Goal: Task Accomplishment & Management: Complete application form

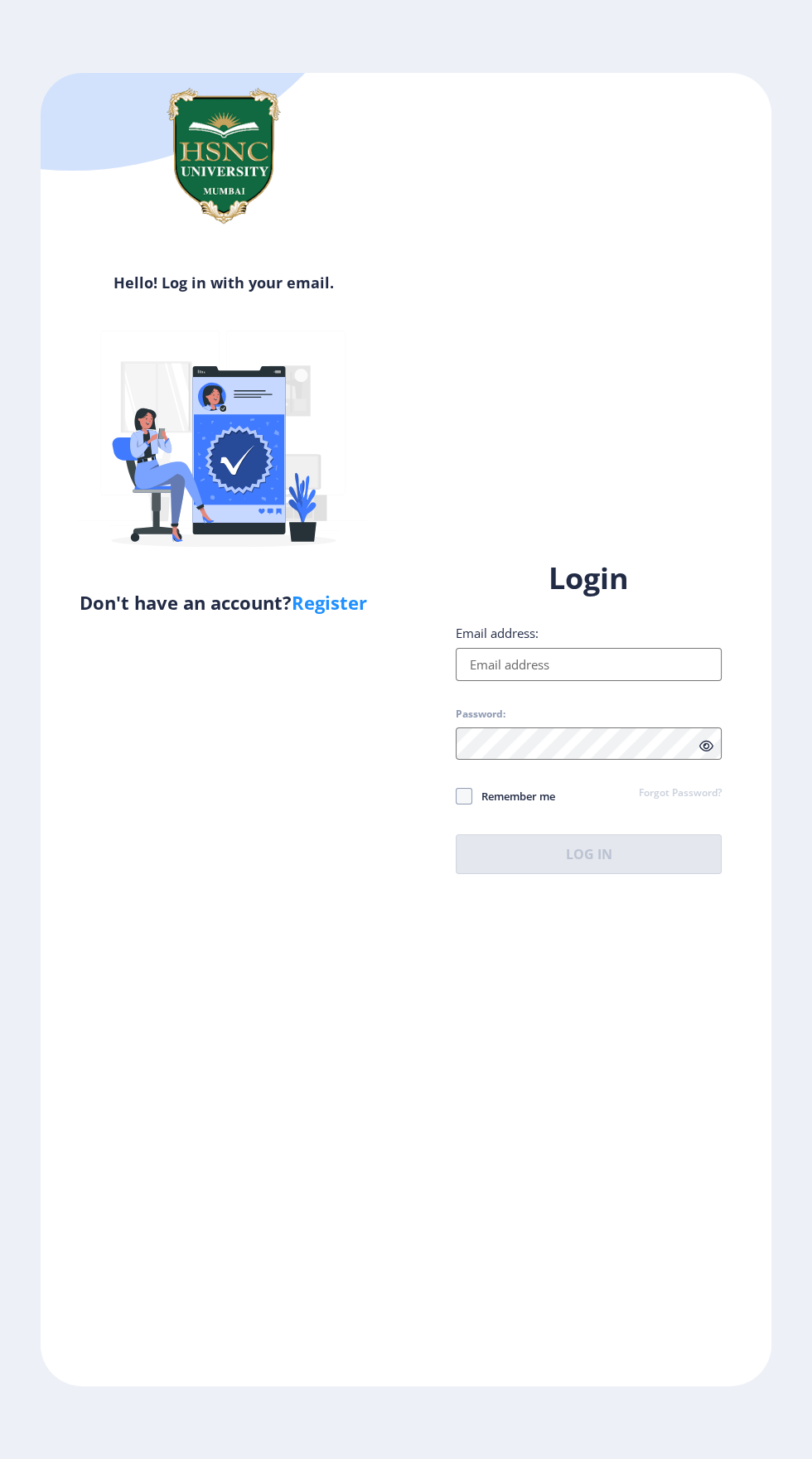
click at [599, 681] on input "Email address:" at bounding box center [588, 664] width 266 height 33
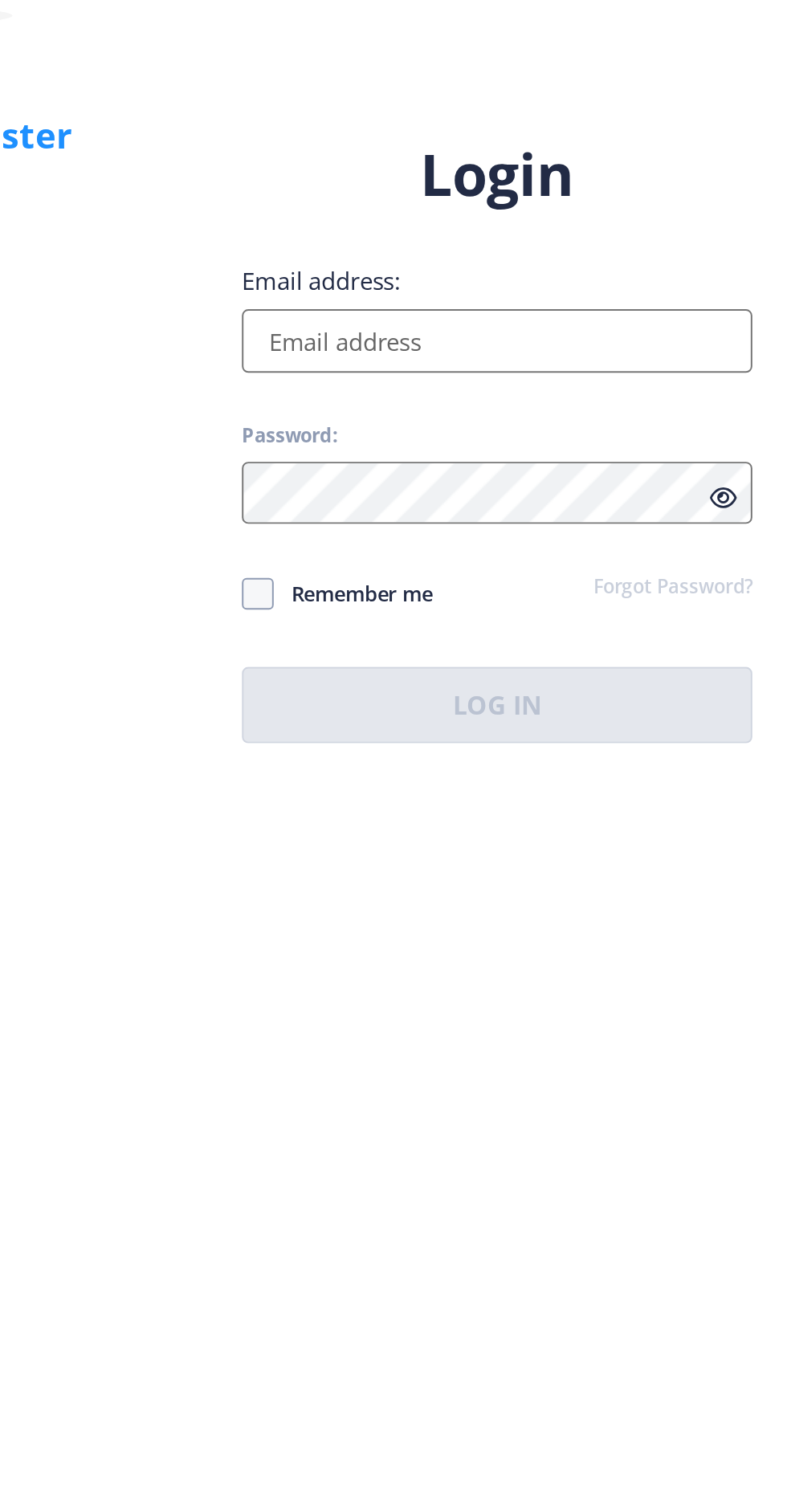
click at [566, 709] on input "Email address:" at bounding box center [570, 693] width 258 height 32
type input "[EMAIL_ADDRESS][DOMAIN_NAME]"
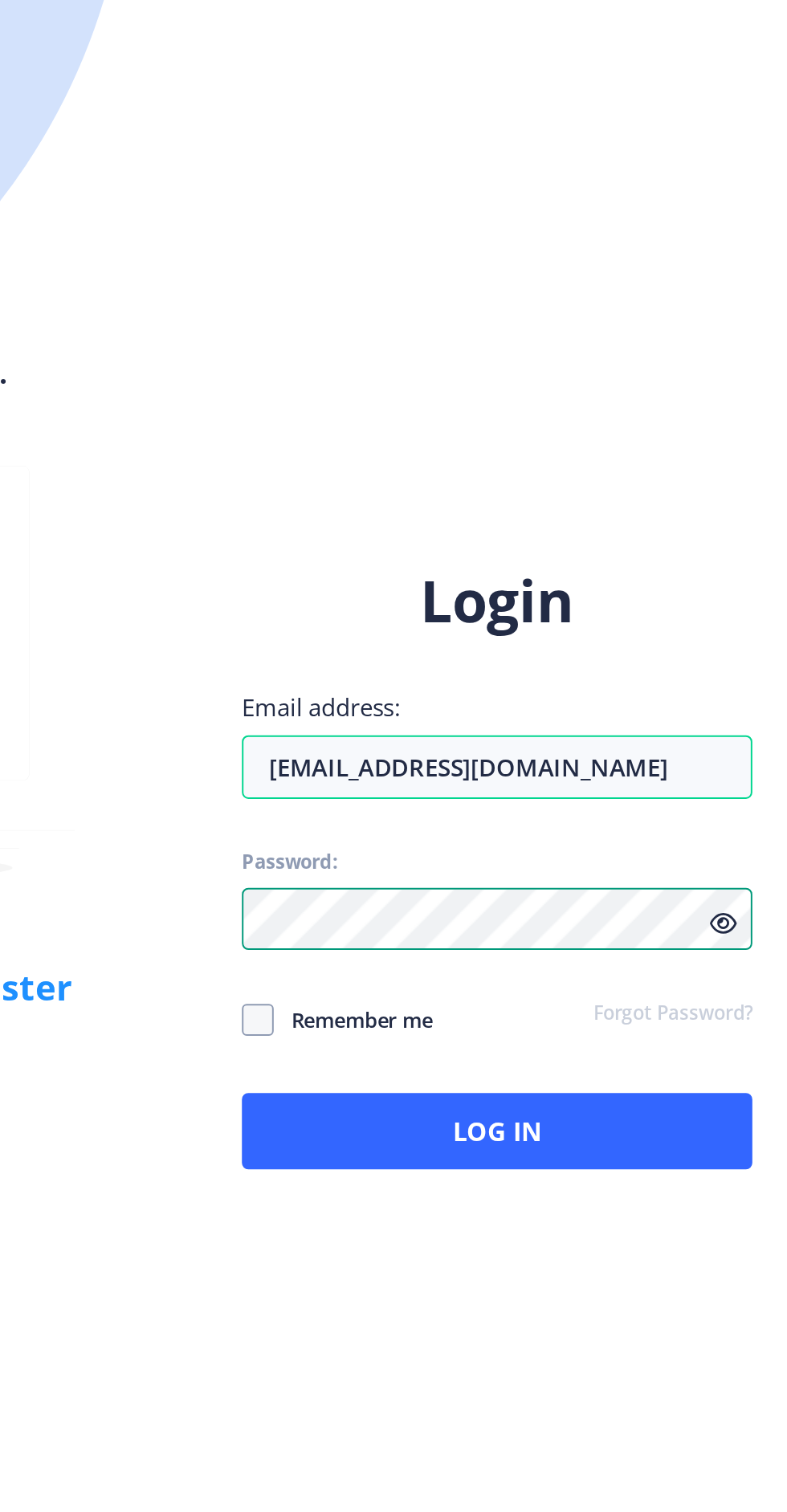
scroll to position [98, 0]
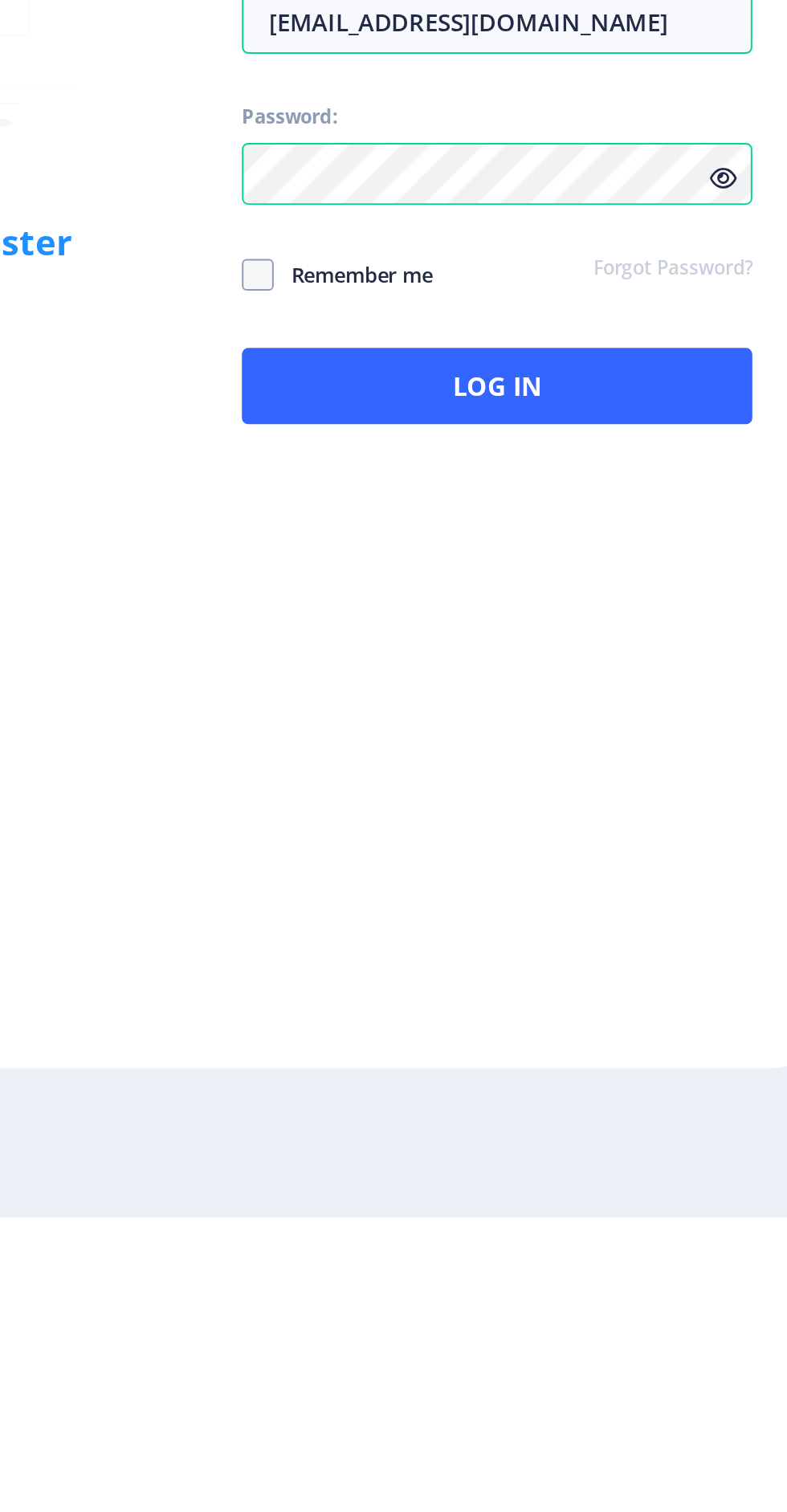
click at [446, 1028] on span at bounding box center [449, 1035] width 16 height 16
click at [443, 1036] on input "Remember me" at bounding box center [442, 1036] width 1 height 1
checkbox input "true"
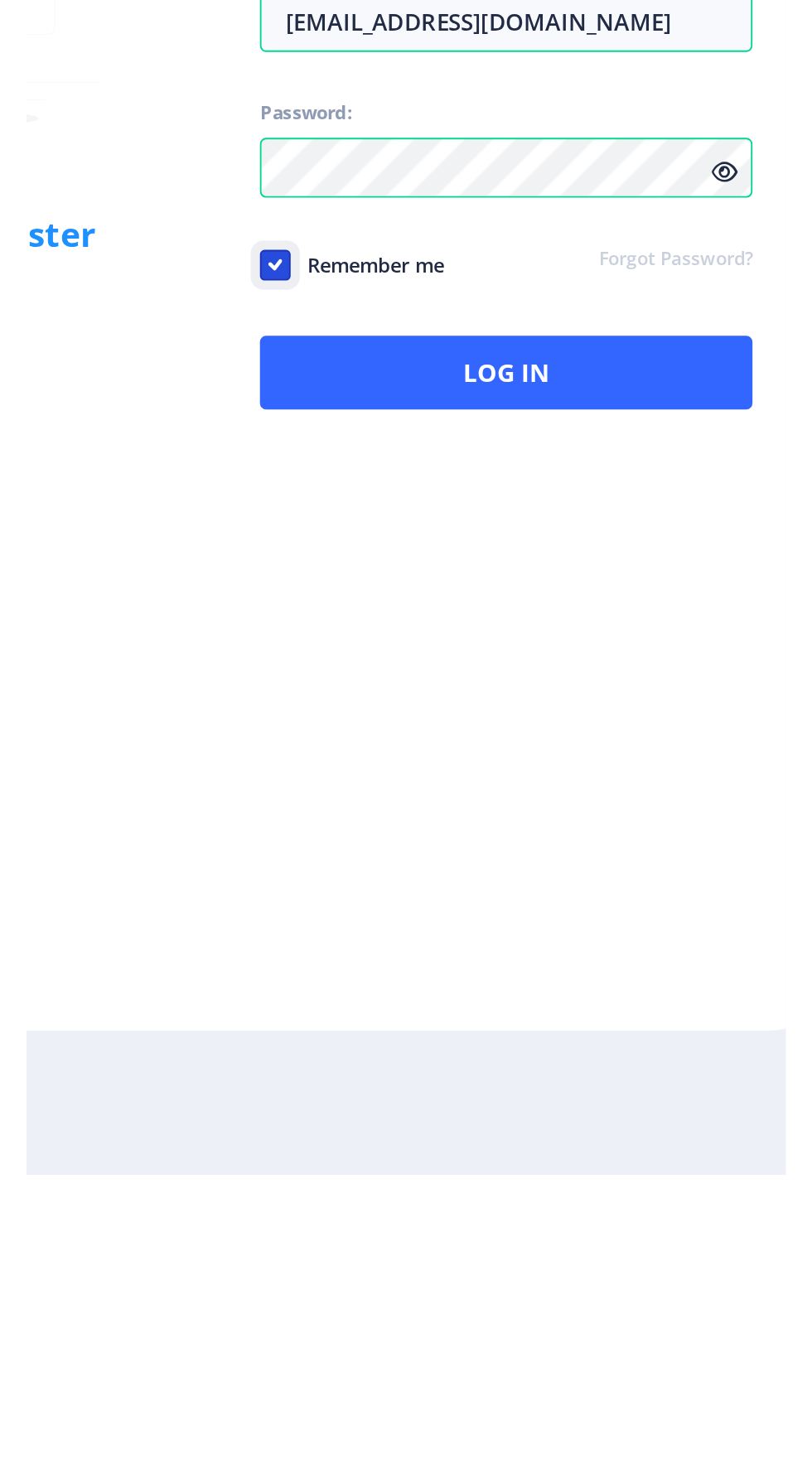
scroll to position [151, 0]
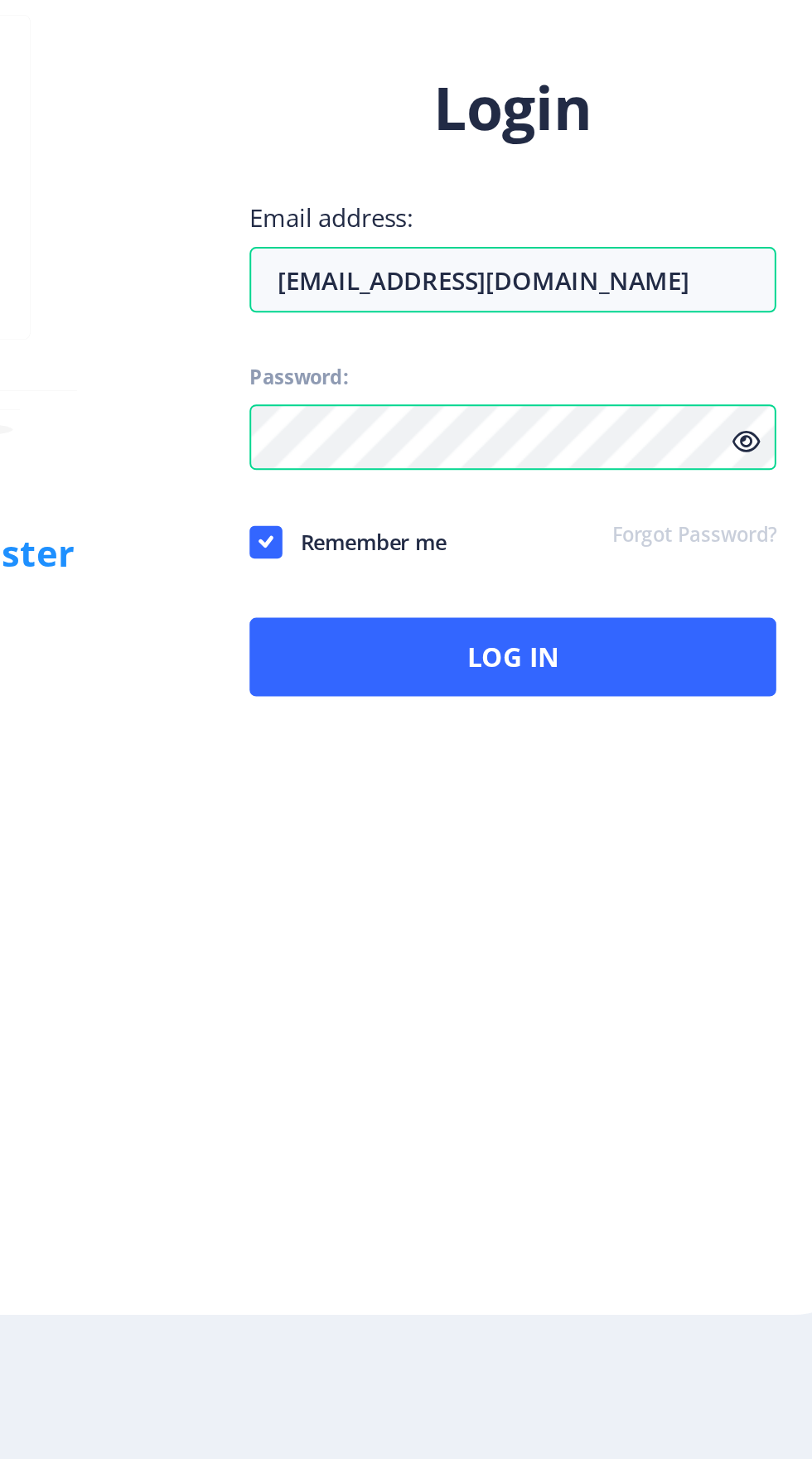
click at [707, 940] on icon at bounding box center [706, 945] width 14 height 13
click at [709, 939] on icon at bounding box center [706, 945] width 14 height 13
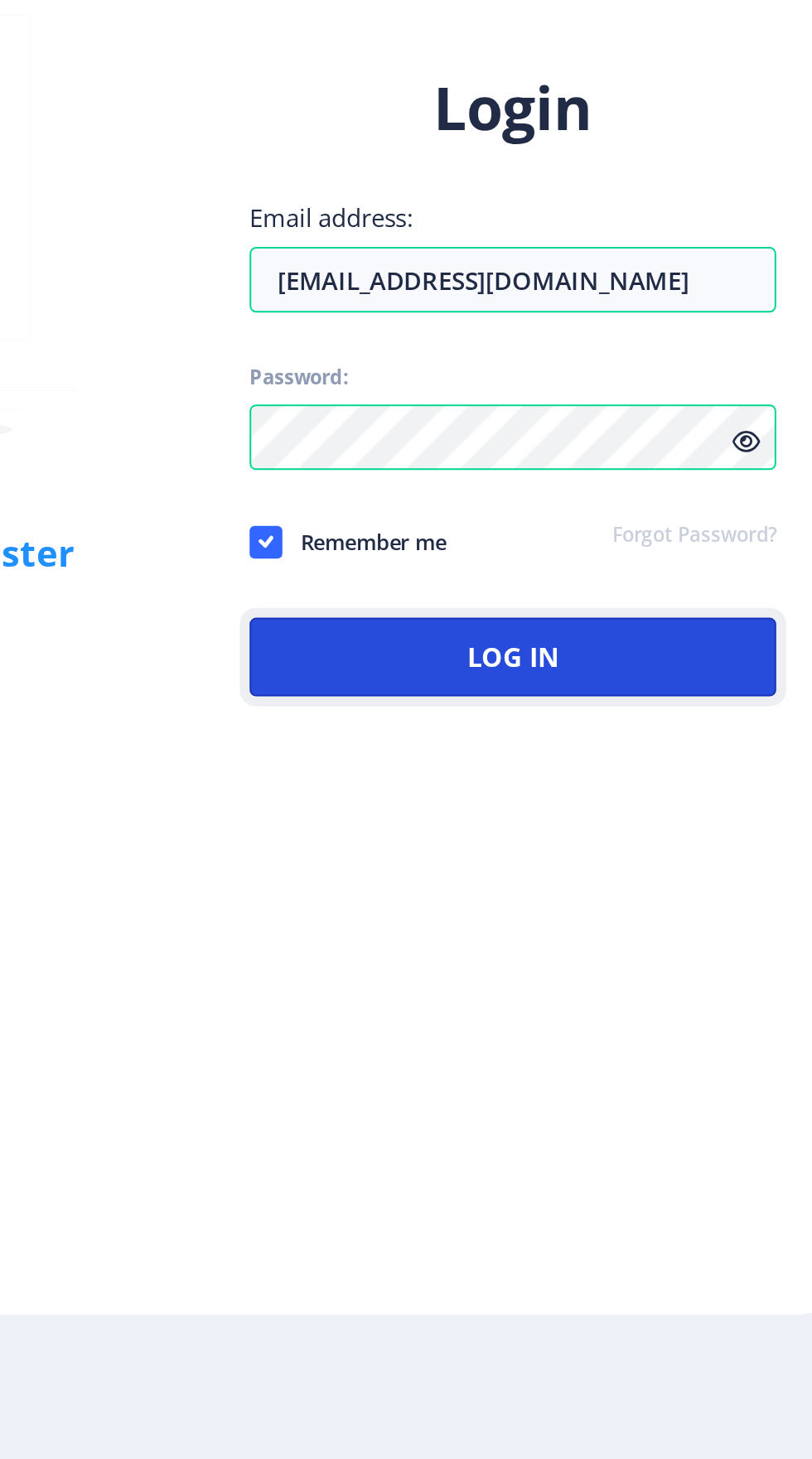
click at [639, 1058] on button "Log In" at bounding box center [588, 1053] width 266 height 40
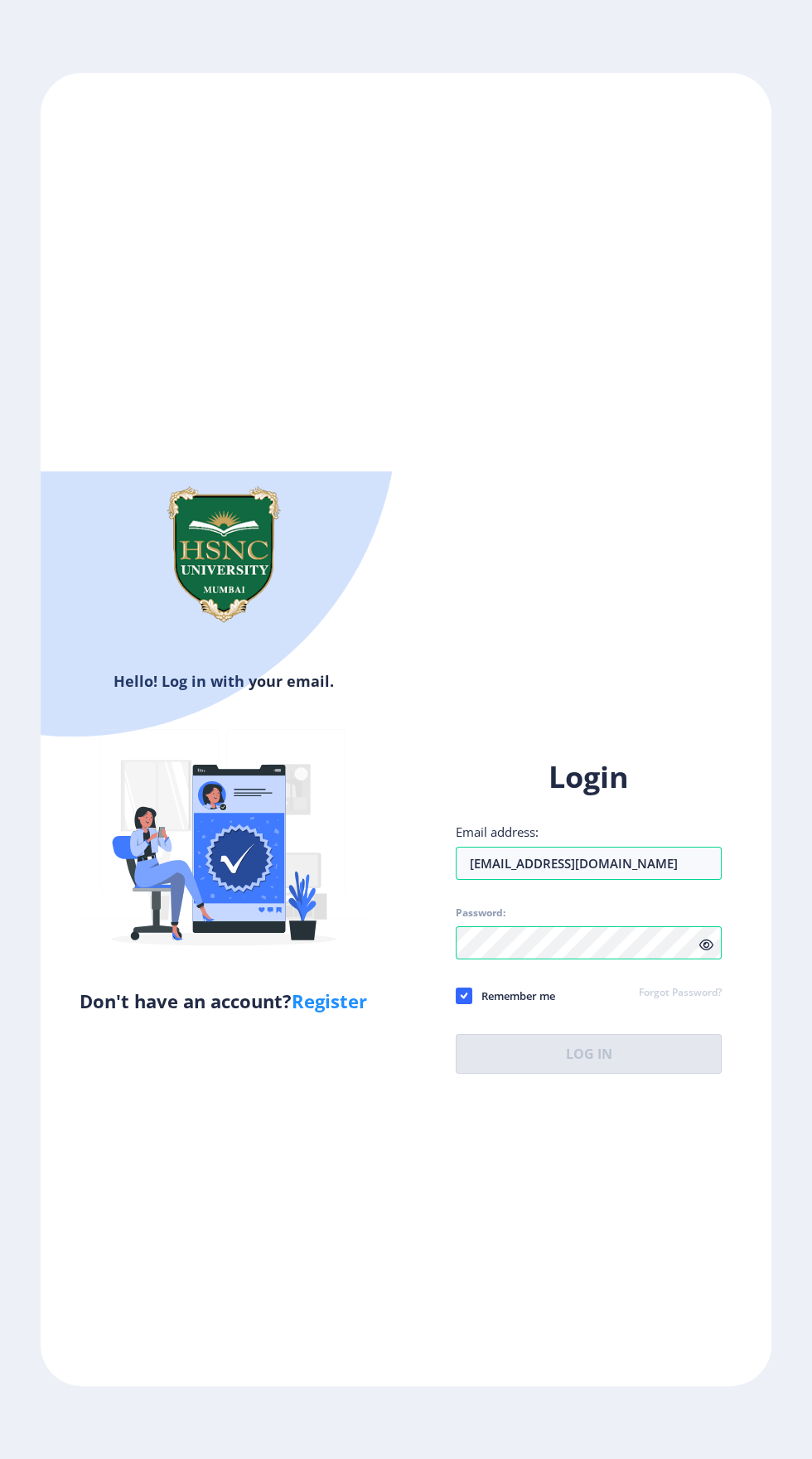
scroll to position [0, 0]
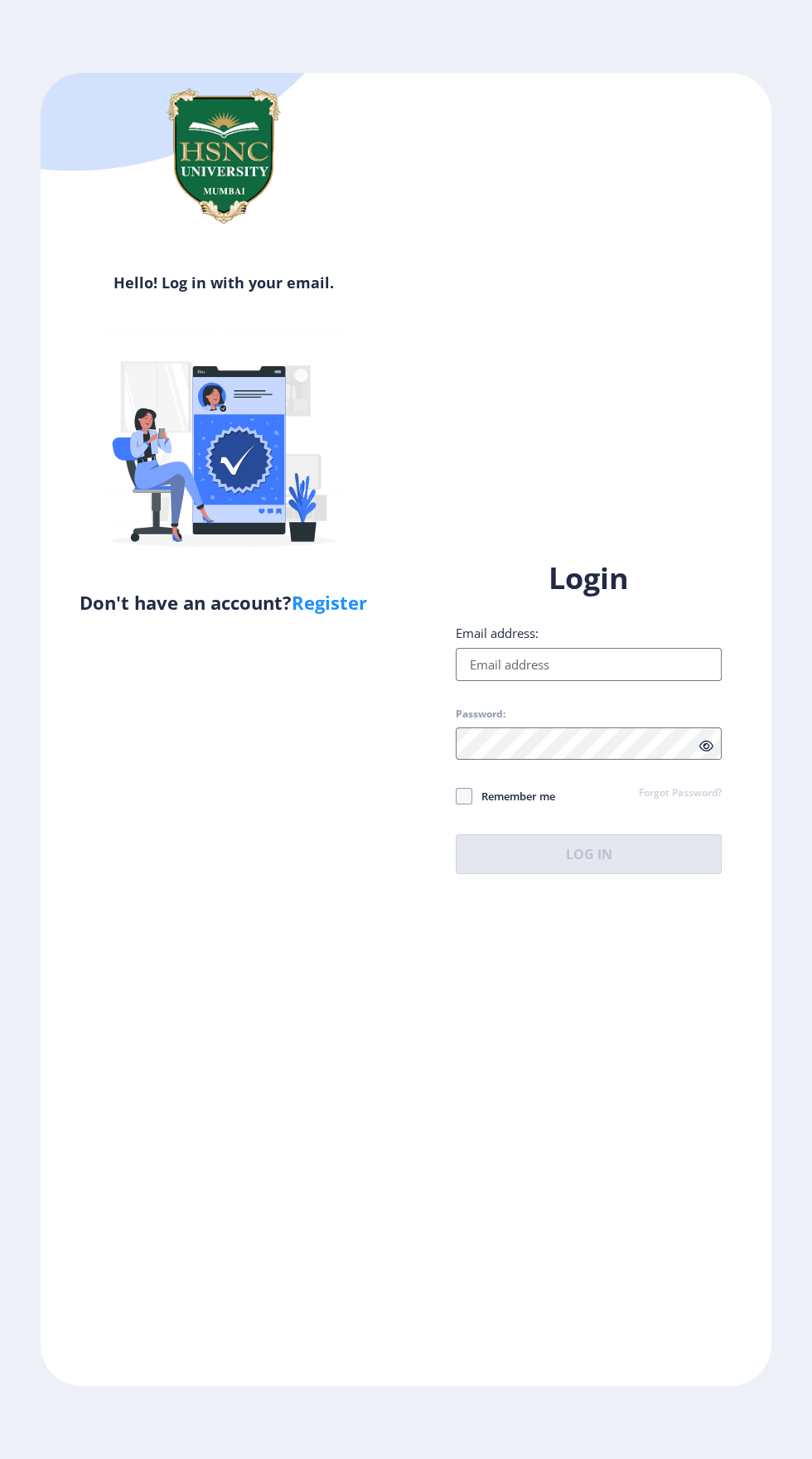
click at [606, 681] on input "Email address:" at bounding box center [588, 664] width 266 height 33
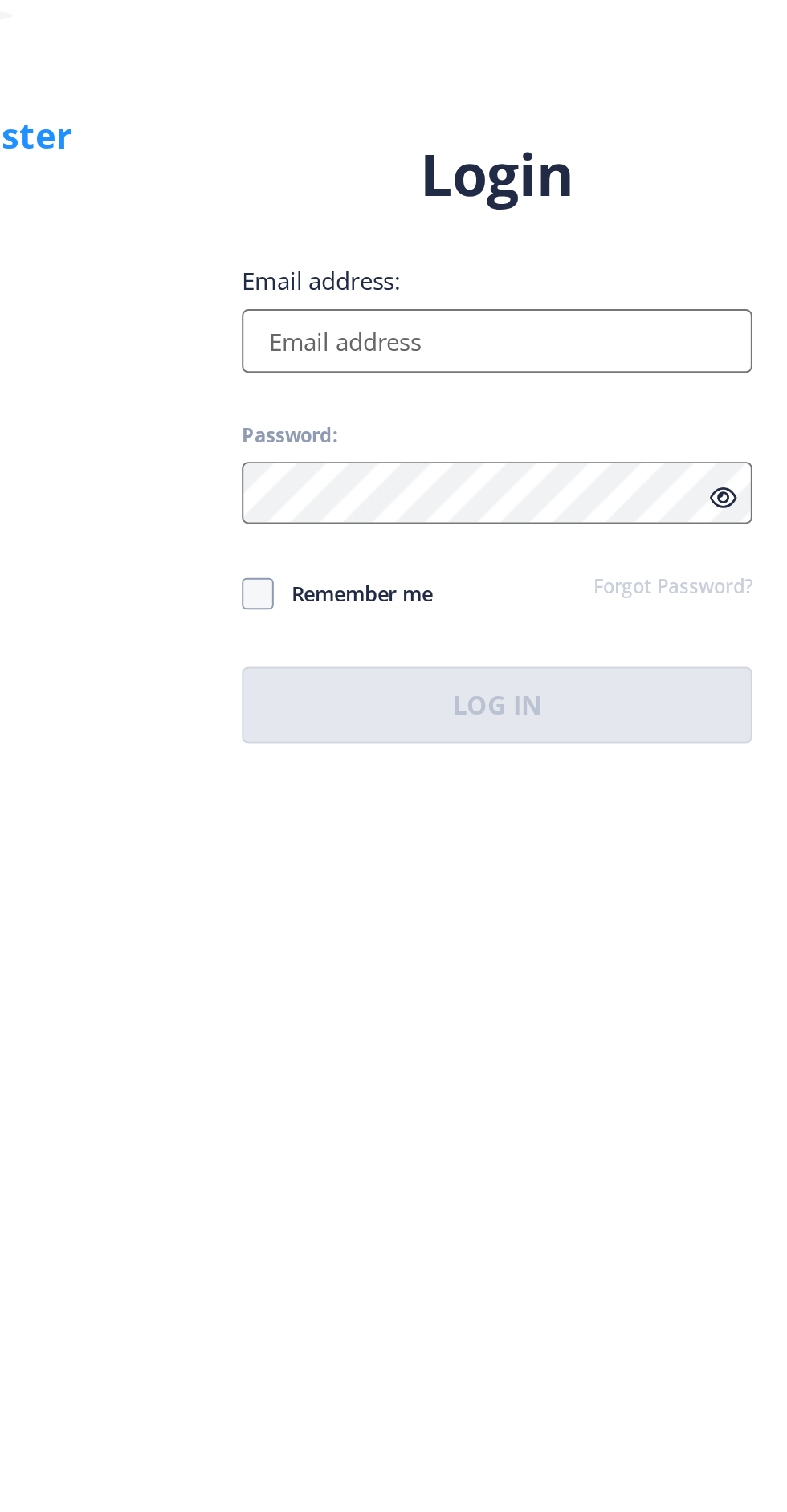
click at [604, 709] on input "Email address:" at bounding box center [570, 693] width 258 height 32
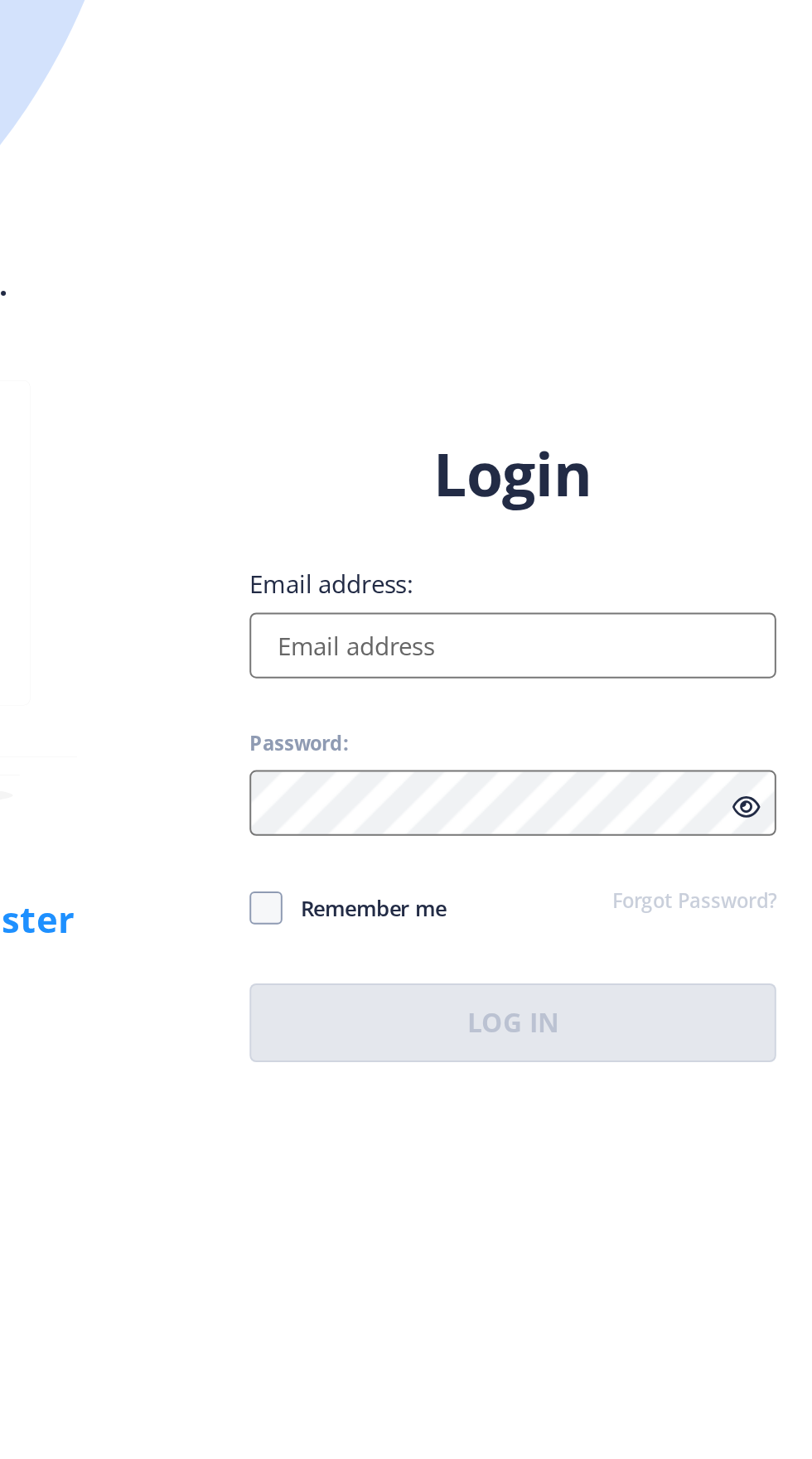
scroll to position [202, 0]
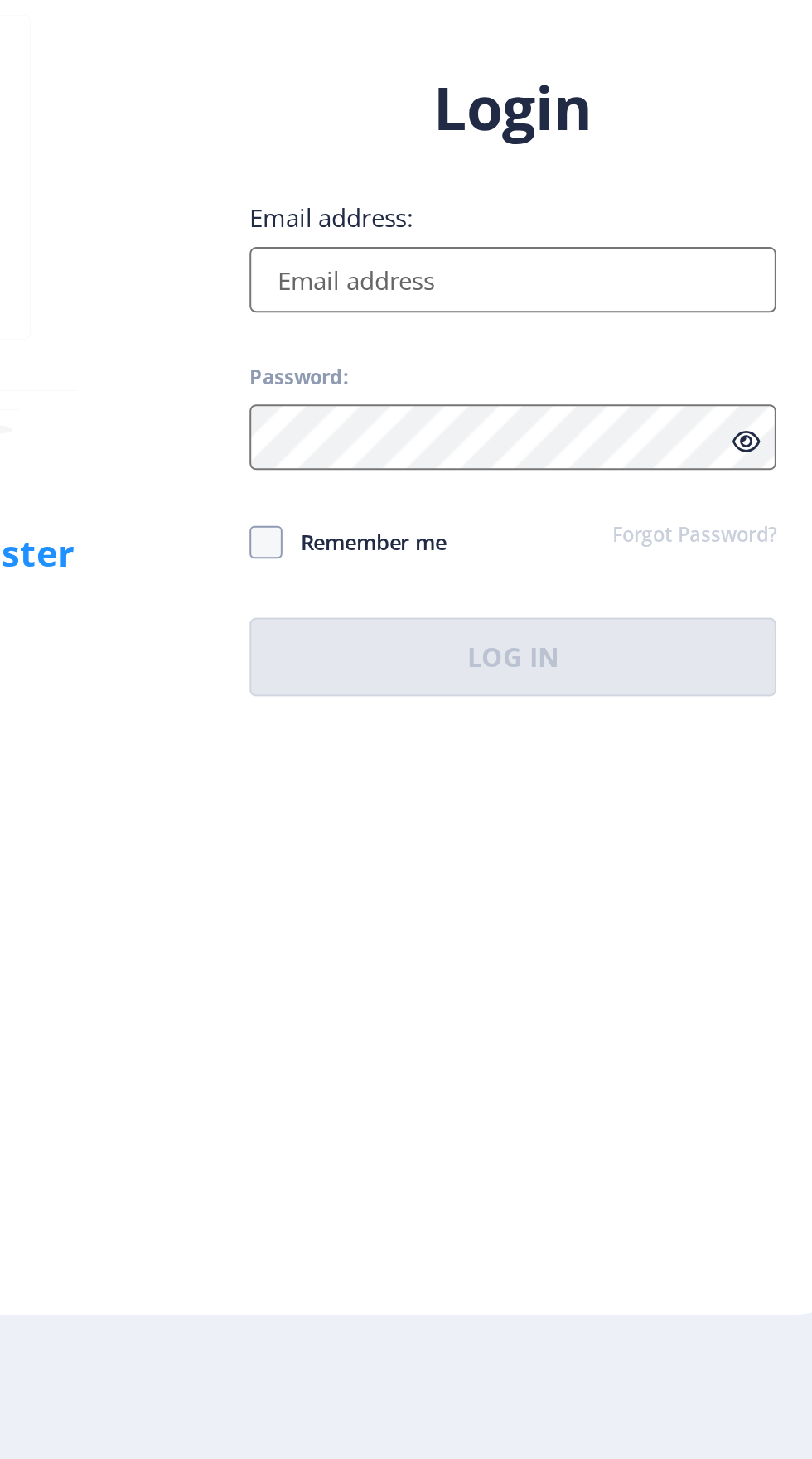
type input "[EMAIL_ADDRESS][DOMAIN_NAME]"
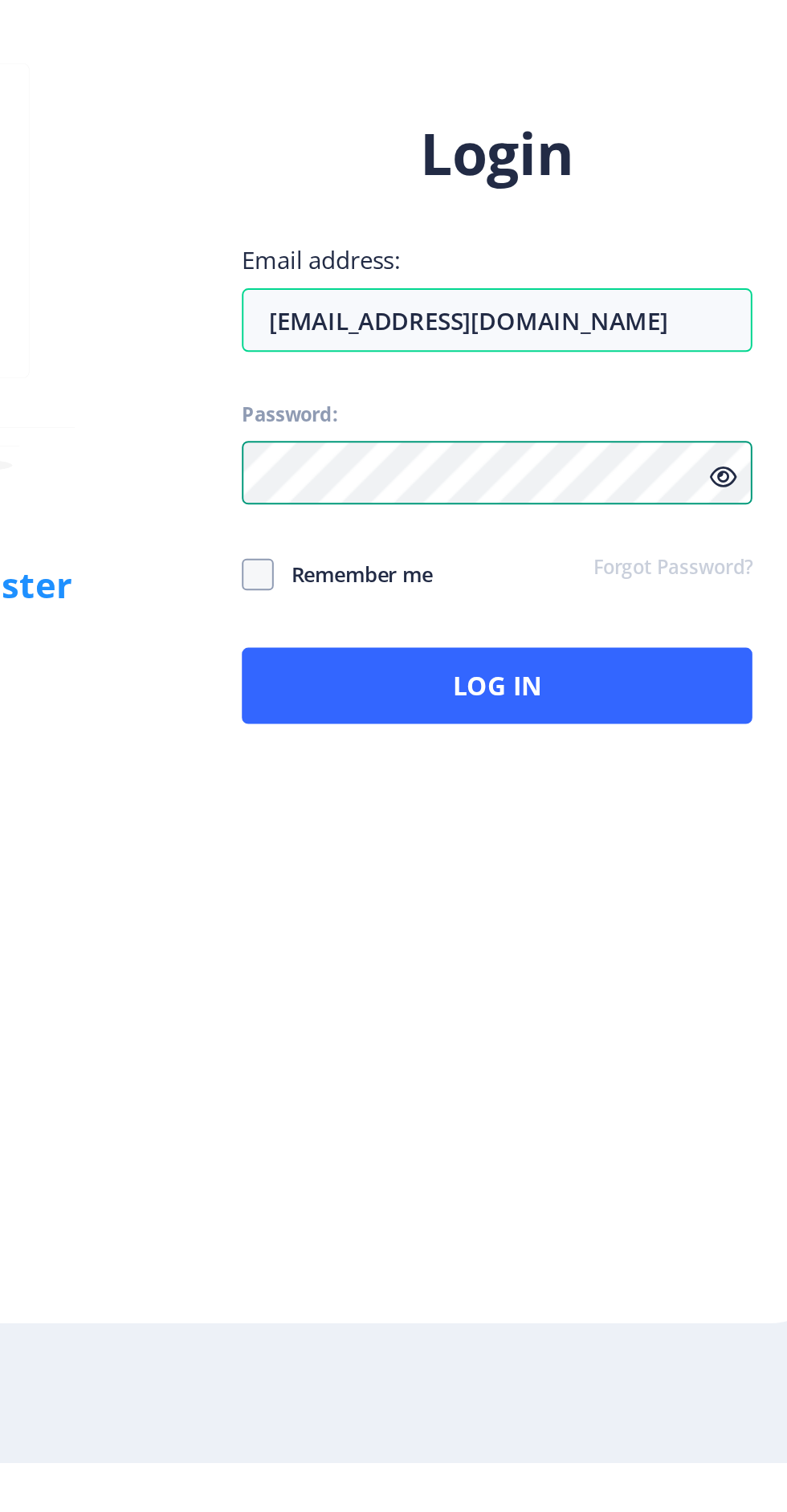
scroll to position [98, 0]
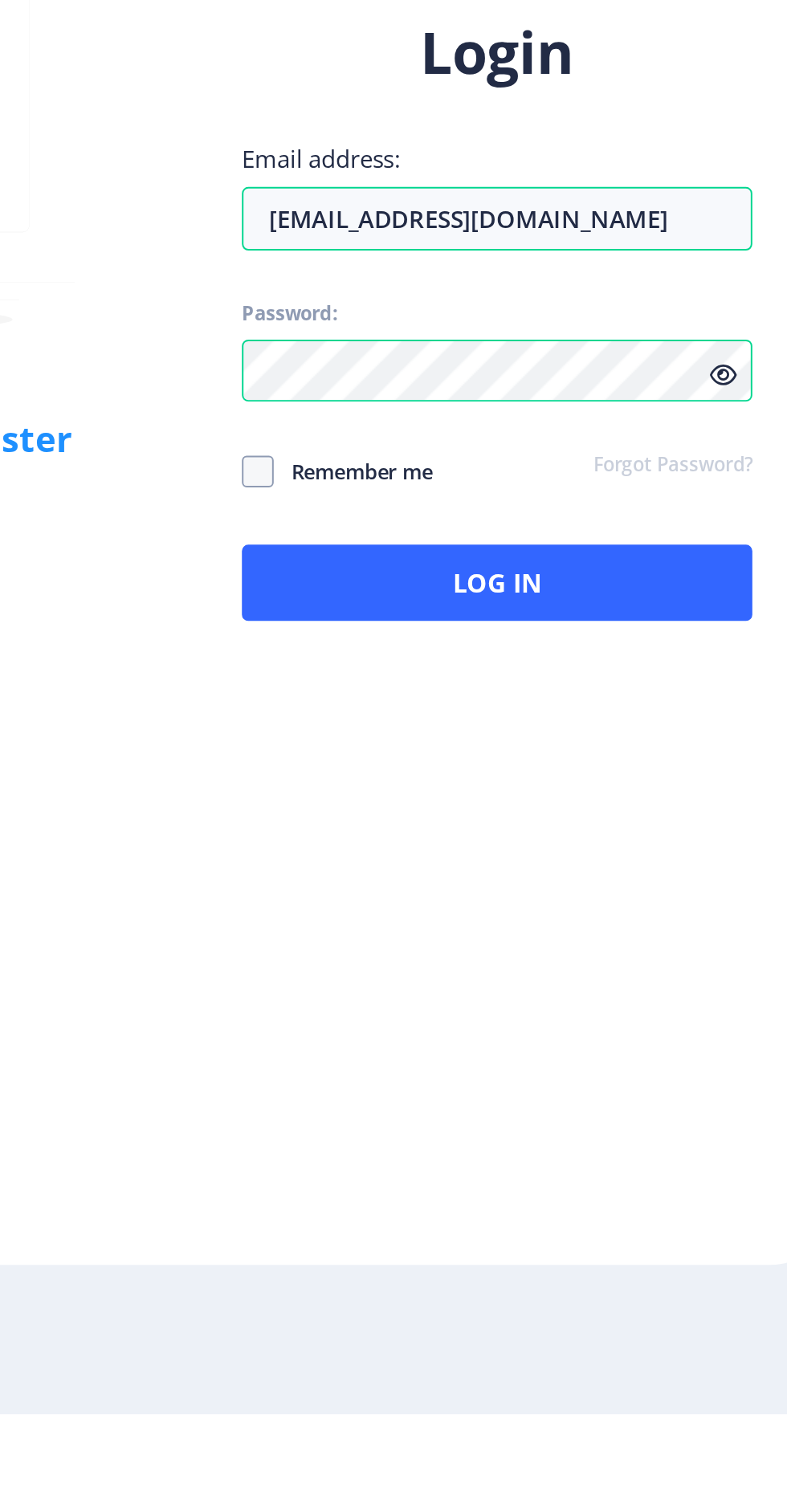
click at [682, 981] on icon at bounding box center [684, 987] width 14 height 12
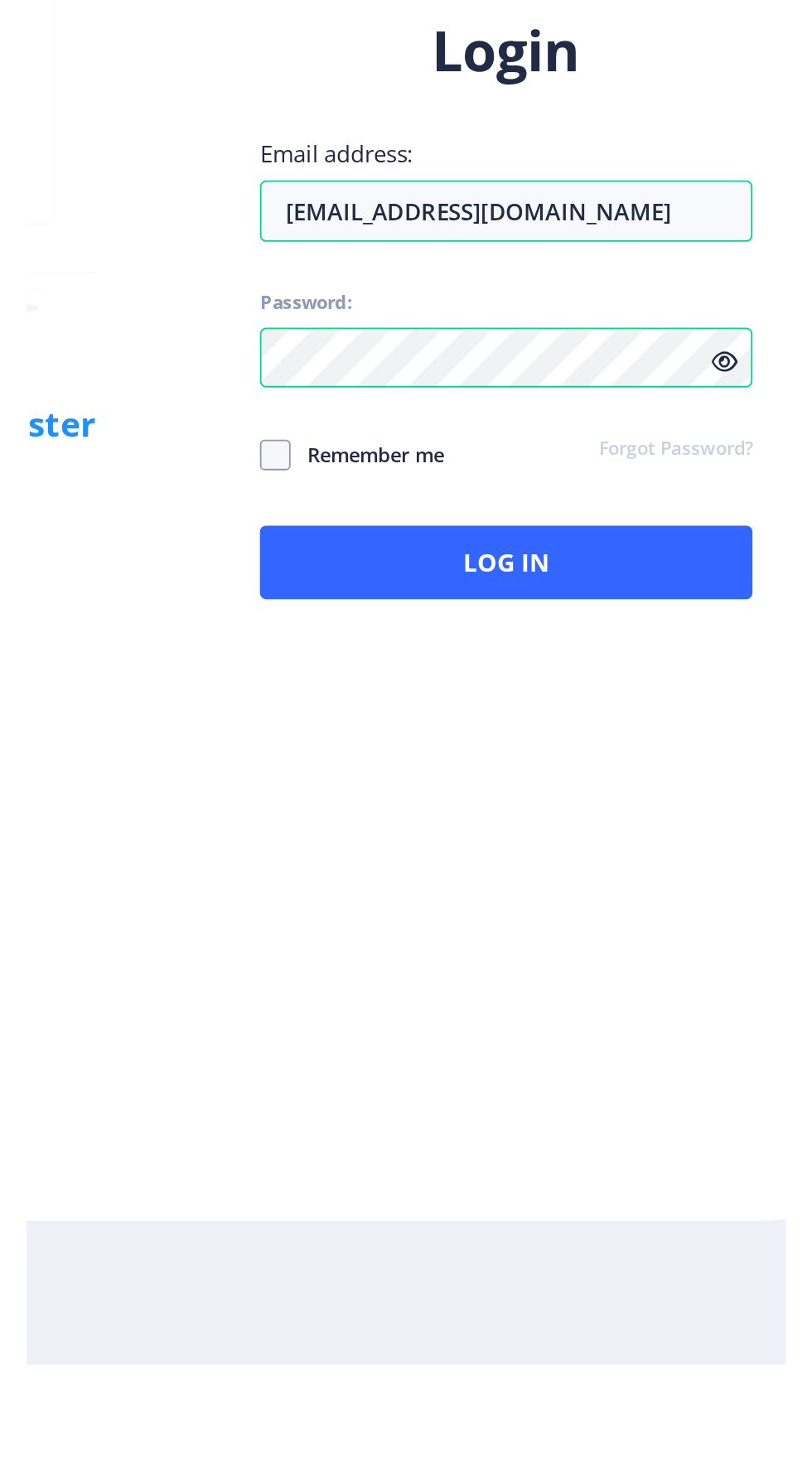
scroll to position [151, 0]
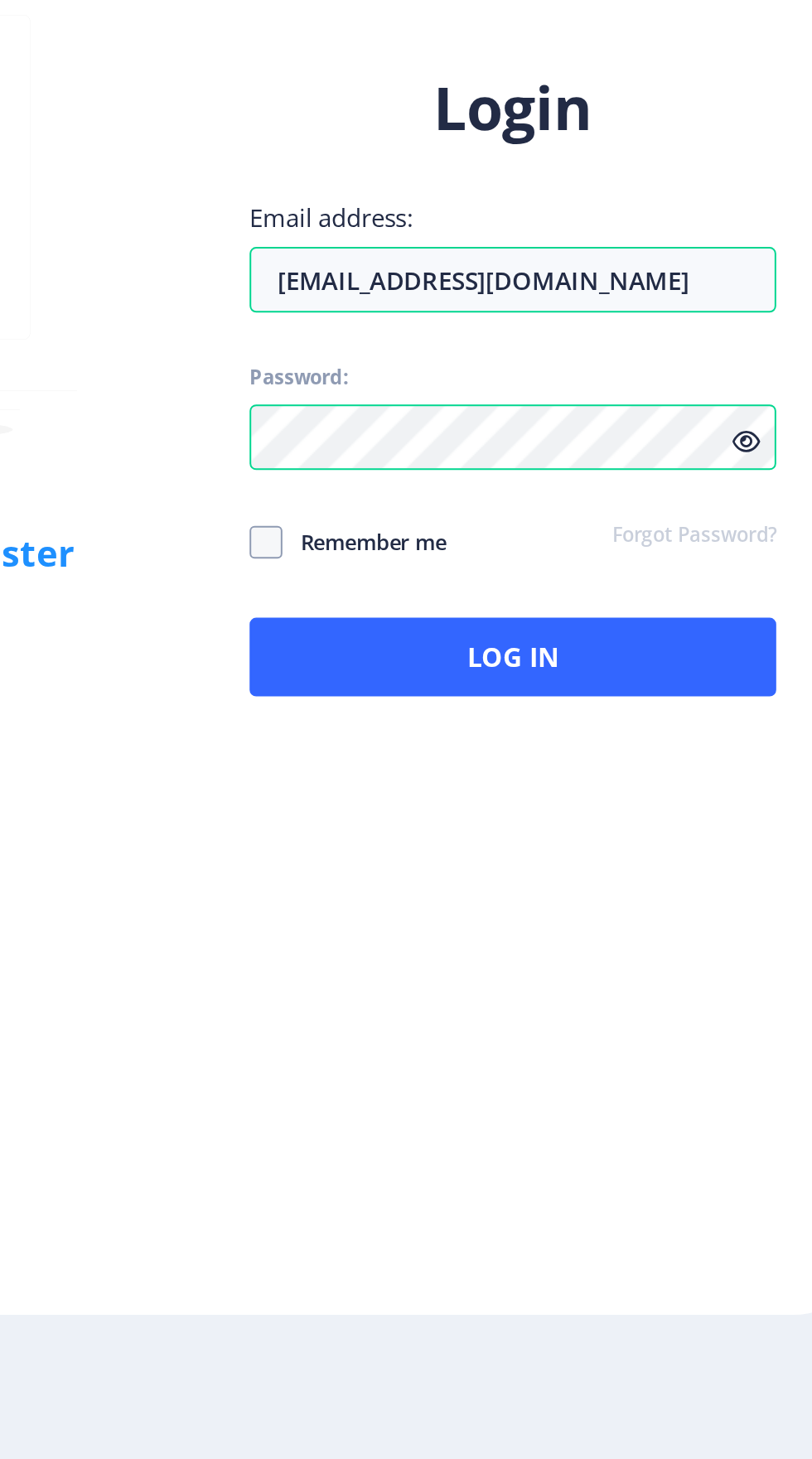
click at [707, 939] on icon at bounding box center [706, 945] width 14 height 13
click at [462, 987] on span at bounding box center [463, 995] width 16 height 16
click at [457, 995] on input "Remember me" at bounding box center [456, 995] width 1 height 1
checkbox input "true"
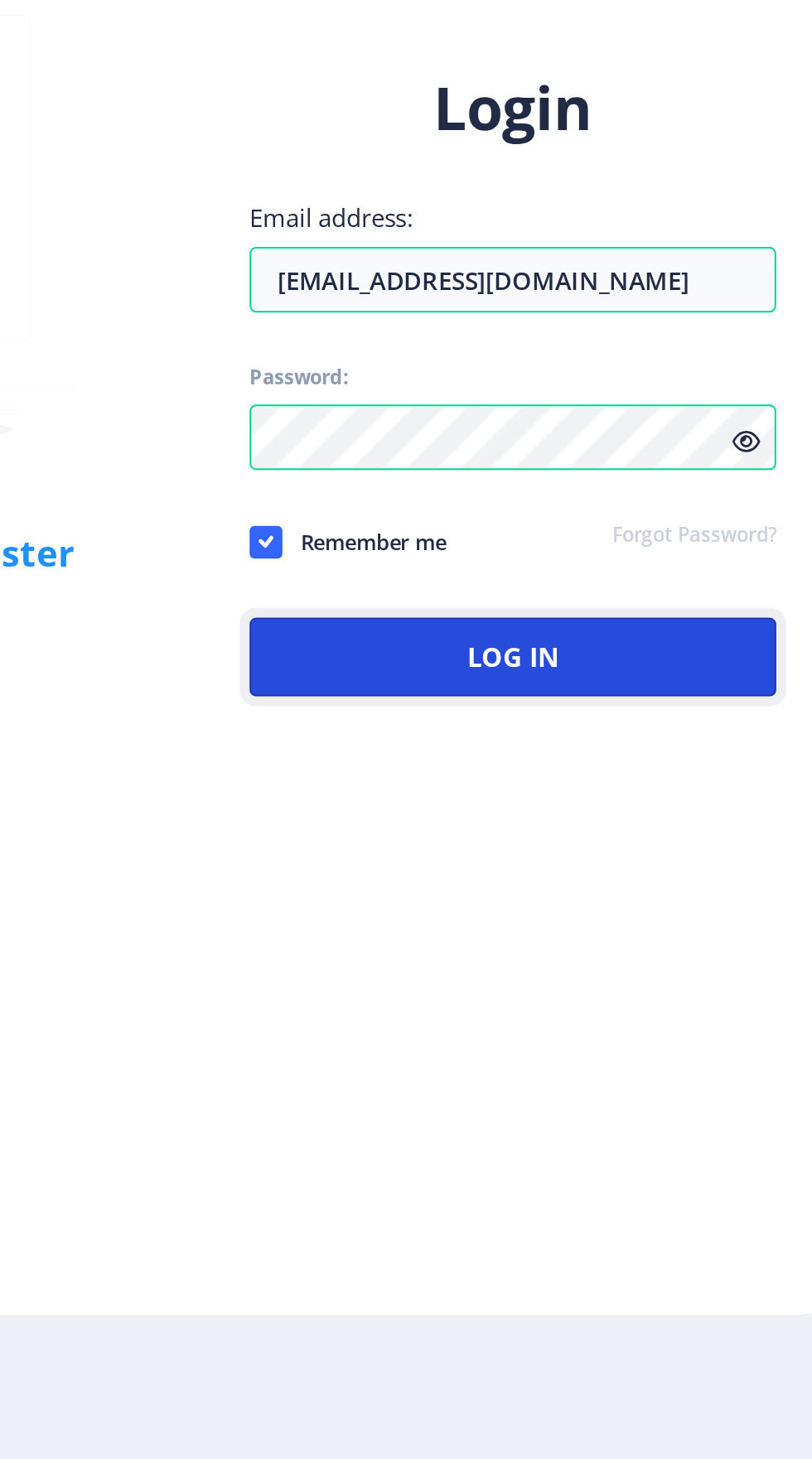
click at [606, 1044] on button "Log In" at bounding box center [588, 1053] width 266 height 40
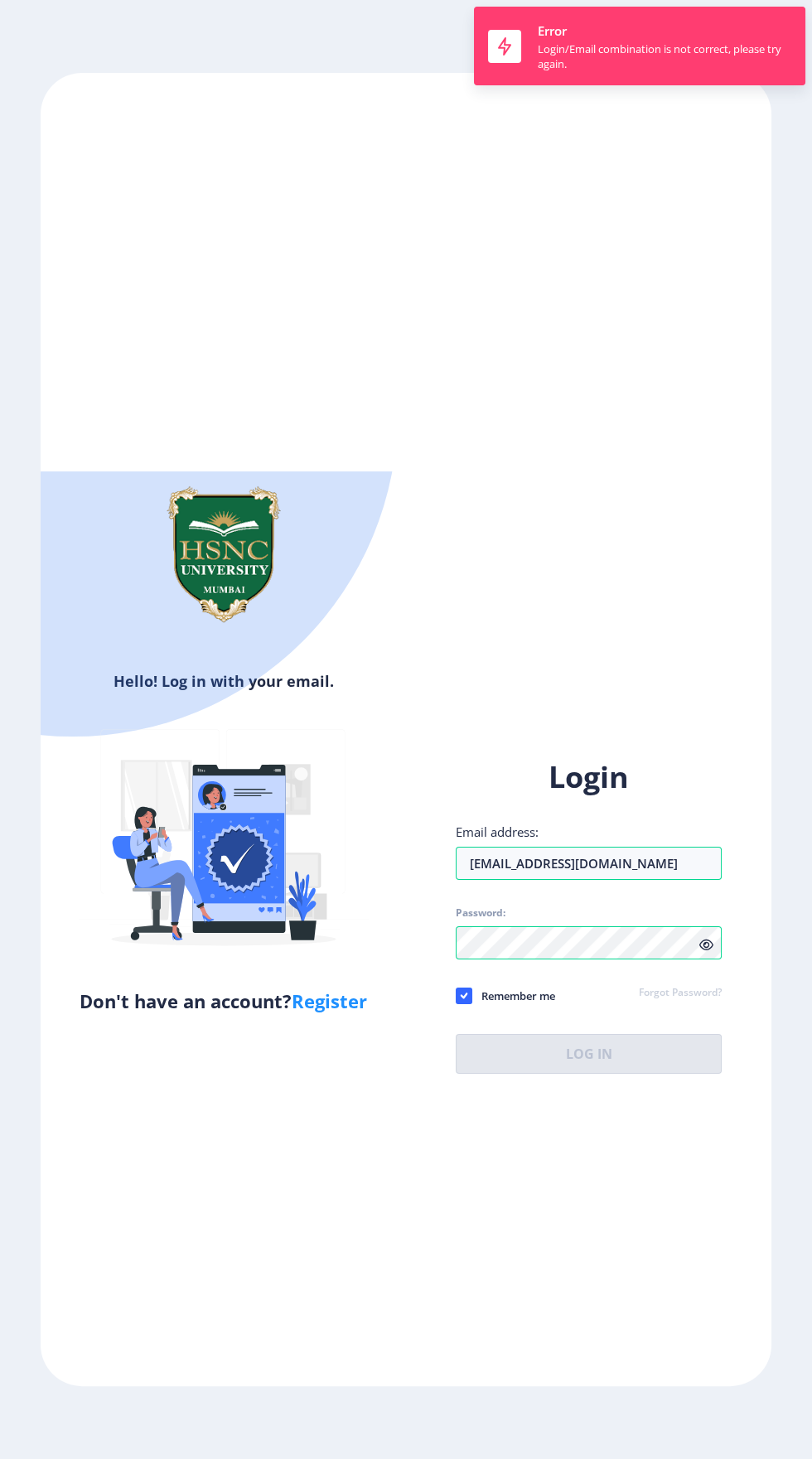
scroll to position [164, 0]
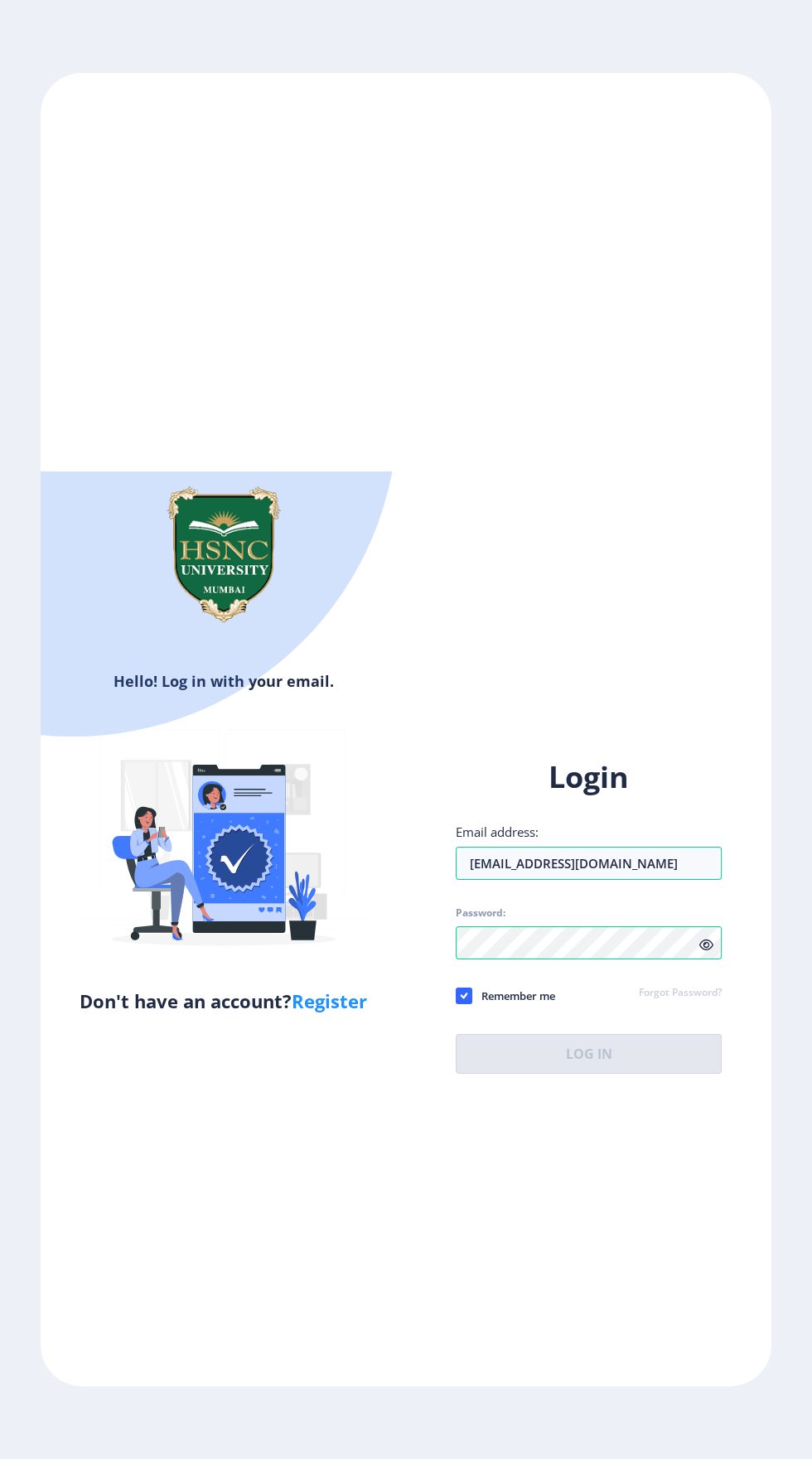
click at [333, 988] on link "Register" at bounding box center [329, 1000] width 76 height 25
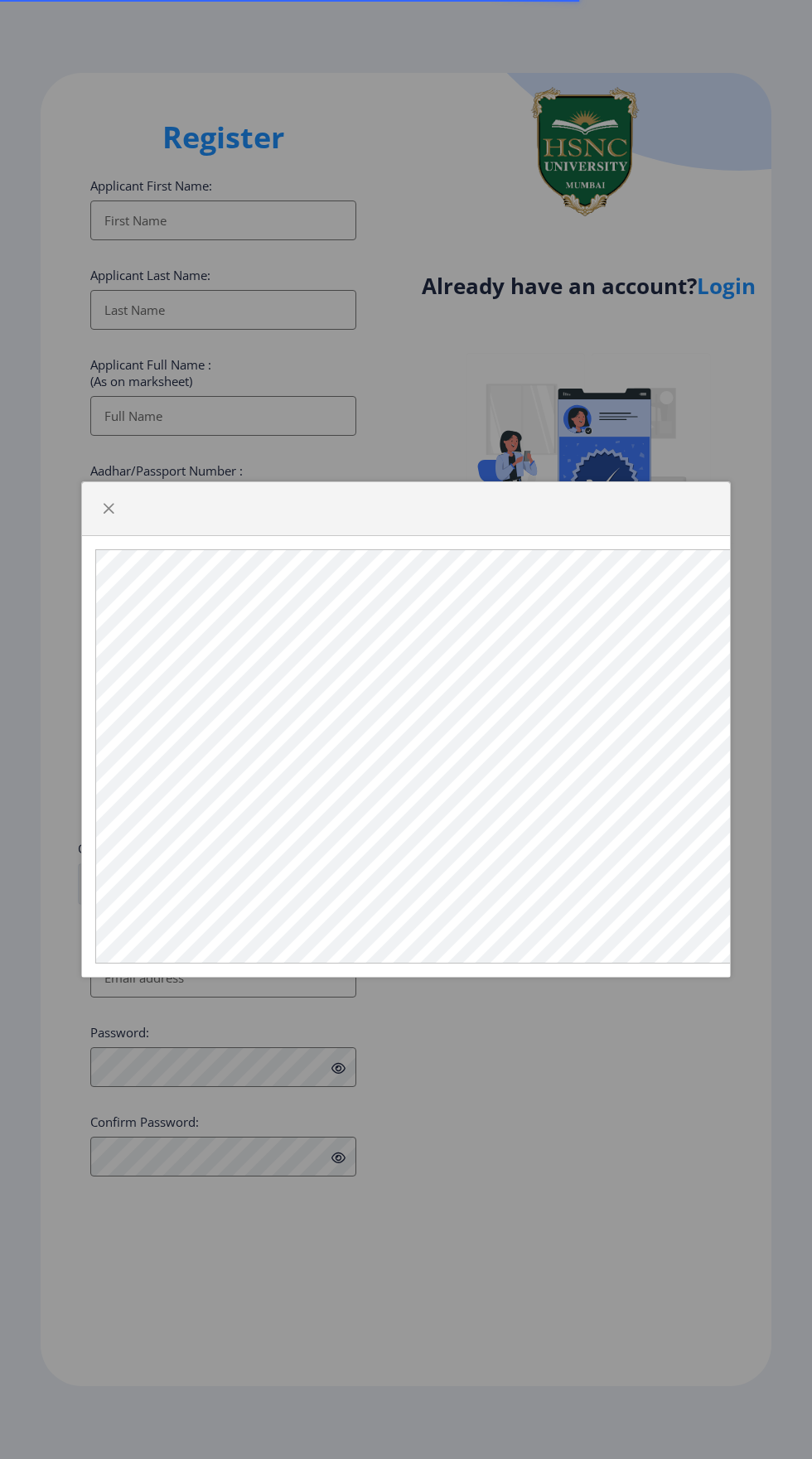
select select
click at [652, 1241] on div at bounding box center [406, 730] width 812 height 1459
click at [108, 506] on span "button" at bounding box center [109, 508] width 14 height 14
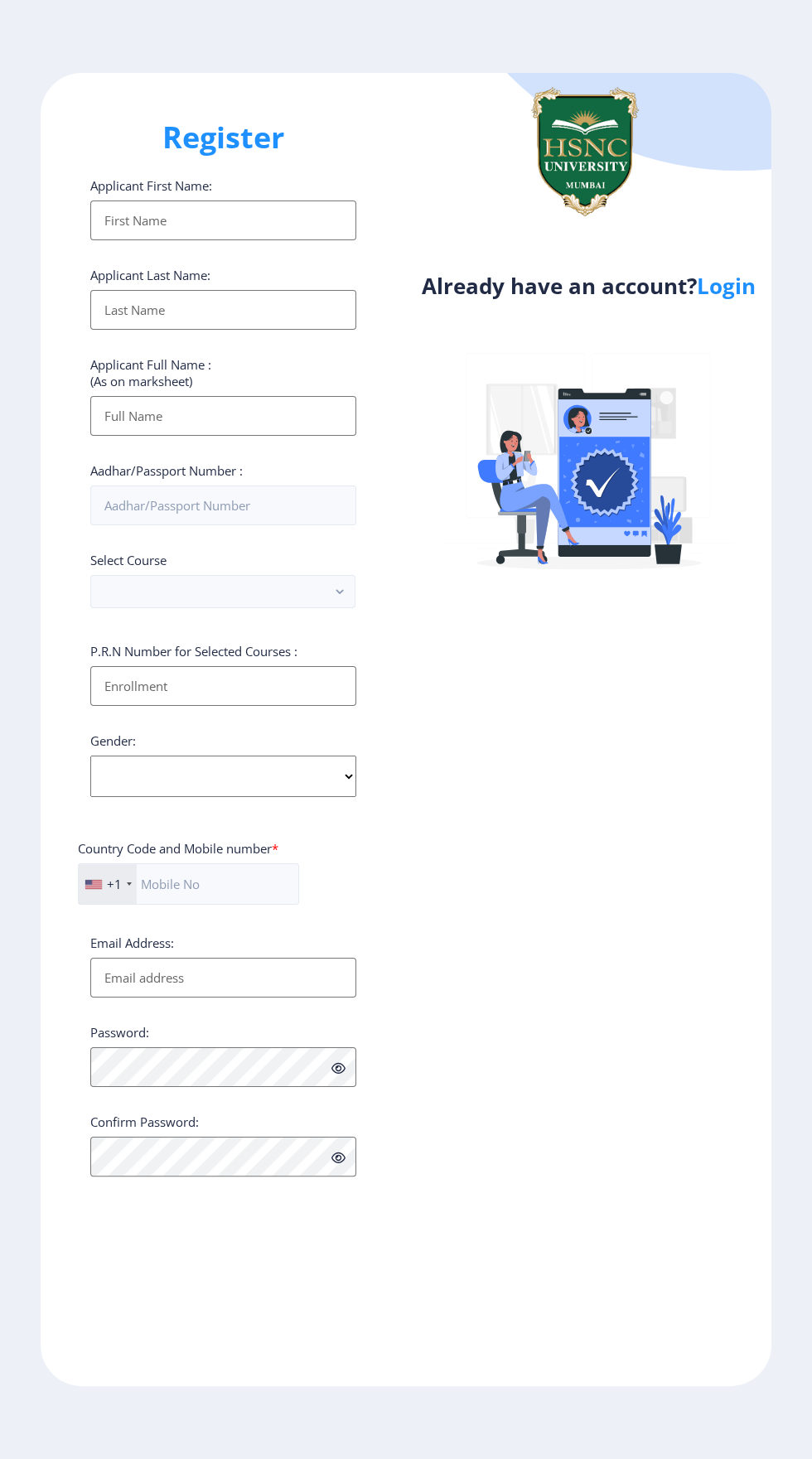
click at [231, 229] on input "Applicant First Name:" at bounding box center [223, 220] width 266 height 40
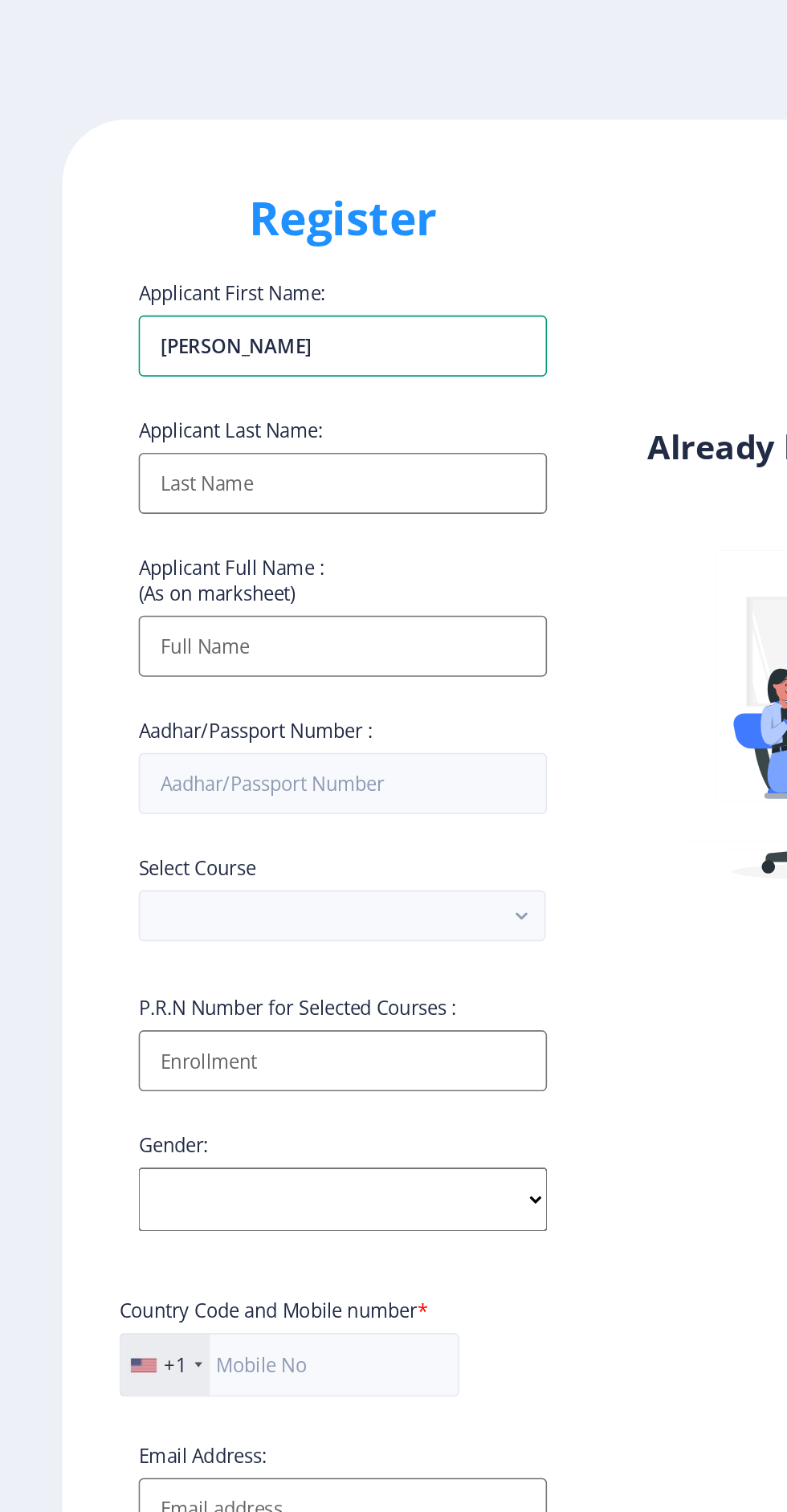
type input "Akanksha"
click at [192, 316] on input "Applicant First Name:" at bounding box center [216, 305] width 258 height 39
type input "Ojha"
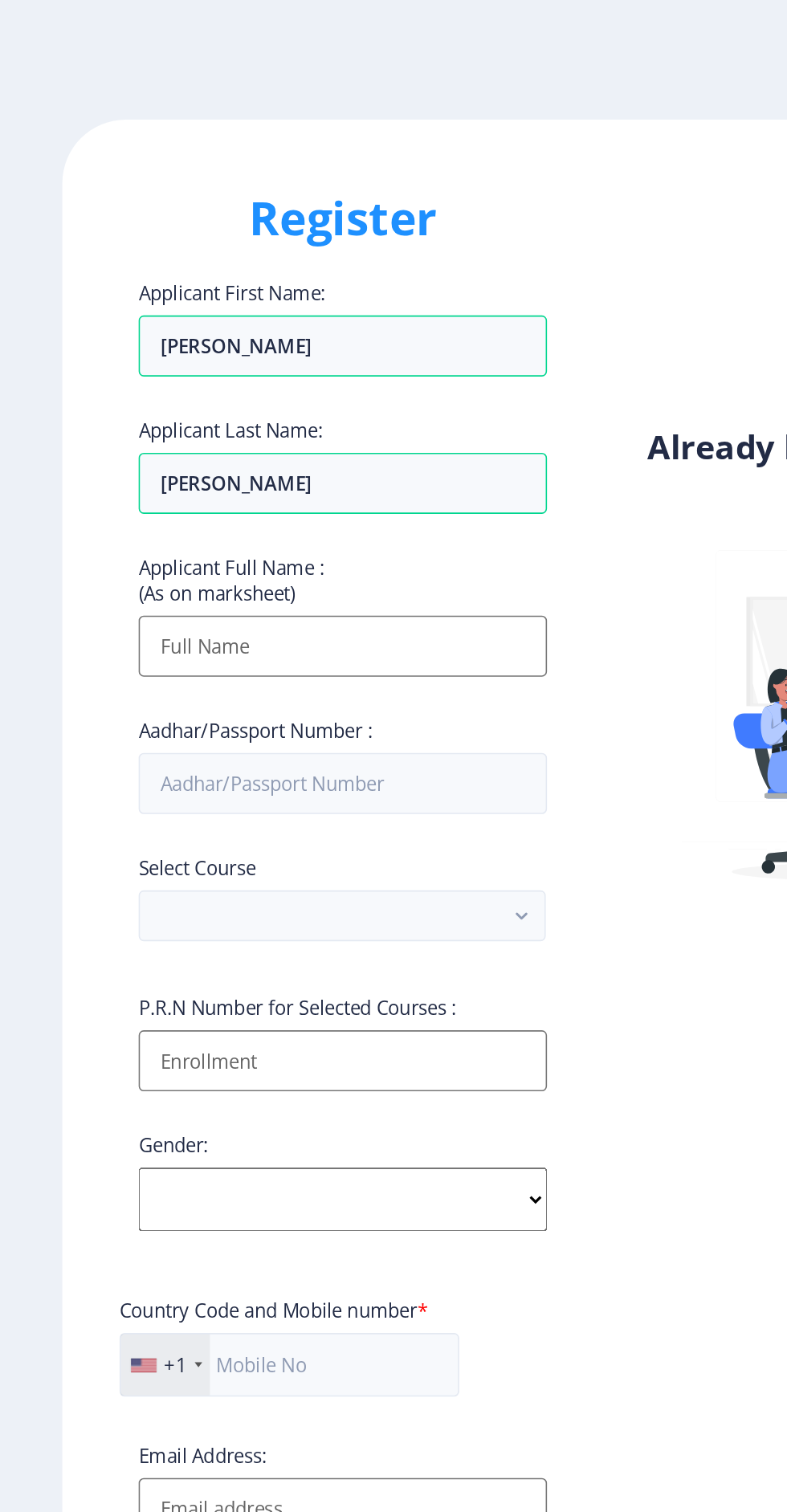
click at [237, 417] on input "Applicant First Name:" at bounding box center [216, 408] width 258 height 39
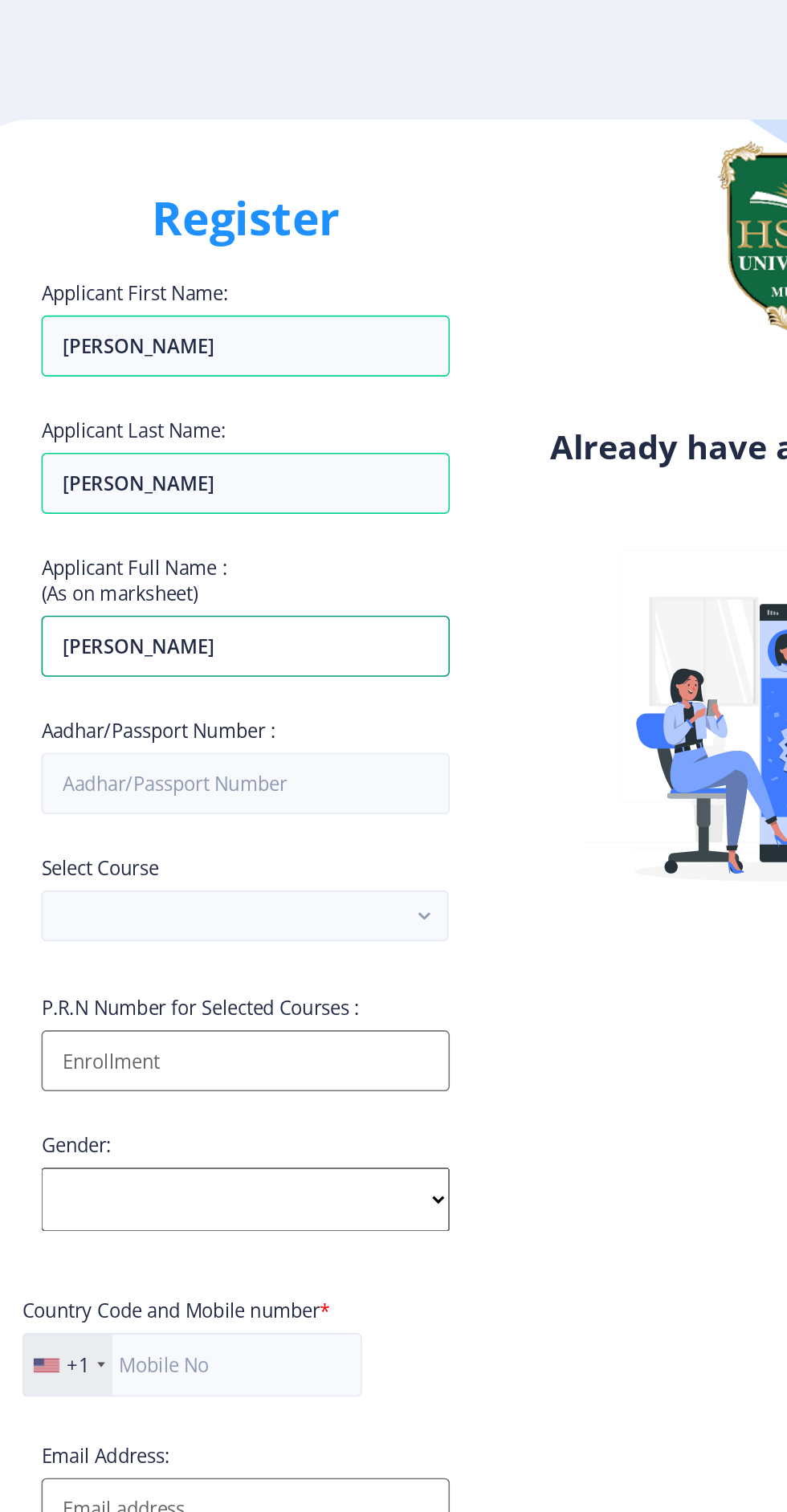
type input "Akanksha ojha"
click at [253, 500] on input "Aadhar/Passport Number :" at bounding box center [216, 495] width 258 height 39
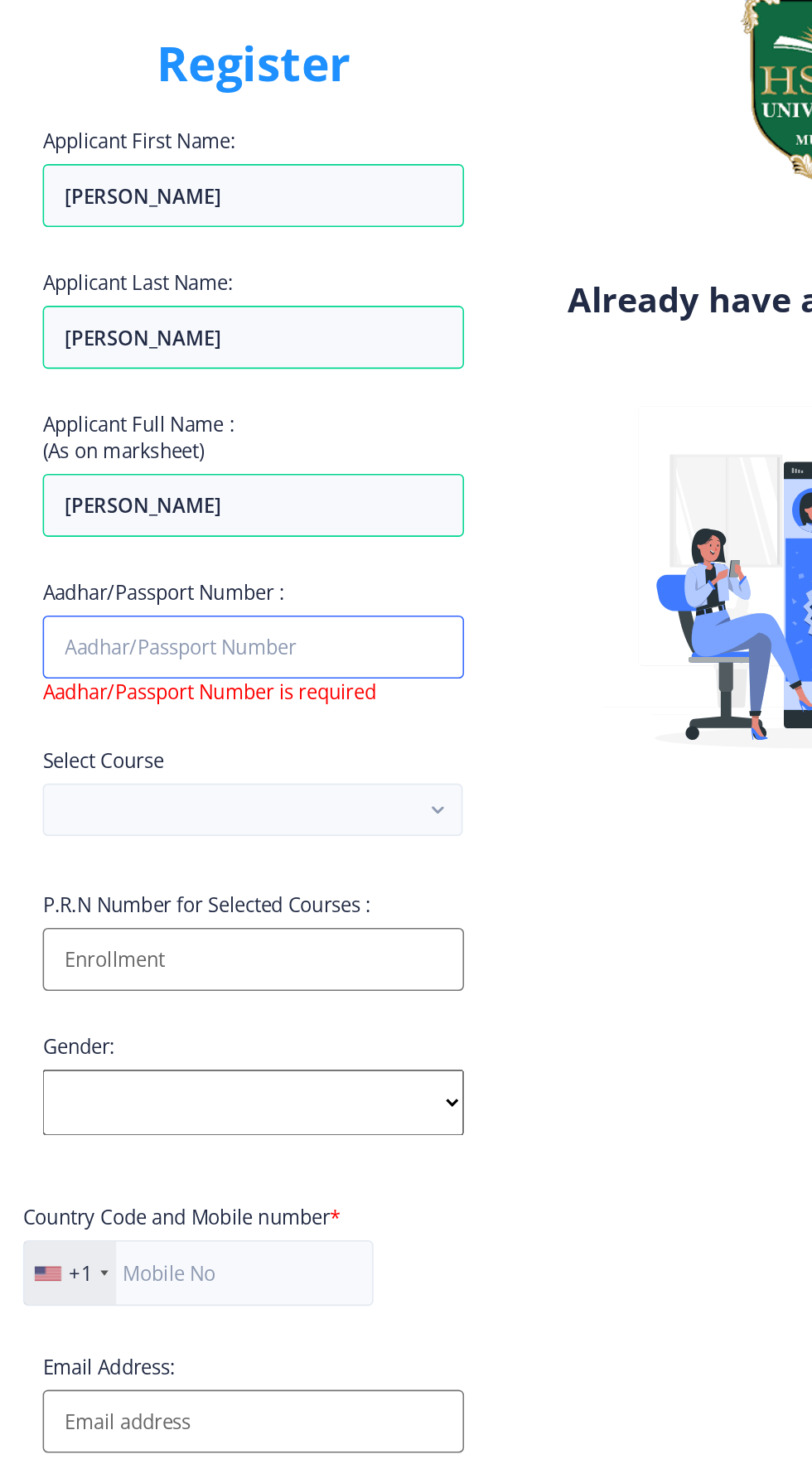
click at [244, 519] on input "Aadhar/Passport Number :" at bounding box center [223, 505] width 266 height 40
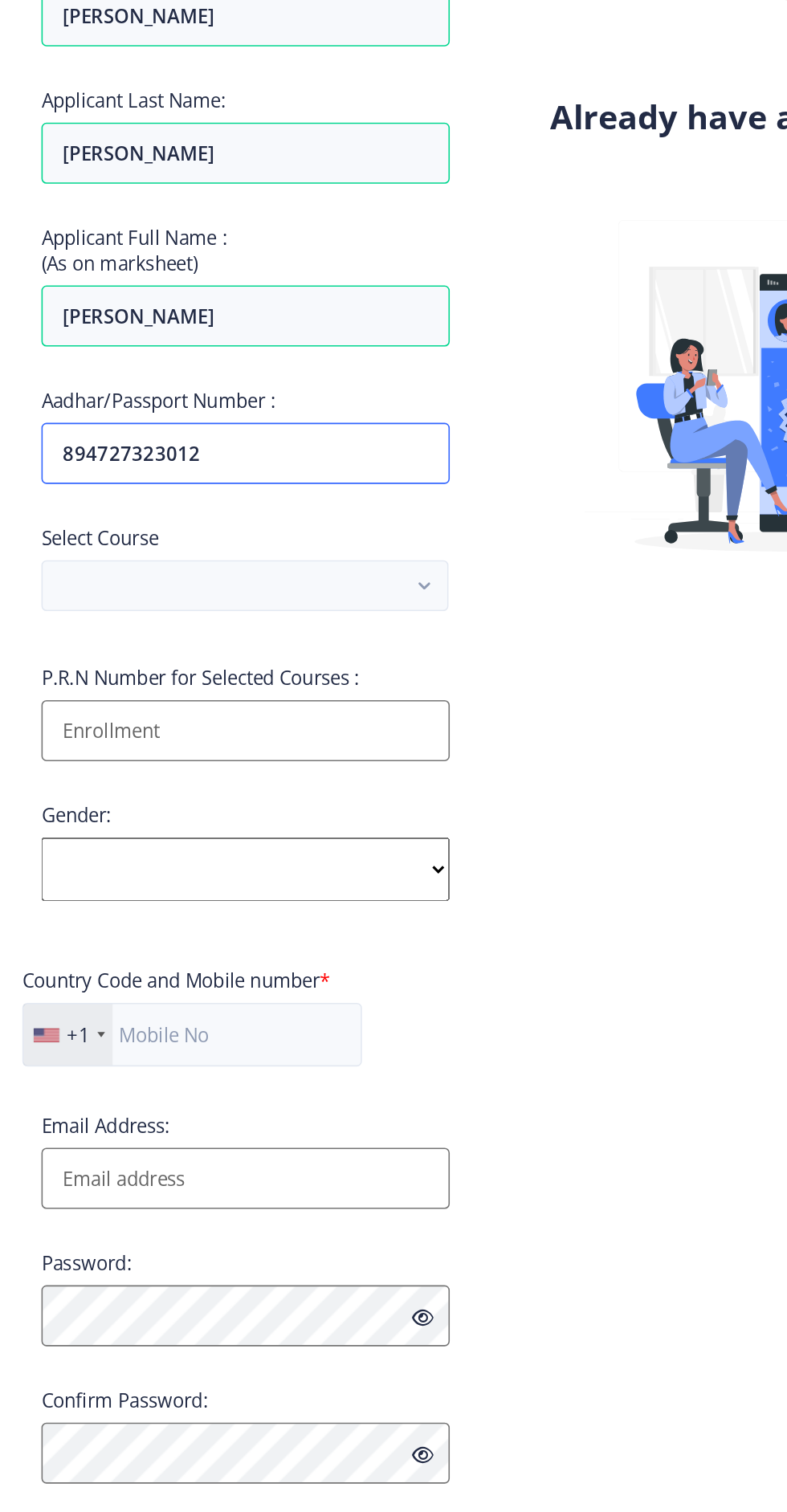
type input "894727323012"
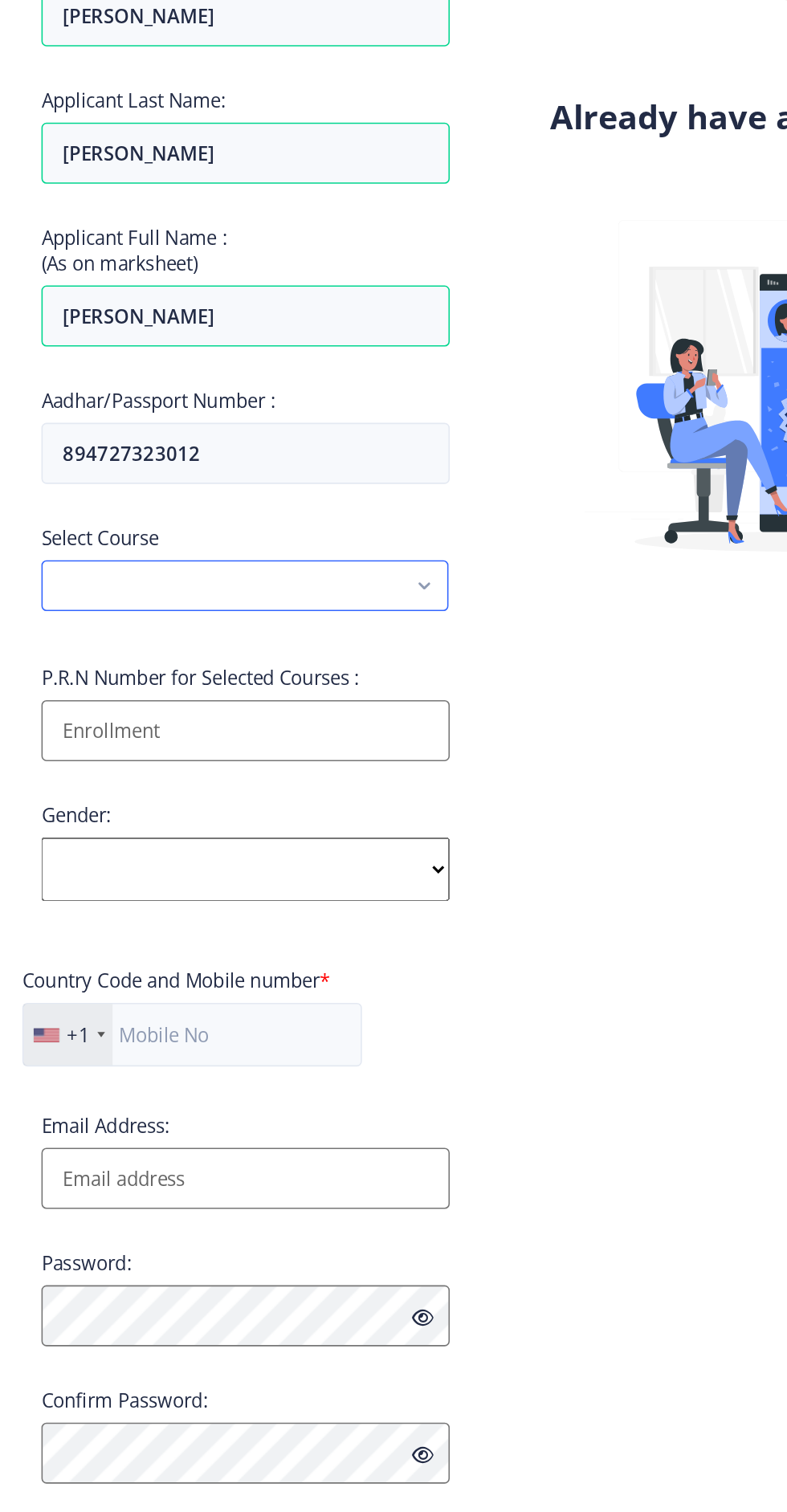
click at [310, 583] on button "button" at bounding box center [216, 578] width 257 height 32
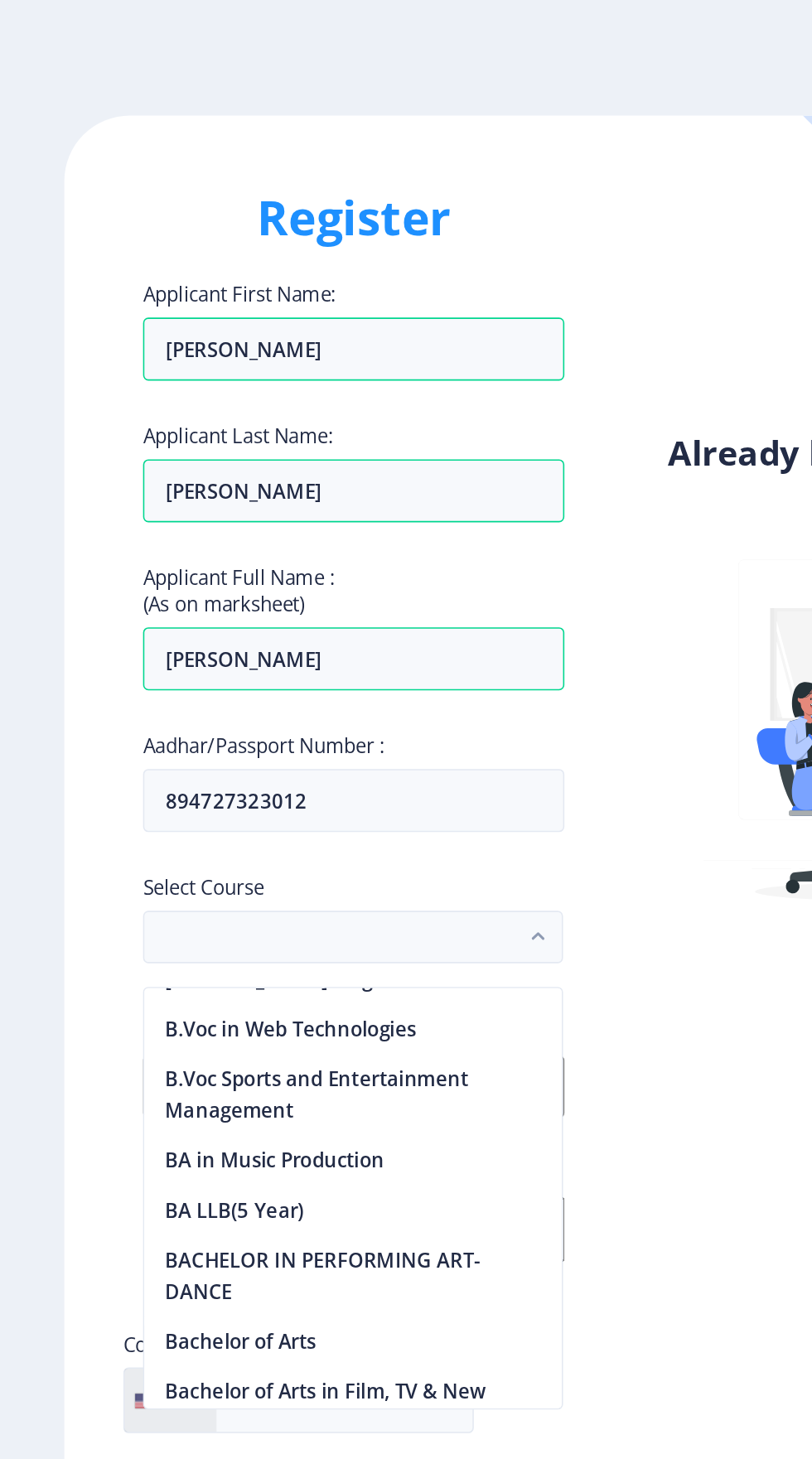
scroll to position [90, 0]
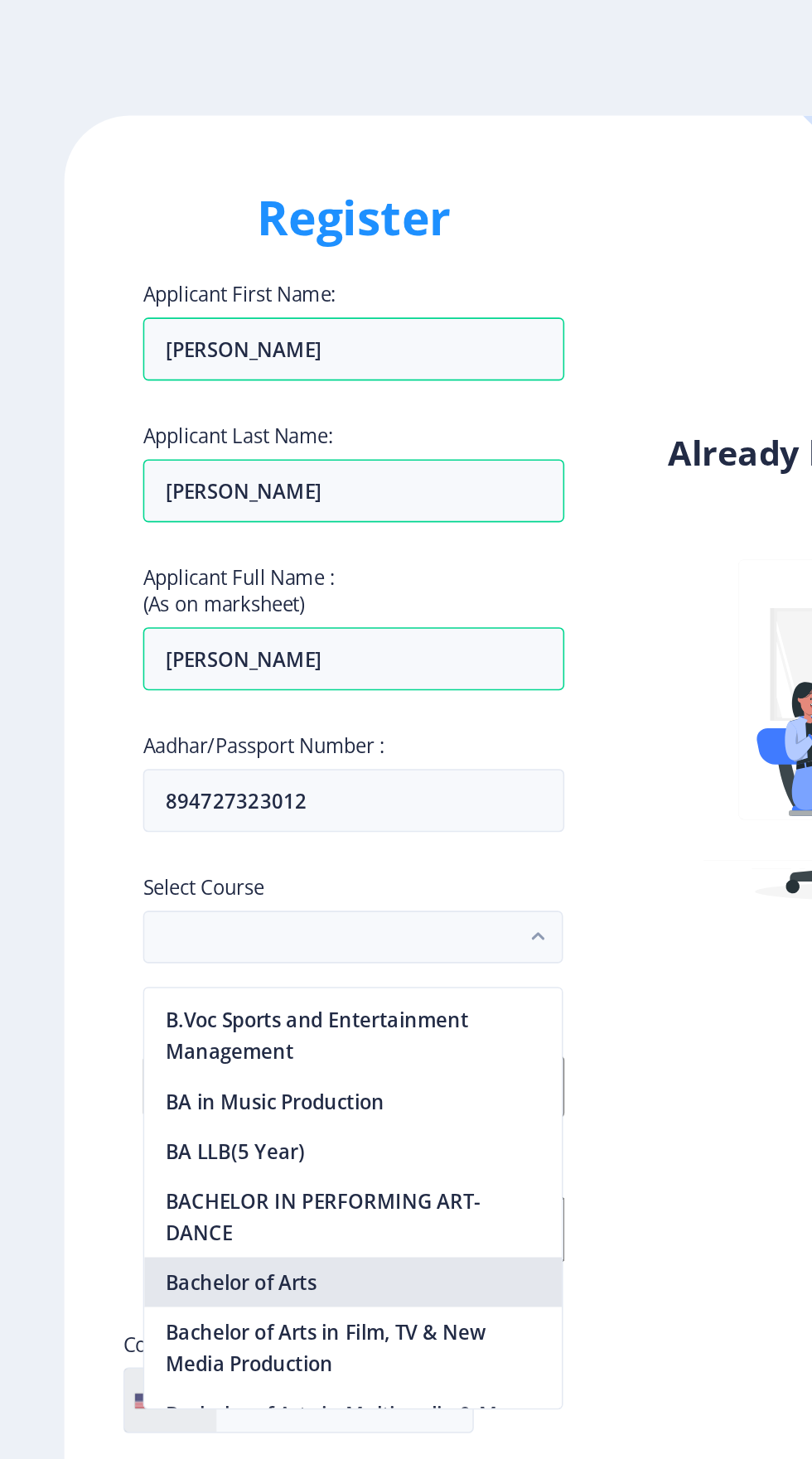
click at [191, 804] on nb-option "Bachelor of Arts" at bounding box center [223, 809] width 264 height 31
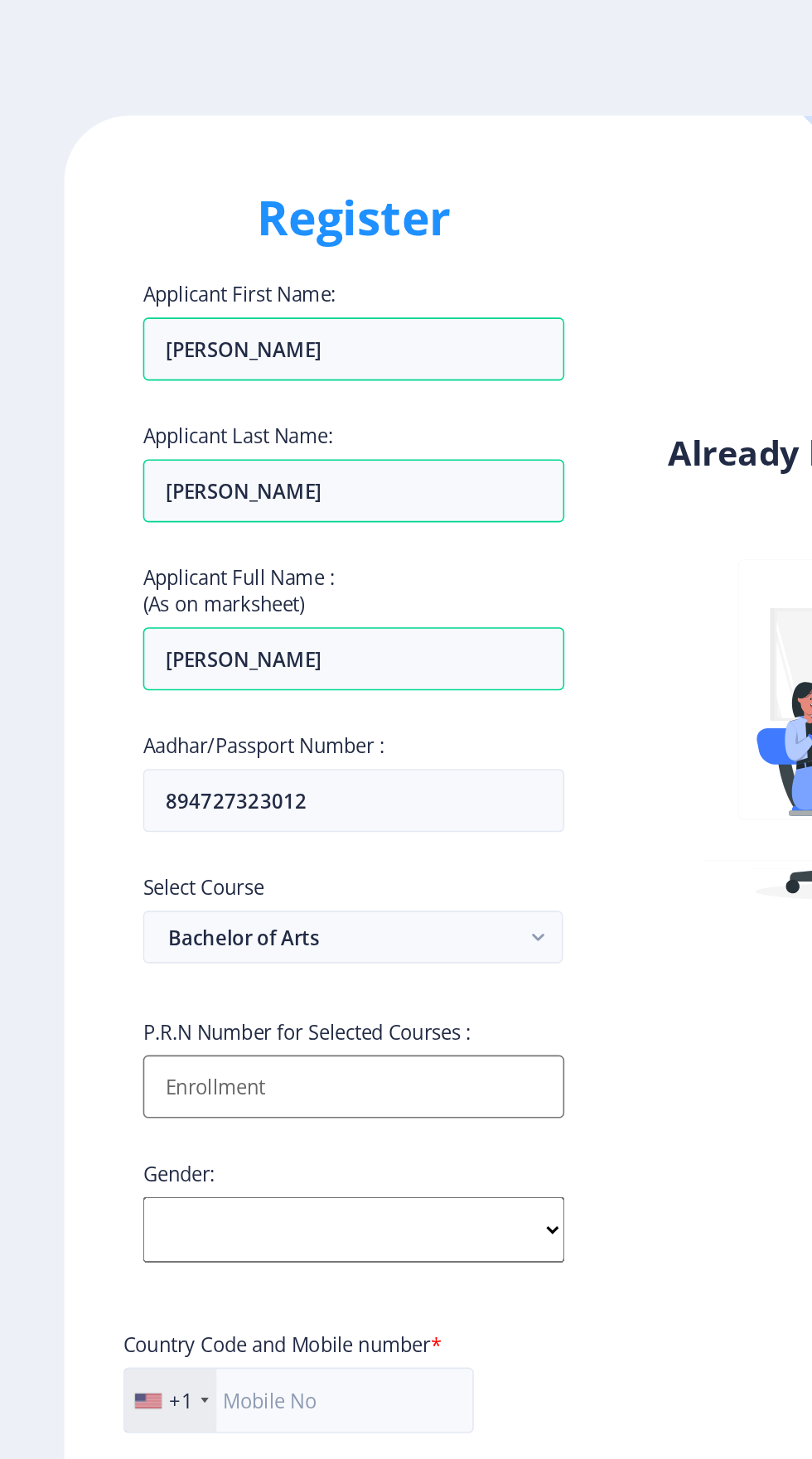
click at [267, 685] on input "Applicant First Name:" at bounding box center [223, 685] width 266 height 40
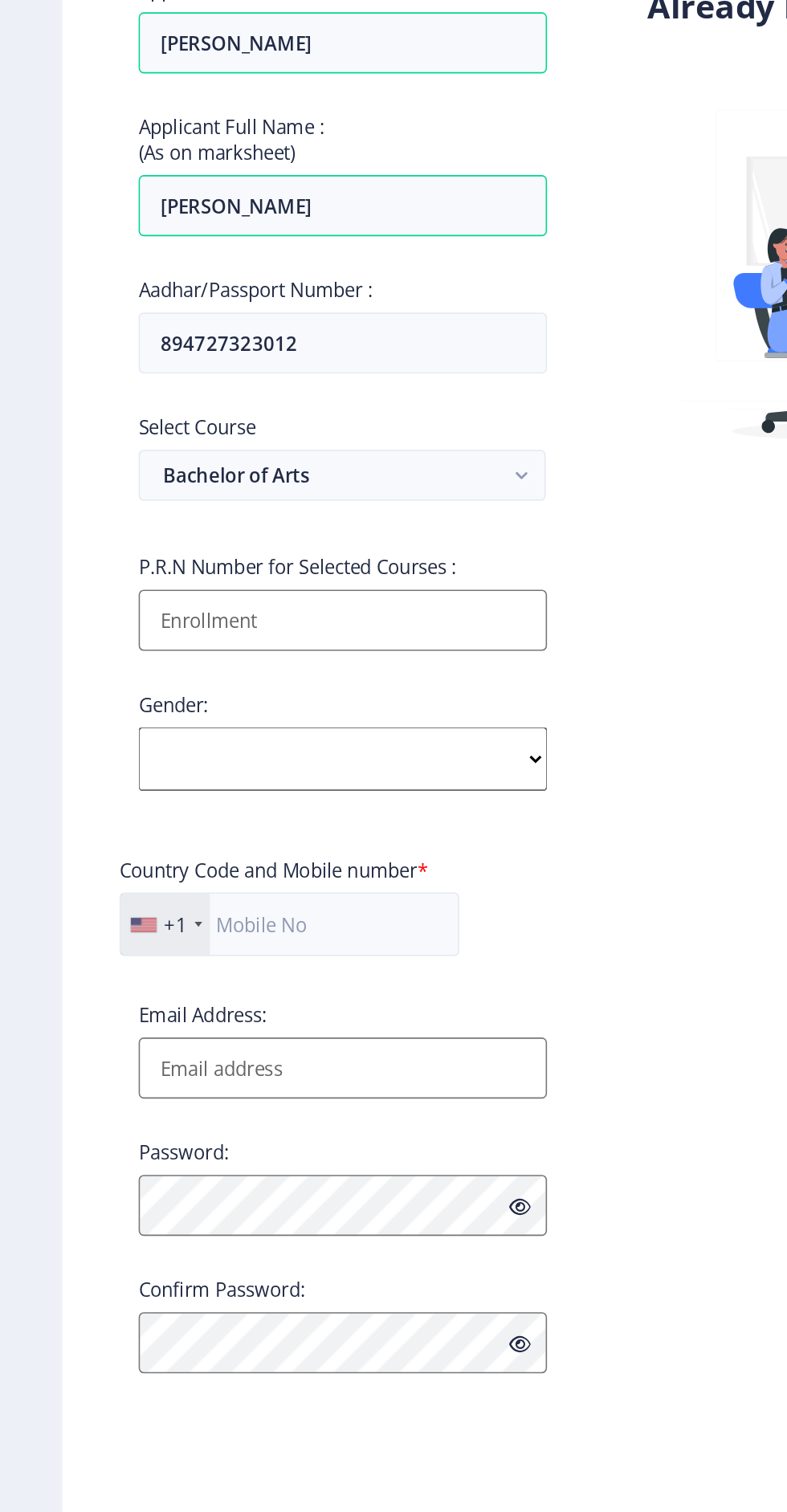
click at [203, 666] on input "Applicant First Name:" at bounding box center [216, 669] width 258 height 39
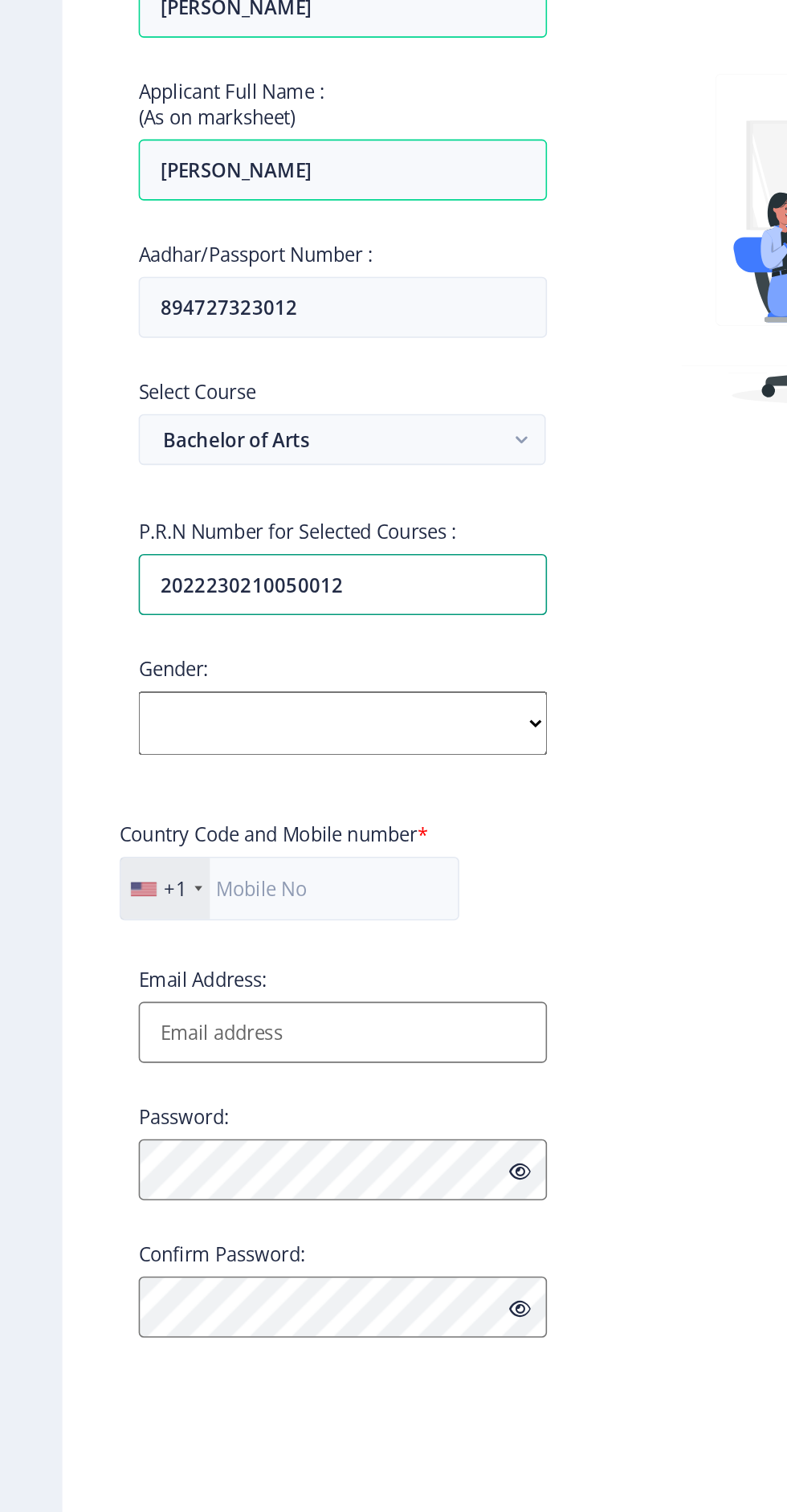
type input "2022230210050012"
click at [266, 762] on select "Select Gender Male Female Other" at bounding box center [216, 757] width 258 height 40
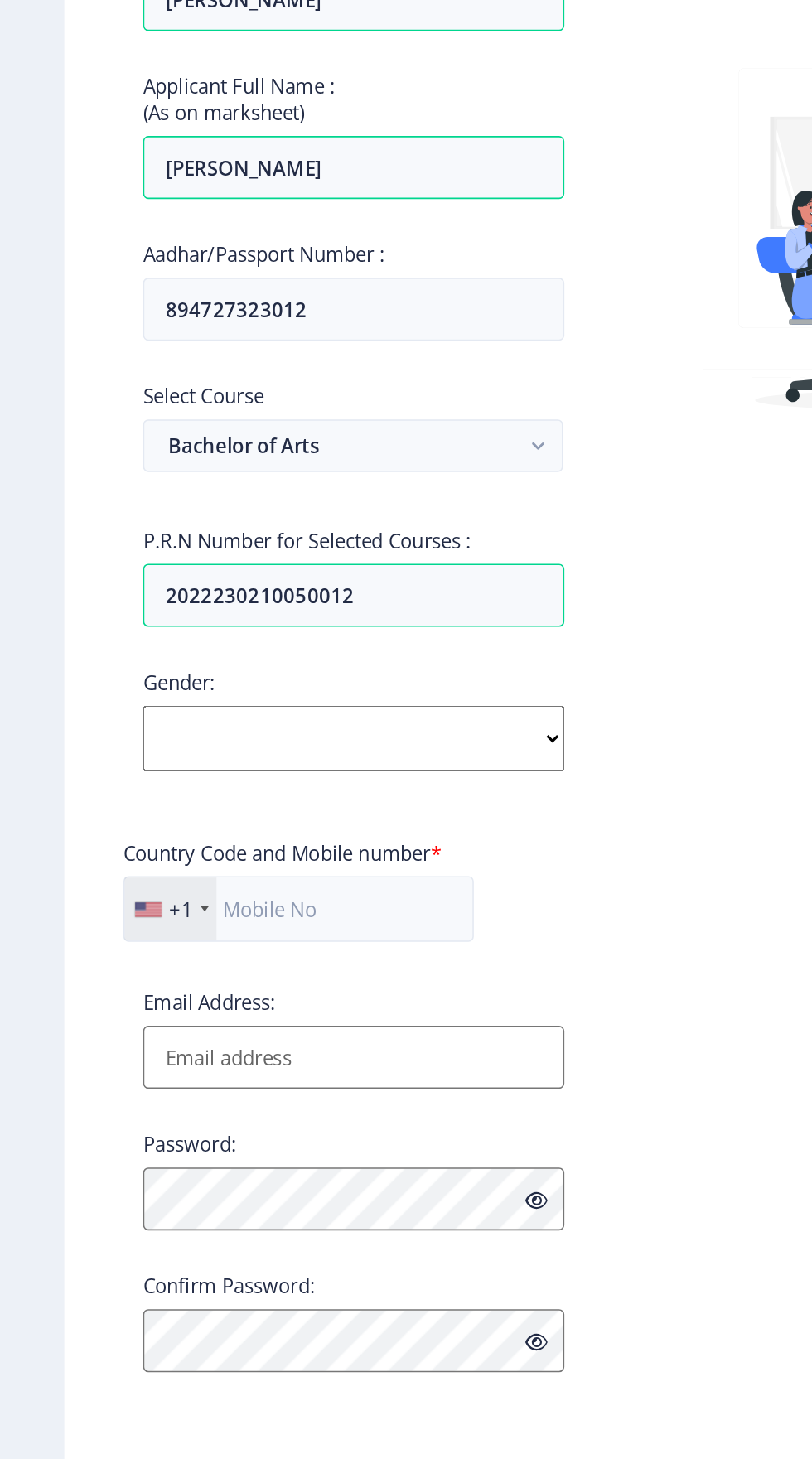
select select "Female"
click at [186, 891] on input "text" at bounding box center [189, 883] width 221 height 42
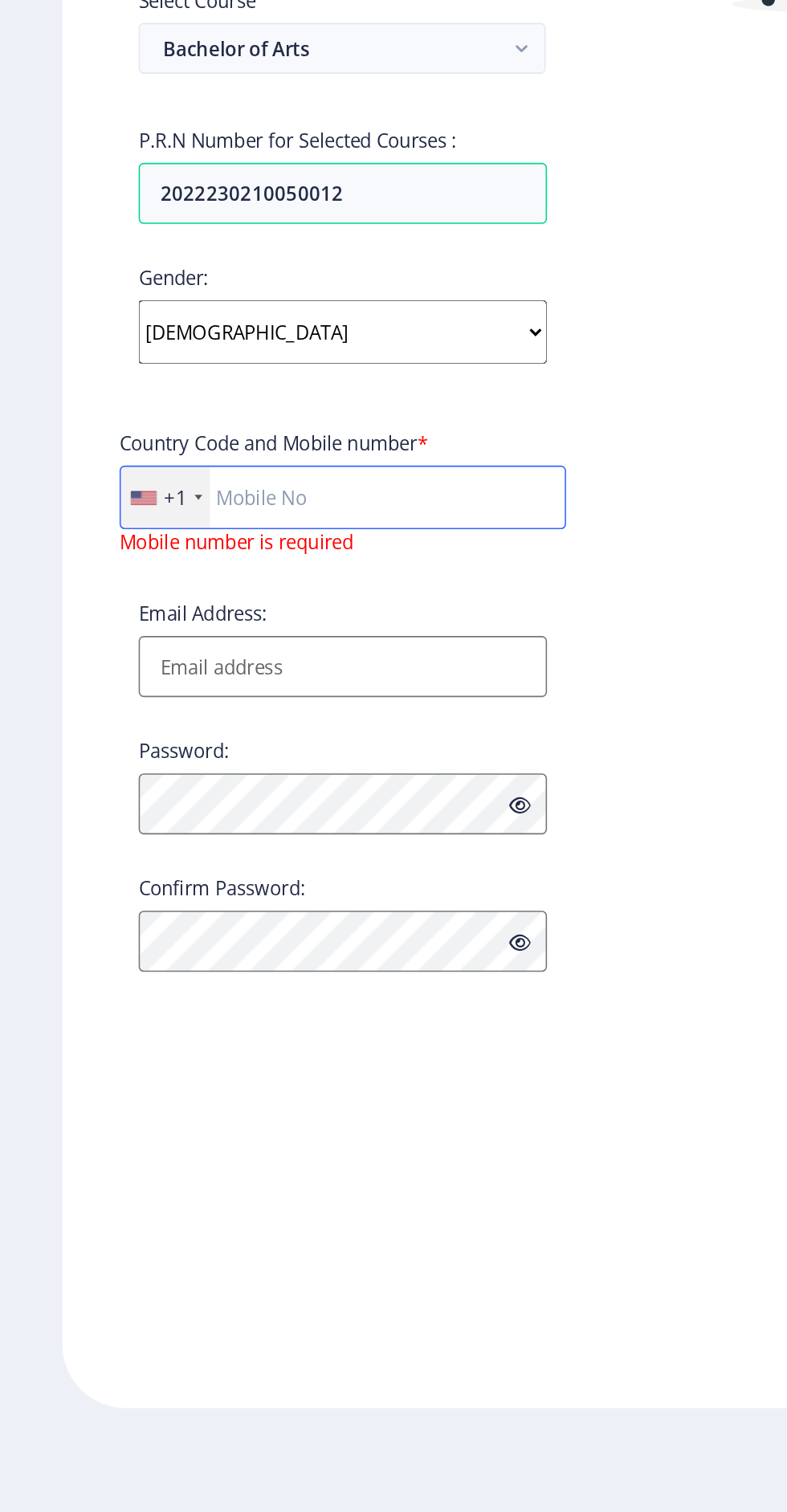
click at [190, 870] on input "text" at bounding box center [217, 862] width 282 height 40
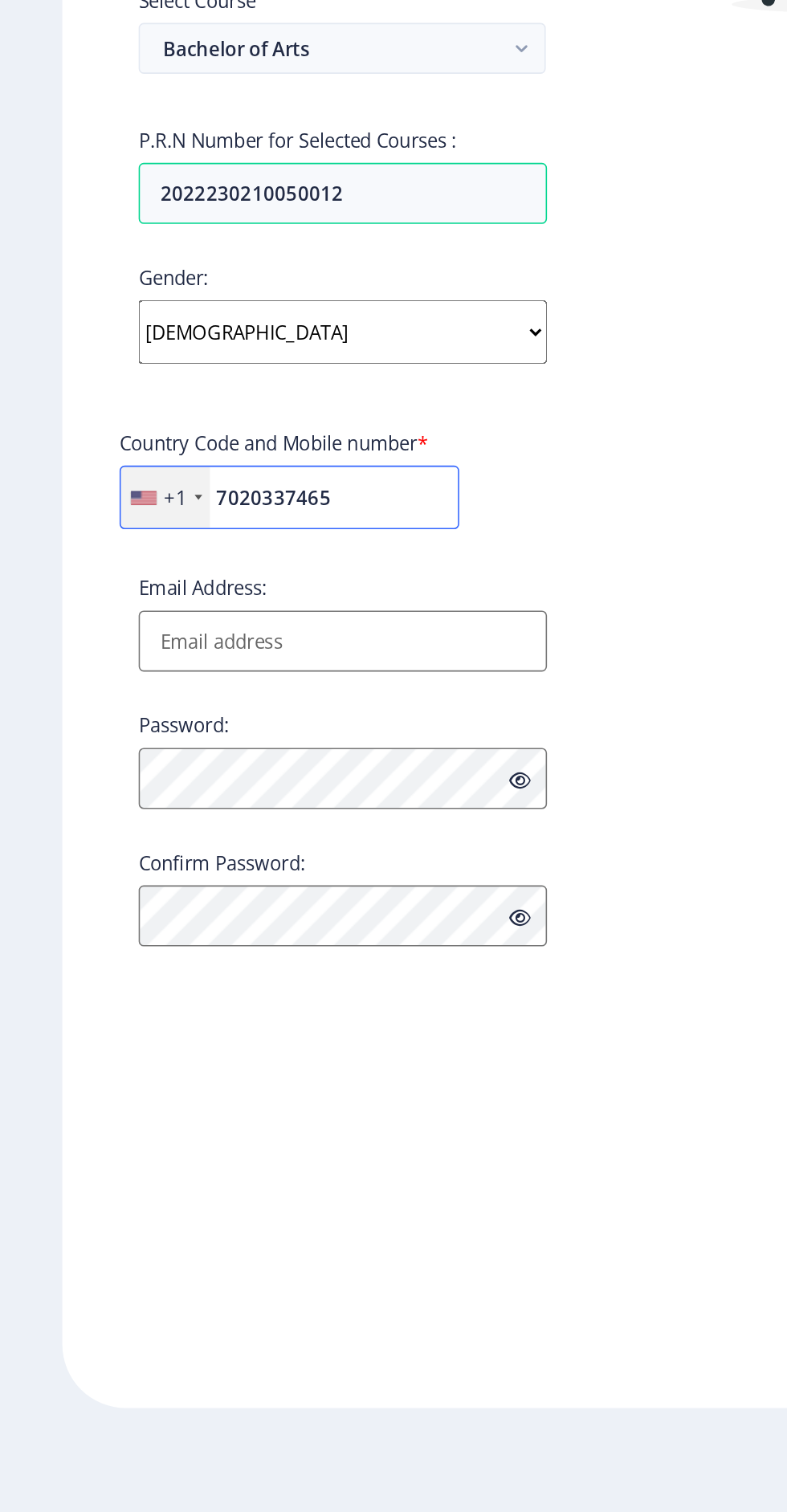
type input "7020337465"
click at [262, 957] on input "Email Address:" at bounding box center [216, 952] width 258 height 39
click at [454, 990] on div "Already have an account? Login" at bounding box center [570, 756] width 354 height 1361
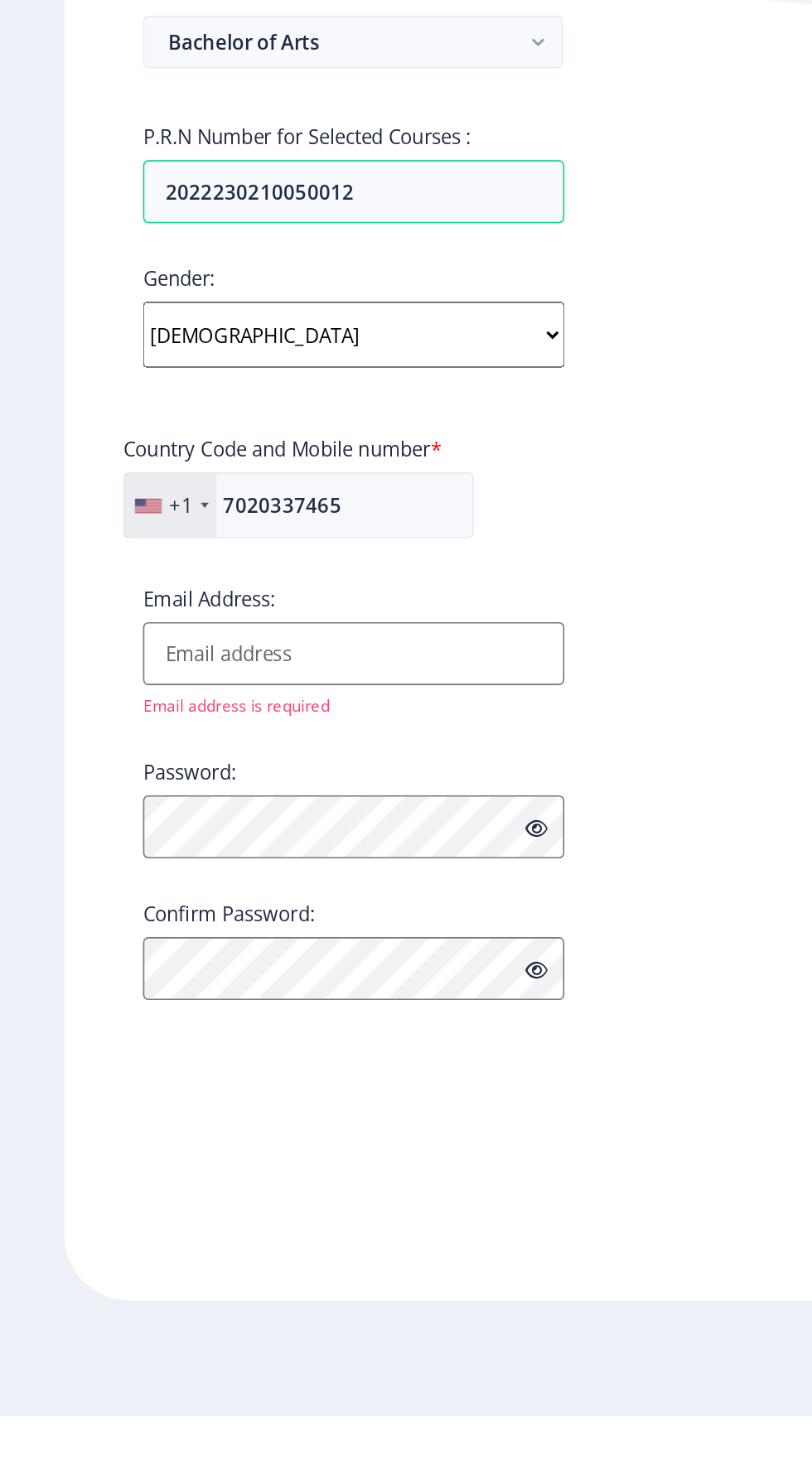
click at [120, 889] on div "+1" at bounding box center [115, 883] width 15 height 16
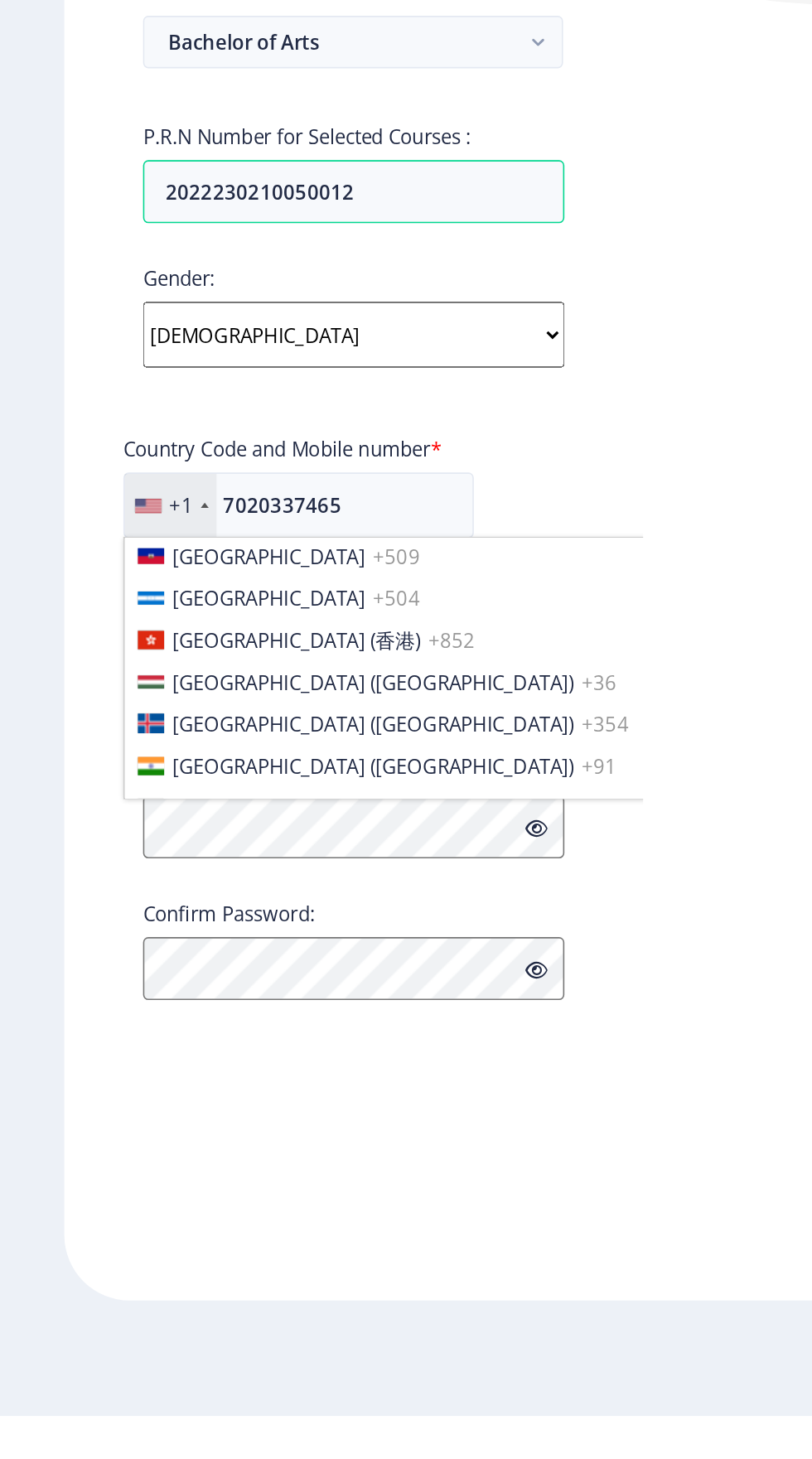
scroll to position [2506, 0]
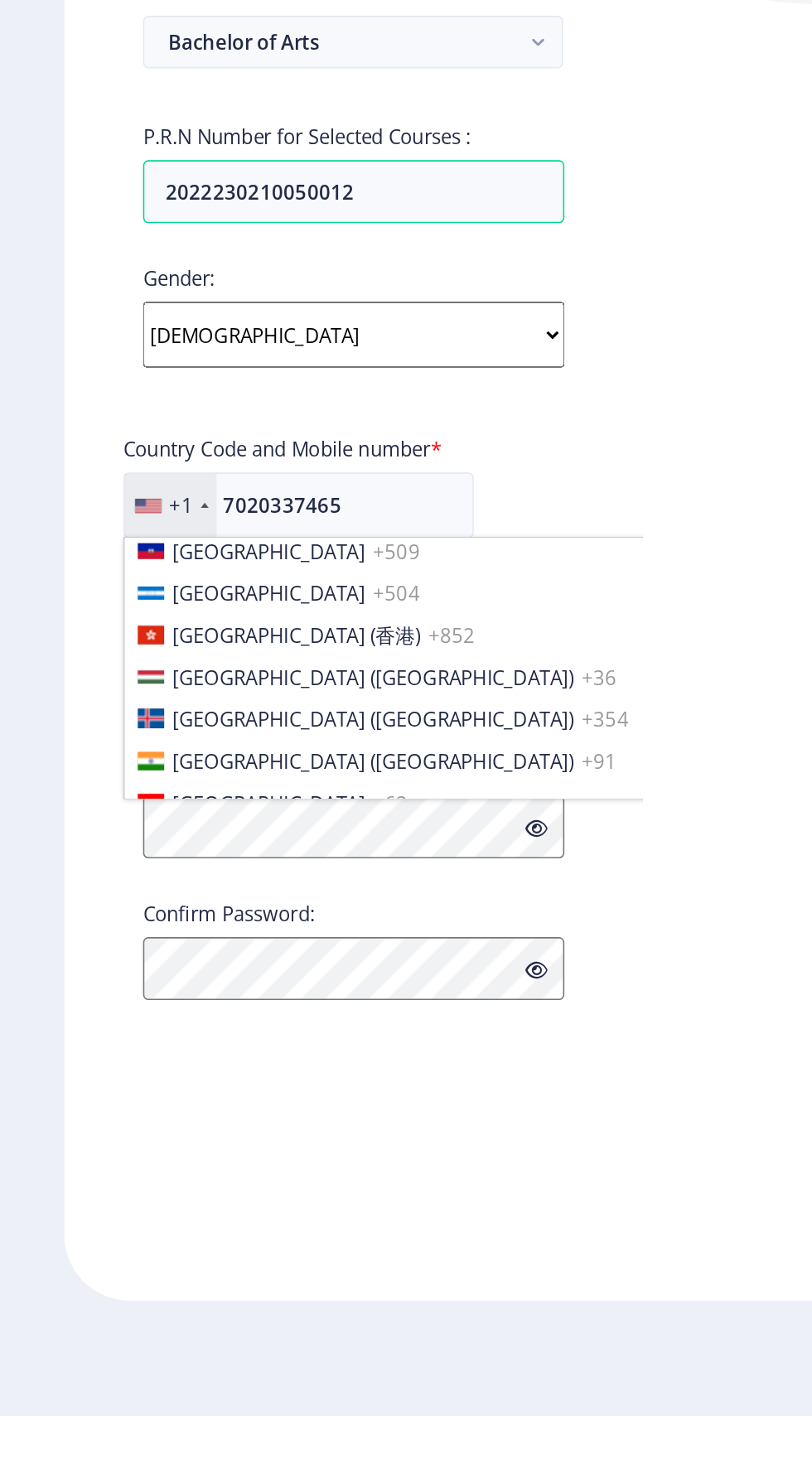
click at [169, 1037] on span "India (भारत)" at bounding box center [236, 1045] width 253 height 16
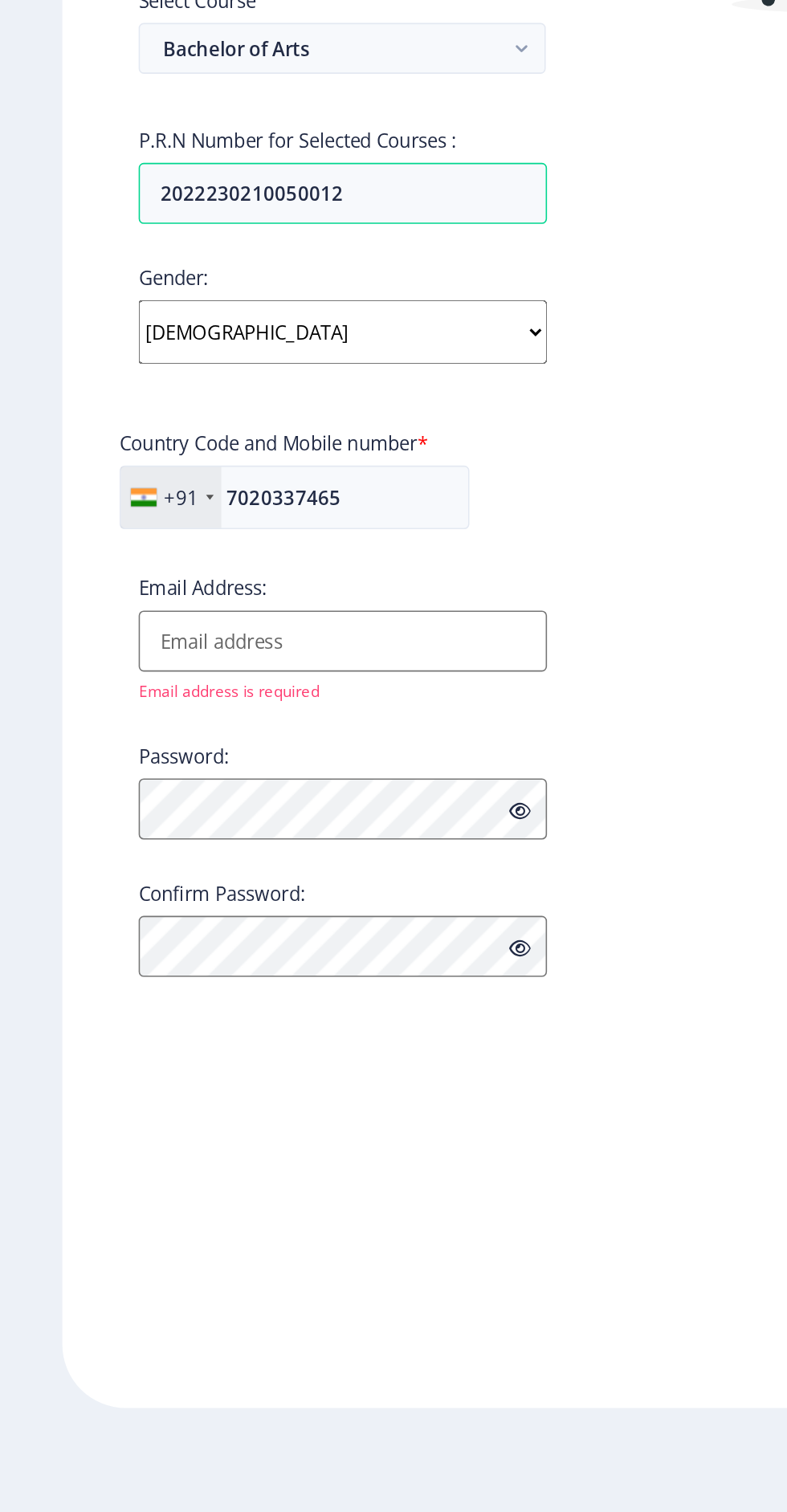
click at [110, 954] on input "Email Address:" at bounding box center [216, 952] width 258 height 39
click at [35, 892] on ngx-register "Register Applicant First Name: Akanksha Applicant Last Name: Ojha Applicant Ful…" at bounding box center [393, 756] width 787 height 1361
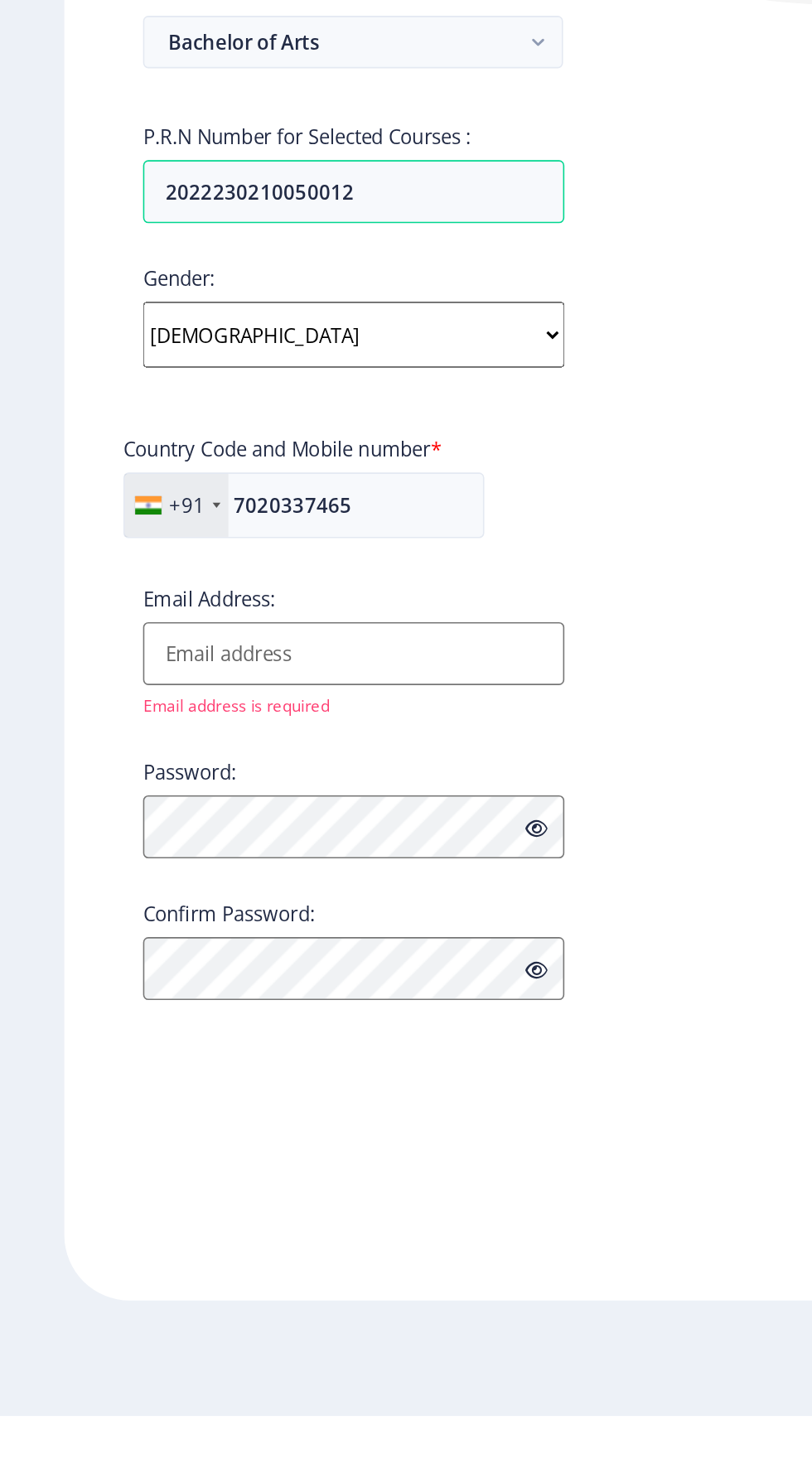
click at [115, 984] on input "Email Address:" at bounding box center [223, 977] width 266 height 40
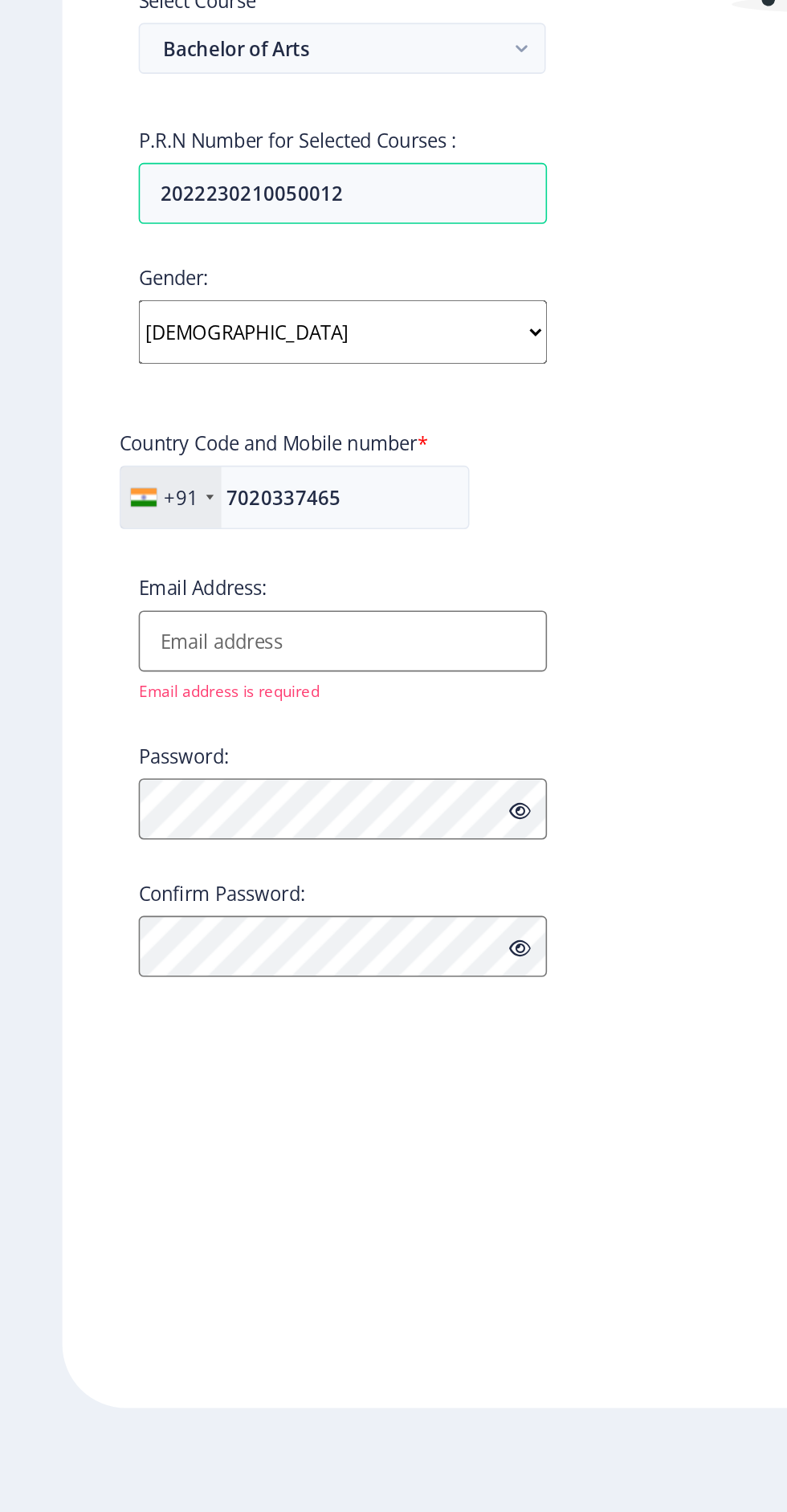
type input "ojhaakanksha66@gmail.com"
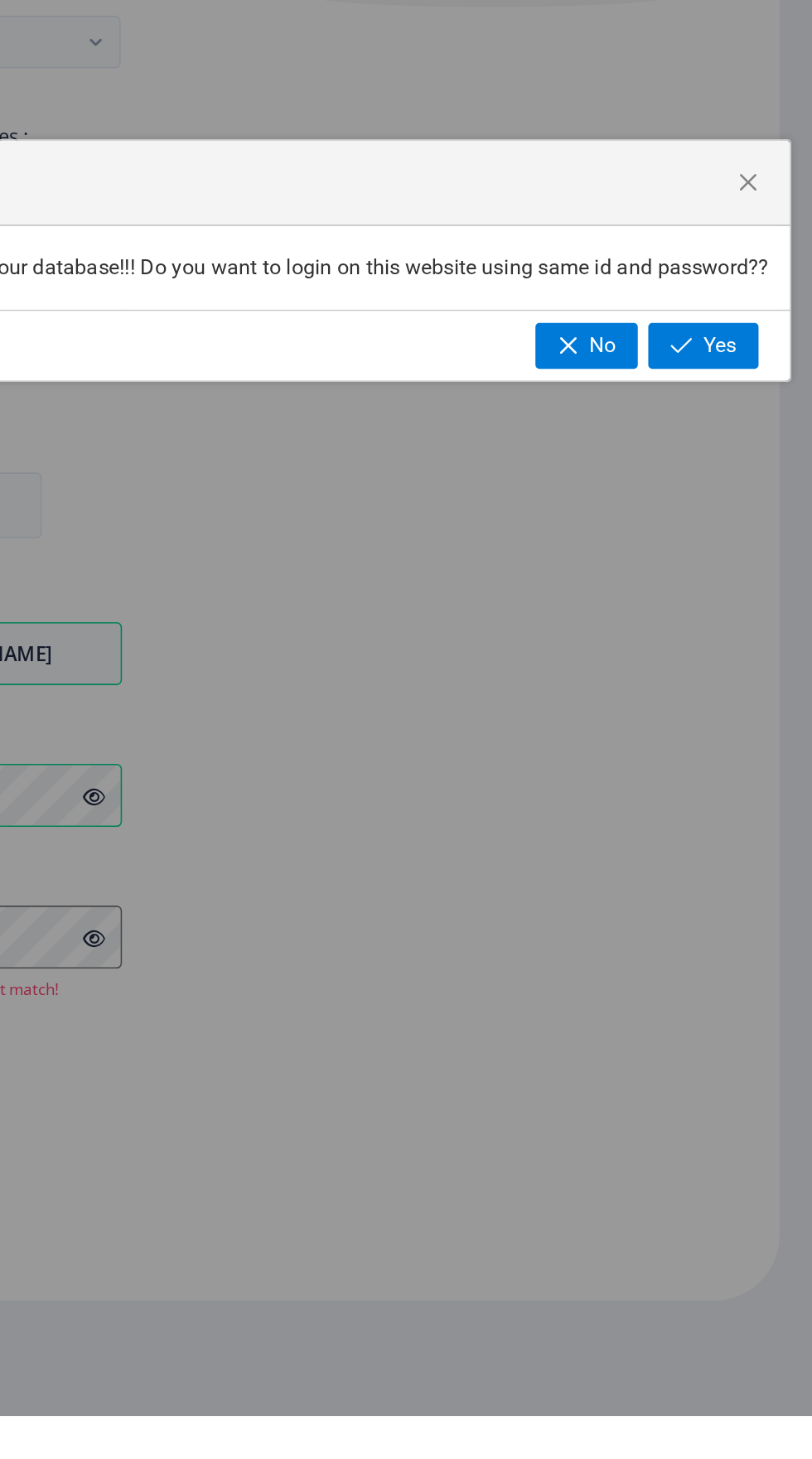
scroll to position [0, 0]
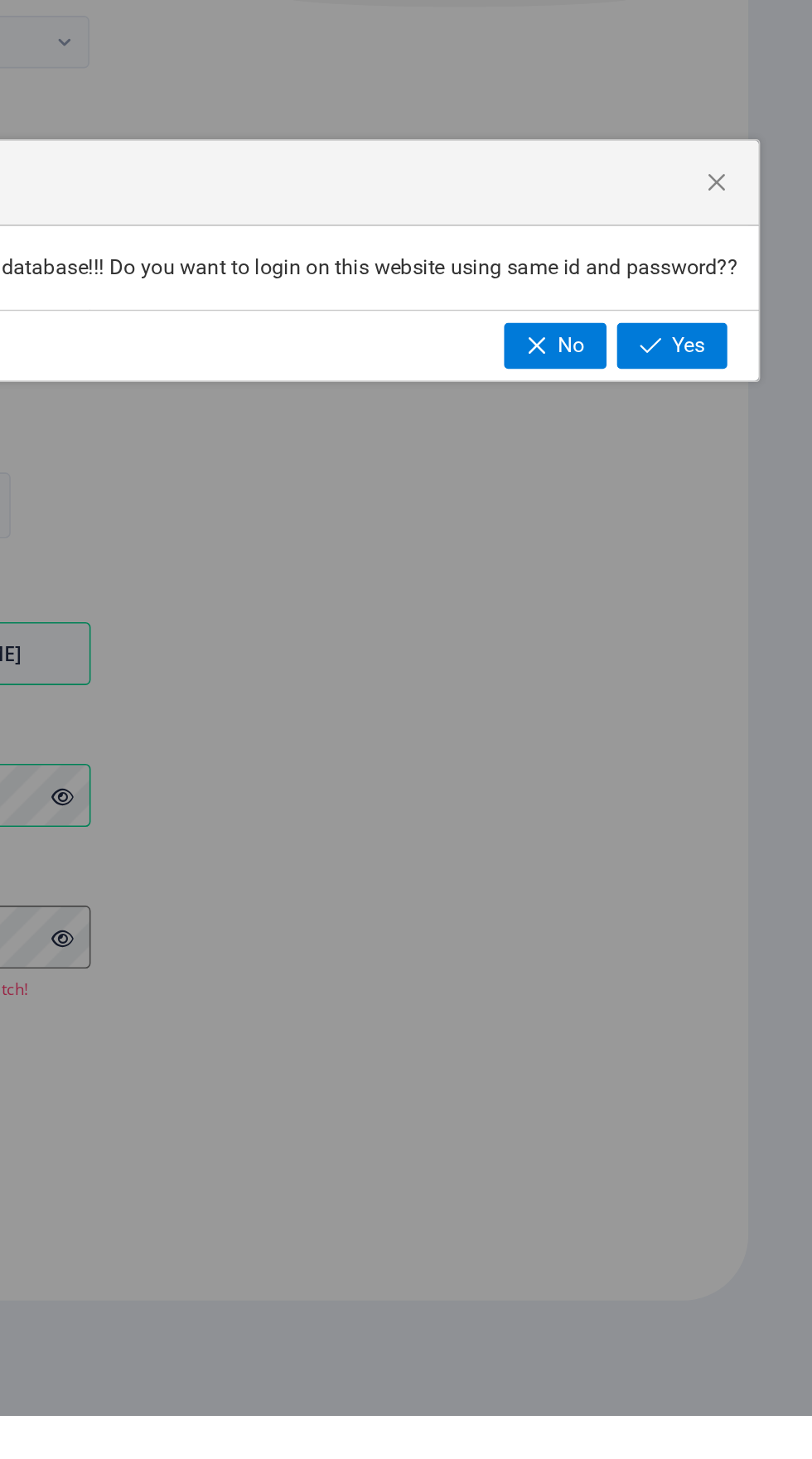
click at [731, 790] on span "Yes" at bounding box center [733, 783] width 20 height 15
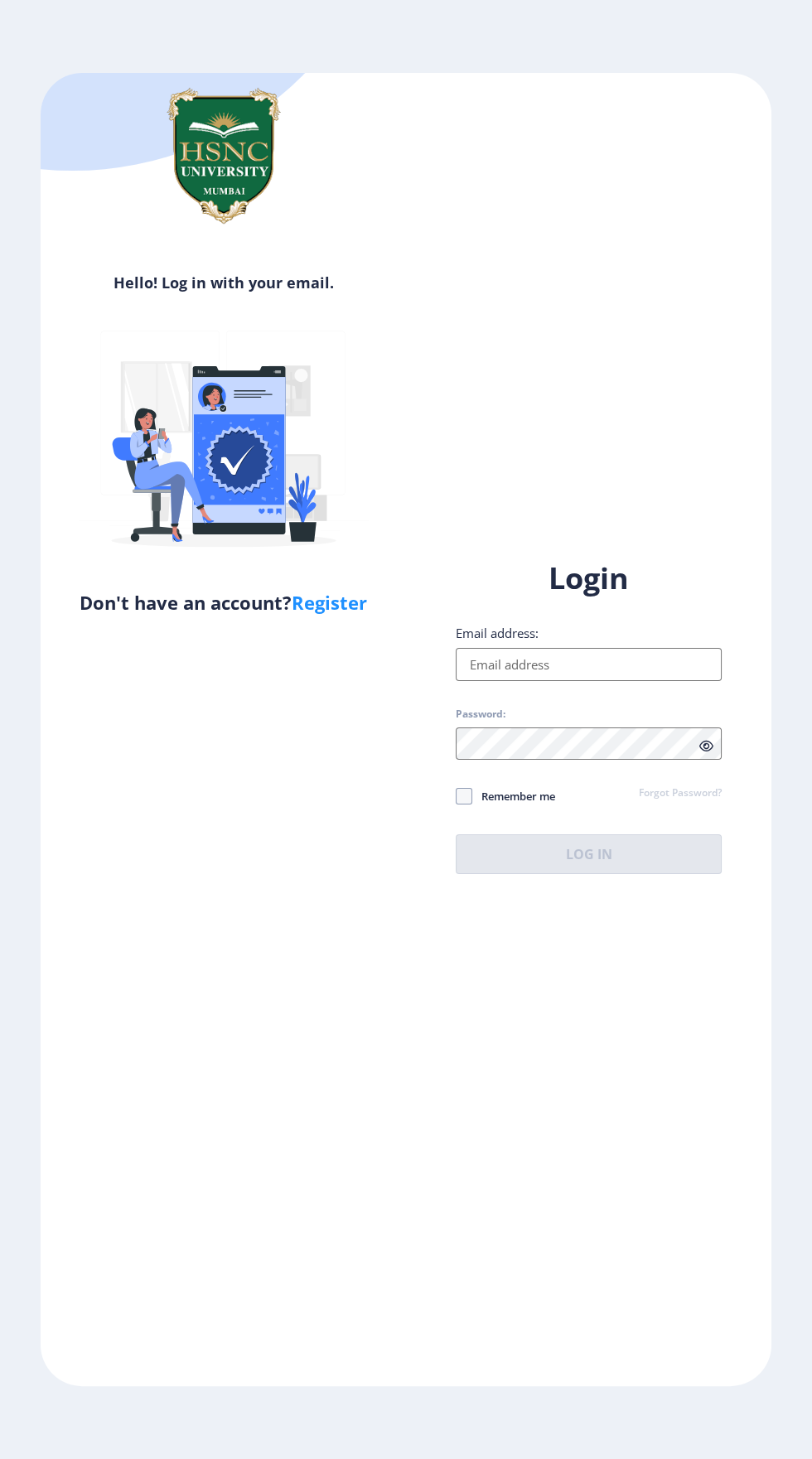
click at [626, 681] on input "Email address:" at bounding box center [588, 664] width 266 height 33
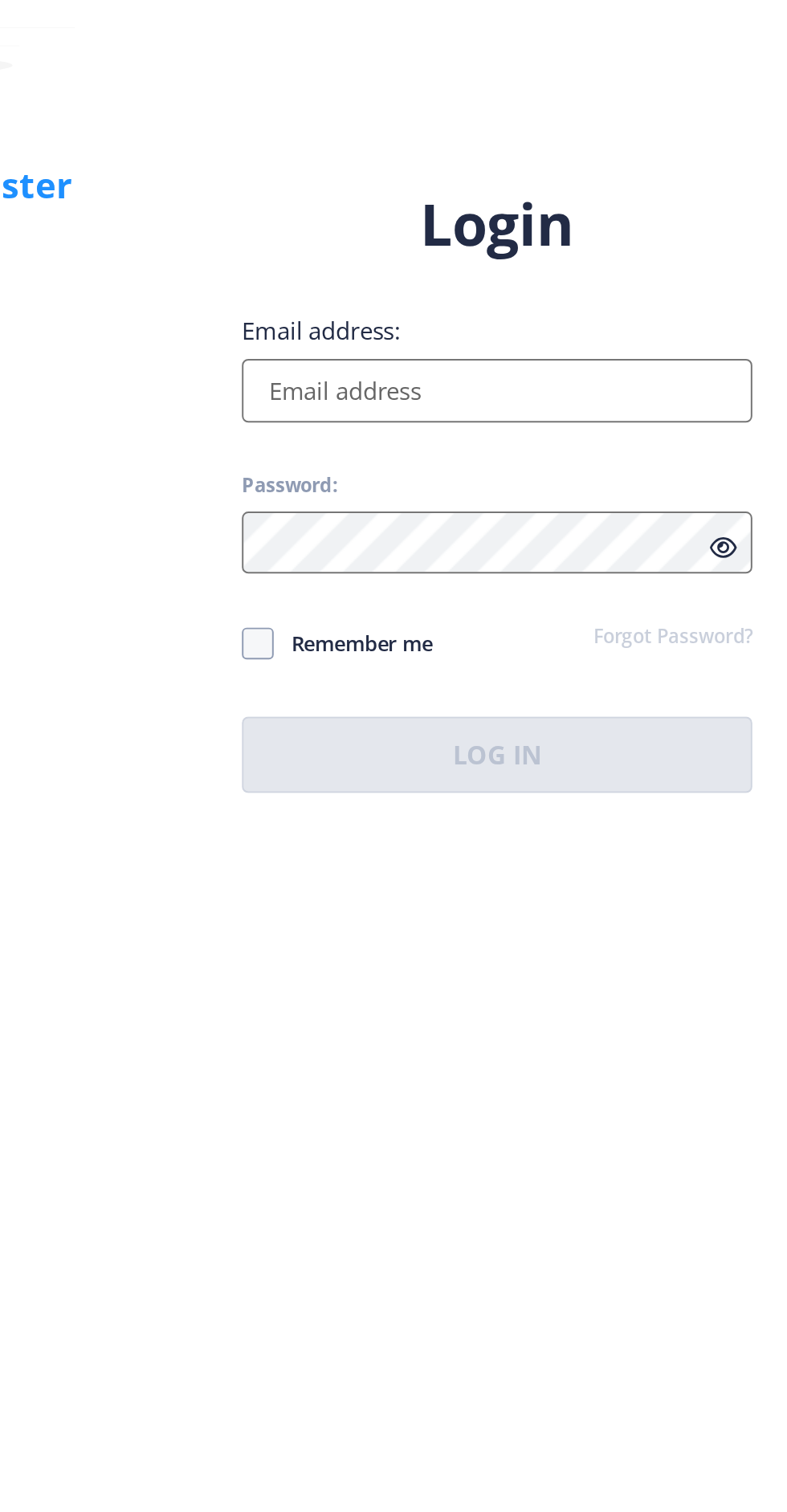
click at [606, 709] on input "Email address:" at bounding box center [570, 693] width 258 height 32
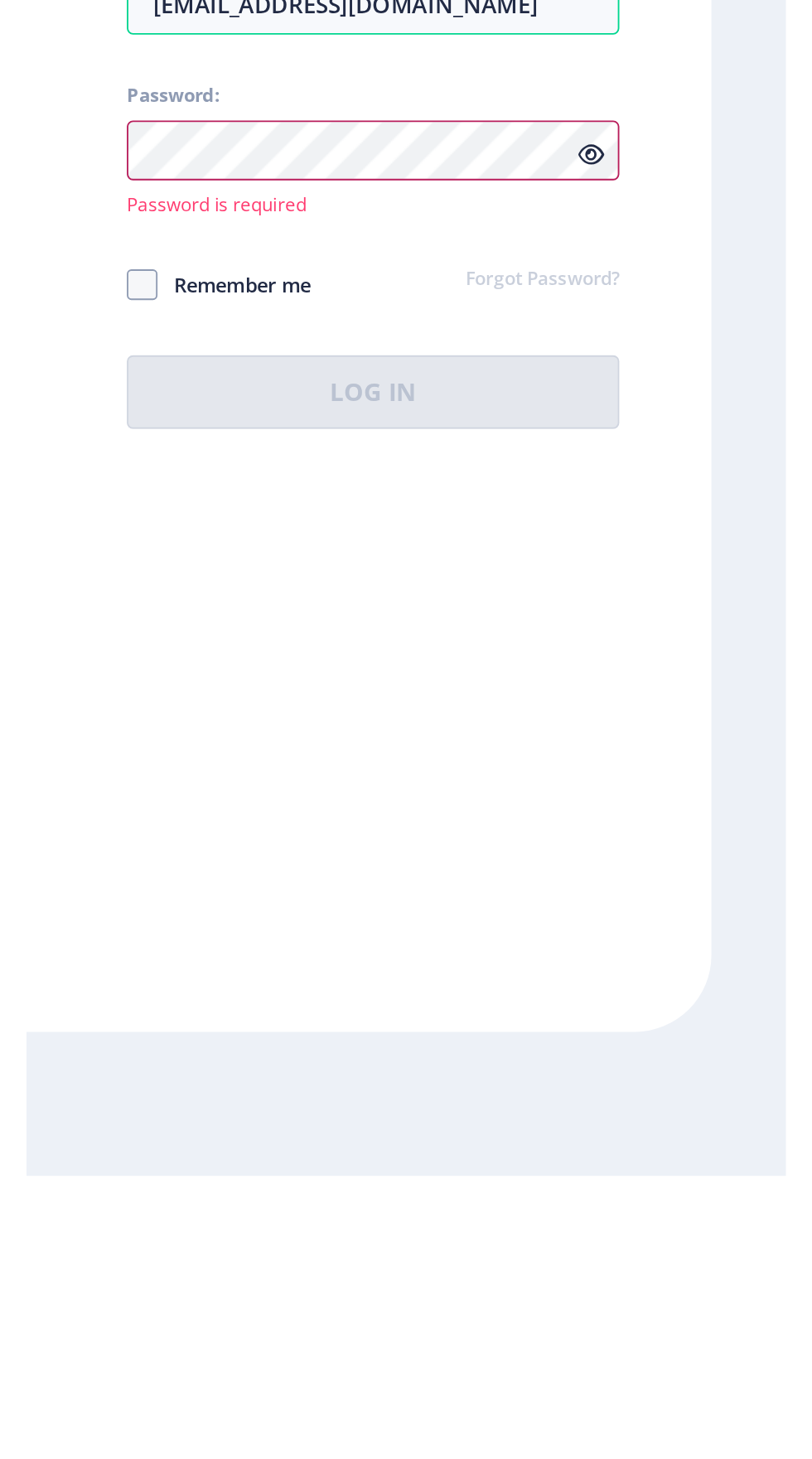
scroll to position [49, 0]
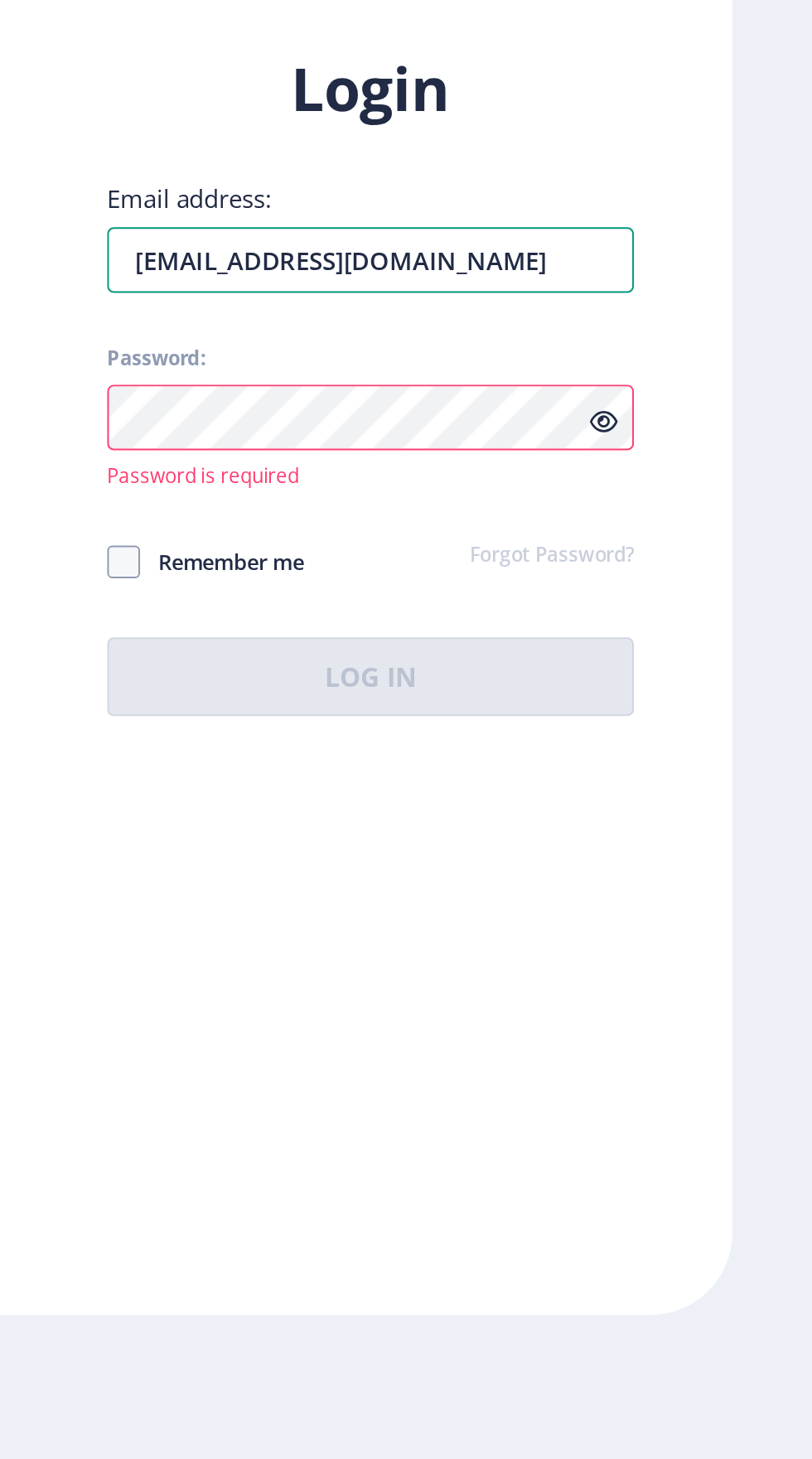
type input "[EMAIL_ADDRESS][DOMAIN_NAME]"
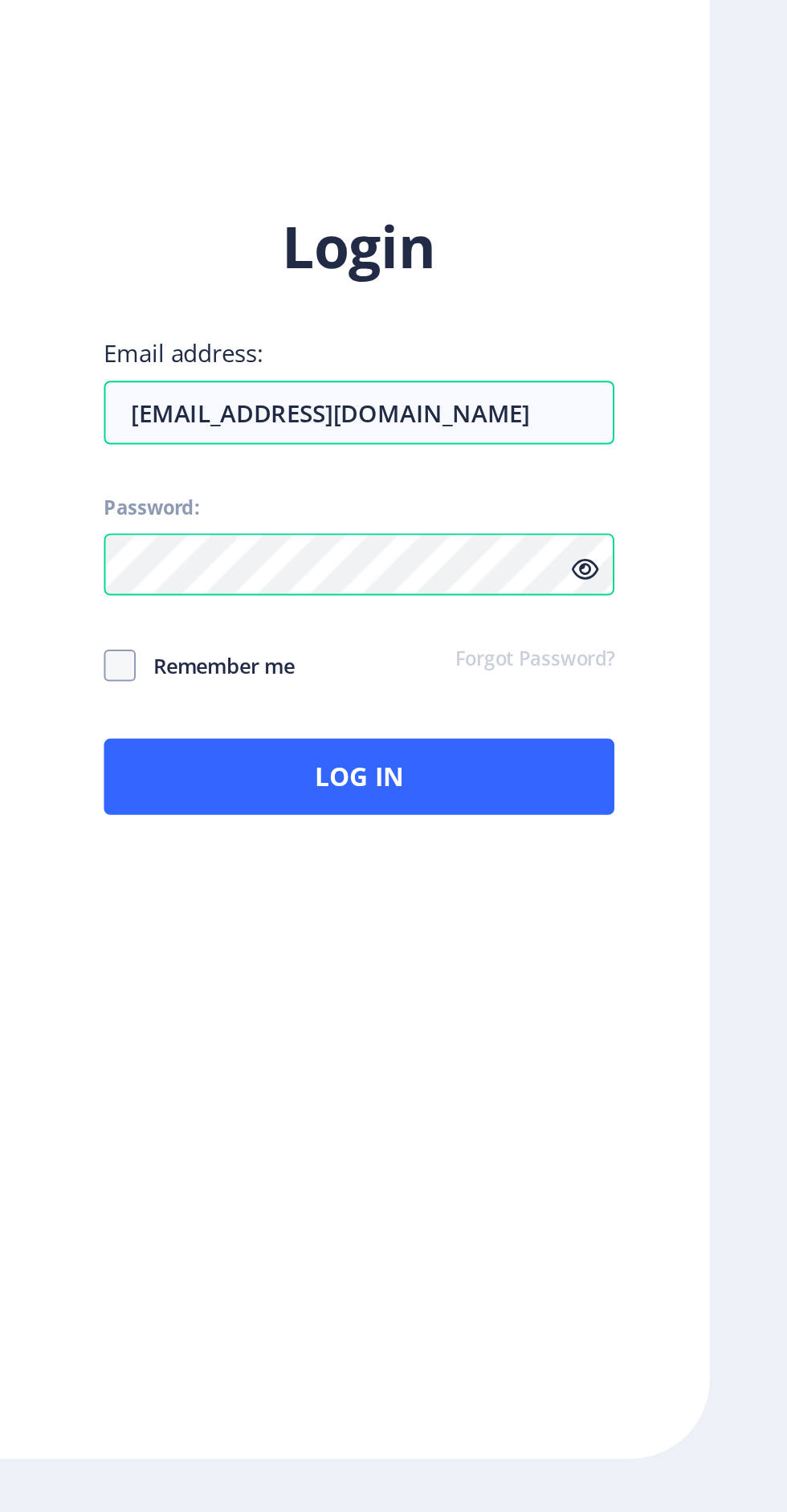
click at [686, 993] on icon at bounding box center [684, 987] width 14 height 12
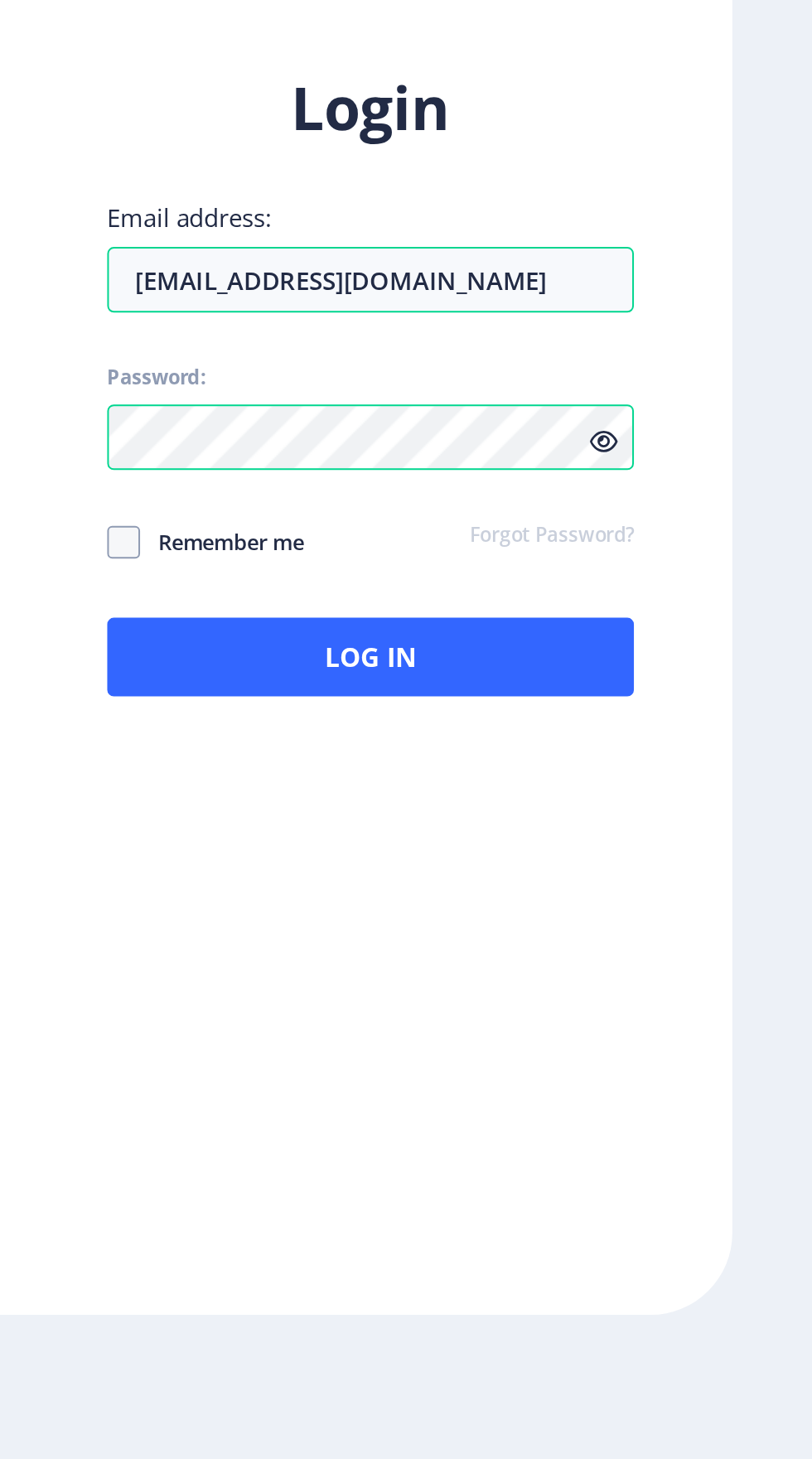
click at [462, 1004] on span at bounding box center [463, 995] width 16 height 16
click at [457, 996] on input "Remember me" at bounding box center [456, 995] width 1 height 1
checkbox input "true"
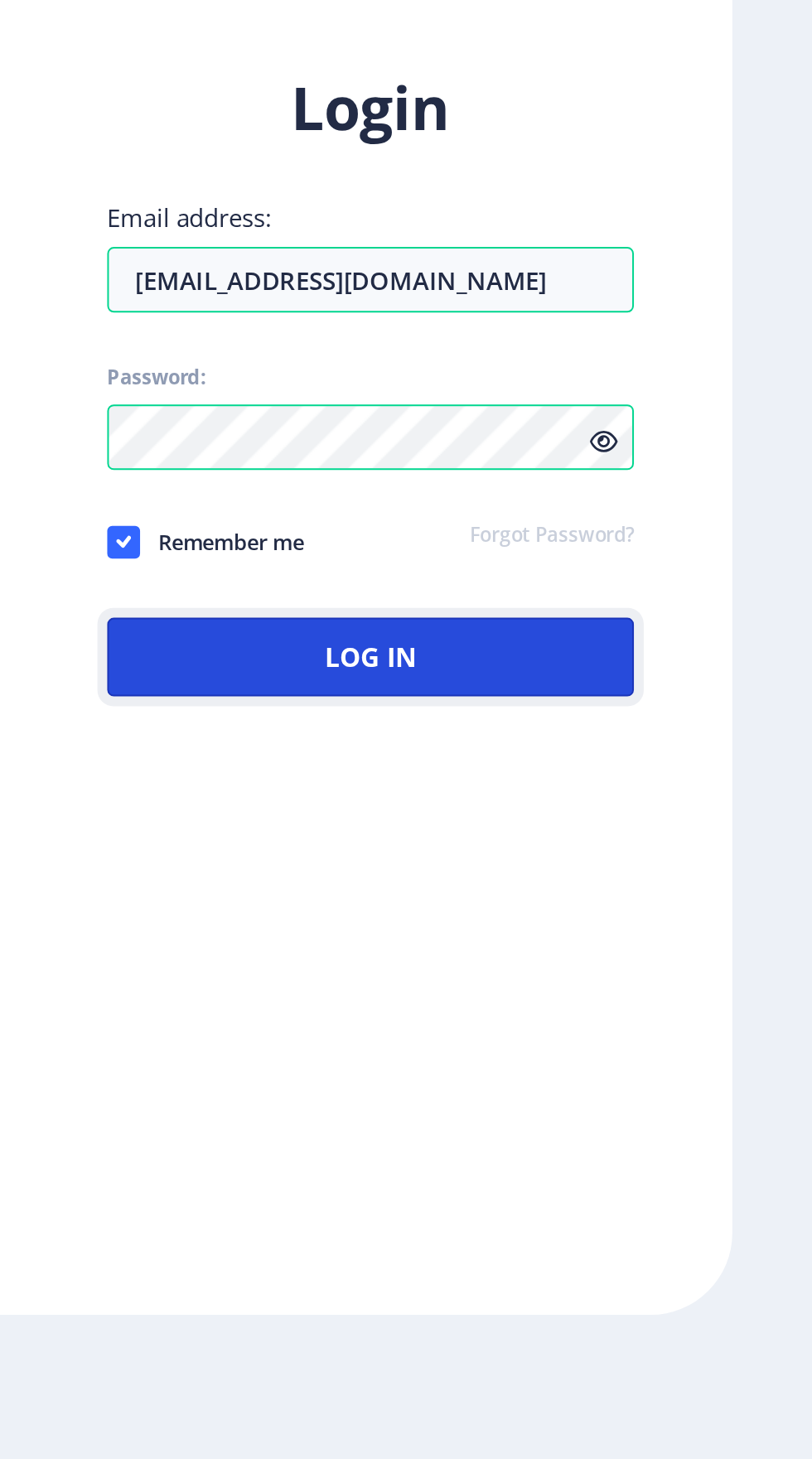
click at [682, 1074] on button "Log In" at bounding box center [588, 1053] width 266 height 40
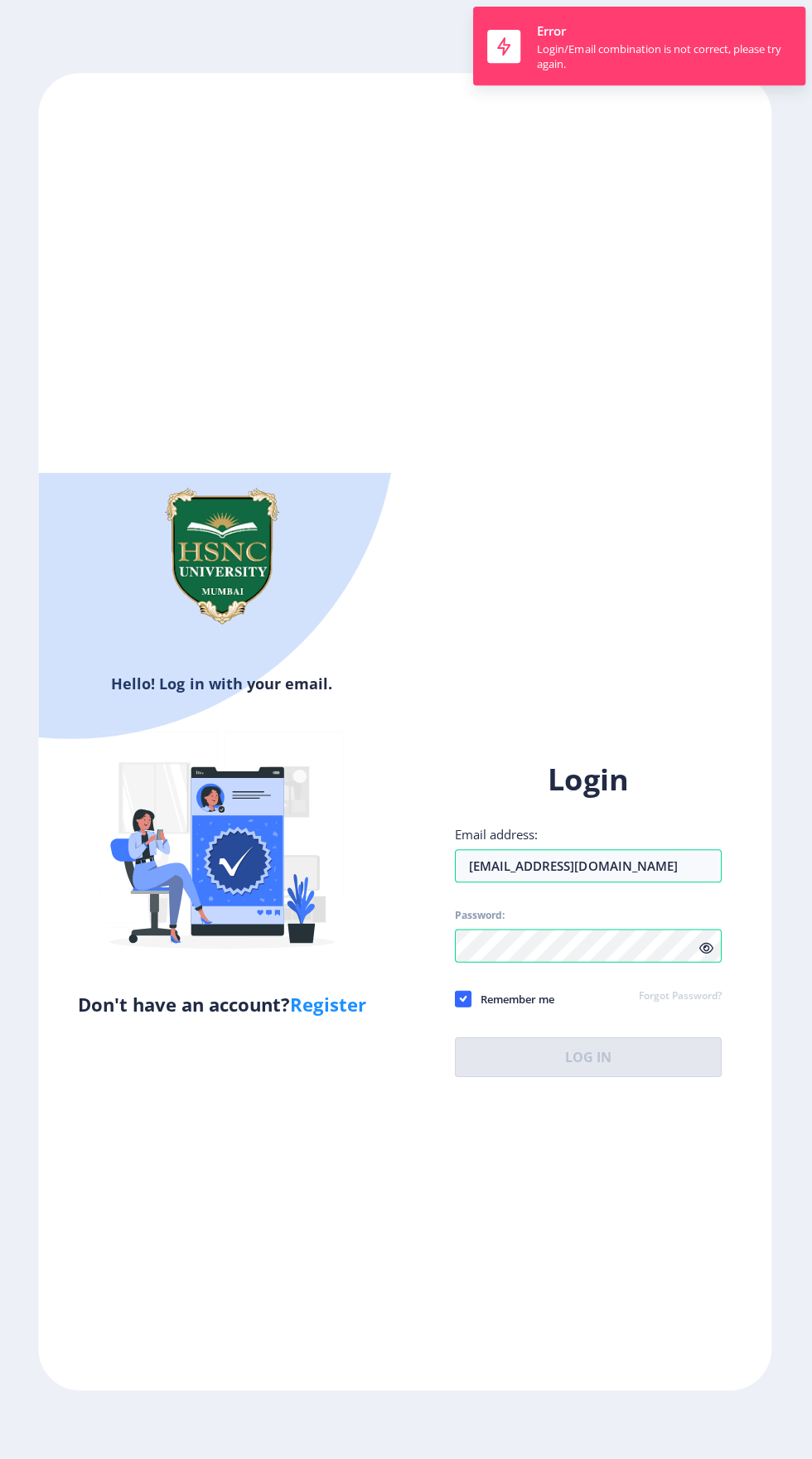
scroll to position [0, 0]
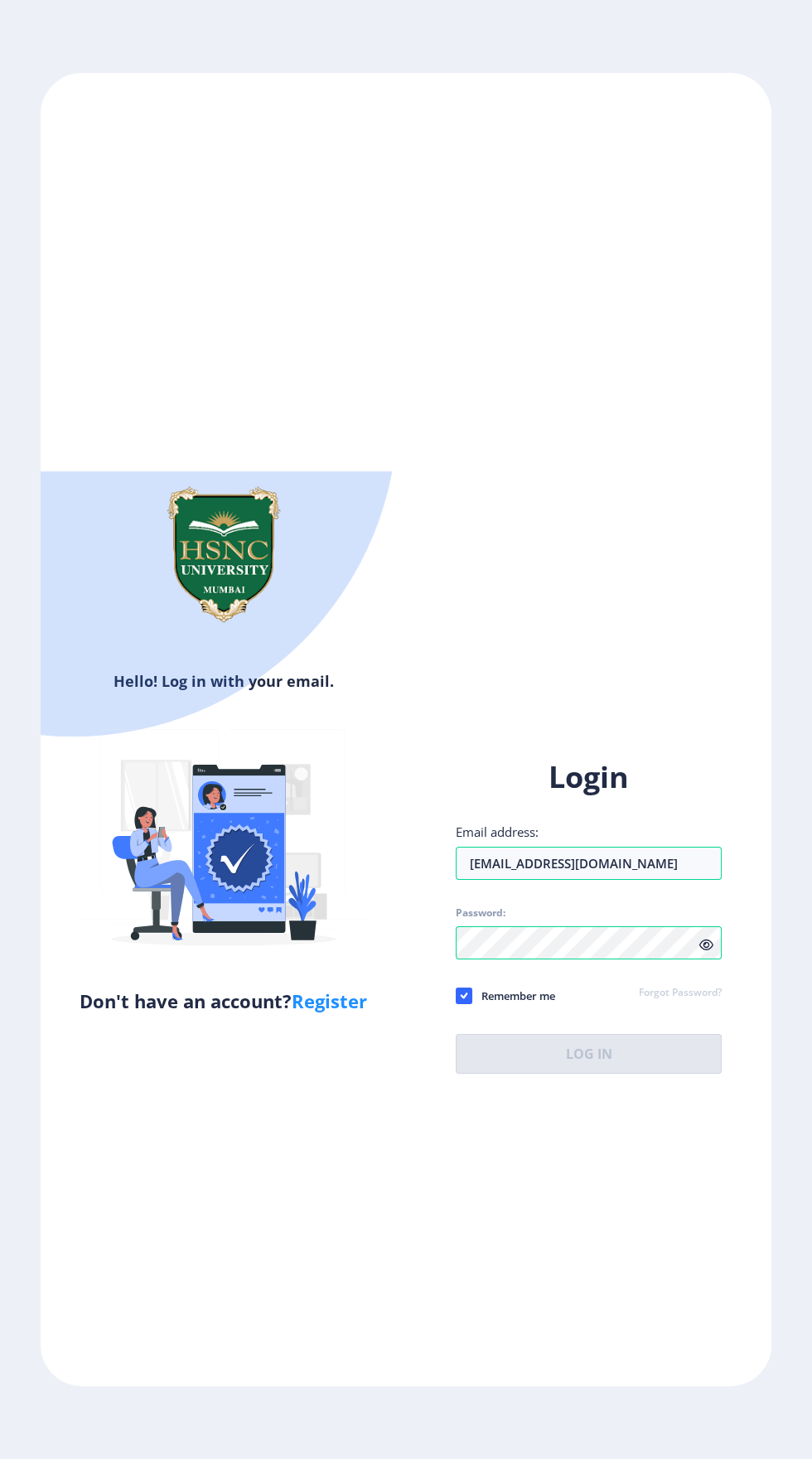
click at [349, 1013] on link "Register" at bounding box center [329, 1000] width 76 height 25
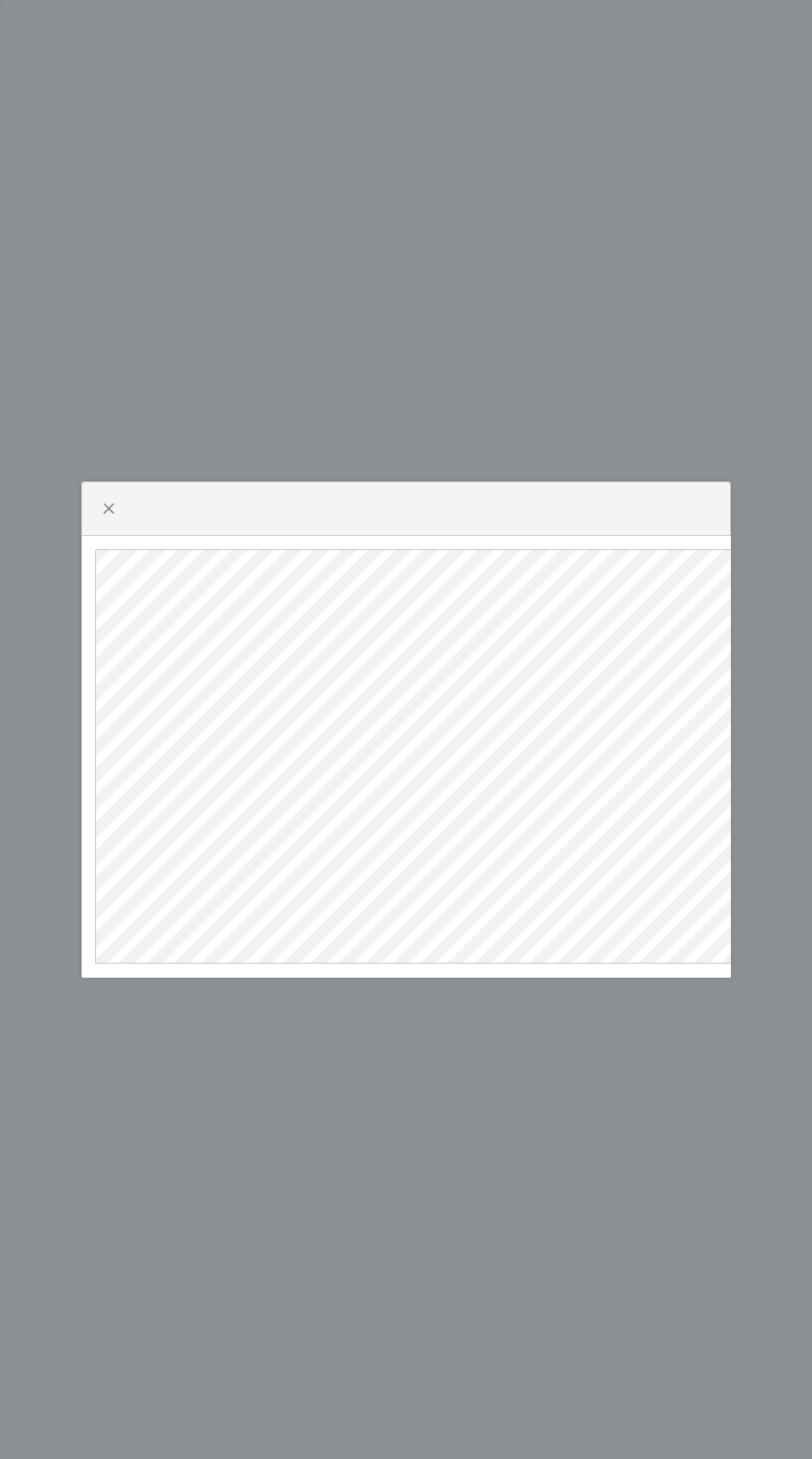
select select
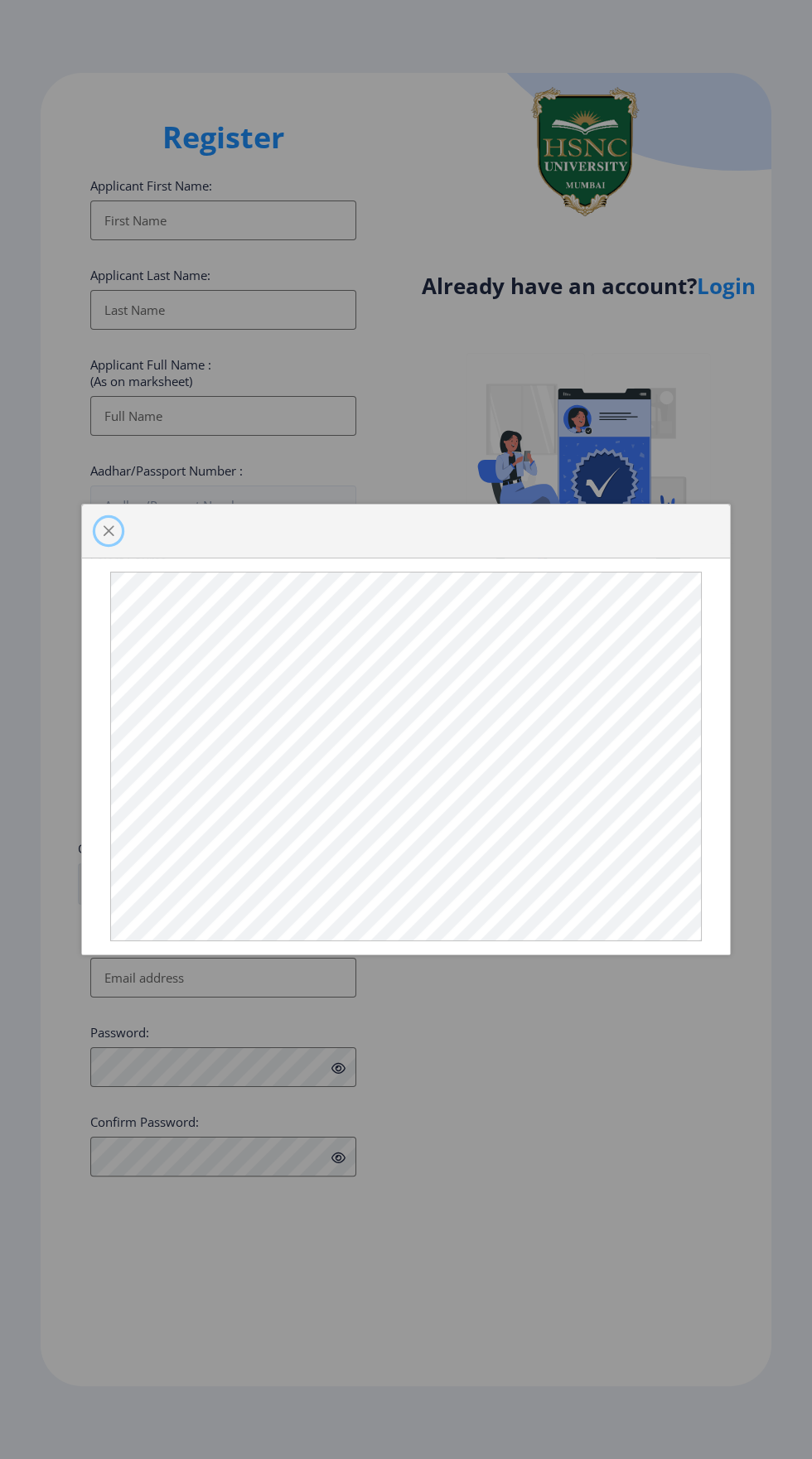
click at [108, 525] on span "button" at bounding box center [109, 531] width 14 height 14
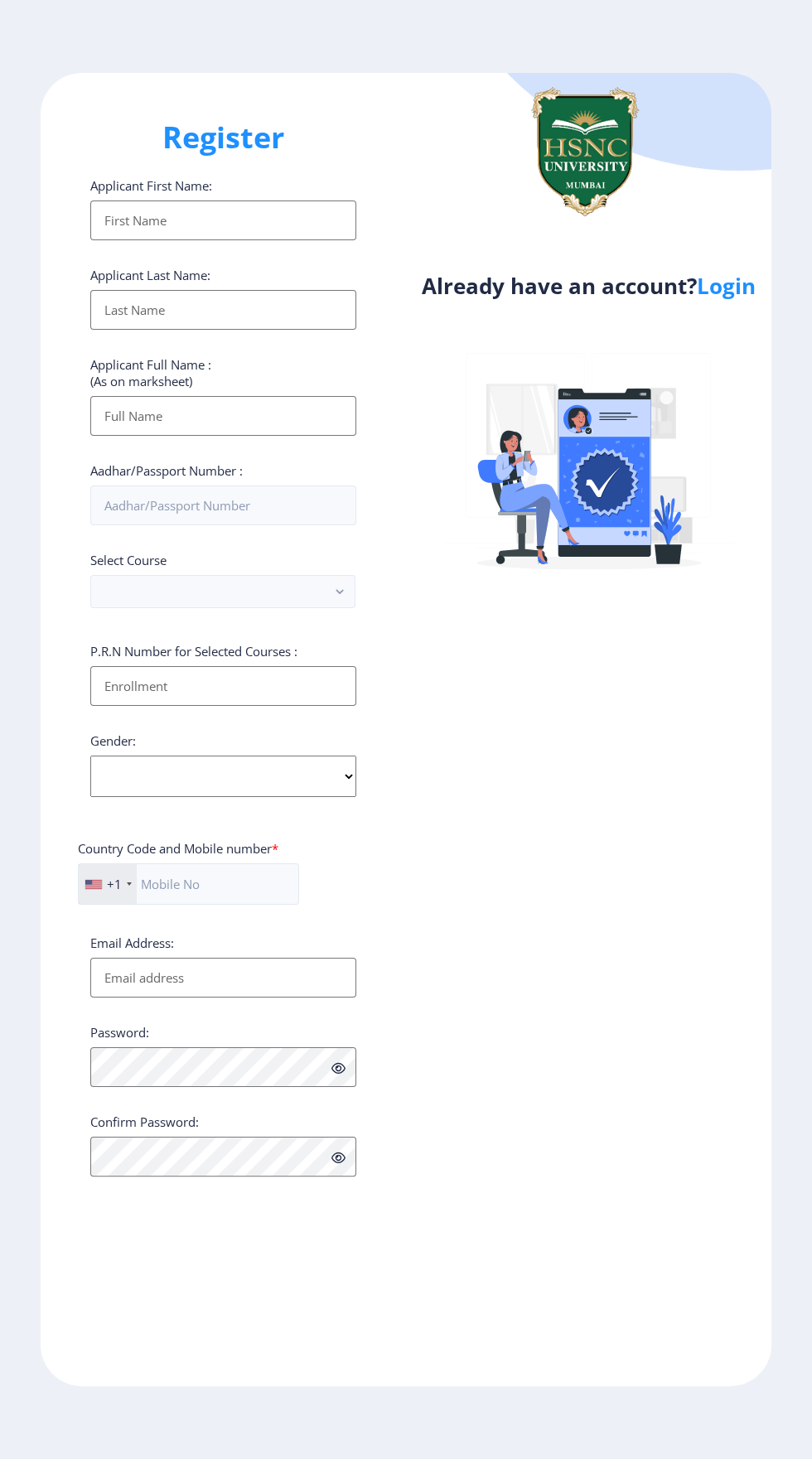
click at [254, 230] on input "Applicant First Name:" at bounding box center [223, 220] width 266 height 40
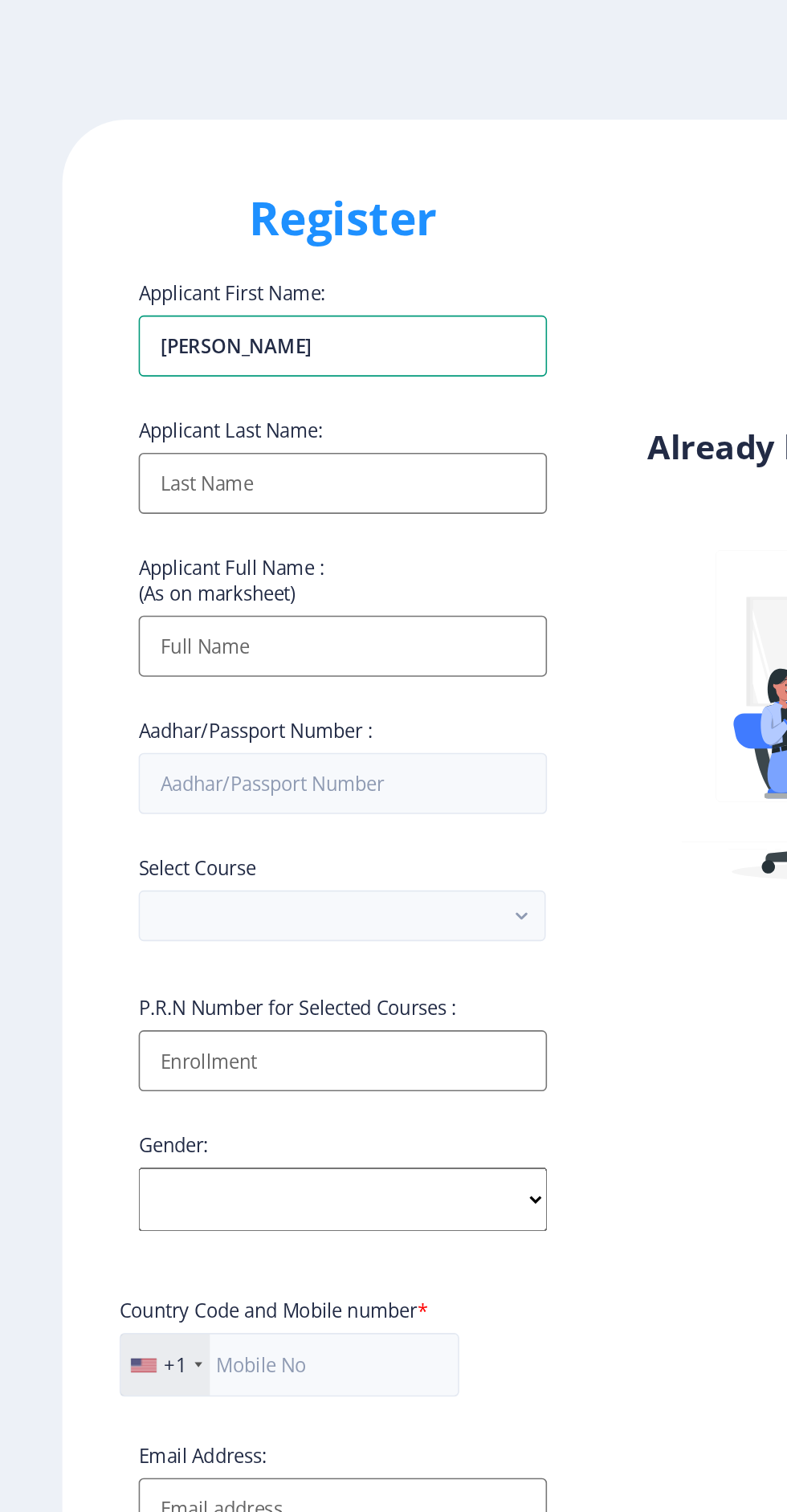
type input "Akanksha"
click at [217, 319] on input "Applicant First Name:" at bounding box center [216, 305] width 258 height 39
type input "Ojha"
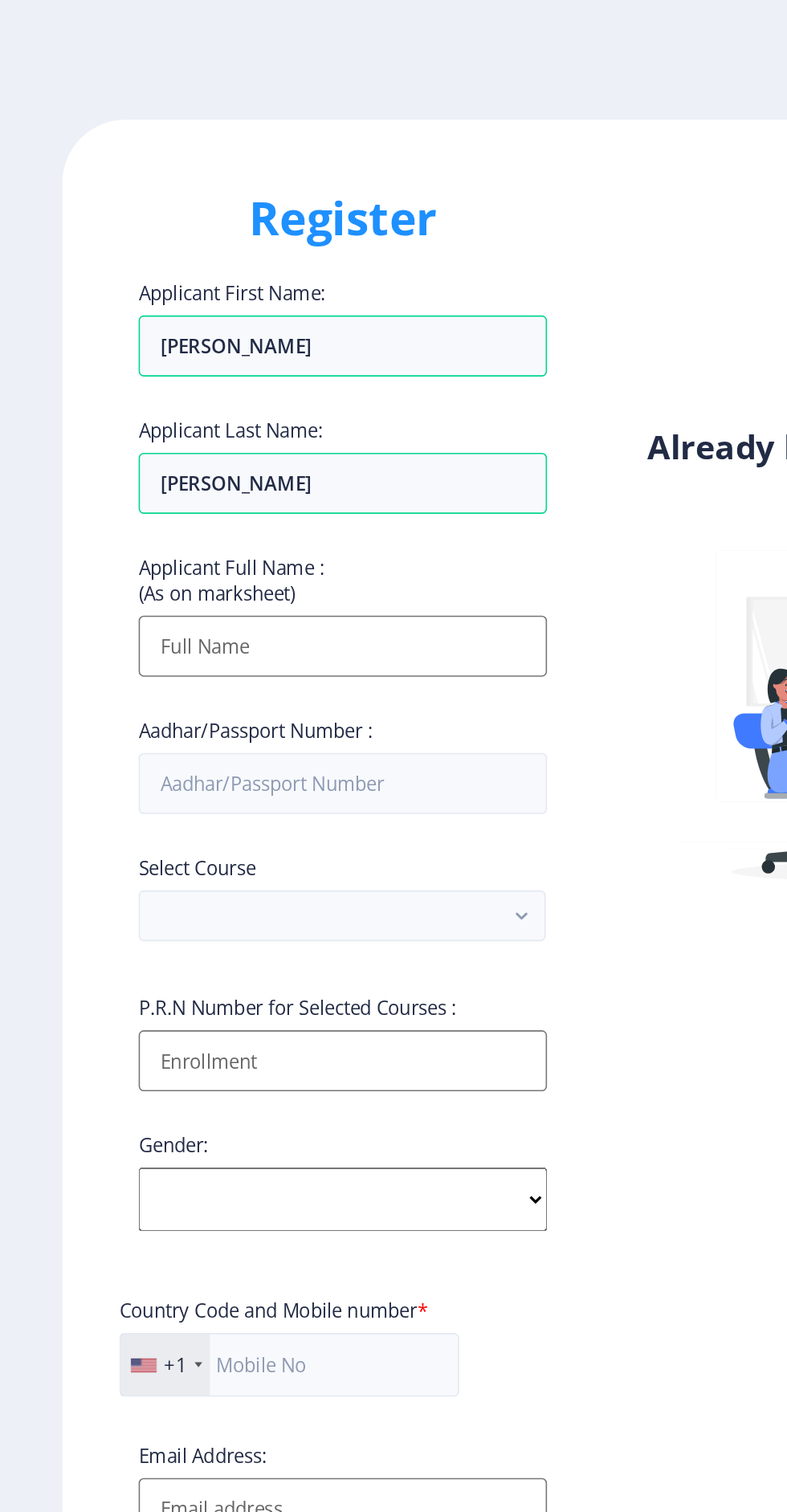
click at [246, 420] on input "Applicant First Name:" at bounding box center [216, 408] width 258 height 39
type input "Akanksha ojha"
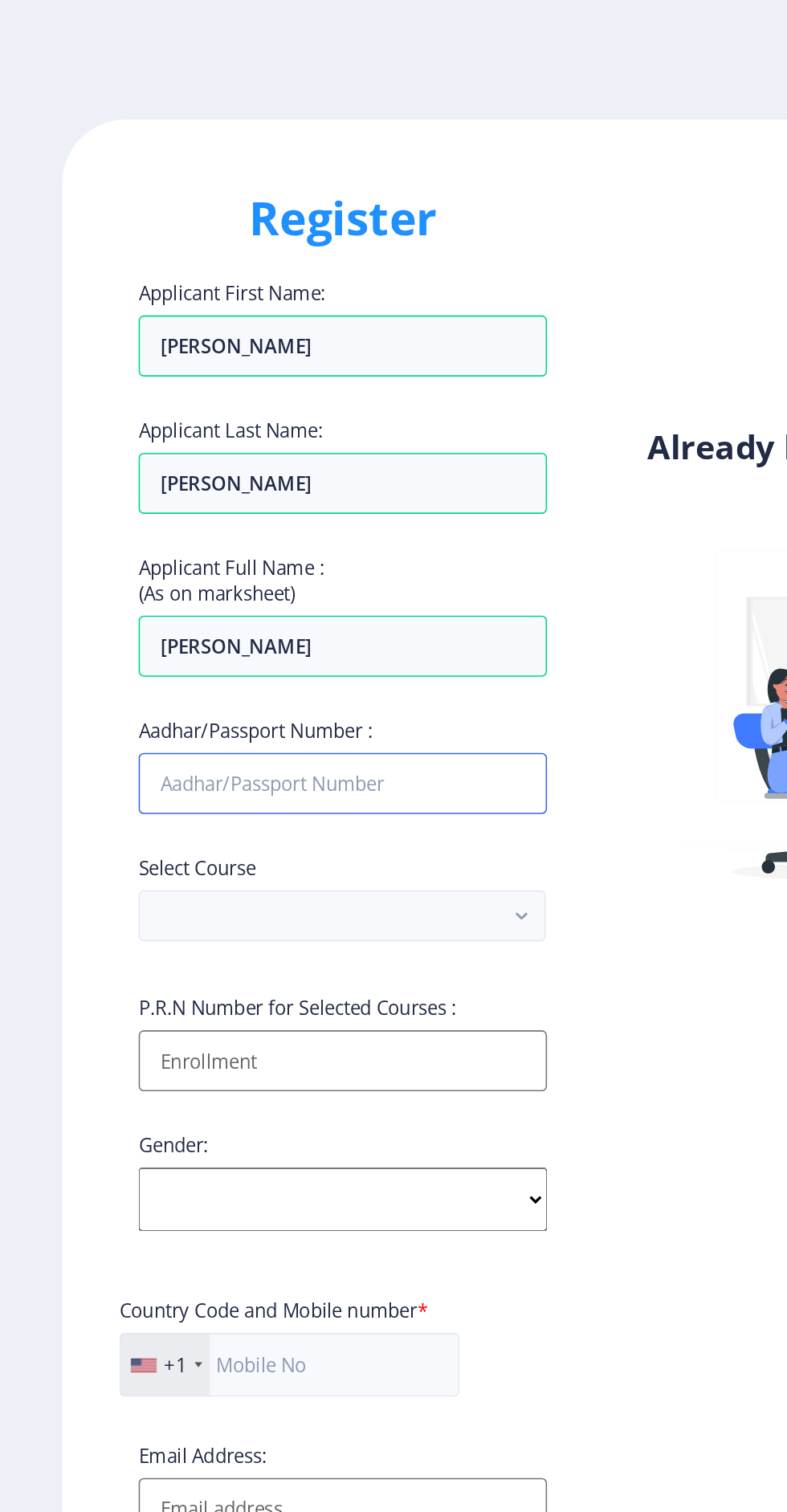
click at [289, 501] on input "Aadhar/Passport Number :" at bounding box center [216, 495] width 258 height 39
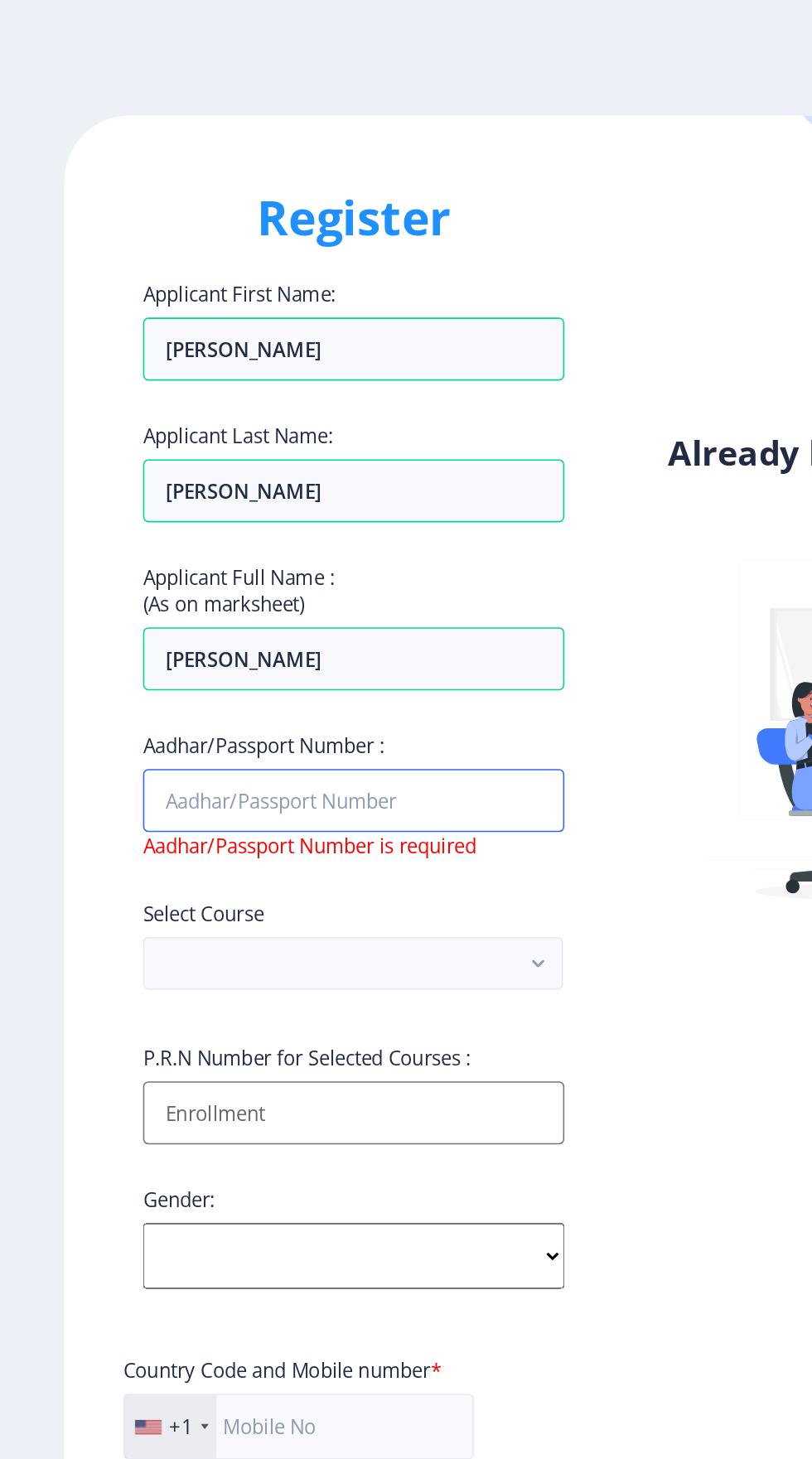
click at [192, 516] on input "Aadhar/Passport Number :" at bounding box center [223, 505] width 266 height 40
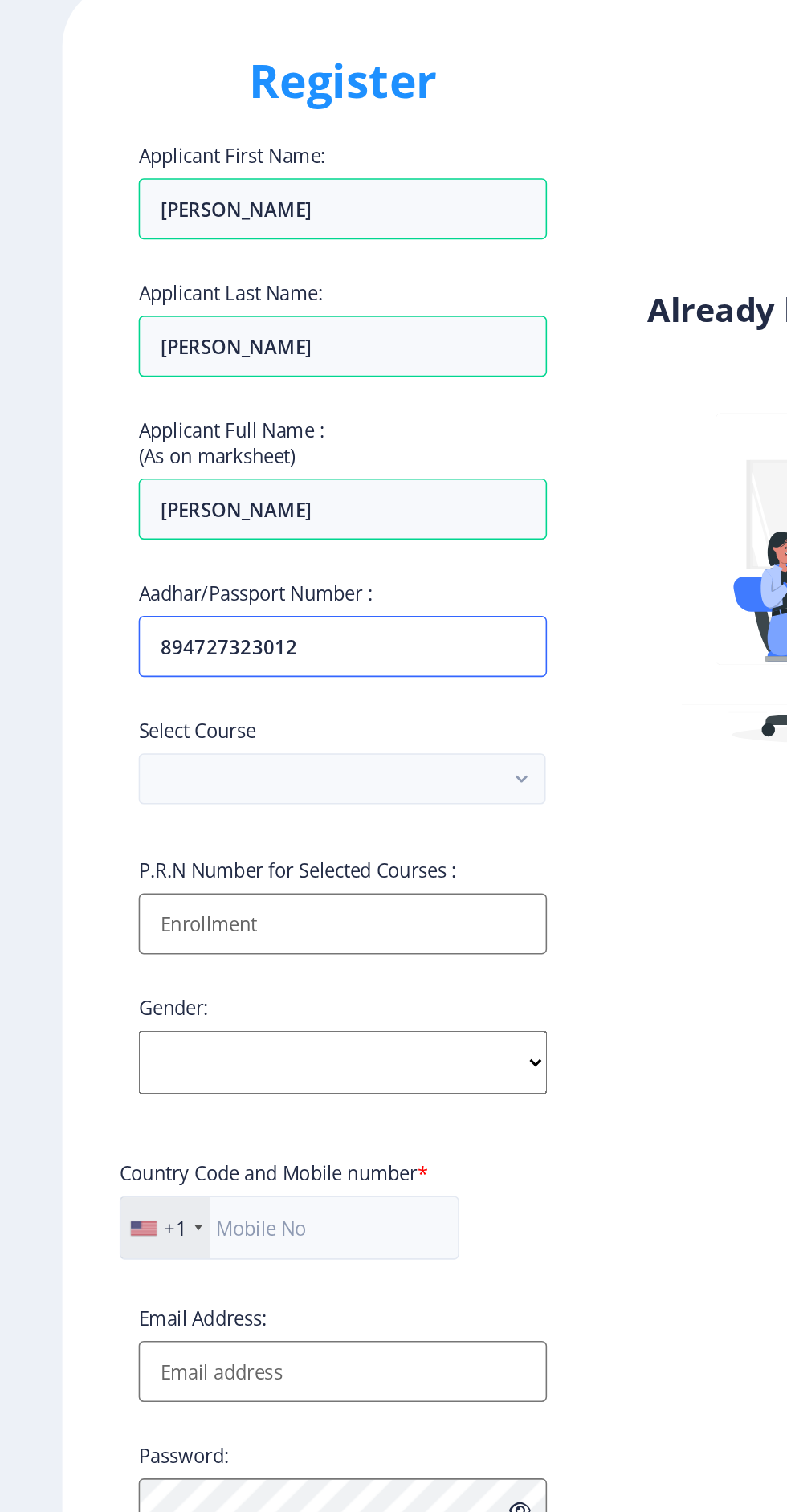
type input "894727323012"
click at [265, 582] on button "button" at bounding box center [216, 578] width 257 height 32
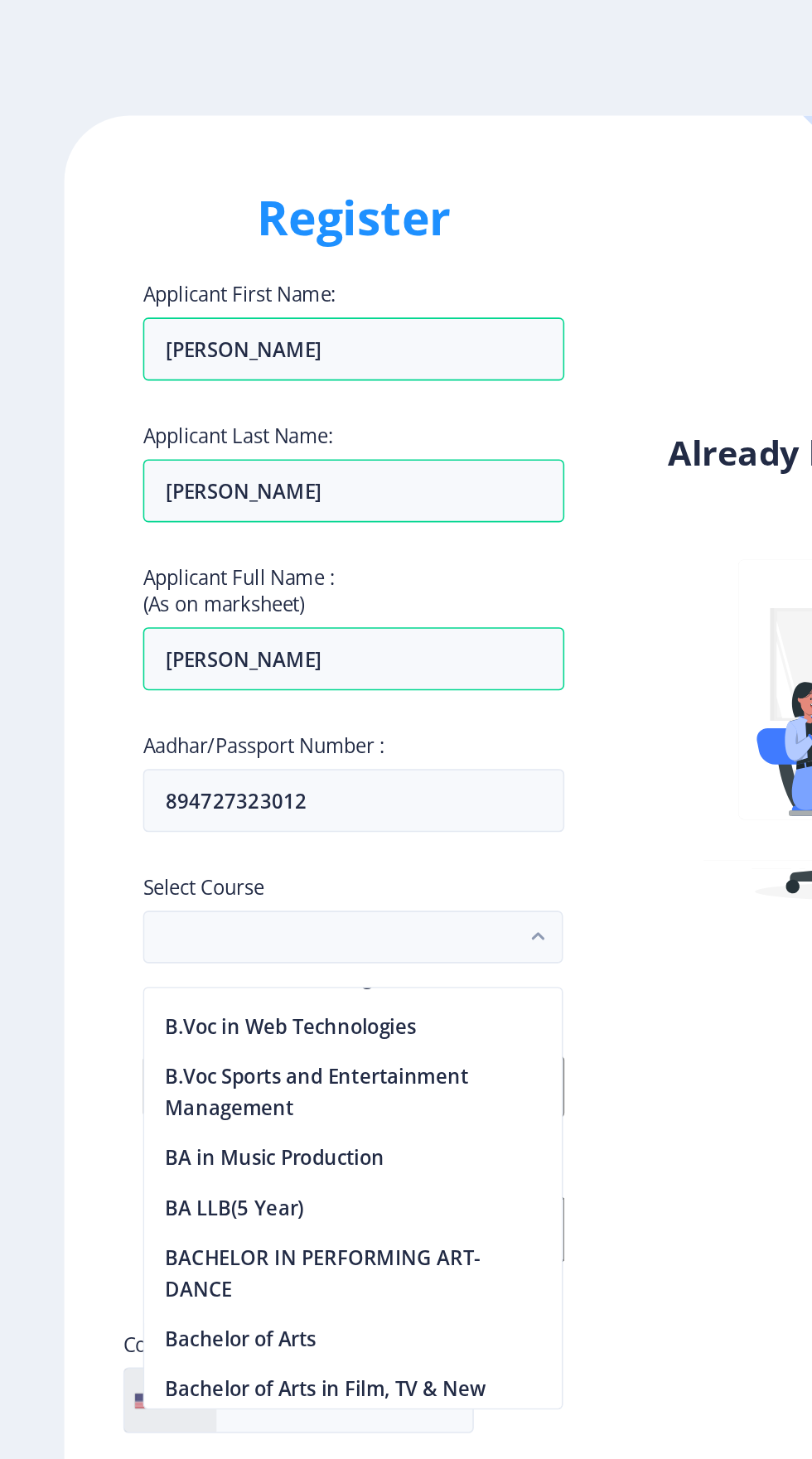
scroll to position [117, 0]
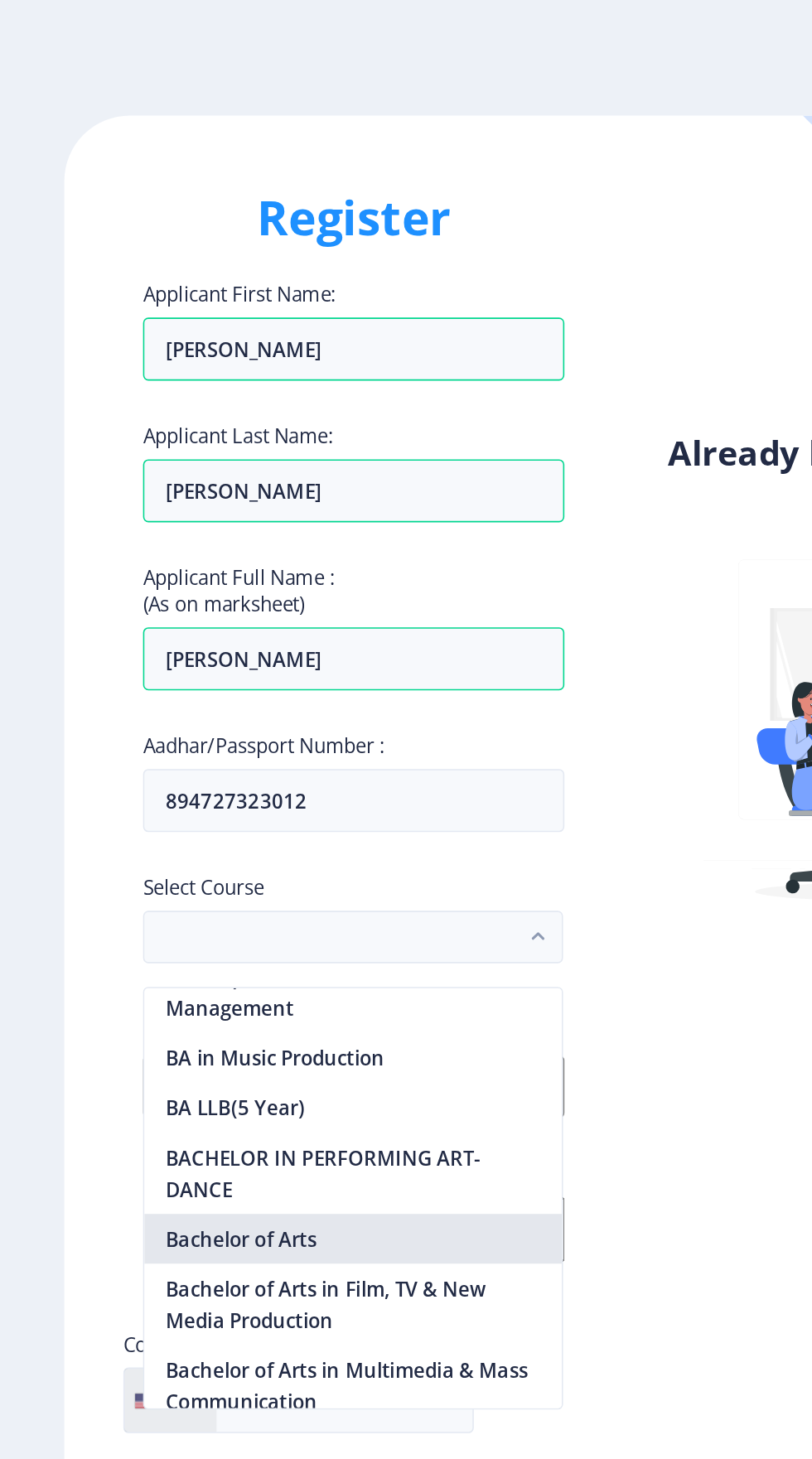
click at [207, 777] on nb-option "Bachelor of Arts" at bounding box center [223, 781] width 264 height 31
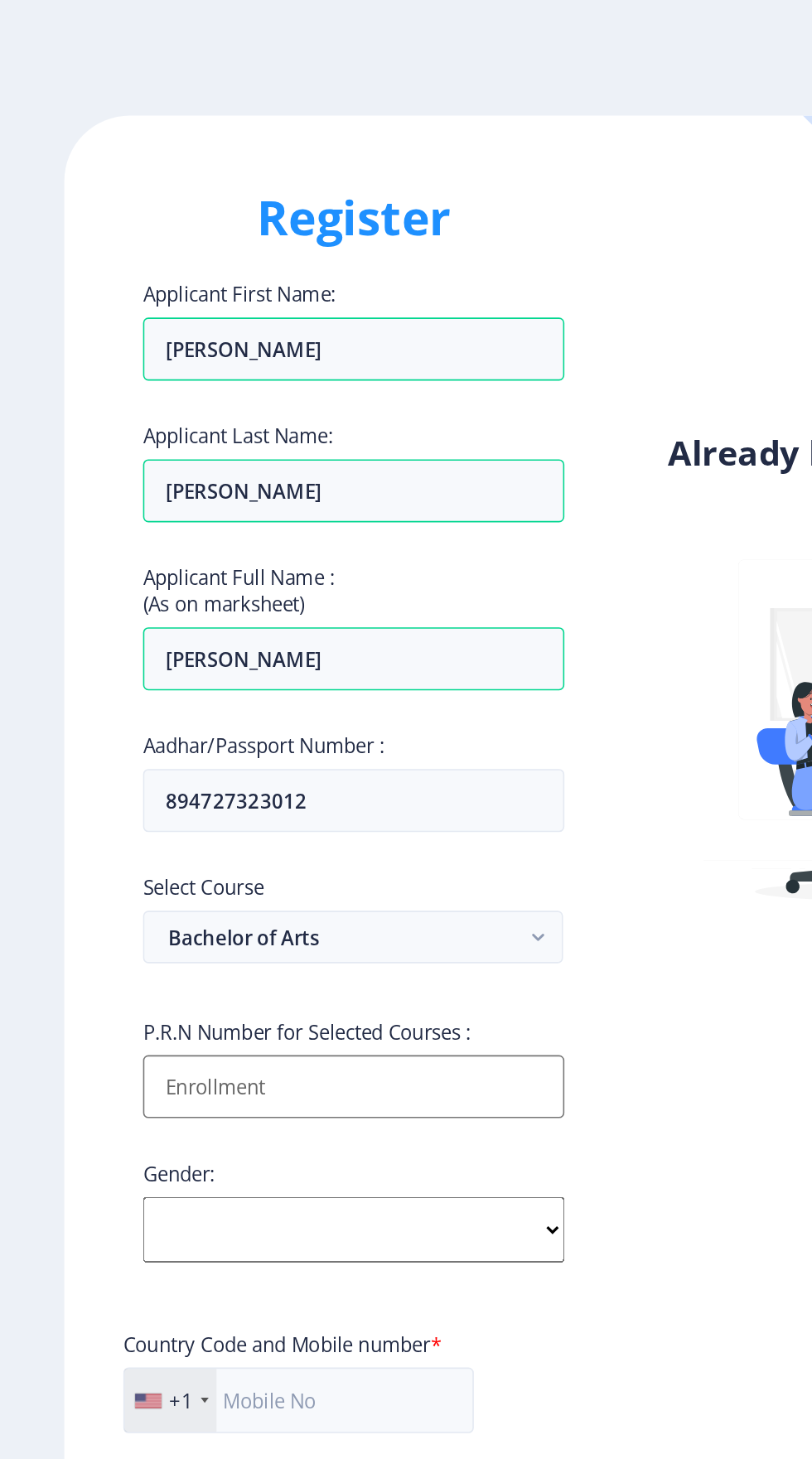
click at [281, 698] on input "Applicant First Name:" at bounding box center [223, 685] width 266 height 40
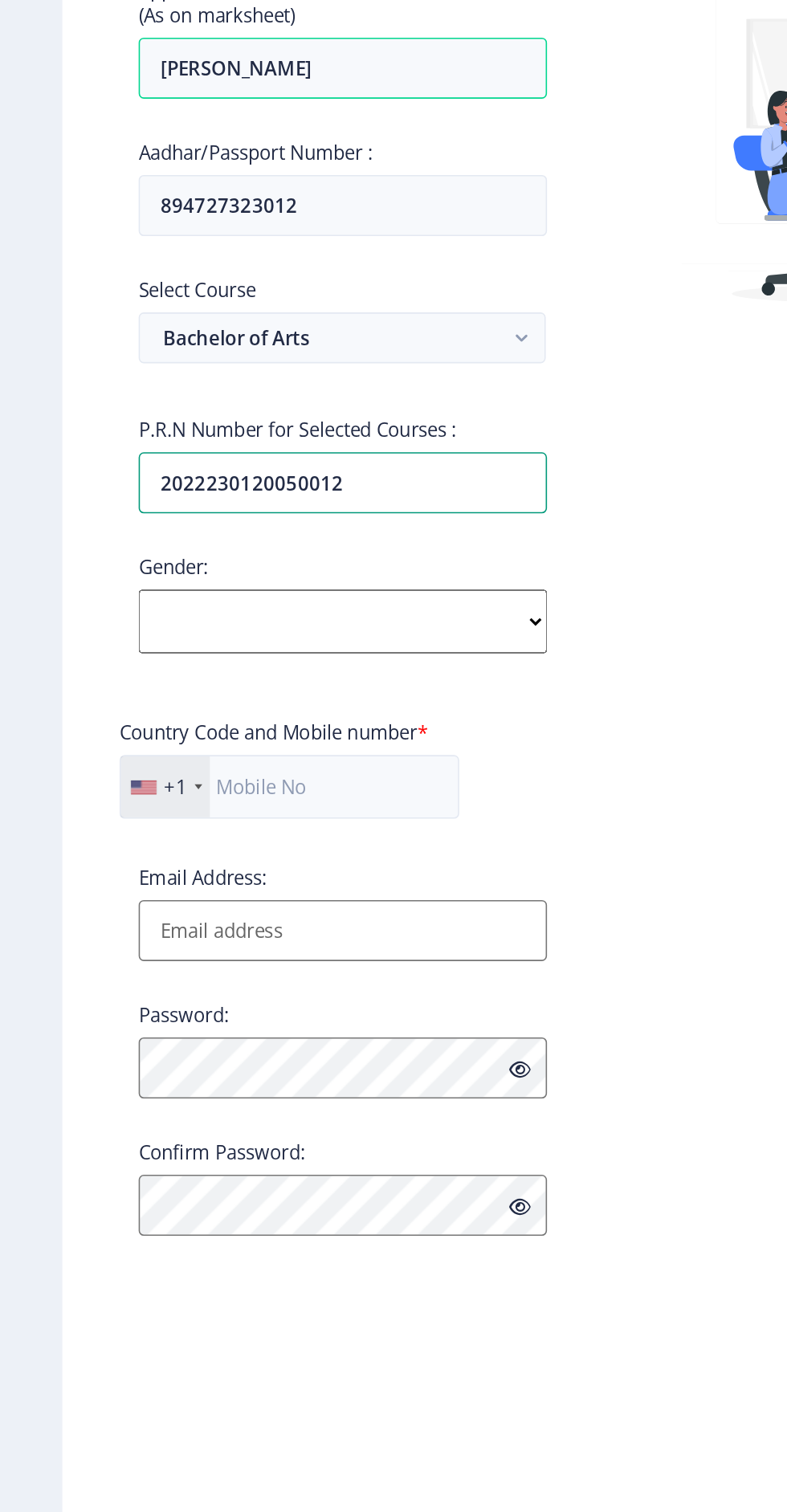
type input "2022230120050012"
click at [311, 757] on select "Select Gender Male Female Other" at bounding box center [216, 757] width 258 height 40
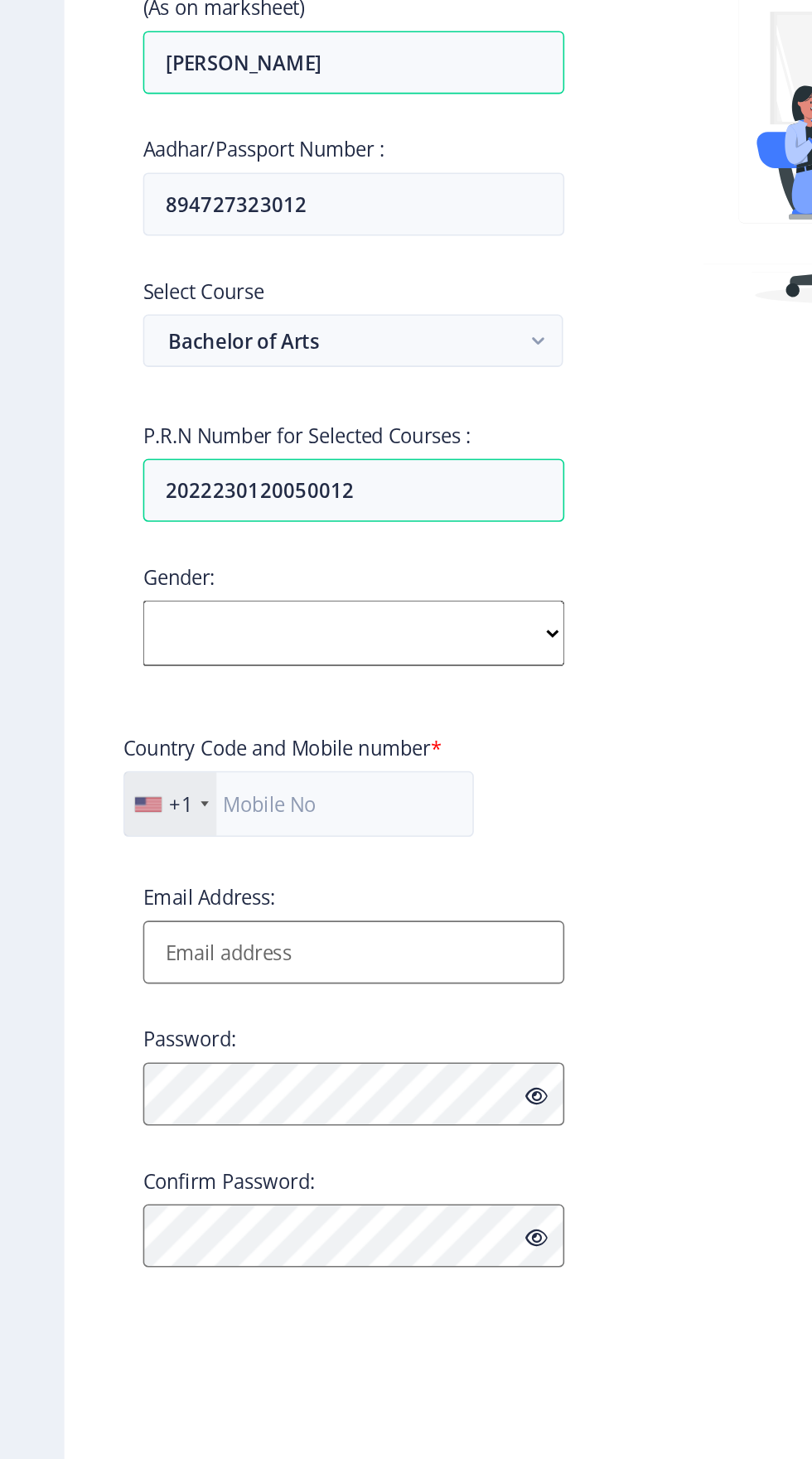
select select "Female"
click at [186, 891] on input "text" at bounding box center [189, 883] width 221 height 42
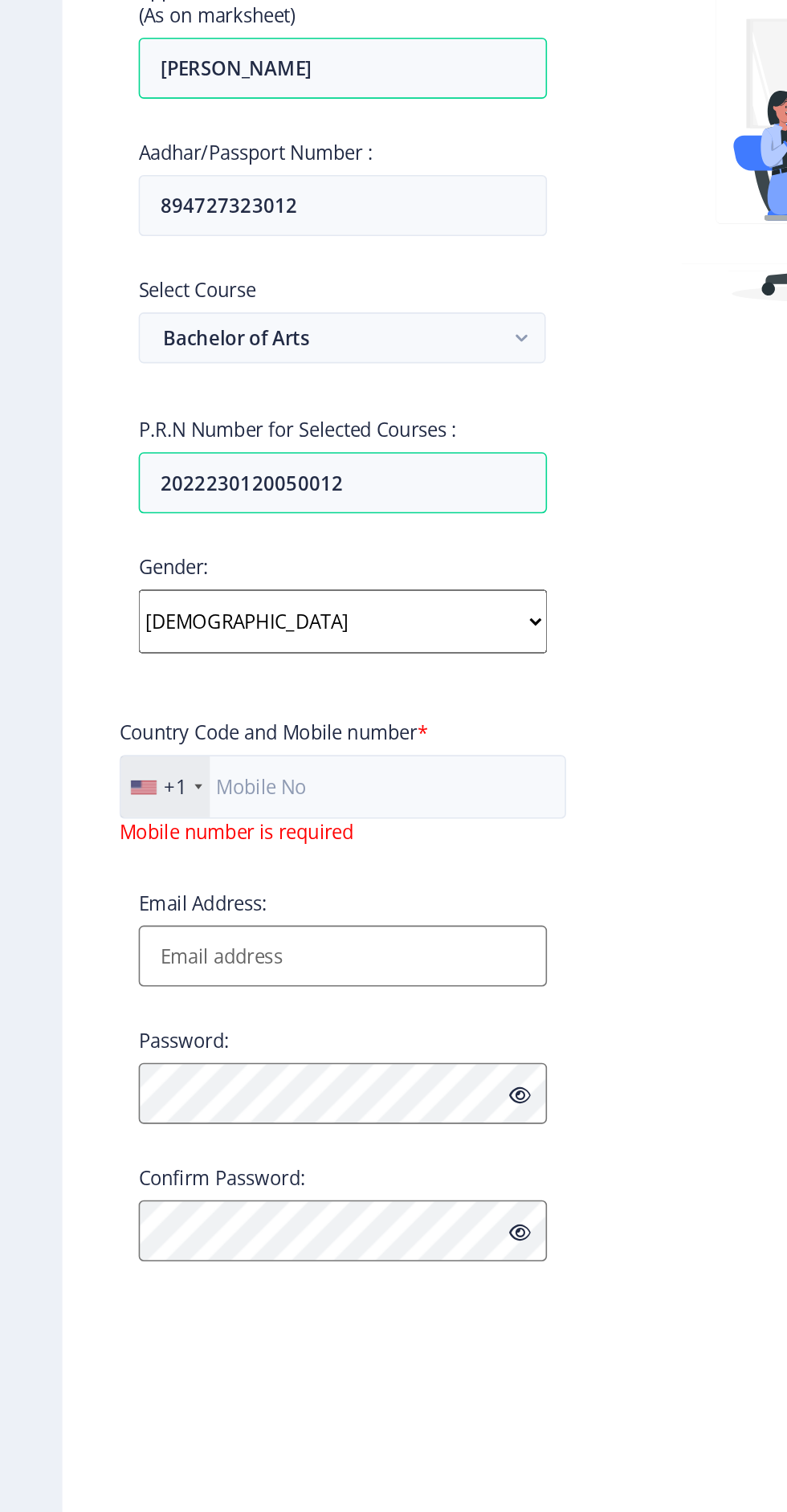
click at [79, 871] on div "+1" at bounding box center [105, 862] width 56 height 39
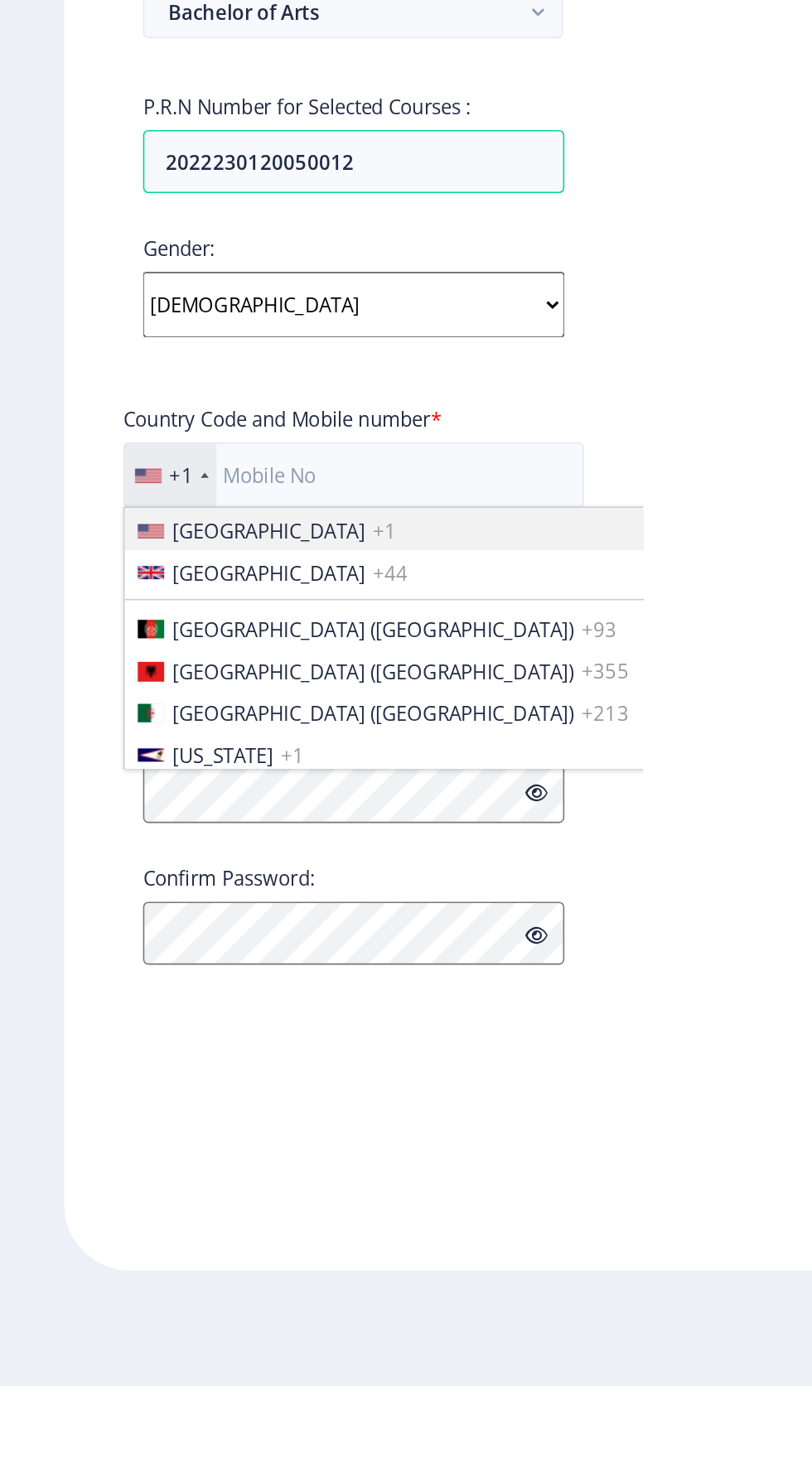
scroll to position [0, 0]
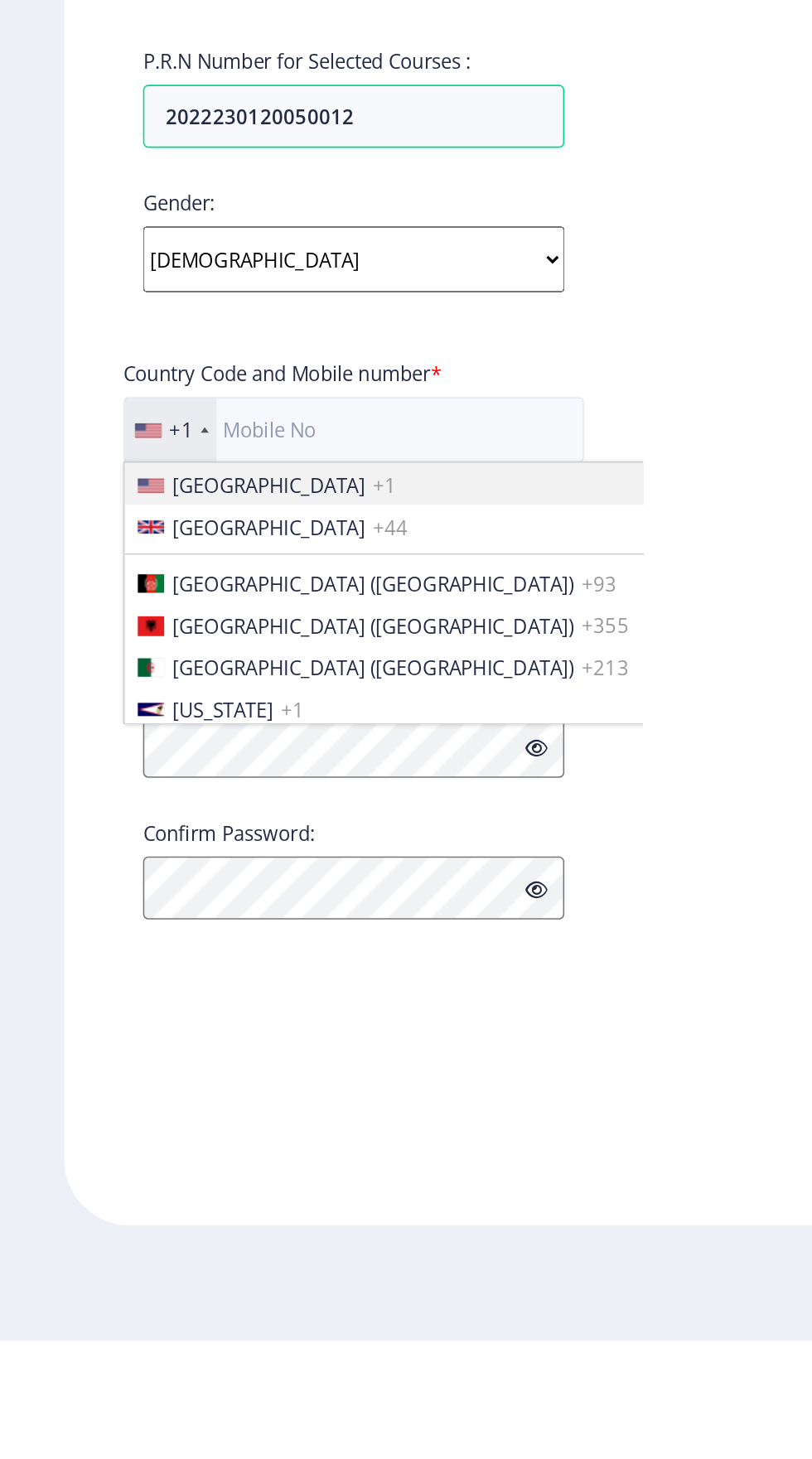
click at [111, 883] on div "+1" at bounding box center [115, 883] width 15 height 16
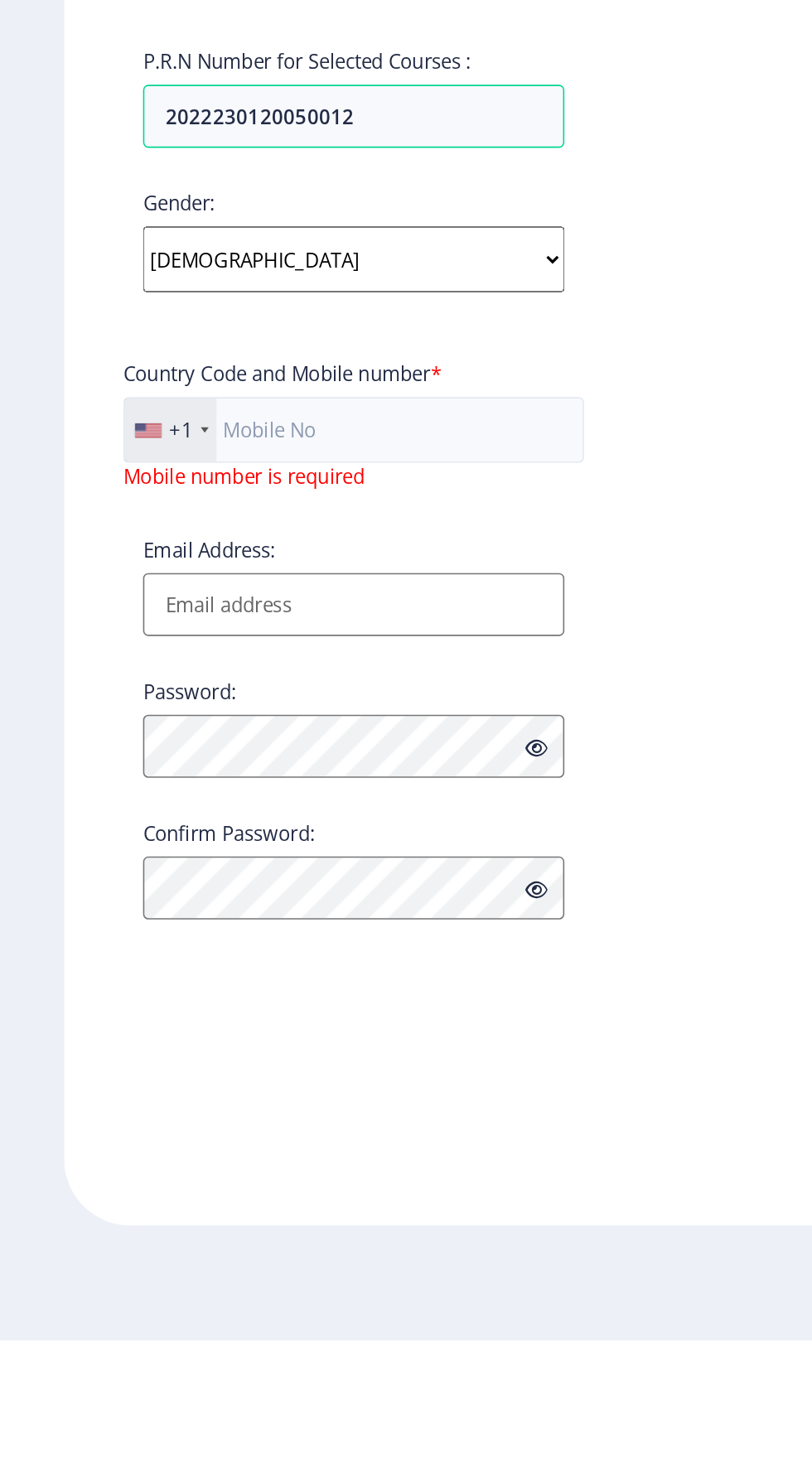
click at [115, 892] on div "+1" at bounding box center [115, 883] width 15 height 16
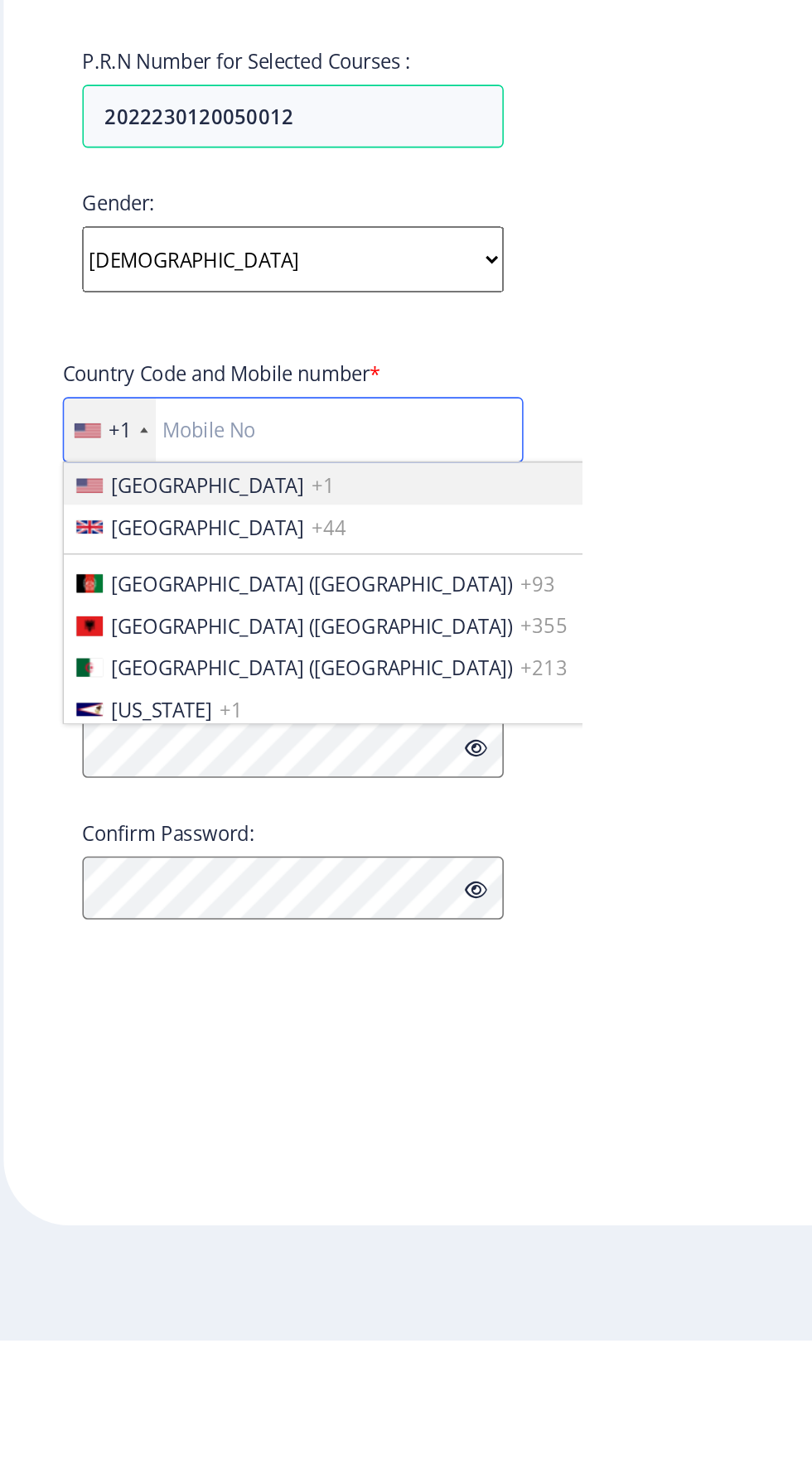
click at [184, 891] on input "text" at bounding box center [224, 883] width 291 height 42
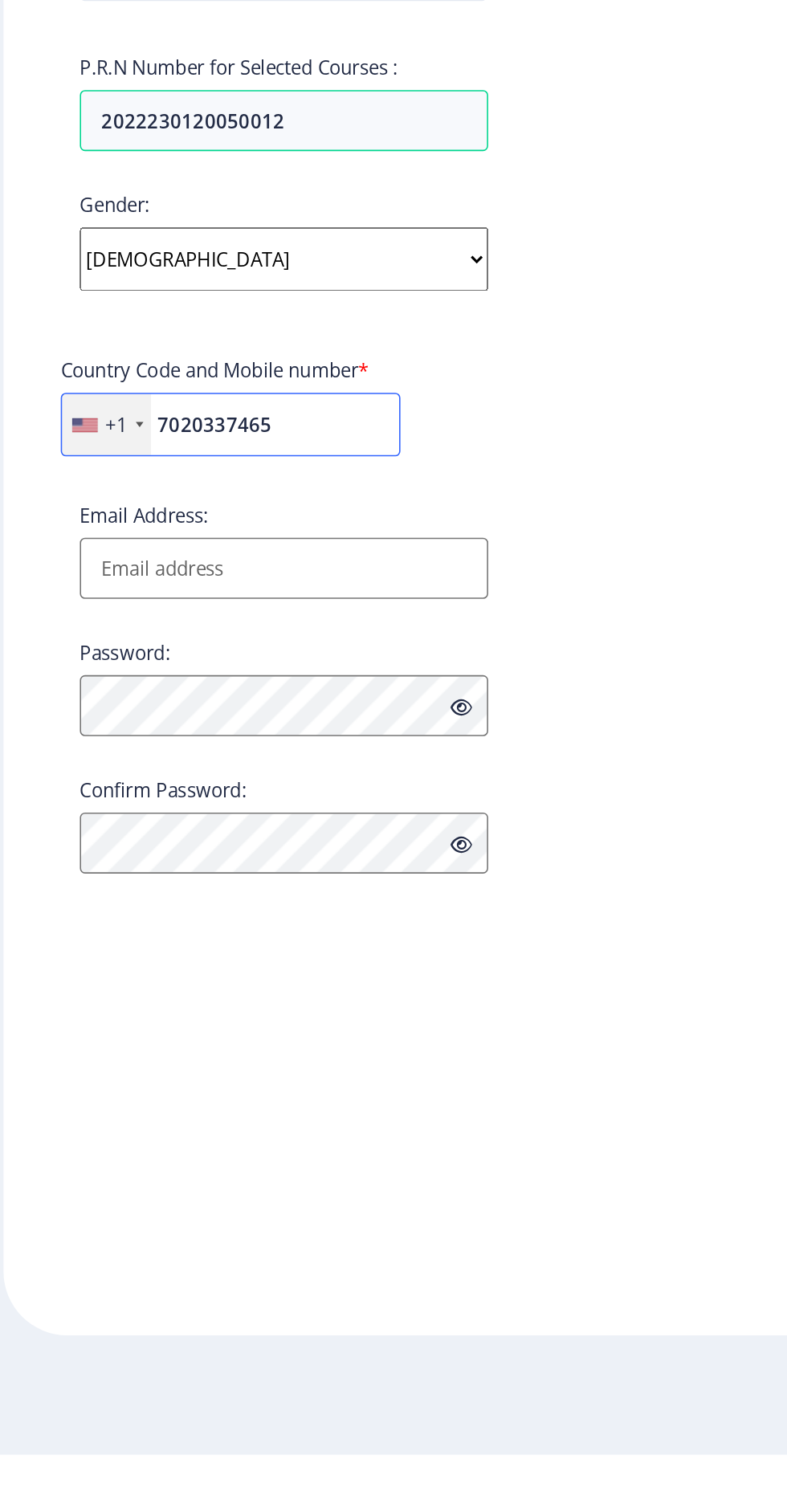
type input "7020337465"
click at [101, 857] on div "+1" at bounding box center [105, 862] width 56 height 39
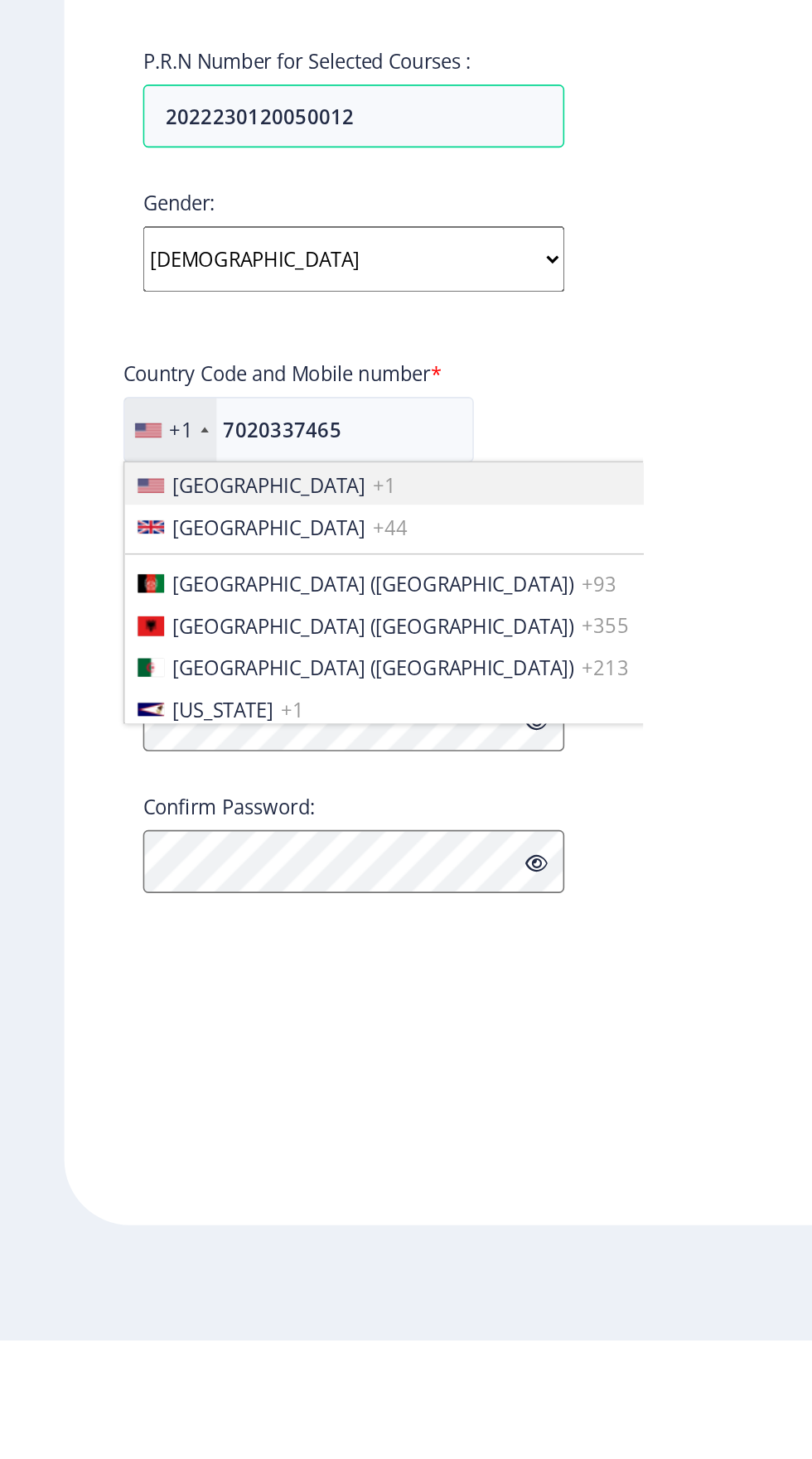
click at [110, 922] on span "United States" at bounding box center [169, 918] width 122 height 16
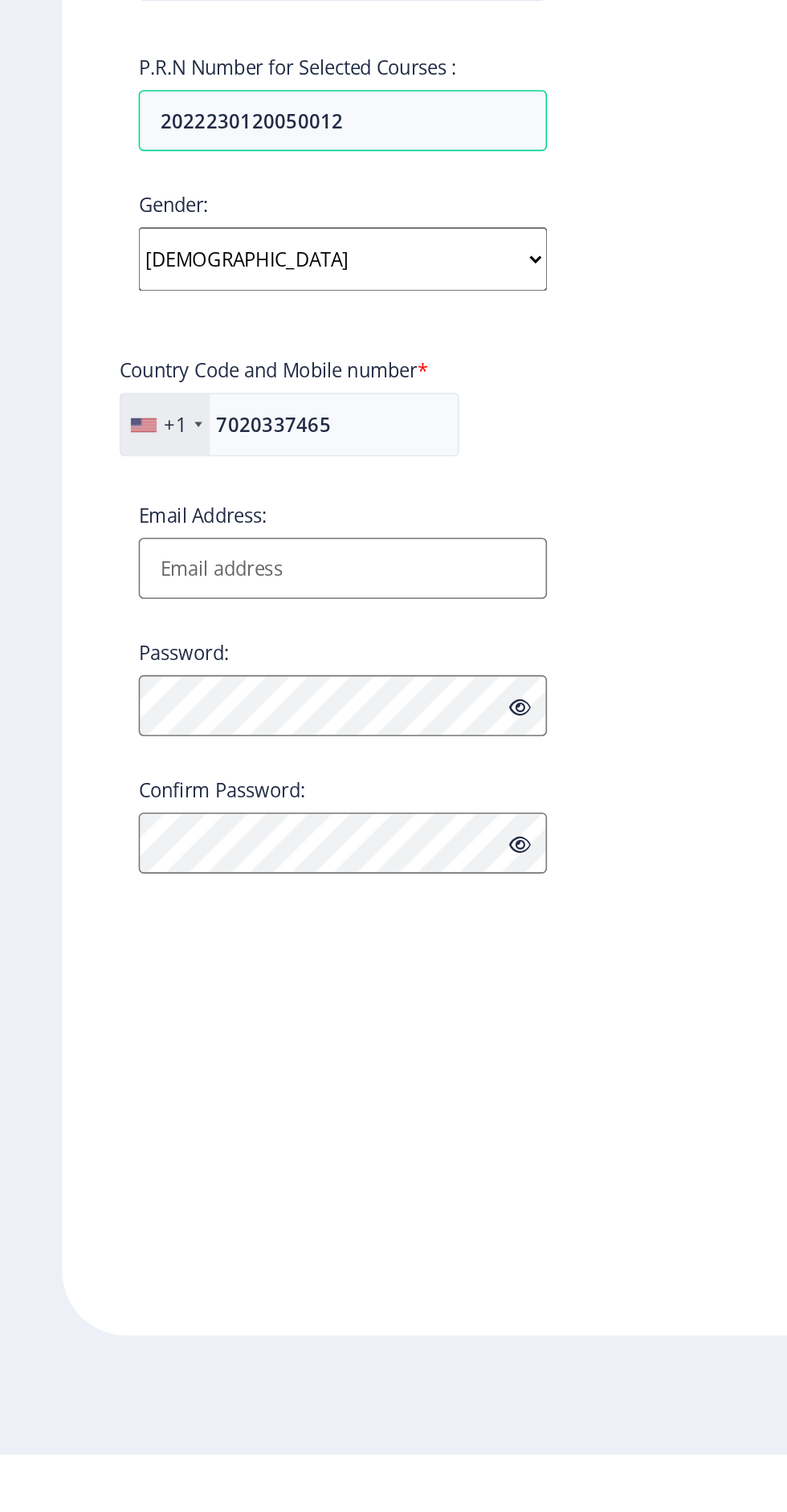
click at [93, 858] on div "+1" at bounding box center [105, 862] width 56 height 39
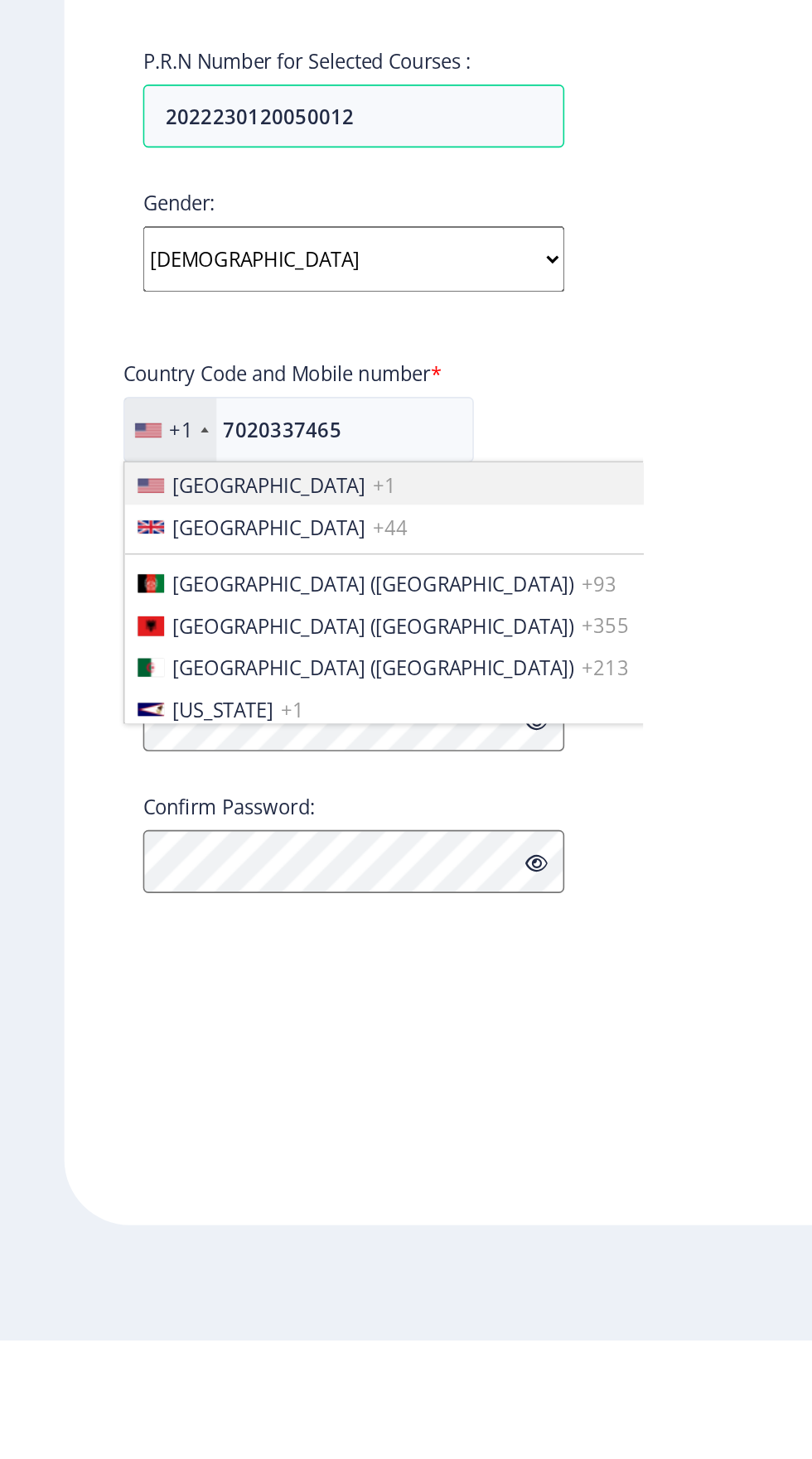
click at [381, 854] on div "Register Applicant First Name: Akanksha Applicant Last Name: Ojha Applicant Ful…" at bounding box center [224, 730] width 366 height 1313
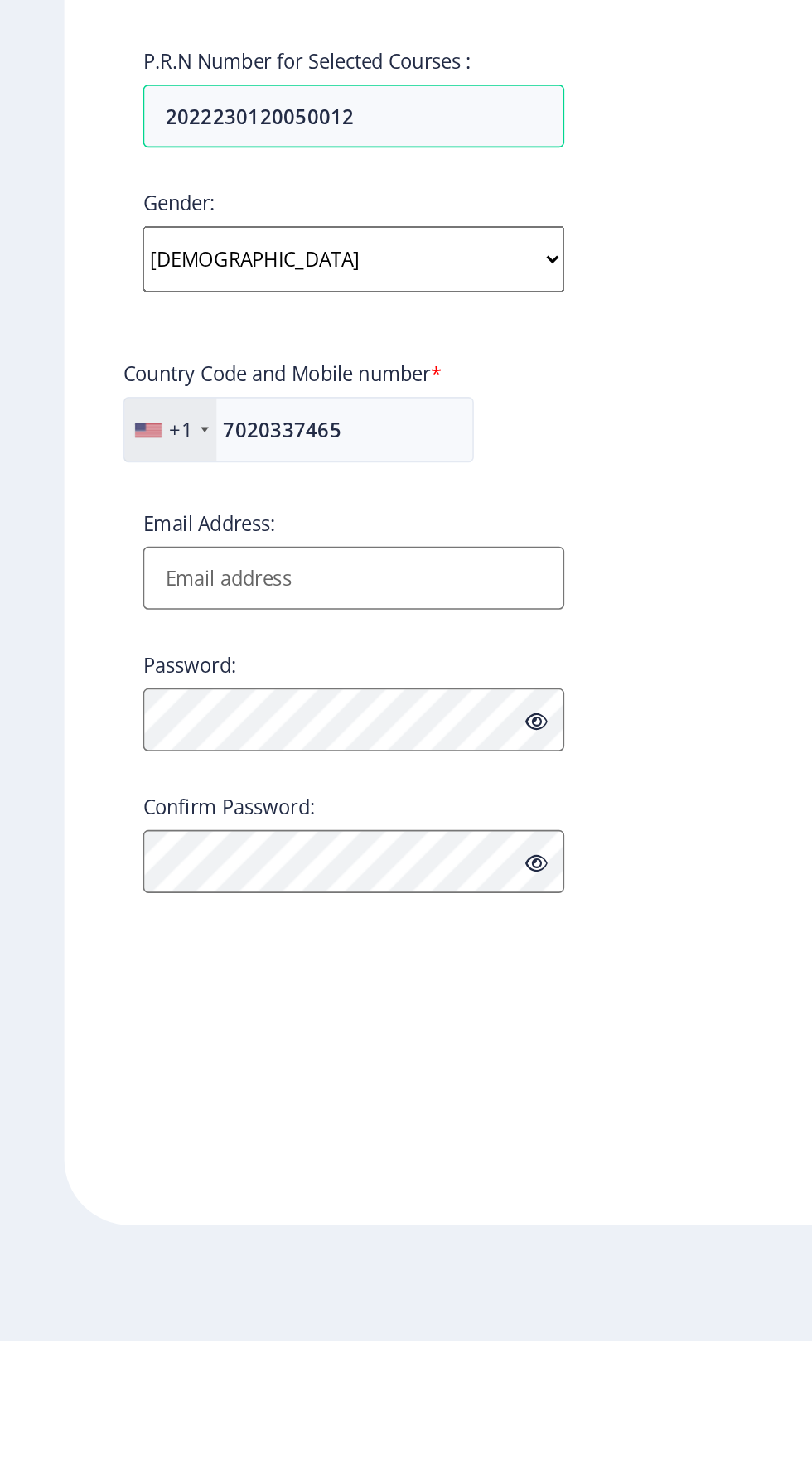
click at [187, 978] on input "Email Address:" at bounding box center [223, 977] width 266 height 40
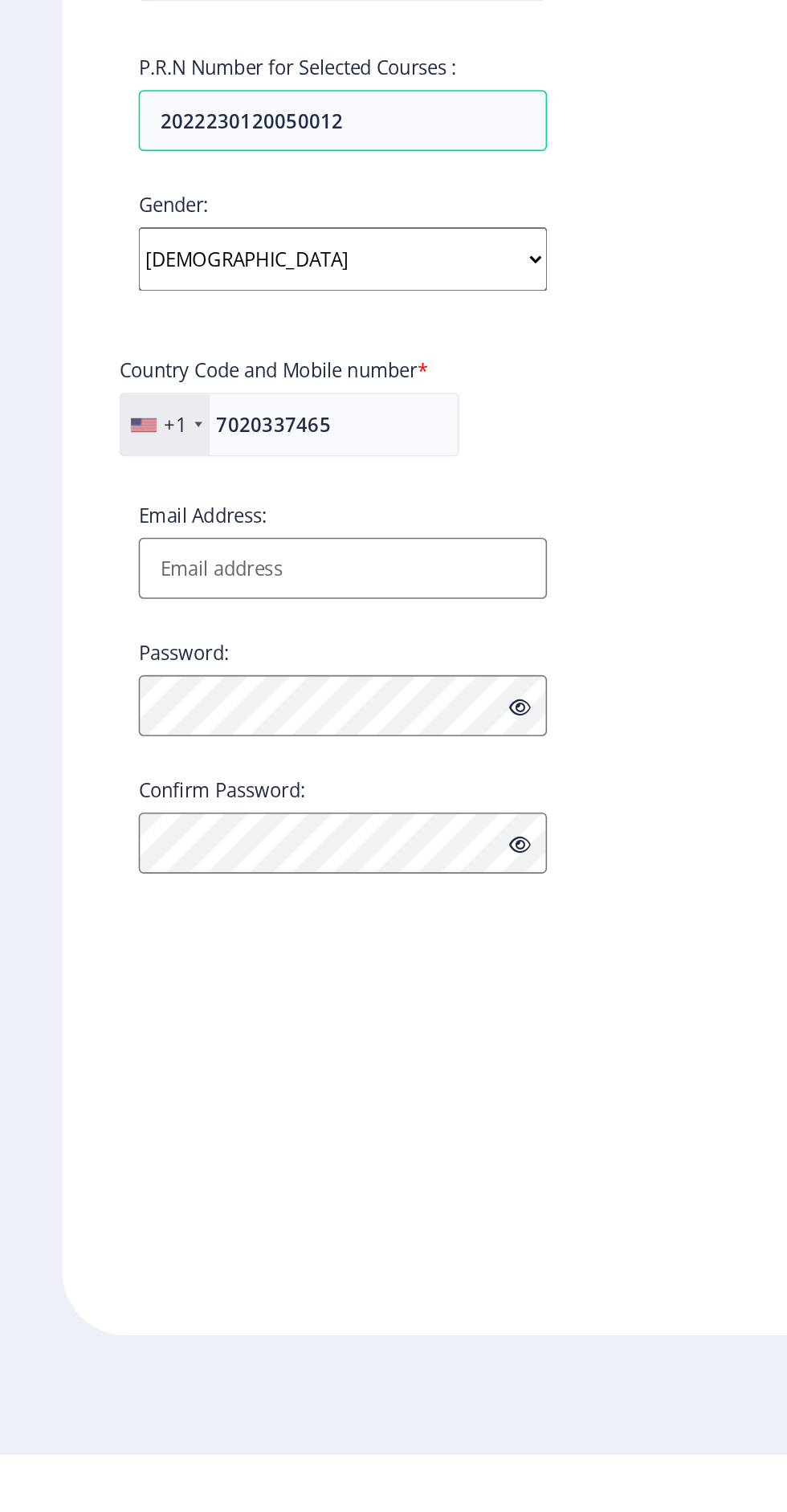
click at [228, 958] on input "Email Address:" at bounding box center [216, 952] width 258 height 39
type input "O"
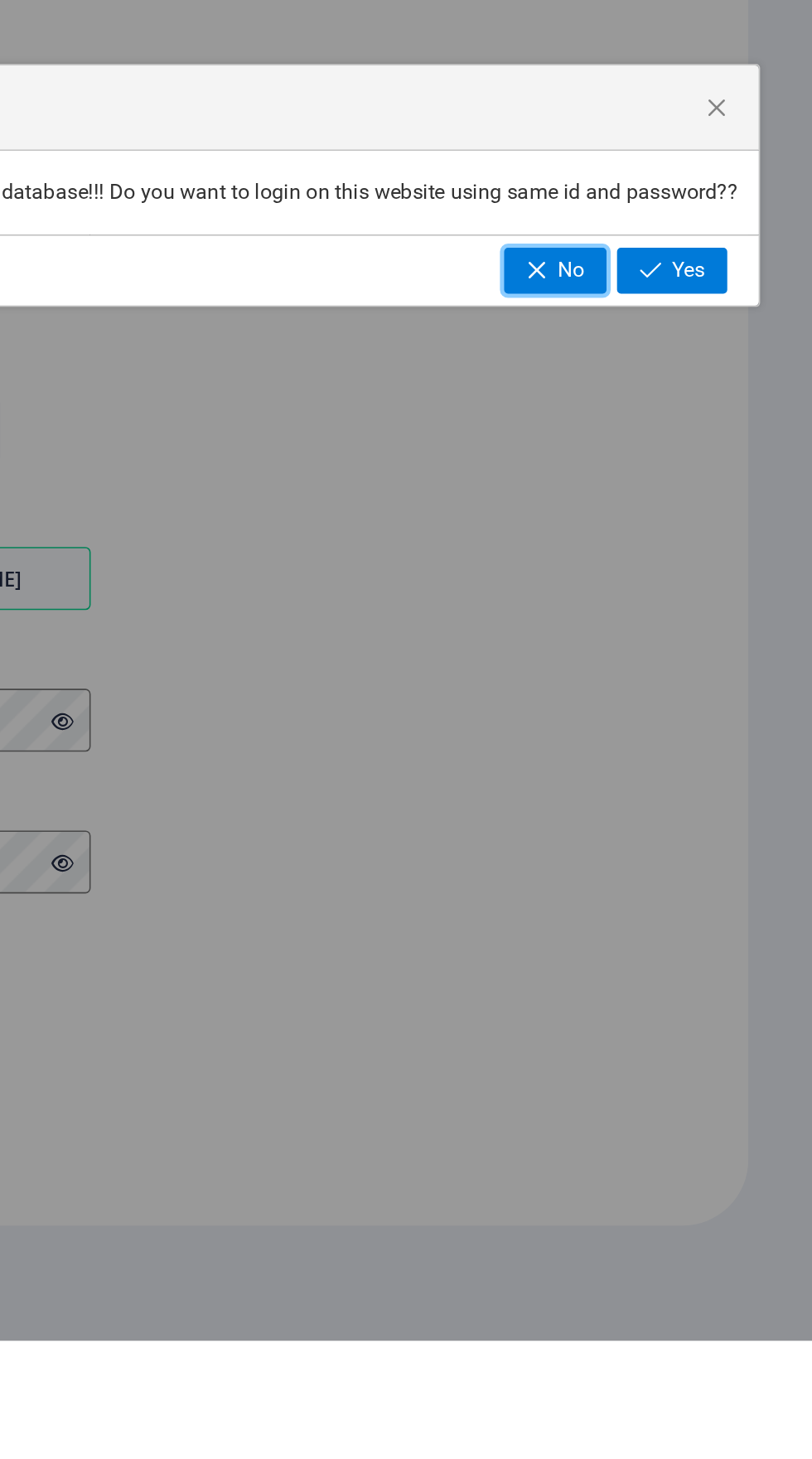
click at [639, 789] on span "button" at bounding box center [638, 783] width 14 height 14
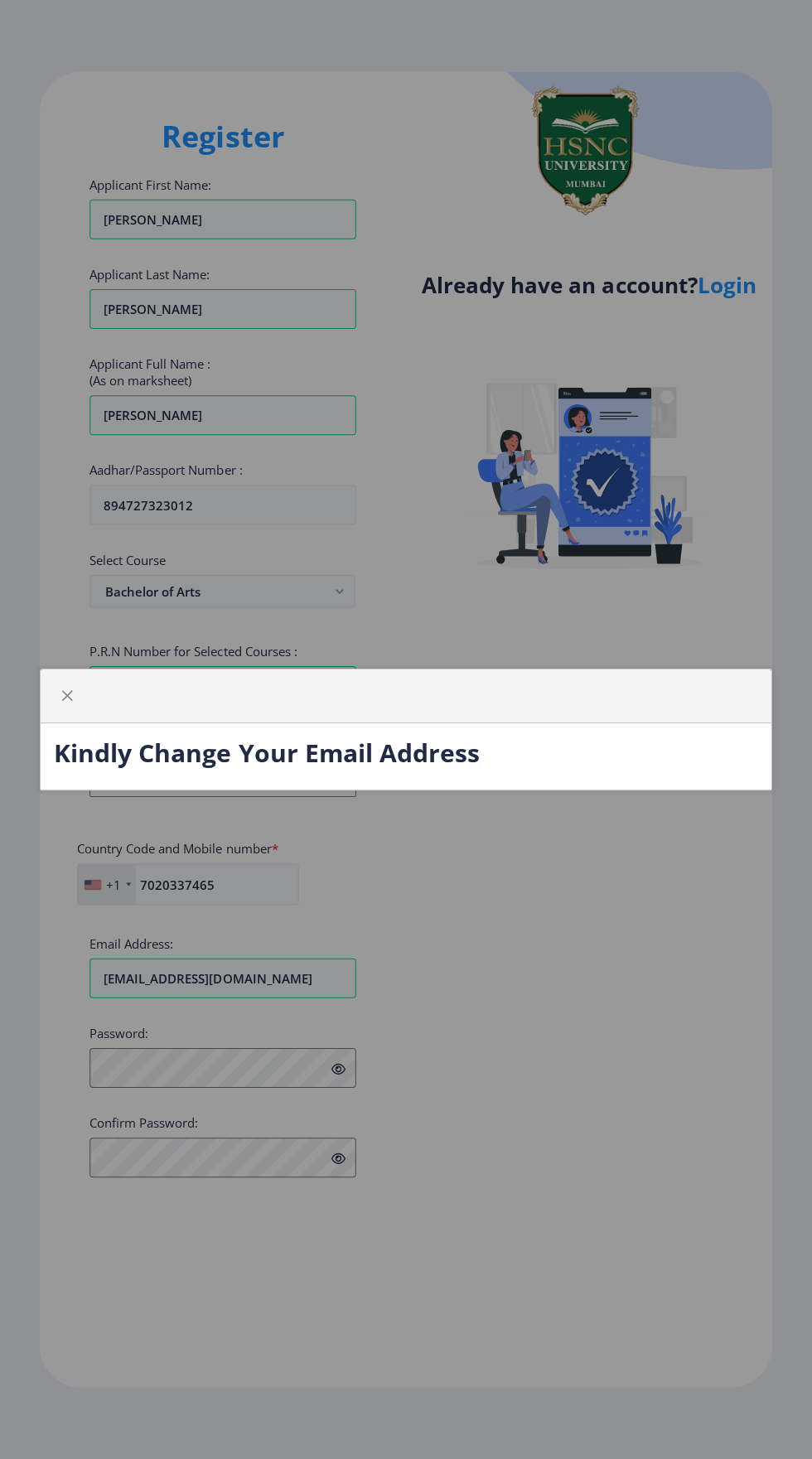
click at [565, 1060] on div "Kindly Change Your Email Address" at bounding box center [406, 730] width 812 height 1459
click at [67, 702] on span "button" at bounding box center [68, 696] width 14 height 14
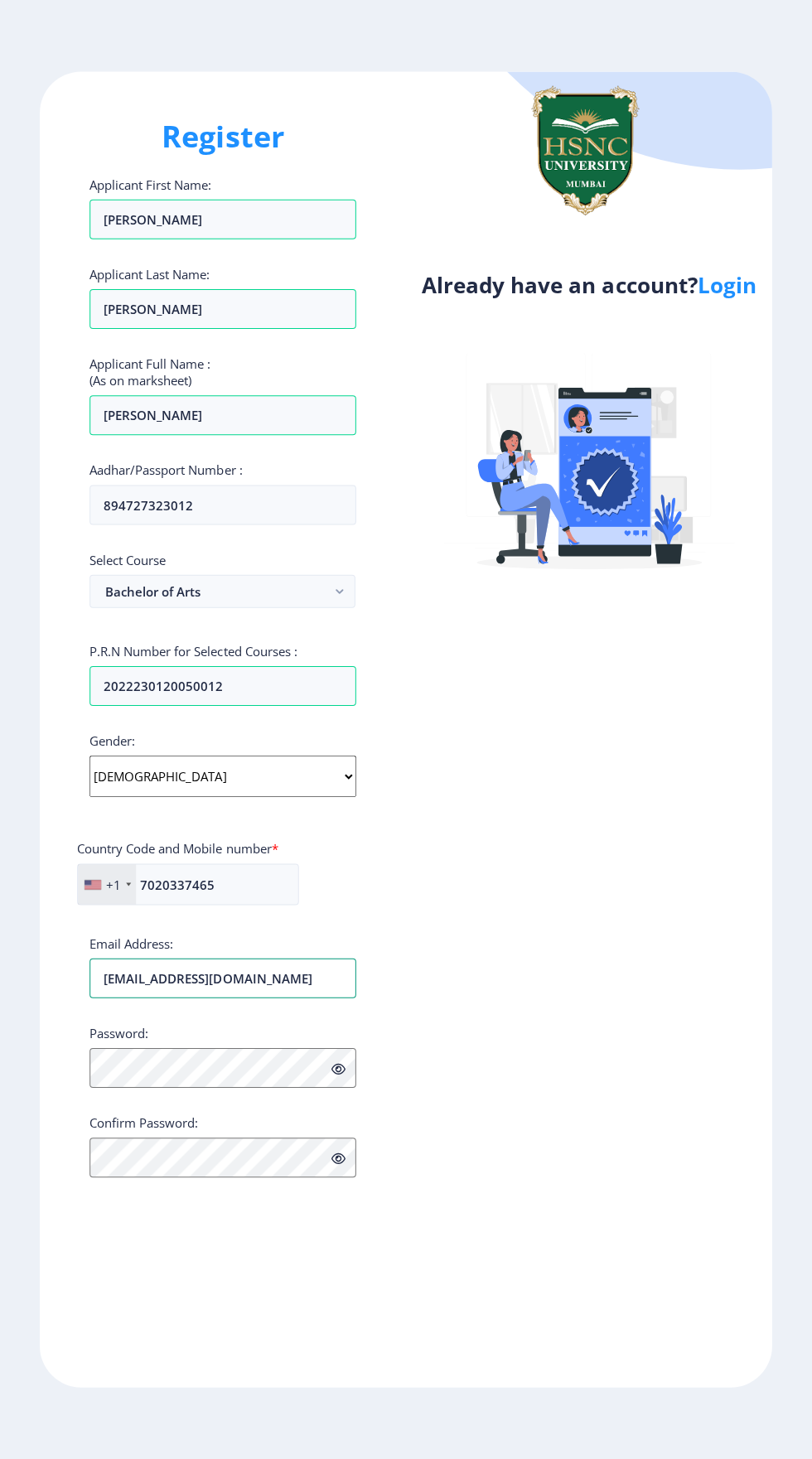
click at [264, 981] on input "ojhashalu66@gmail.com" at bounding box center [223, 977] width 266 height 40
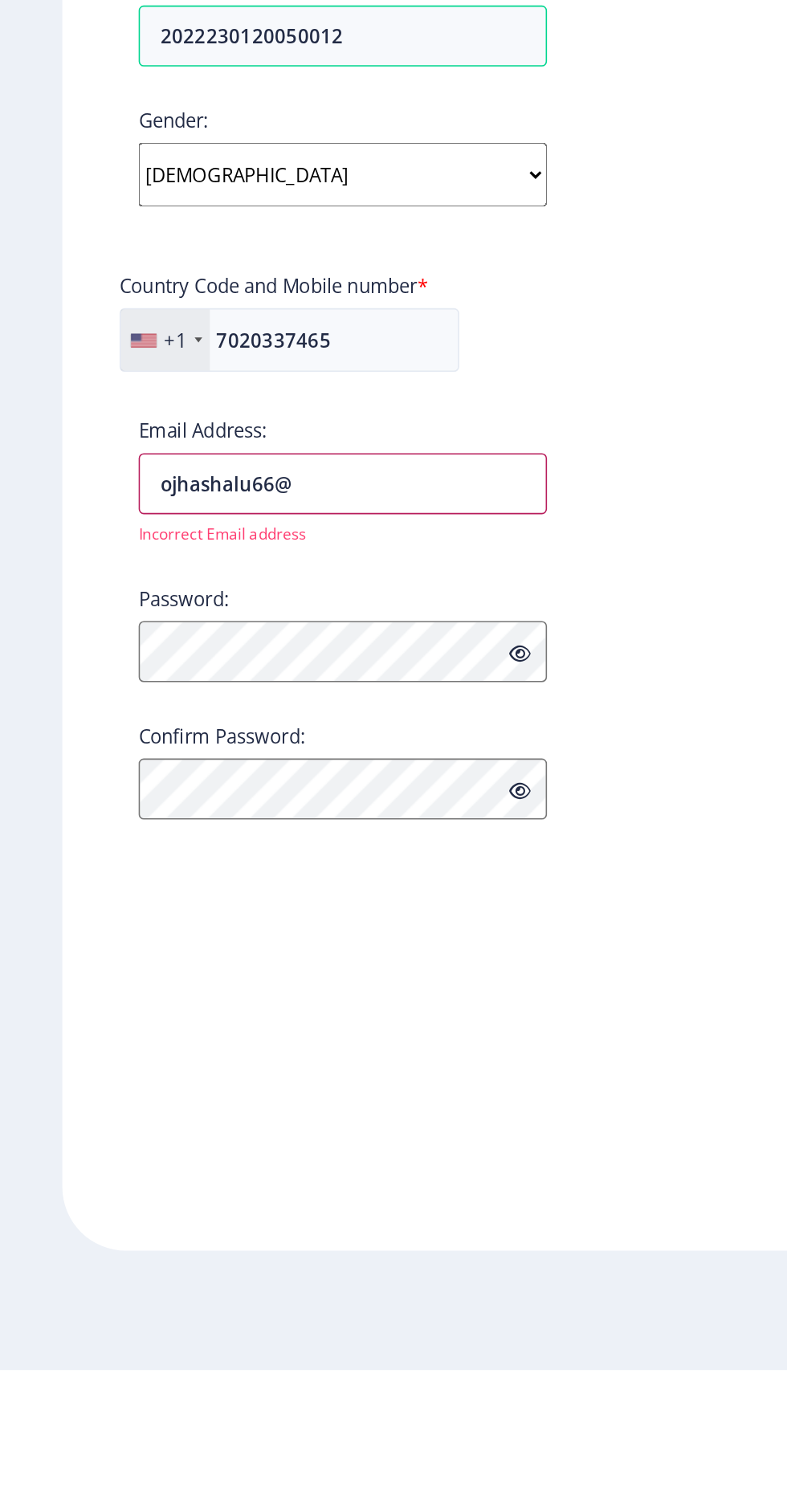
type input "ojhashalu66"
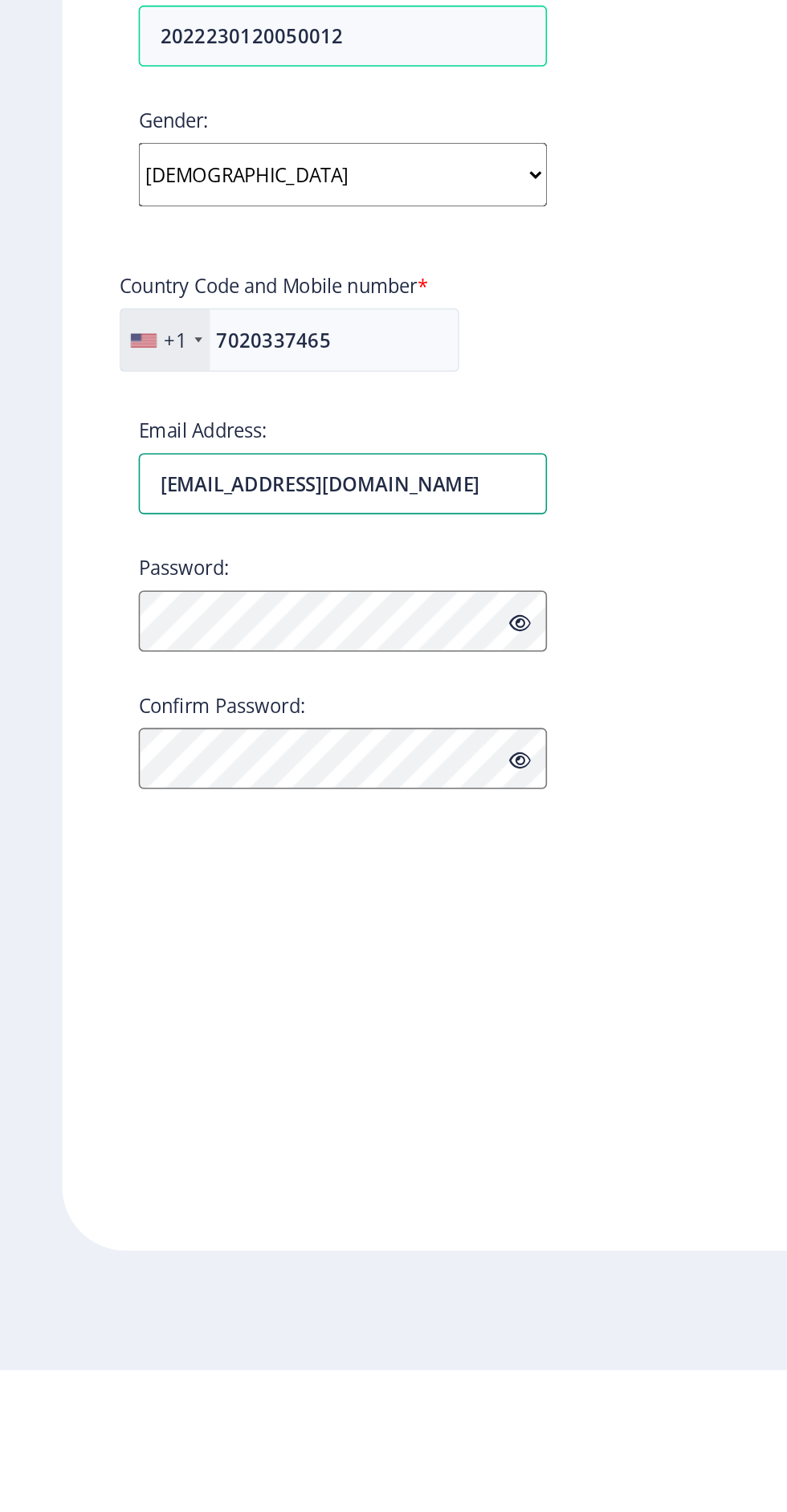
type input "ojhaakanksha66@gmail.com"
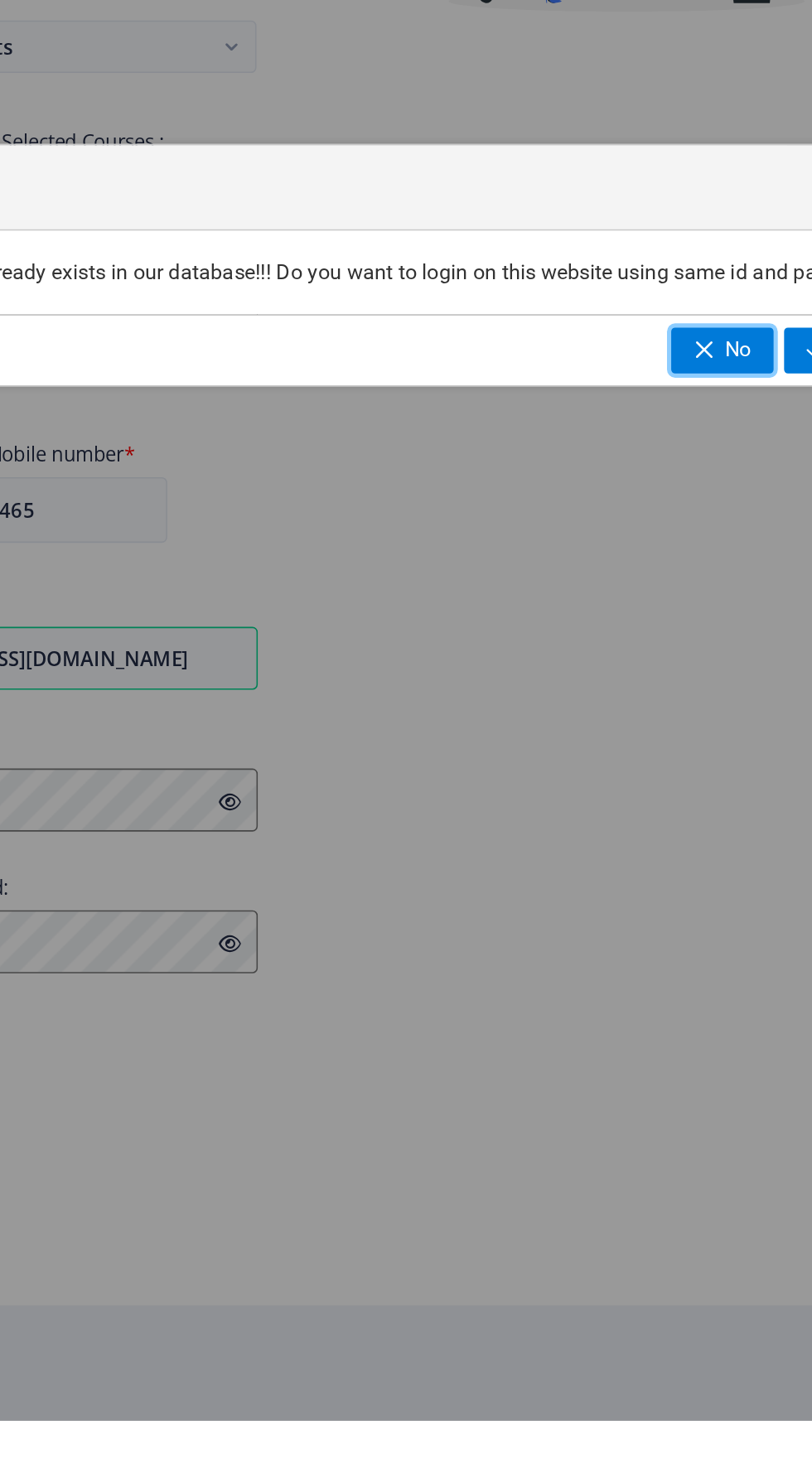
click at [632, 789] on span "button" at bounding box center [638, 783] width 14 height 14
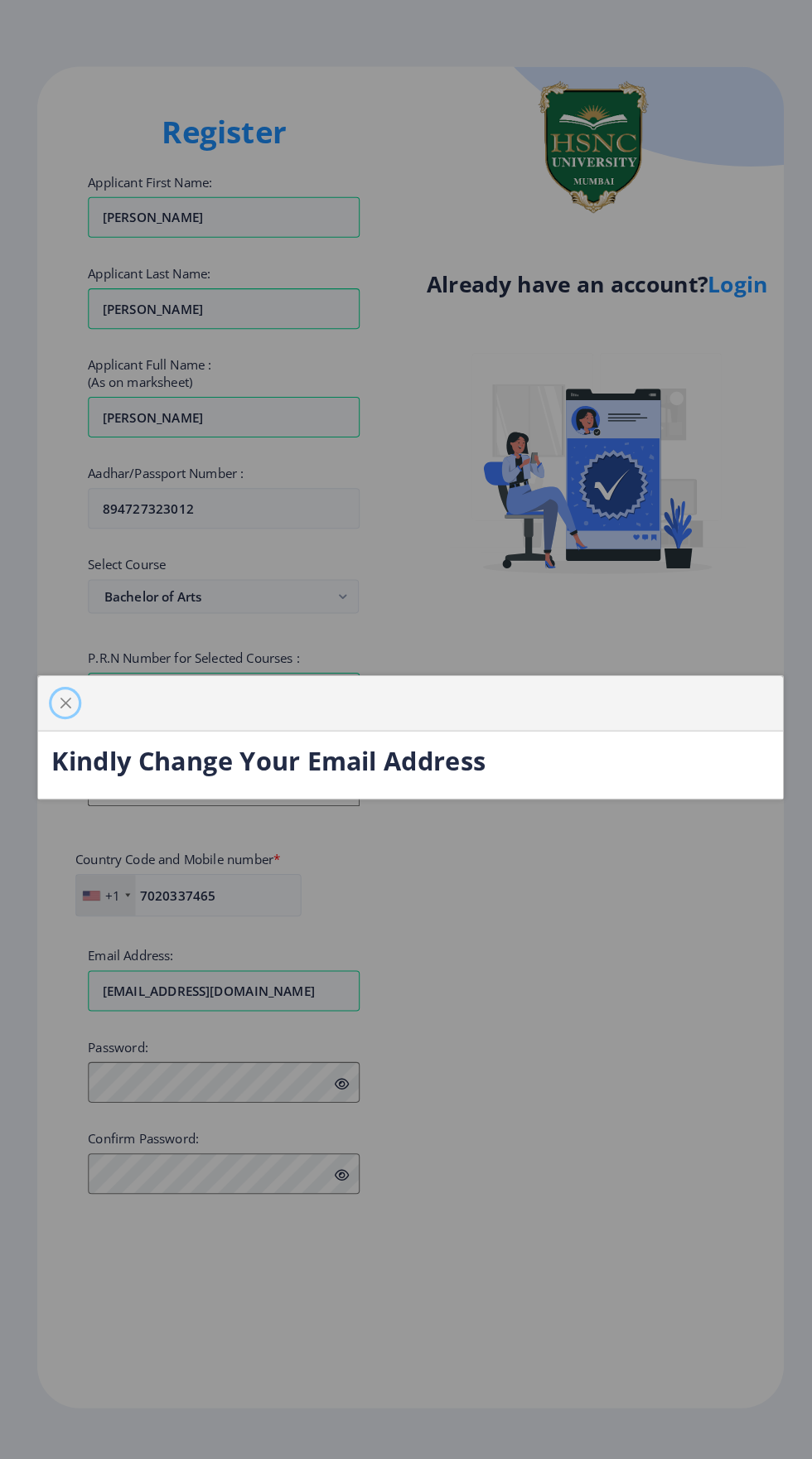
click at [67, 702] on span "button" at bounding box center [68, 696] width 14 height 14
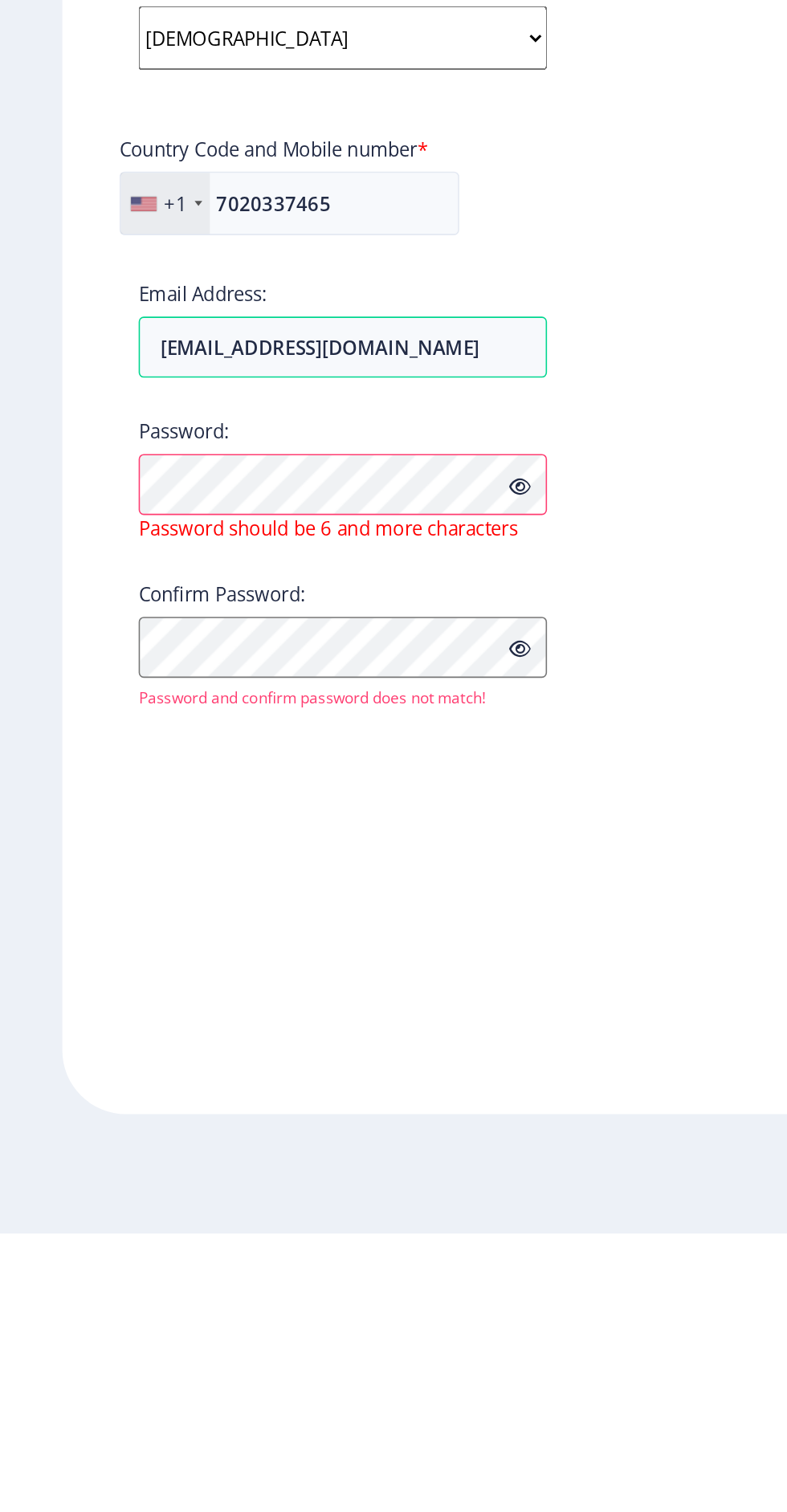
click at [327, 1041] on icon at bounding box center [328, 1040] width 14 height 12
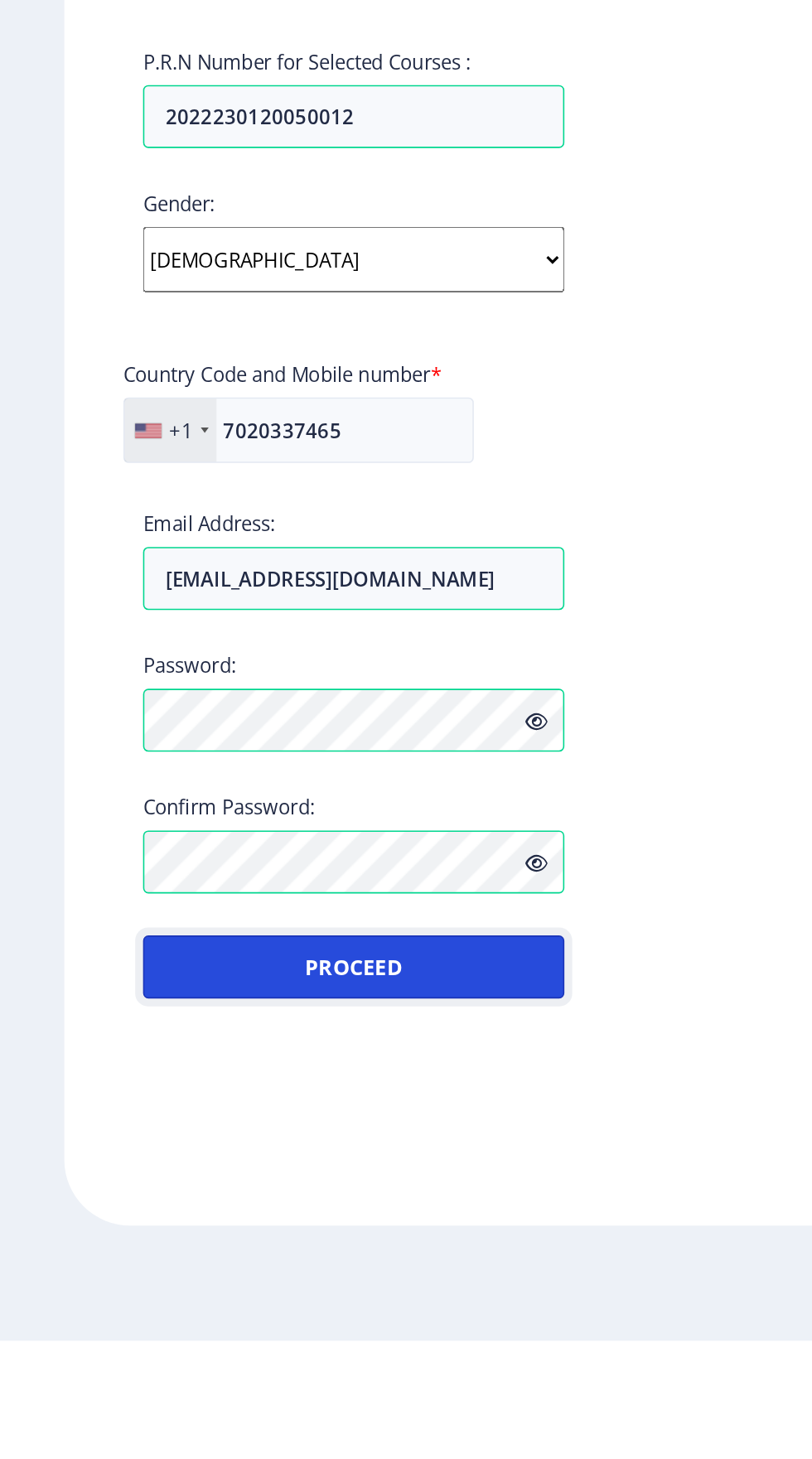
click at [141, 1233] on button "Proceed" at bounding box center [223, 1223] width 266 height 40
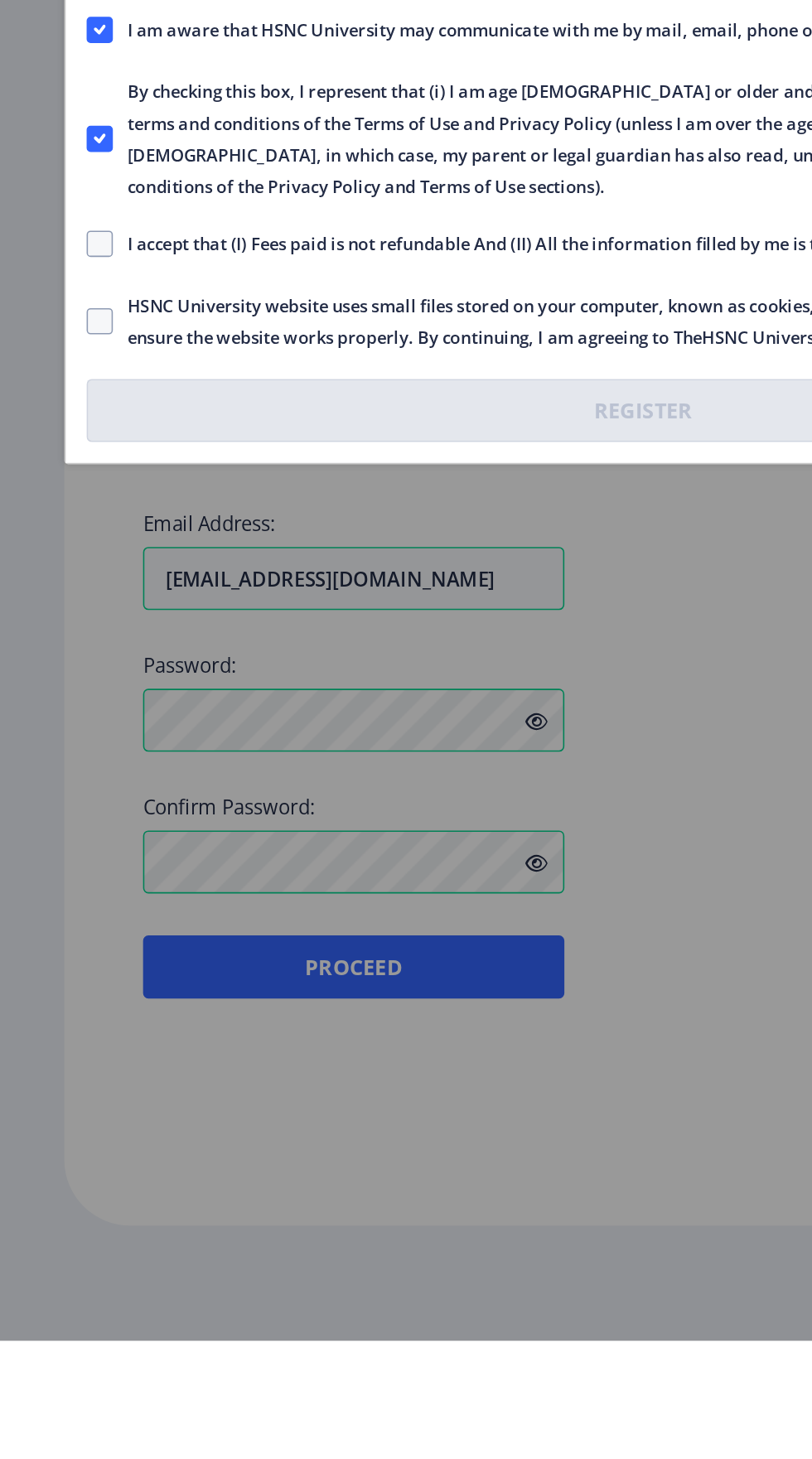
click at [68, 775] on span at bounding box center [62, 765] width 16 height 16
click at [55, 767] on input "I accept that (I) Fees paid is not refundable And (II) All the information fill…" at bounding box center [54, 766] width 1 height 1
checkbox input "true"
click at [65, 823] on span at bounding box center [62, 815] width 16 height 16
click at [55, 816] on input "HSNC University website uses small files stored on your computer, known as cook…" at bounding box center [54, 815] width 1 height 1
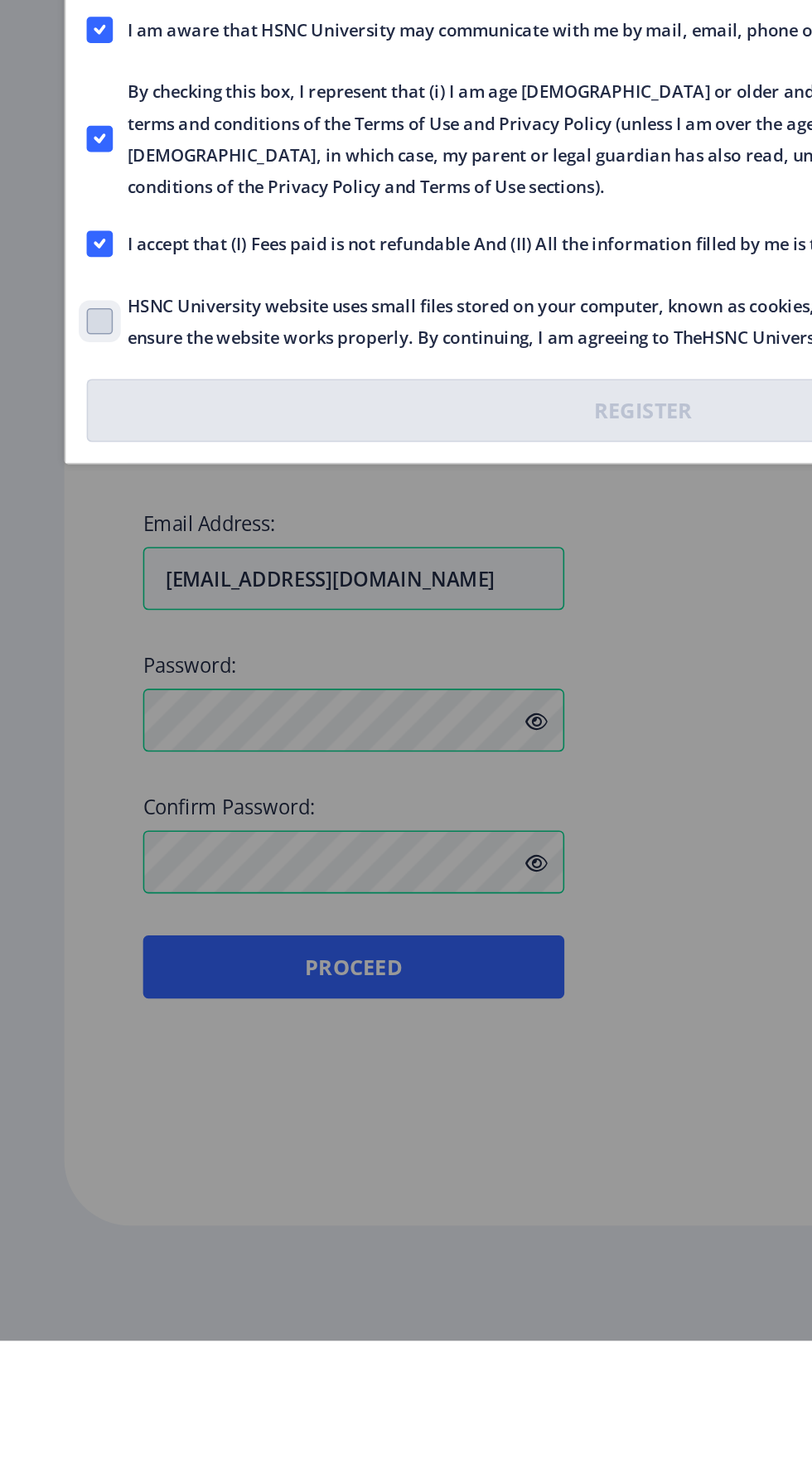
checkbox input "true"
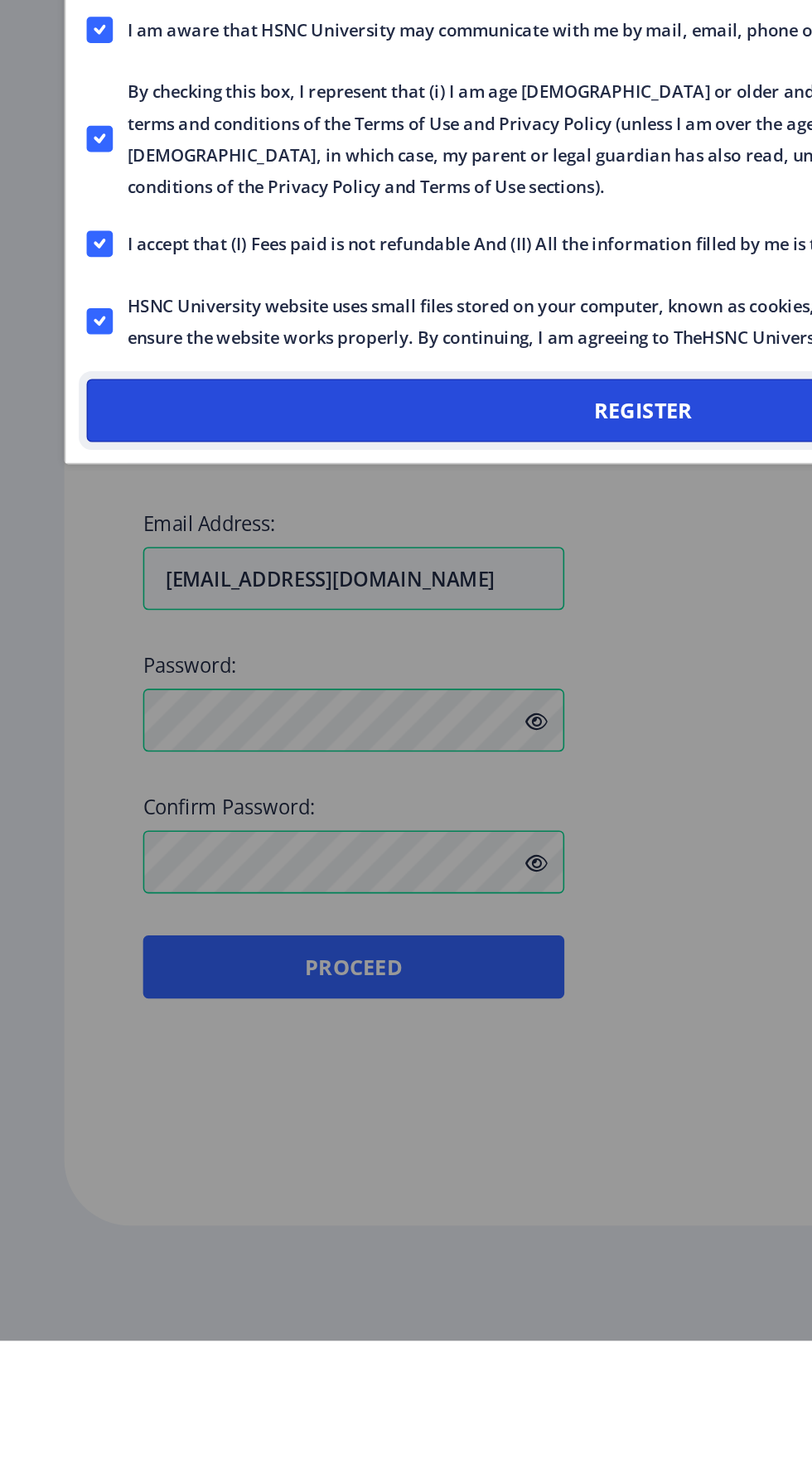
click at [126, 891] on button "Register" at bounding box center [406, 871] width 702 height 40
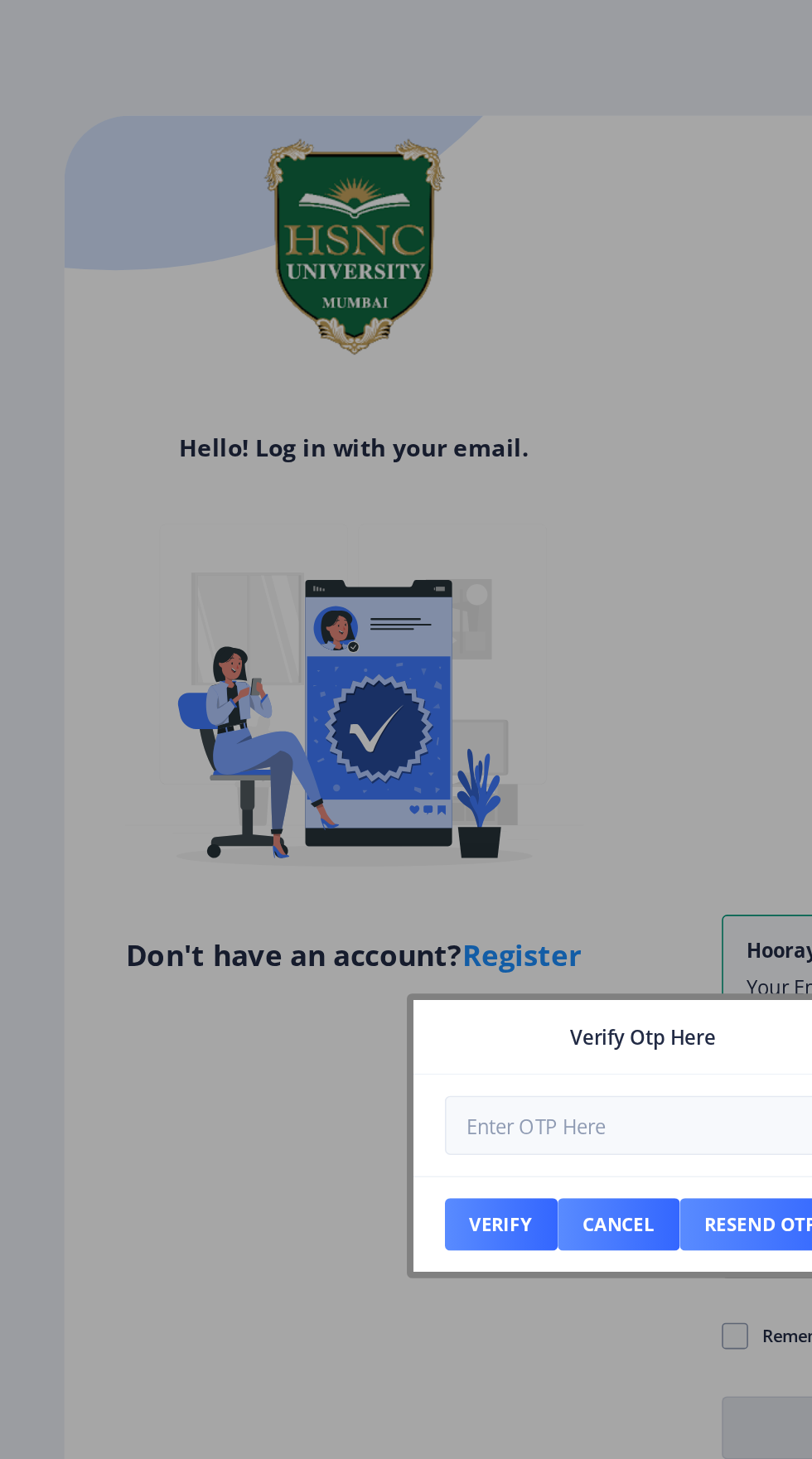
click at [389, 729] on input "number" at bounding box center [406, 710] width 251 height 37
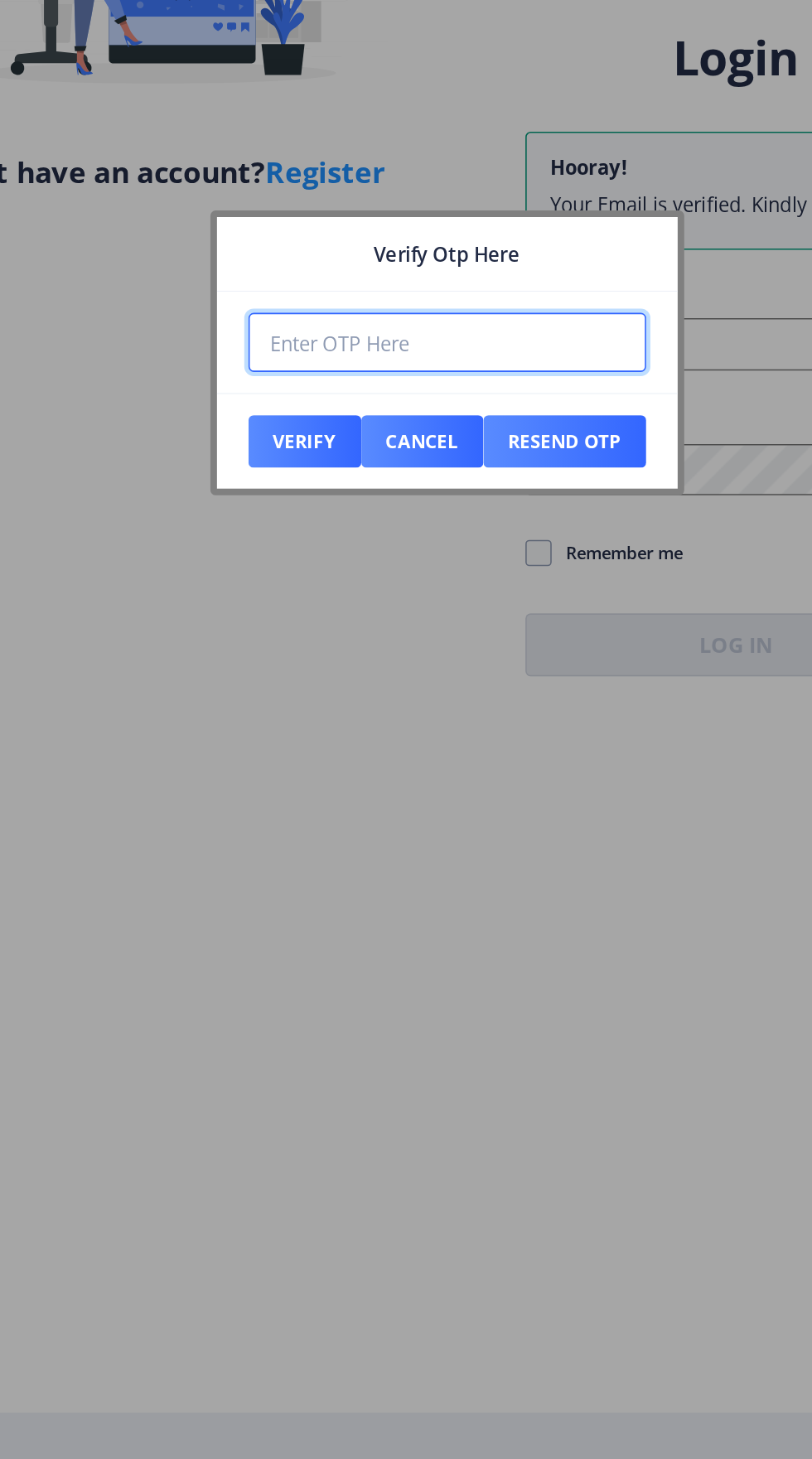
click at [362, 729] on input "number" at bounding box center [406, 710] width 251 height 37
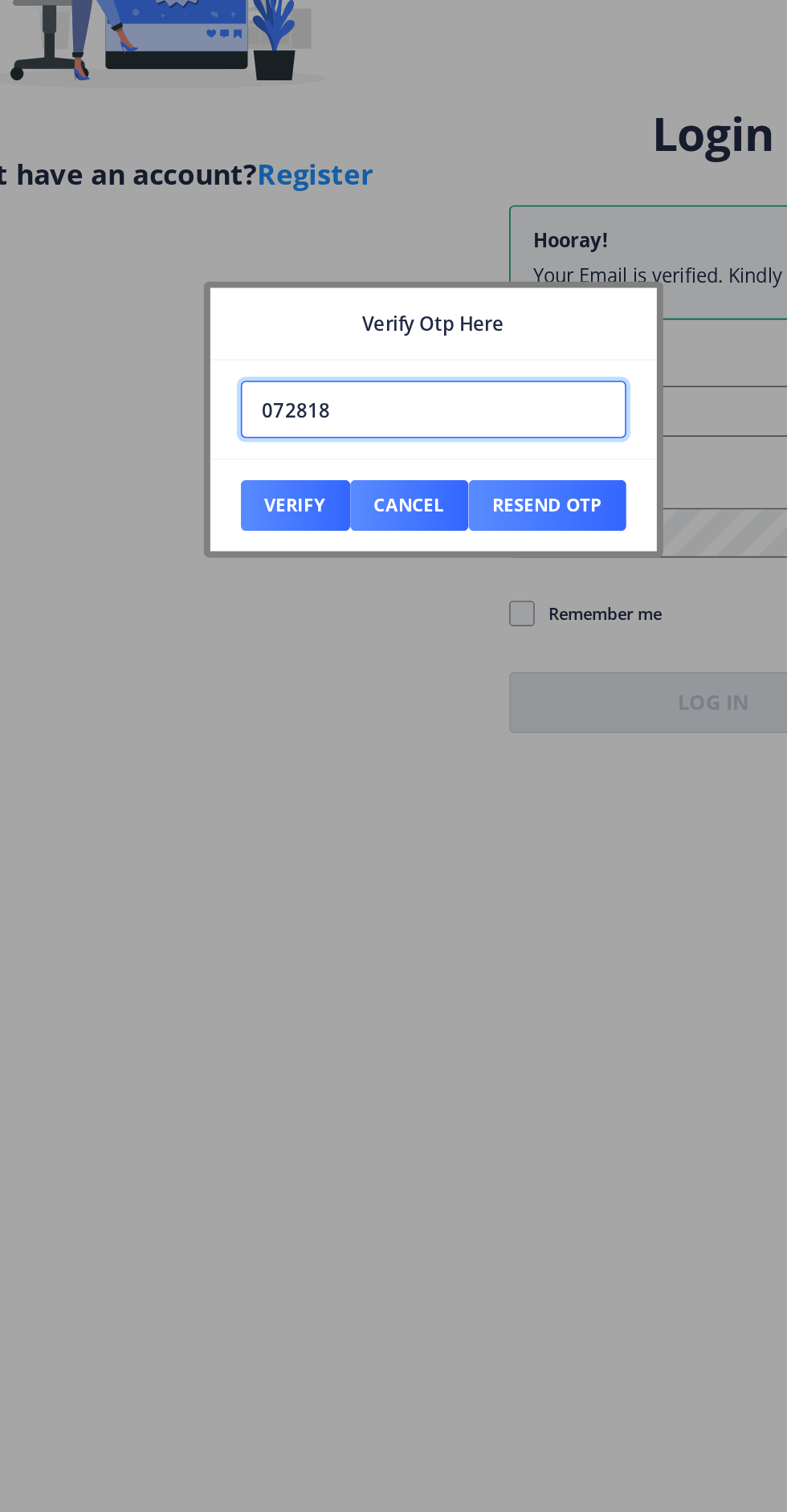
type input "072818"
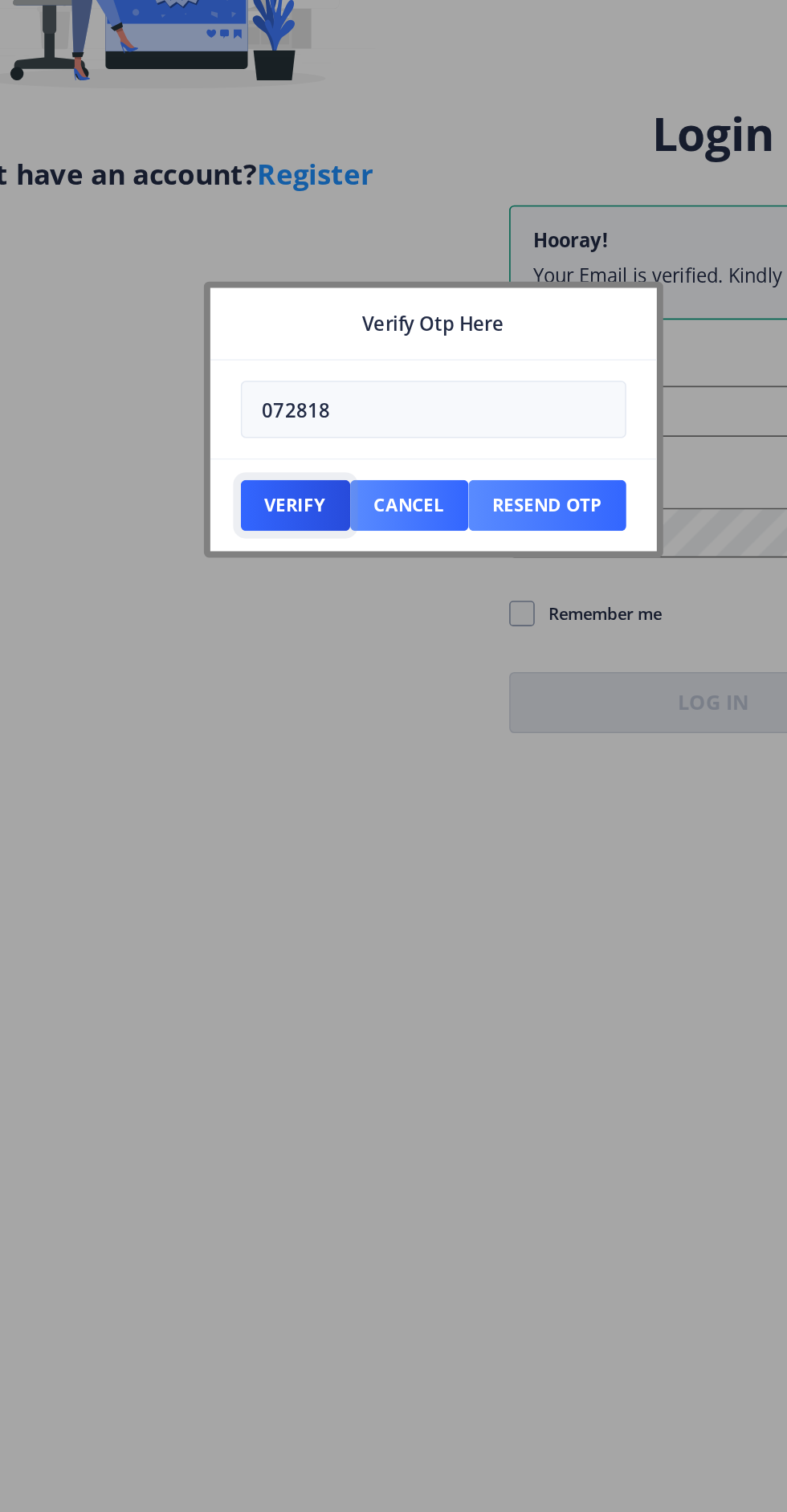
click at [308, 815] on button "Verify" at bounding box center [307, 798] width 69 height 32
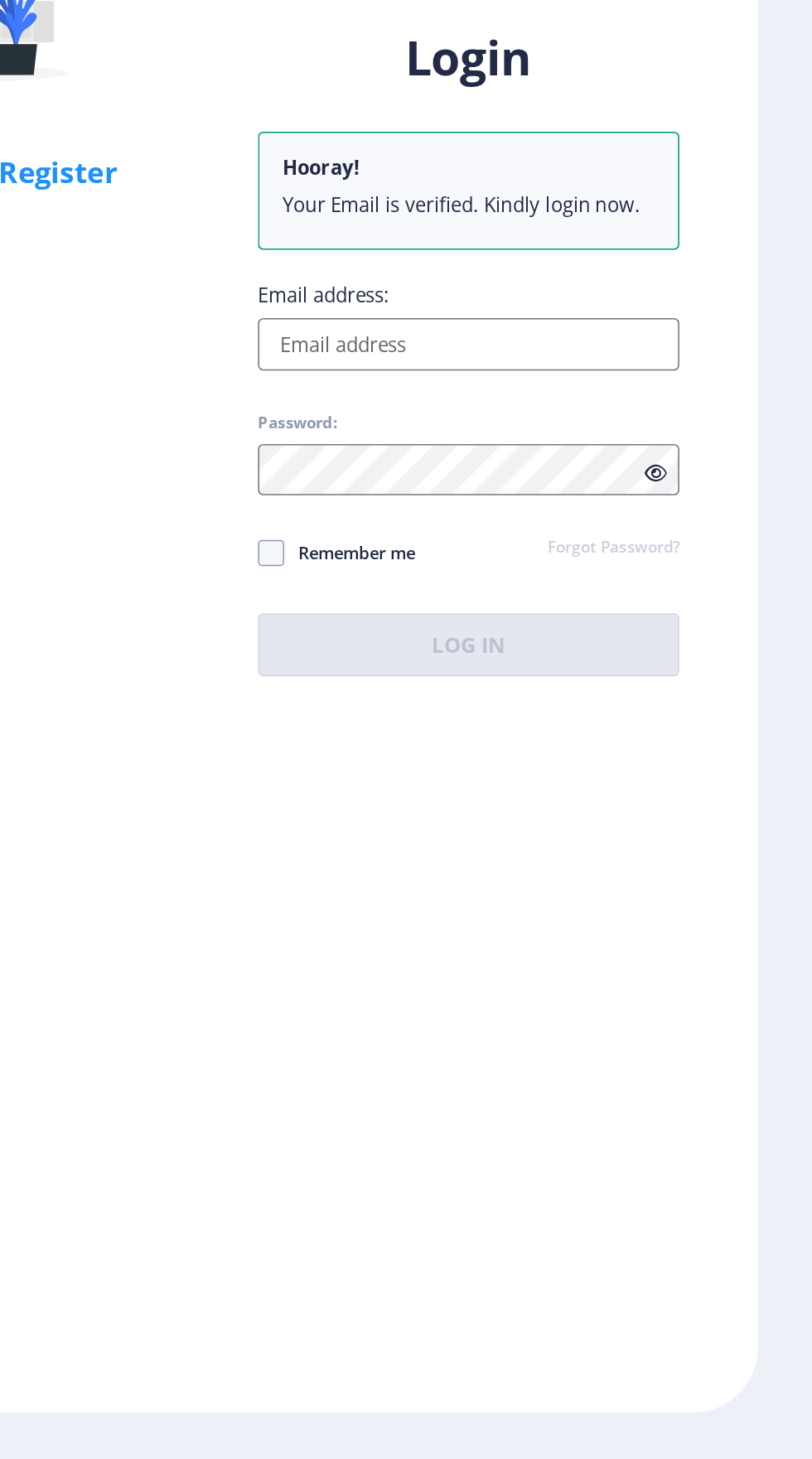
click at [607, 728] on input "Email address:" at bounding box center [588, 711] width 266 height 33
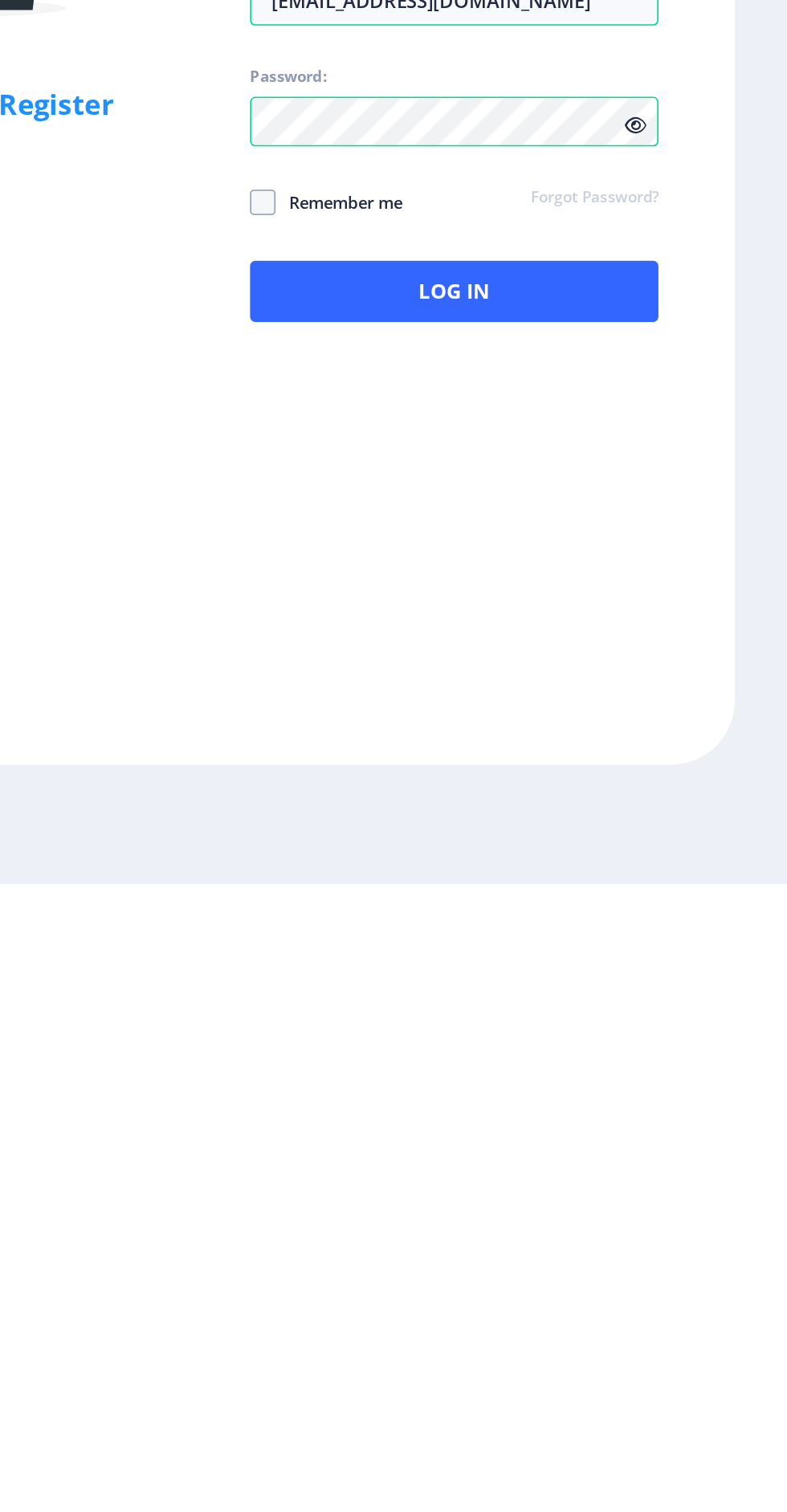
click at [686, 1040] on icon at bounding box center [684, 1033] width 14 height 12
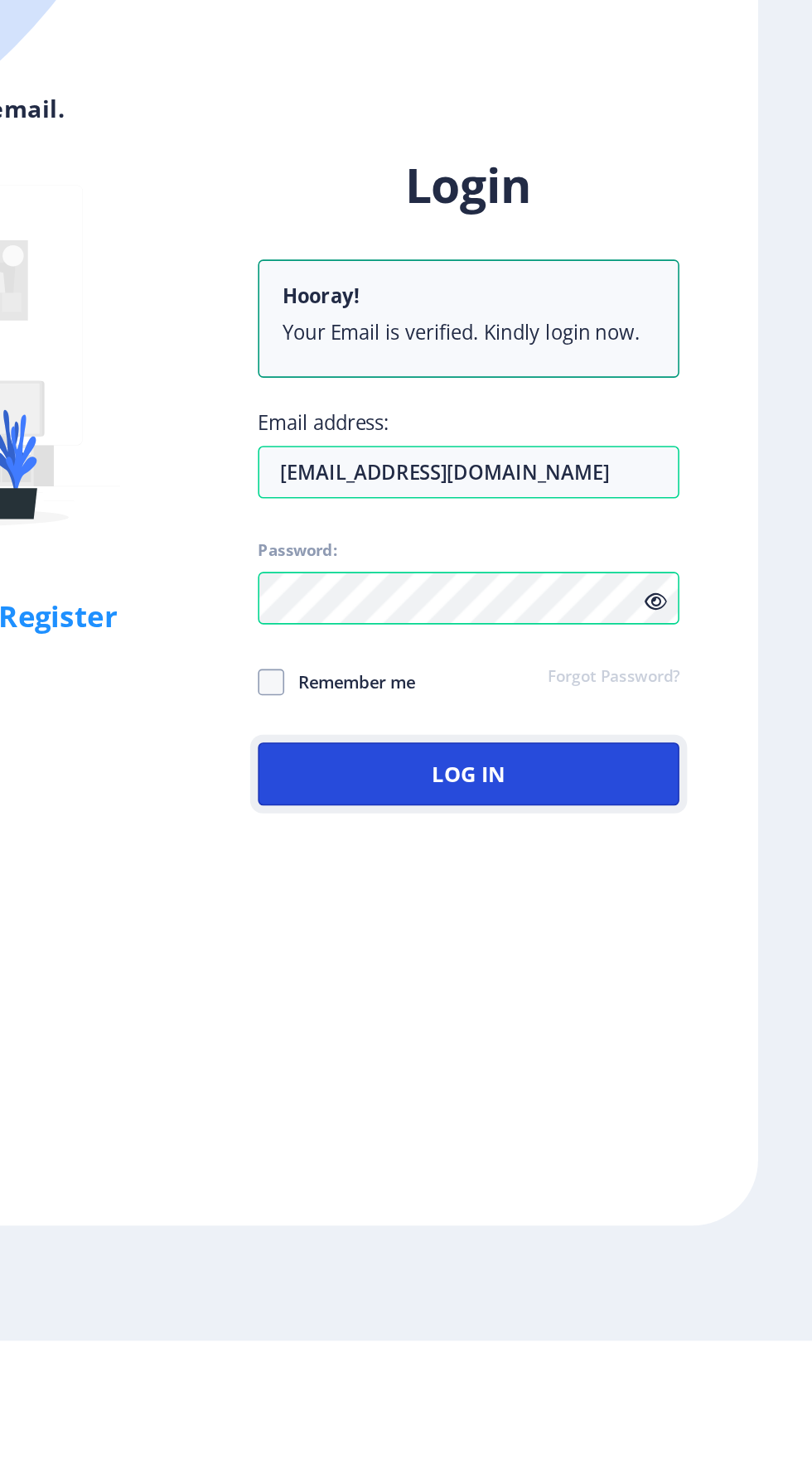
click at [627, 1121] on button "Log In" at bounding box center [588, 1100] width 266 height 40
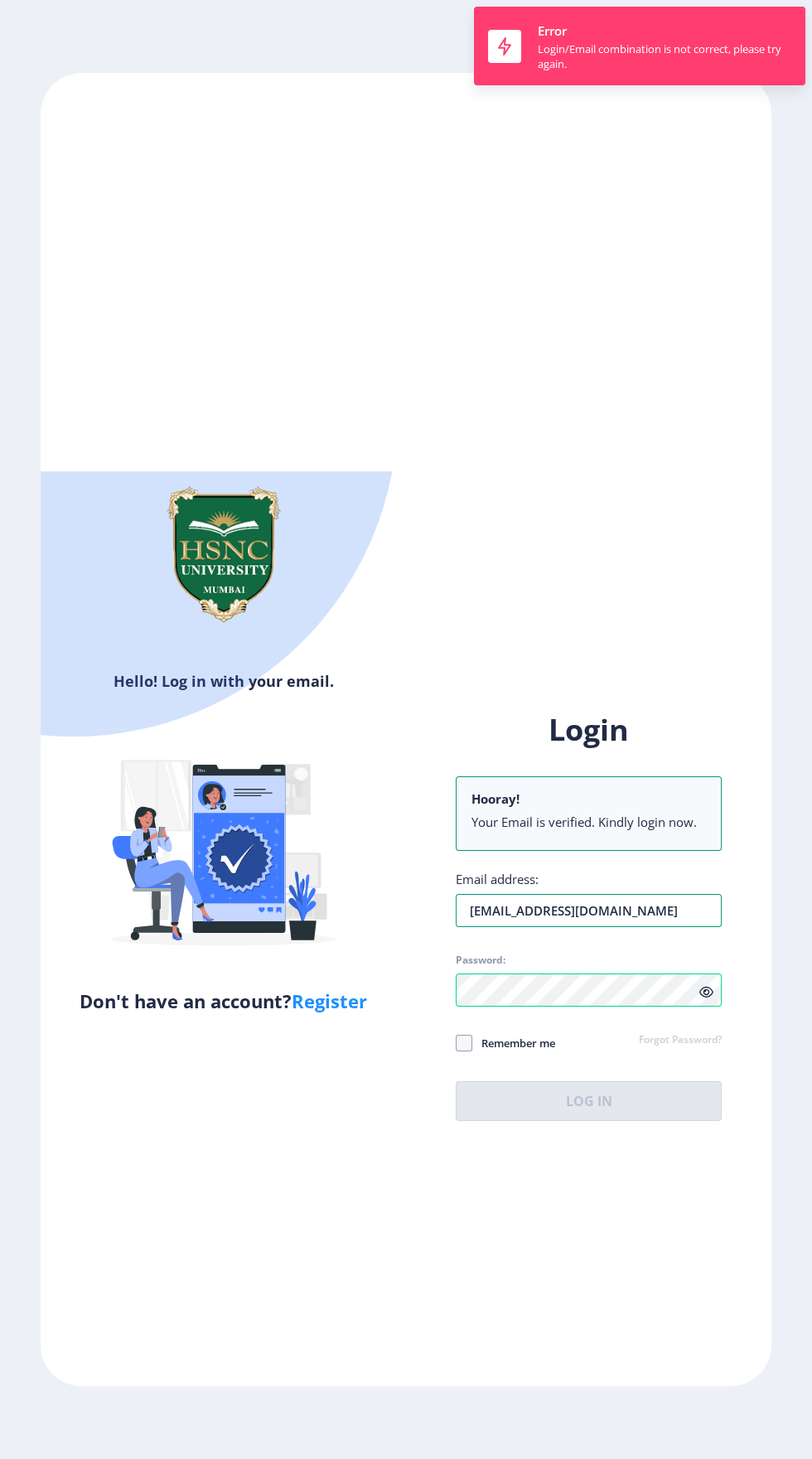
click at [636, 927] on input "ojhaakanksha66@gmail.com" at bounding box center [588, 910] width 266 height 33
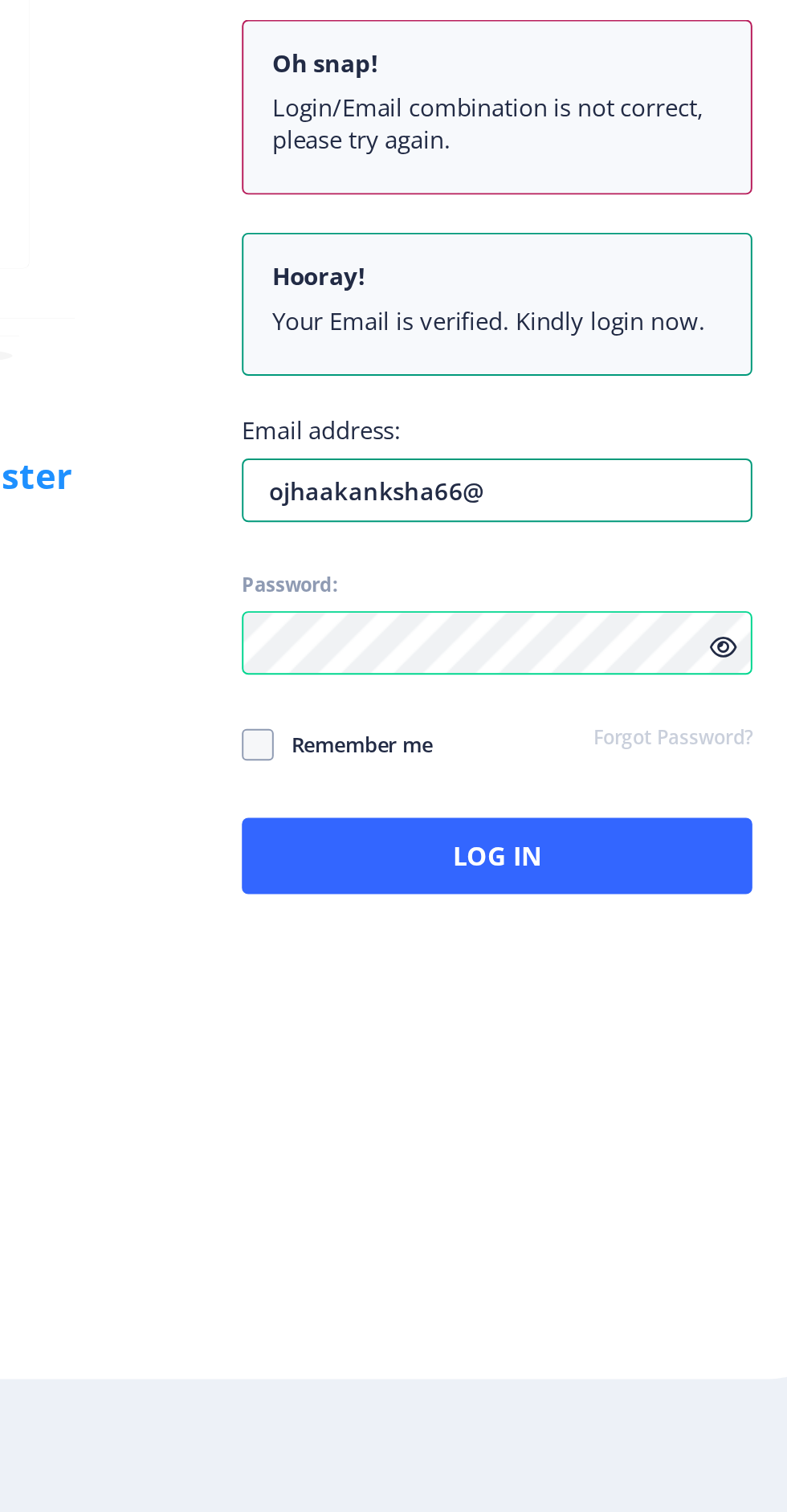
type input "ojhaakanksha66"
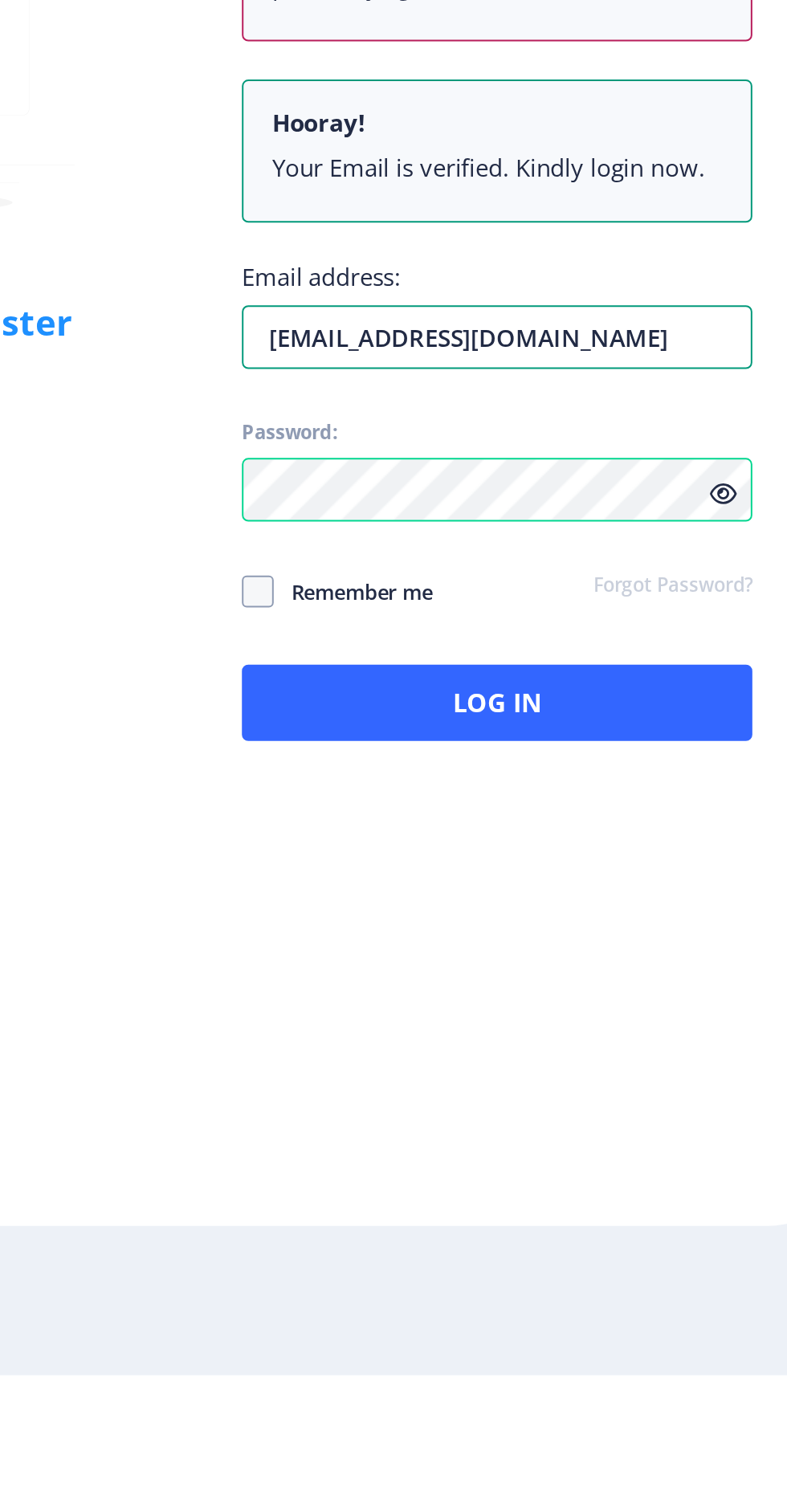
type input "Ojhashalu66@gmail.com"
click at [446, 1125] on span at bounding box center [449, 1115] width 16 height 16
click at [443, 1116] on input "Remember me" at bounding box center [442, 1115] width 1 height 1
checkbox input "true"
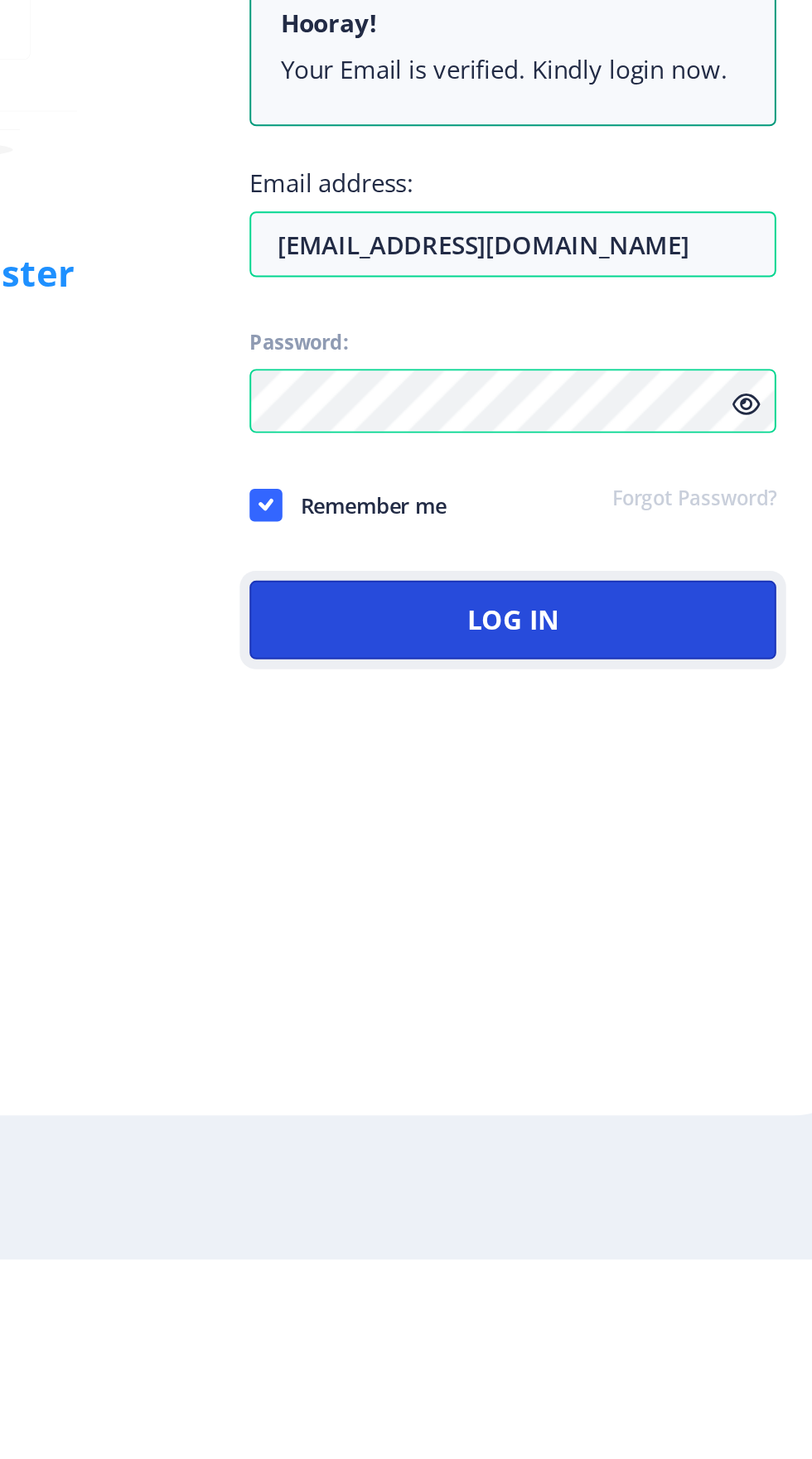
click at [492, 1155] on button "Log In" at bounding box center [588, 1135] width 266 height 40
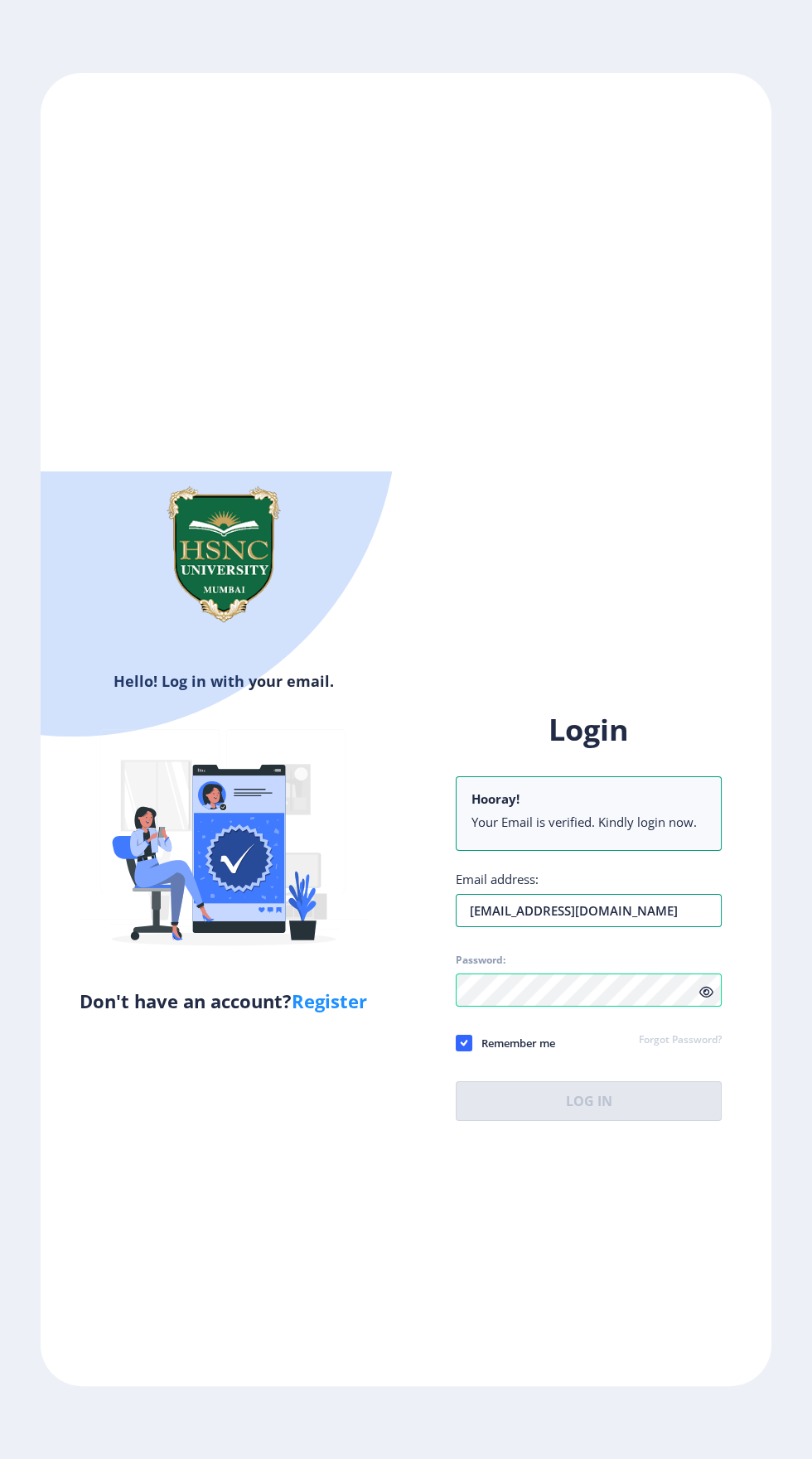
click at [648, 927] on input "Ojhashalu66@gmail.com" at bounding box center [588, 910] width 266 height 33
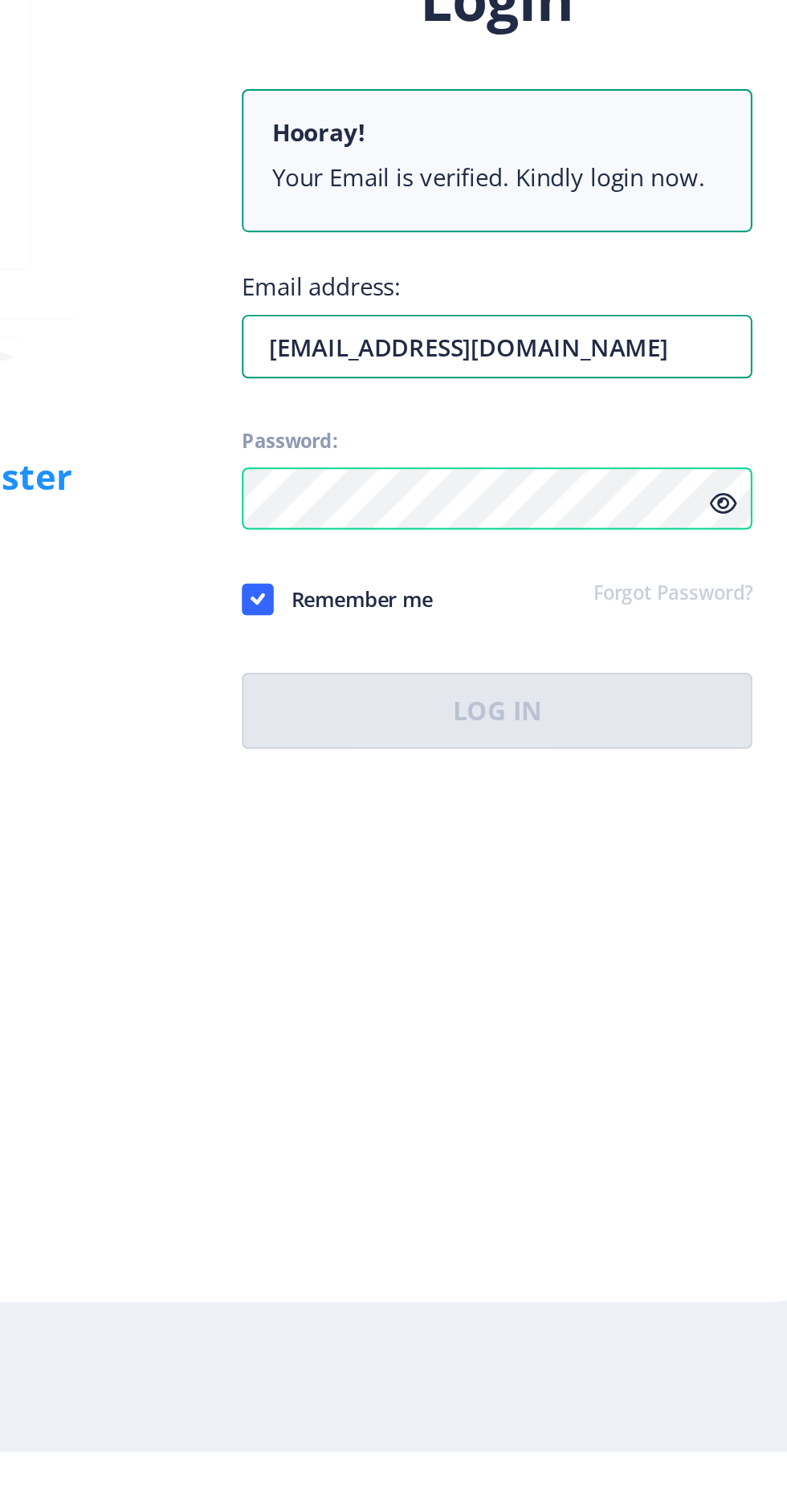
click at [458, 970] on input "Ojhashalu66@gmail.com" at bounding box center [570, 954] width 258 height 32
click at [535, 970] on input "Ojhashalu66@gmail.com" at bounding box center [570, 954] width 258 height 32
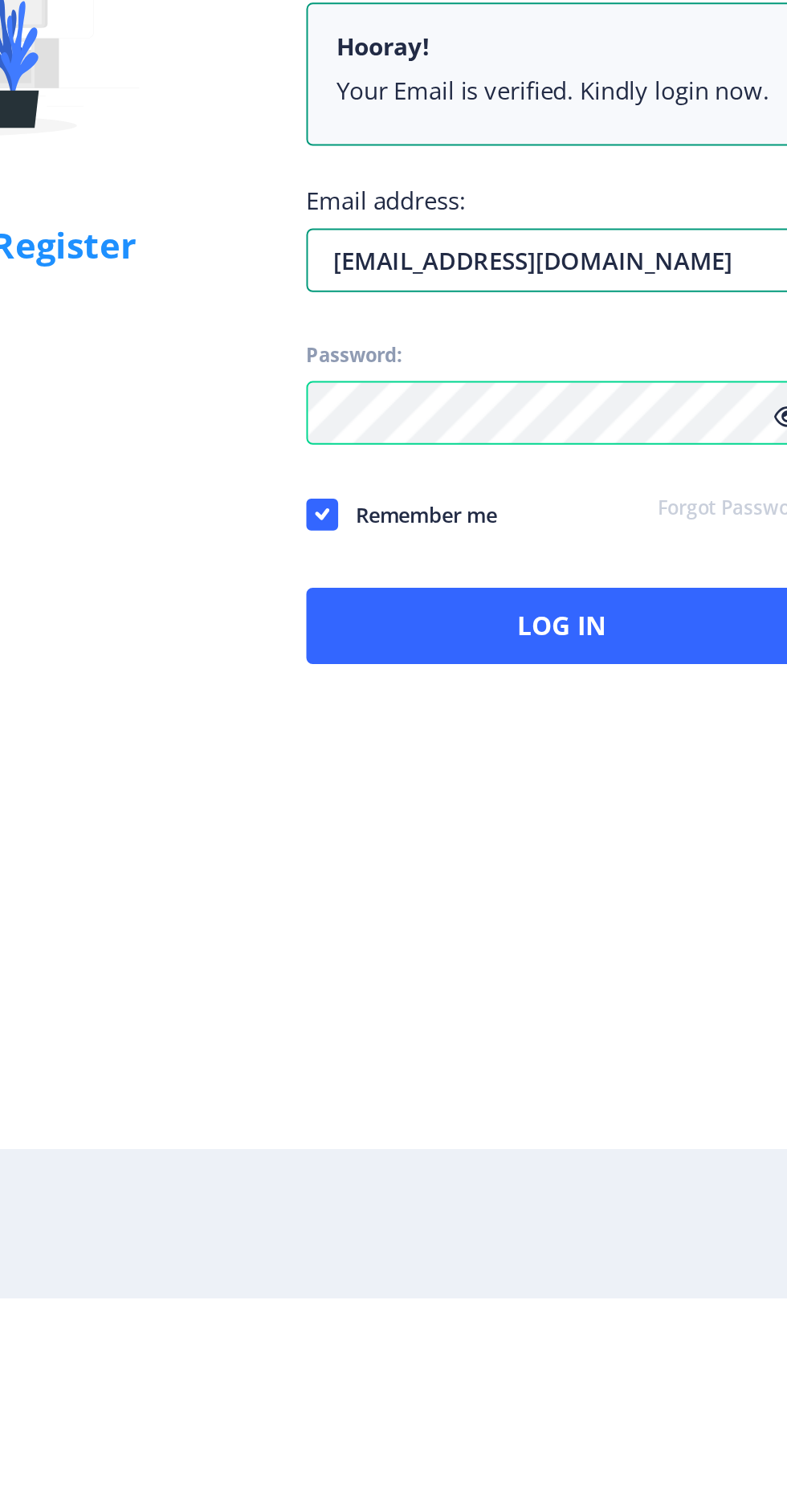
type input "ojhaakanksha66@gmail.com"
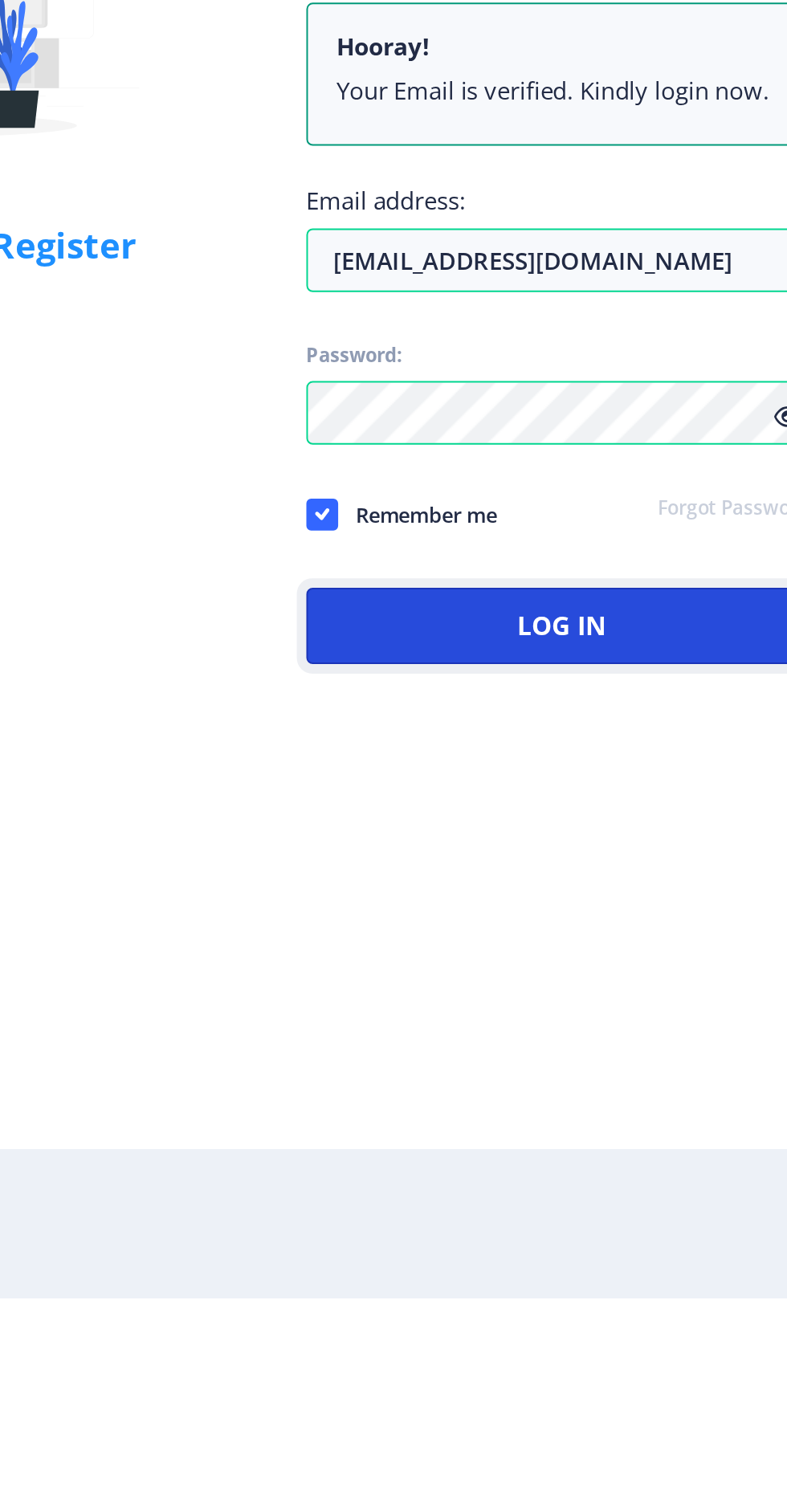
click at [581, 1192] on button "Log In" at bounding box center [570, 1172] width 258 height 39
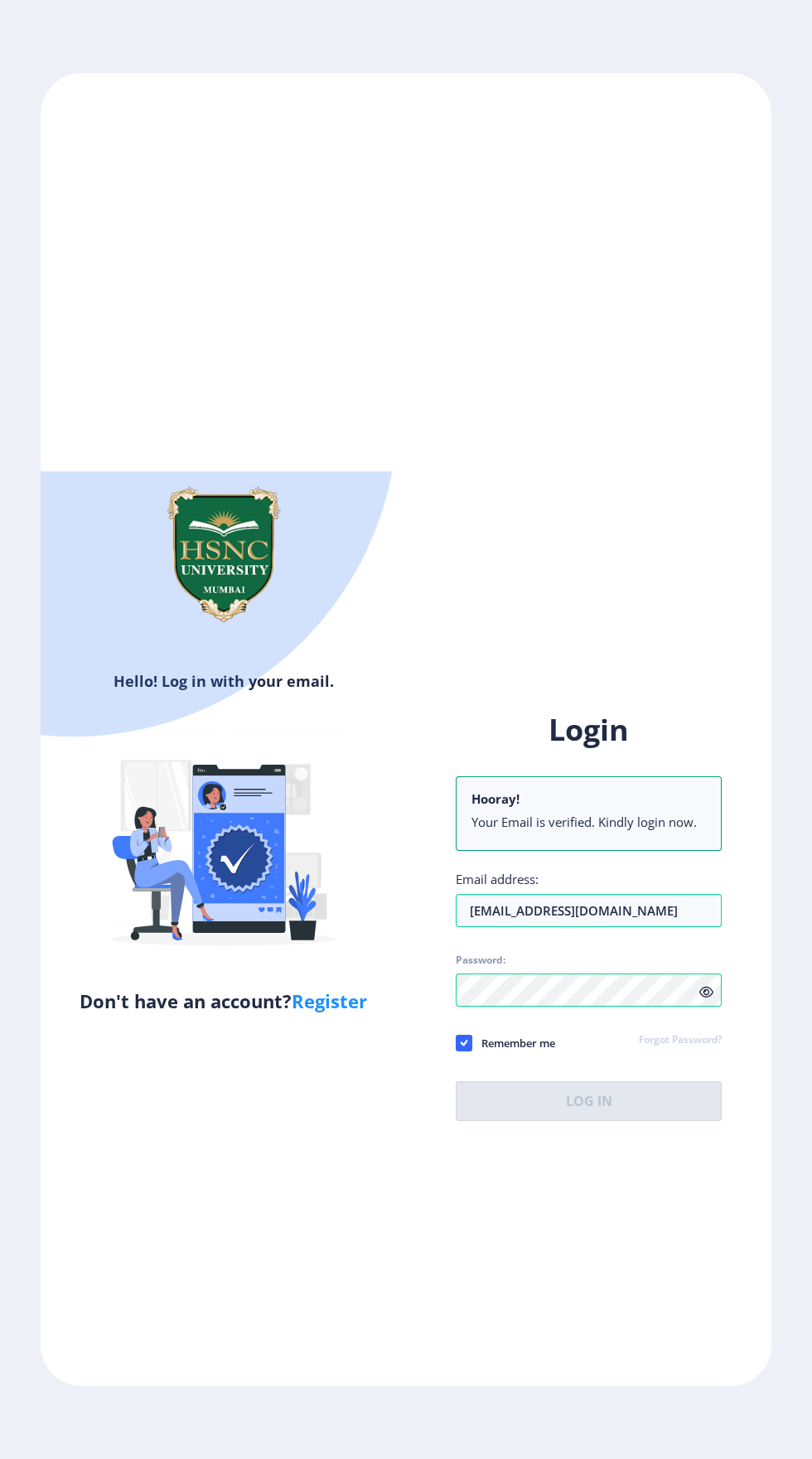
click at [497, 1053] on span "Remember me" at bounding box center [513, 1042] width 82 height 20
click at [457, 1043] on input "Remember me" at bounding box center [456, 1042] width 1 height 1
checkbox input "false"
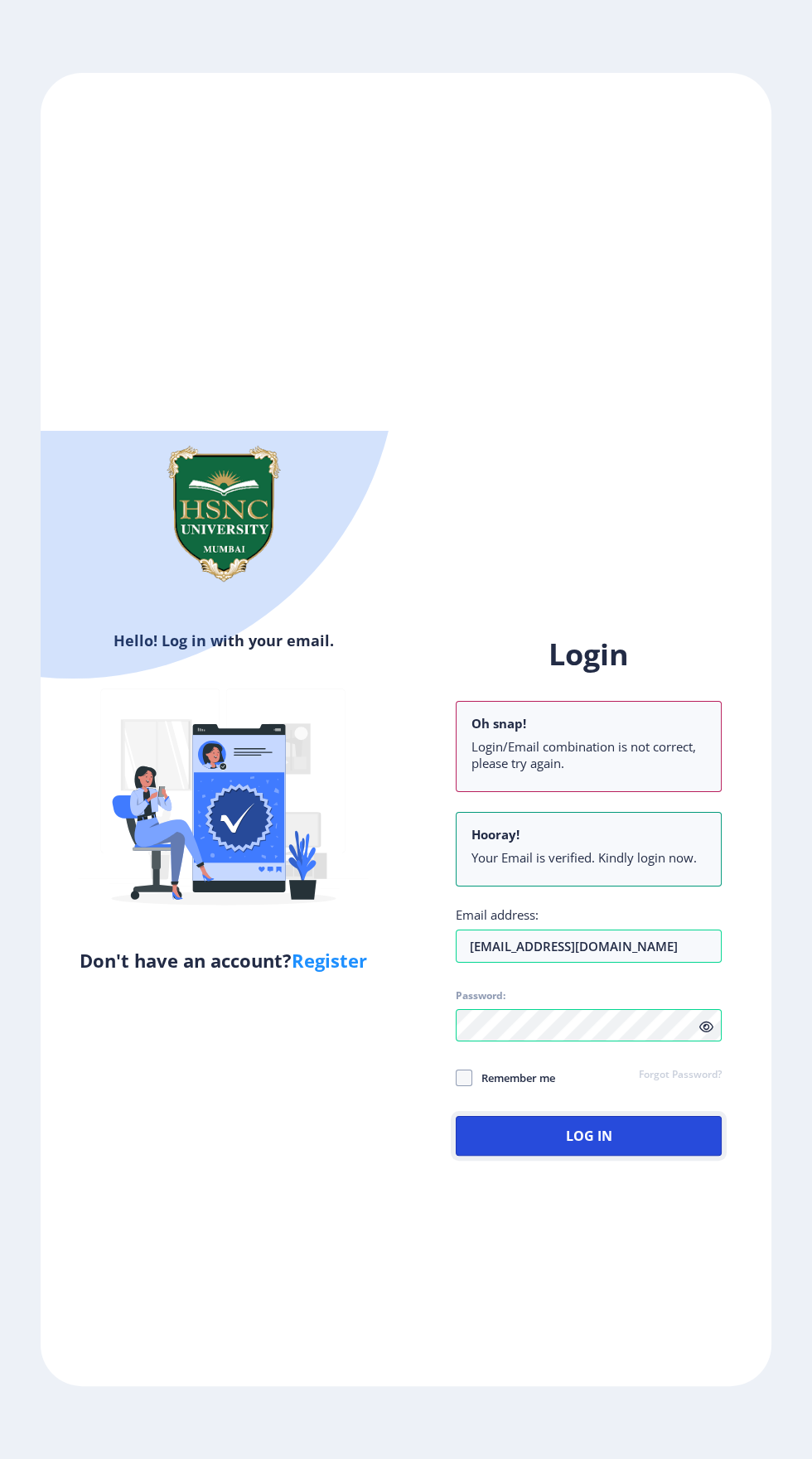
click at [599, 1155] on button "Log In" at bounding box center [588, 1135] width 266 height 40
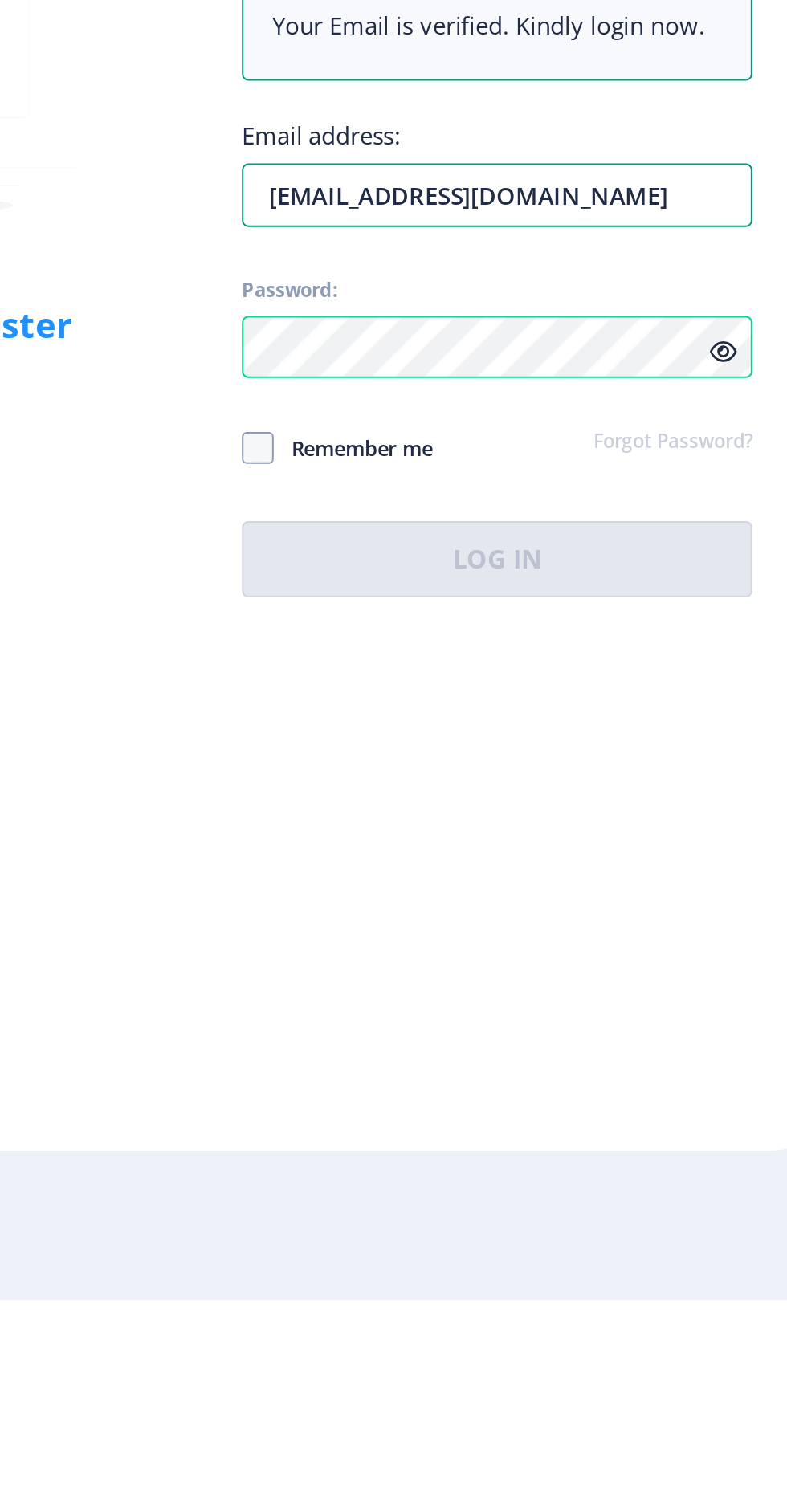
click at [636, 970] on div "Email address: ojhaakanksha66@gmail.com" at bounding box center [570, 943] width 258 height 54
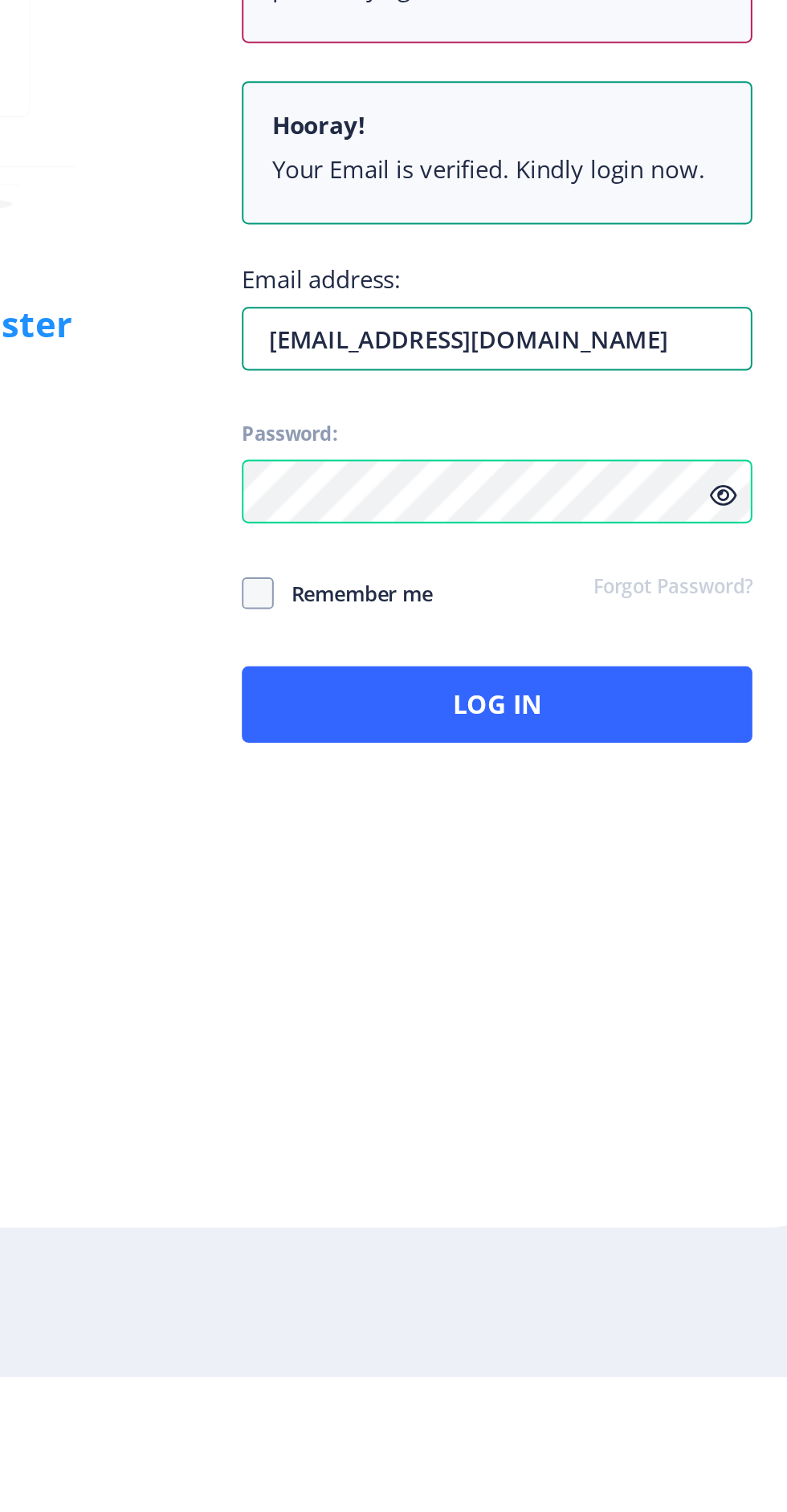
click at [469, 1004] on input "ojhaakanksha66@gmail.com" at bounding box center [570, 988] width 258 height 32
click at [536, 1004] on input "ojhaakanksha66@gmail.com" at bounding box center [570, 988] width 258 height 32
click at [463, 1004] on input "ojhaakanksha66@gmail.com" at bounding box center [570, 988] width 258 height 32
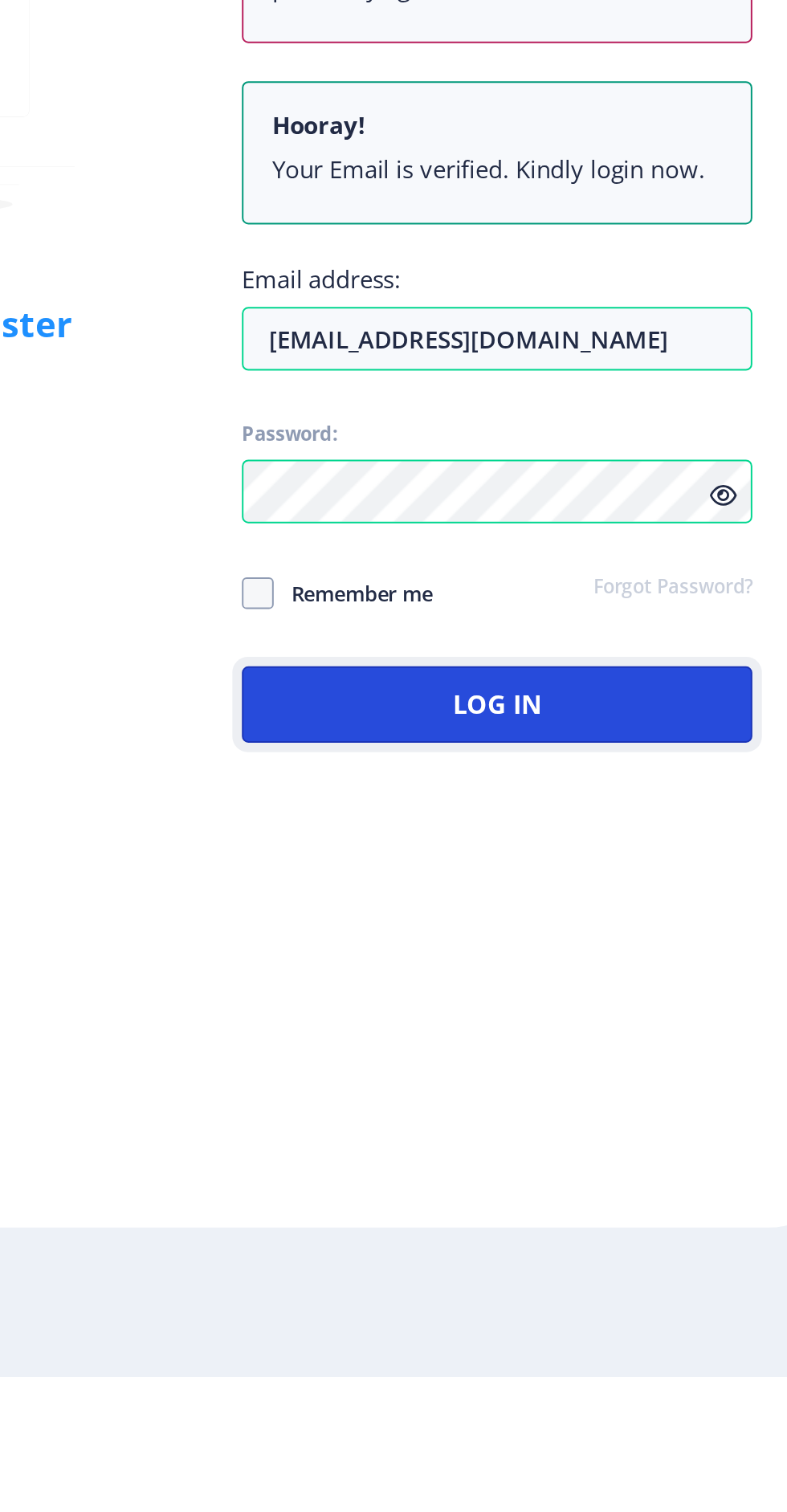
click at [622, 1192] on button "Log In" at bounding box center [570, 1172] width 258 height 39
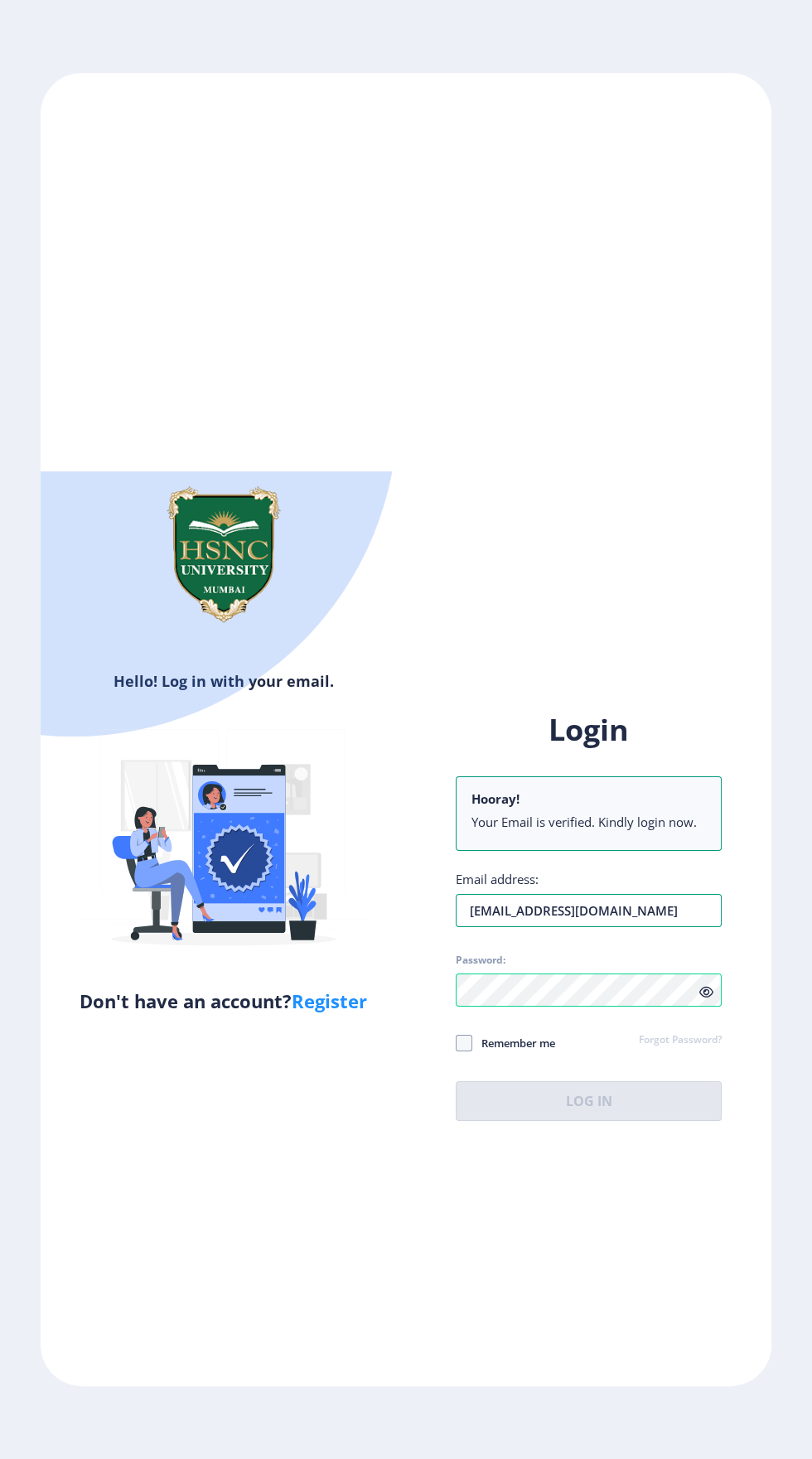
click at [623, 927] on input "Ojhaakanksha66@gmail.com" at bounding box center [588, 910] width 266 height 33
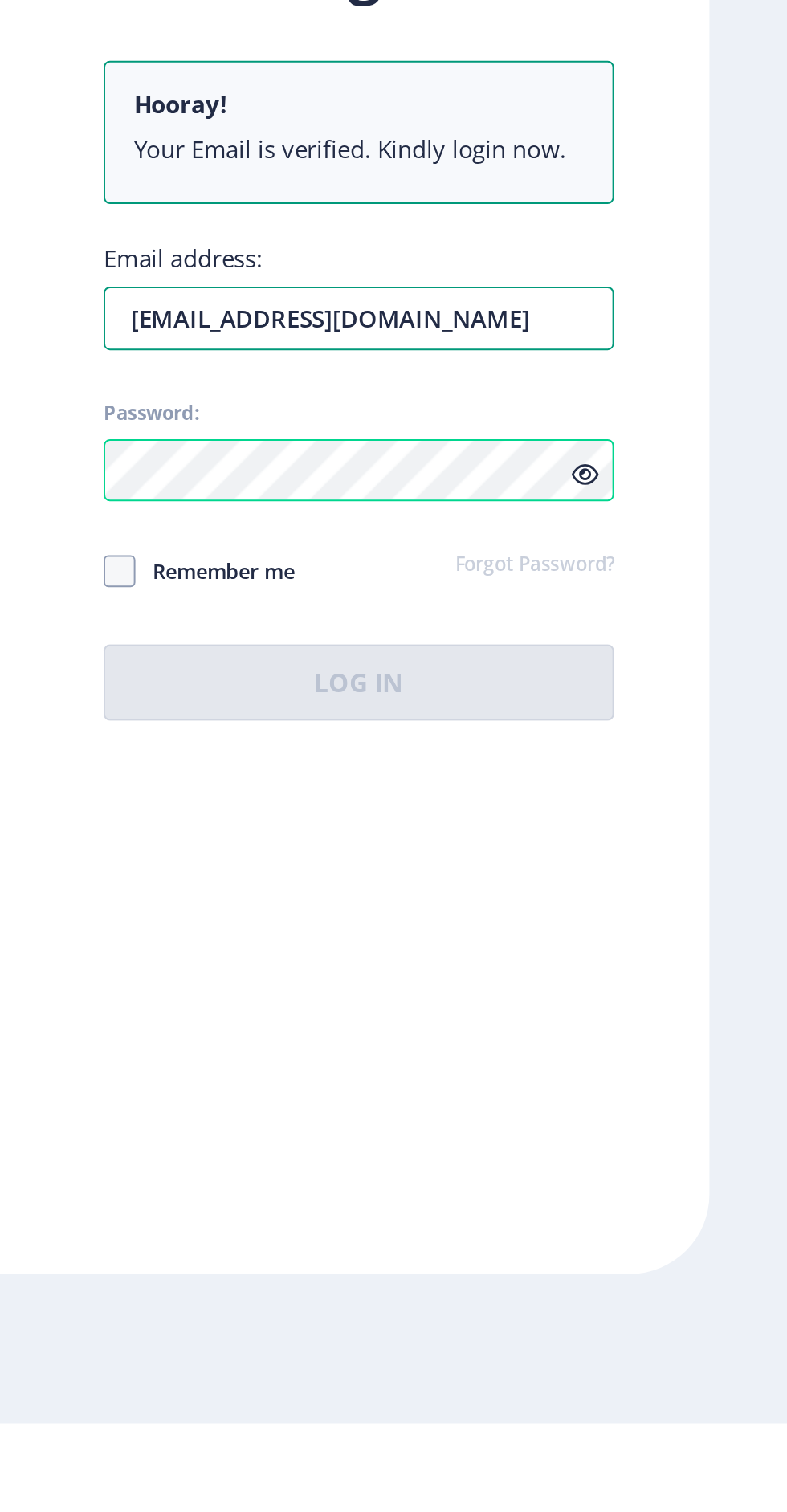
click at [639, 970] on input "Ojhaakanksha66@gmail.com" at bounding box center [570, 954] width 258 height 32
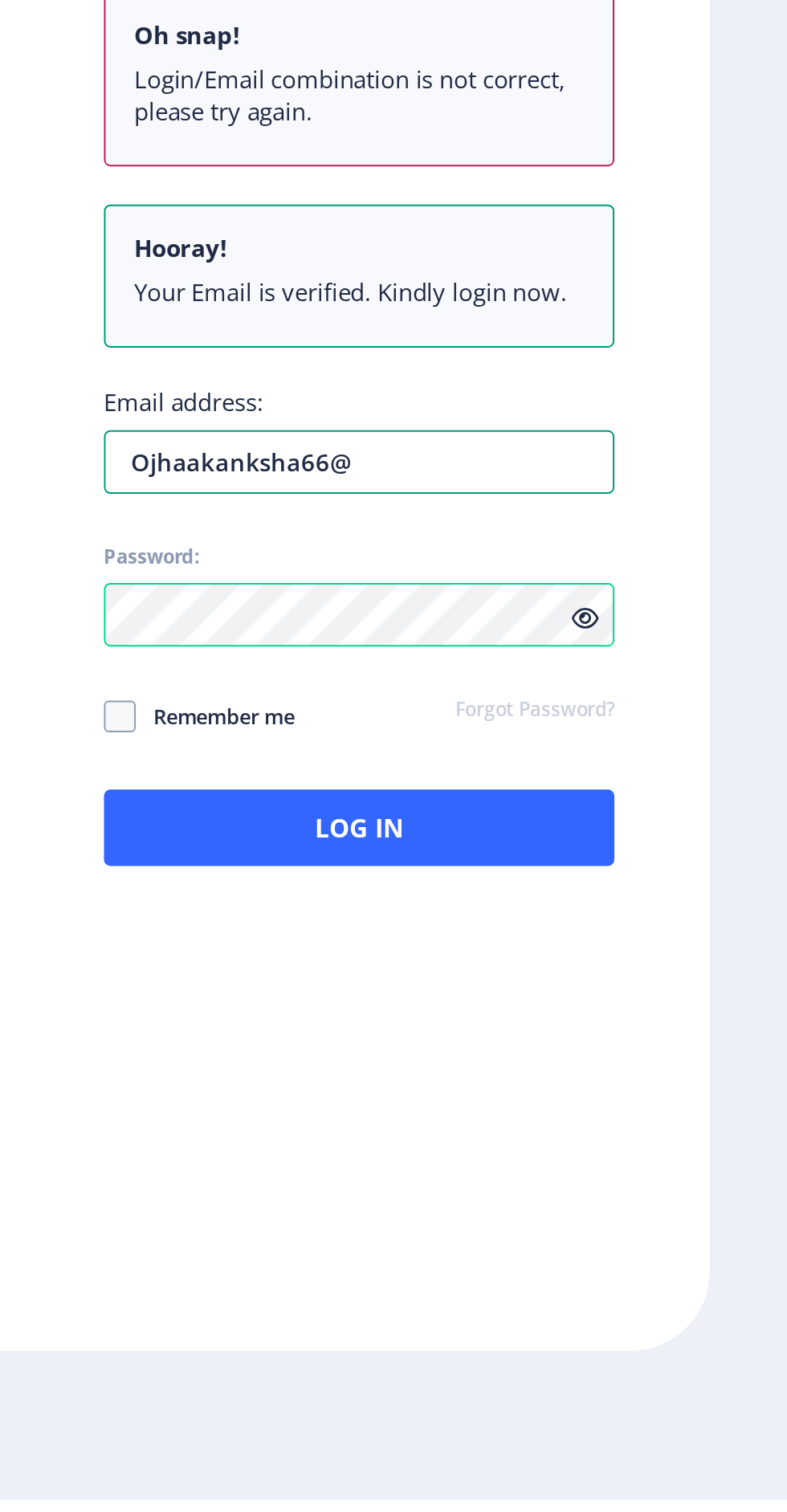
type input "Ojhaakanksha66"
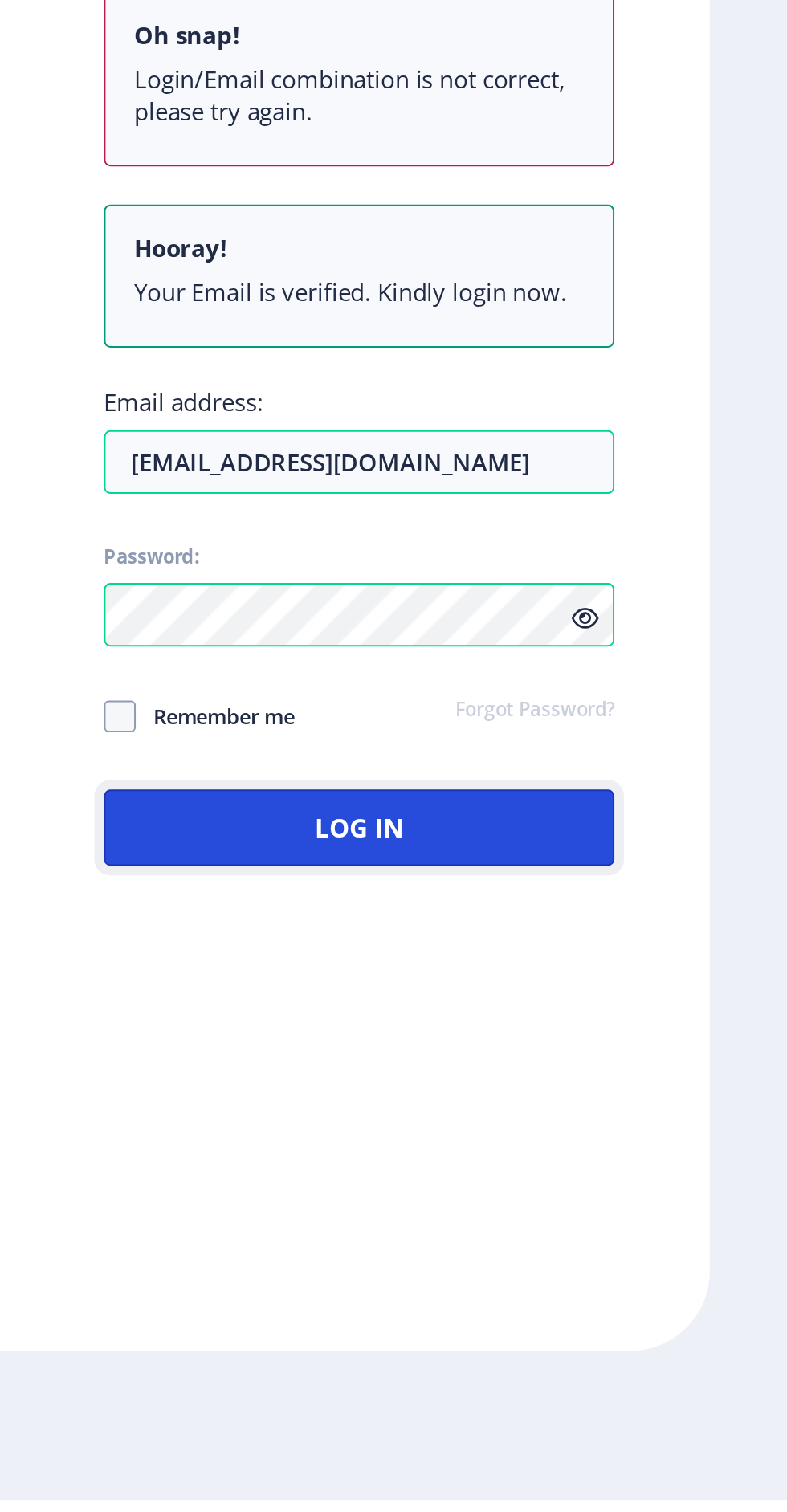
click at [588, 1192] on button "Log In" at bounding box center [570, 1172] width 258 height 39
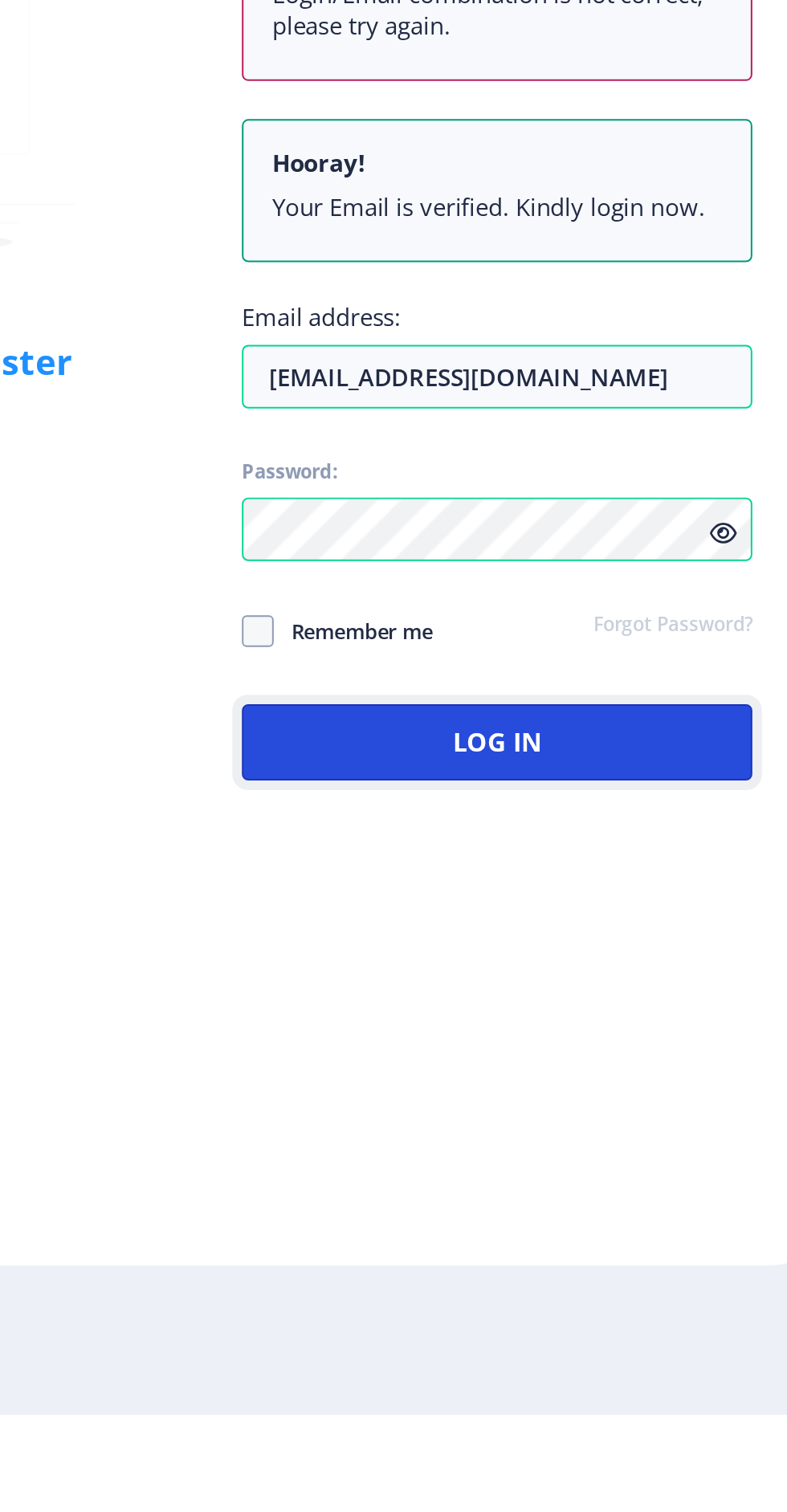
click at [639, 1192] on button "Log In" at bounding box center [570, 1172] width 258 height 39
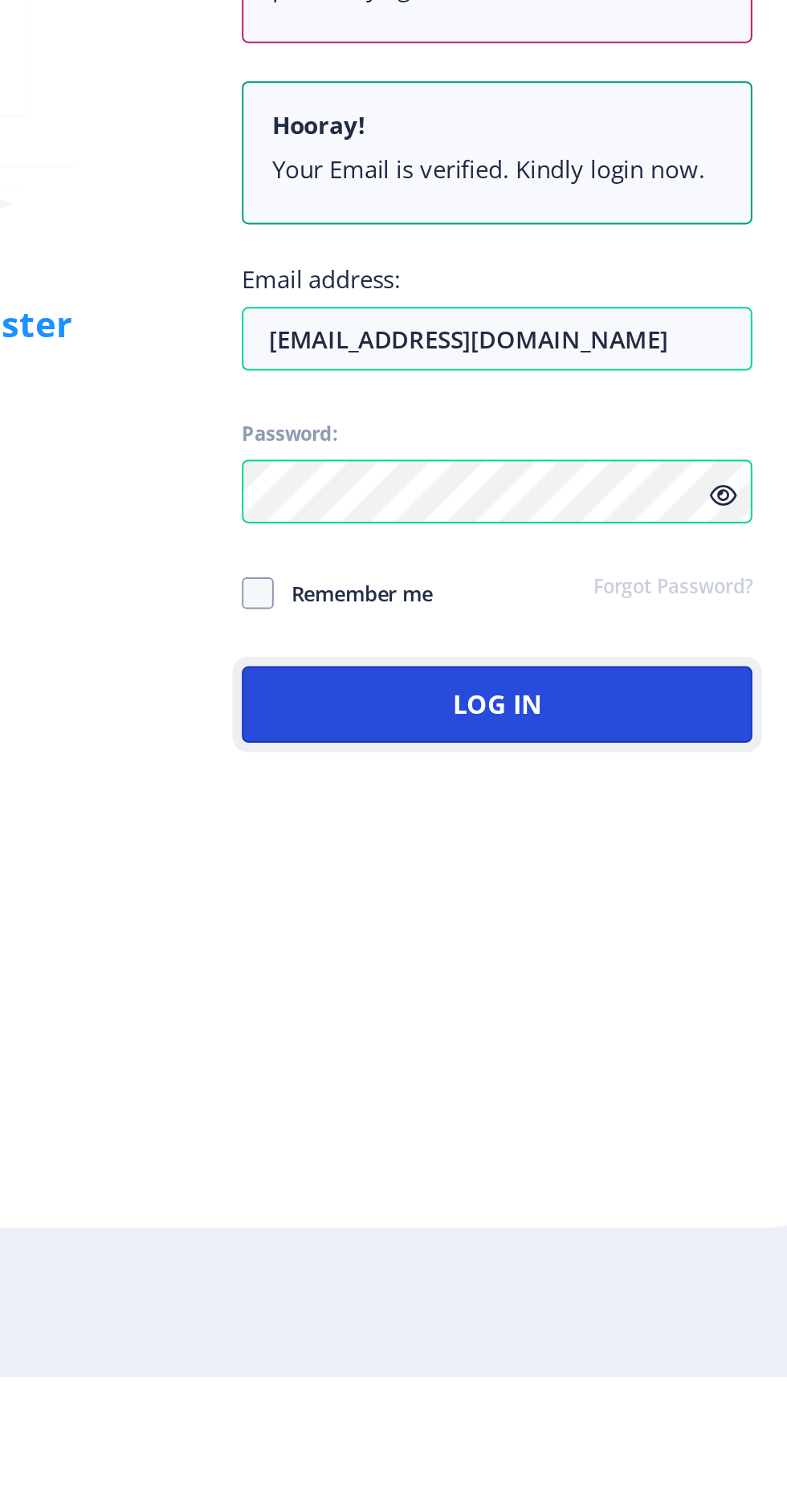
click at [622, 1192] on button "Log In" at bounding box center [570, 1172] width 258 height 39
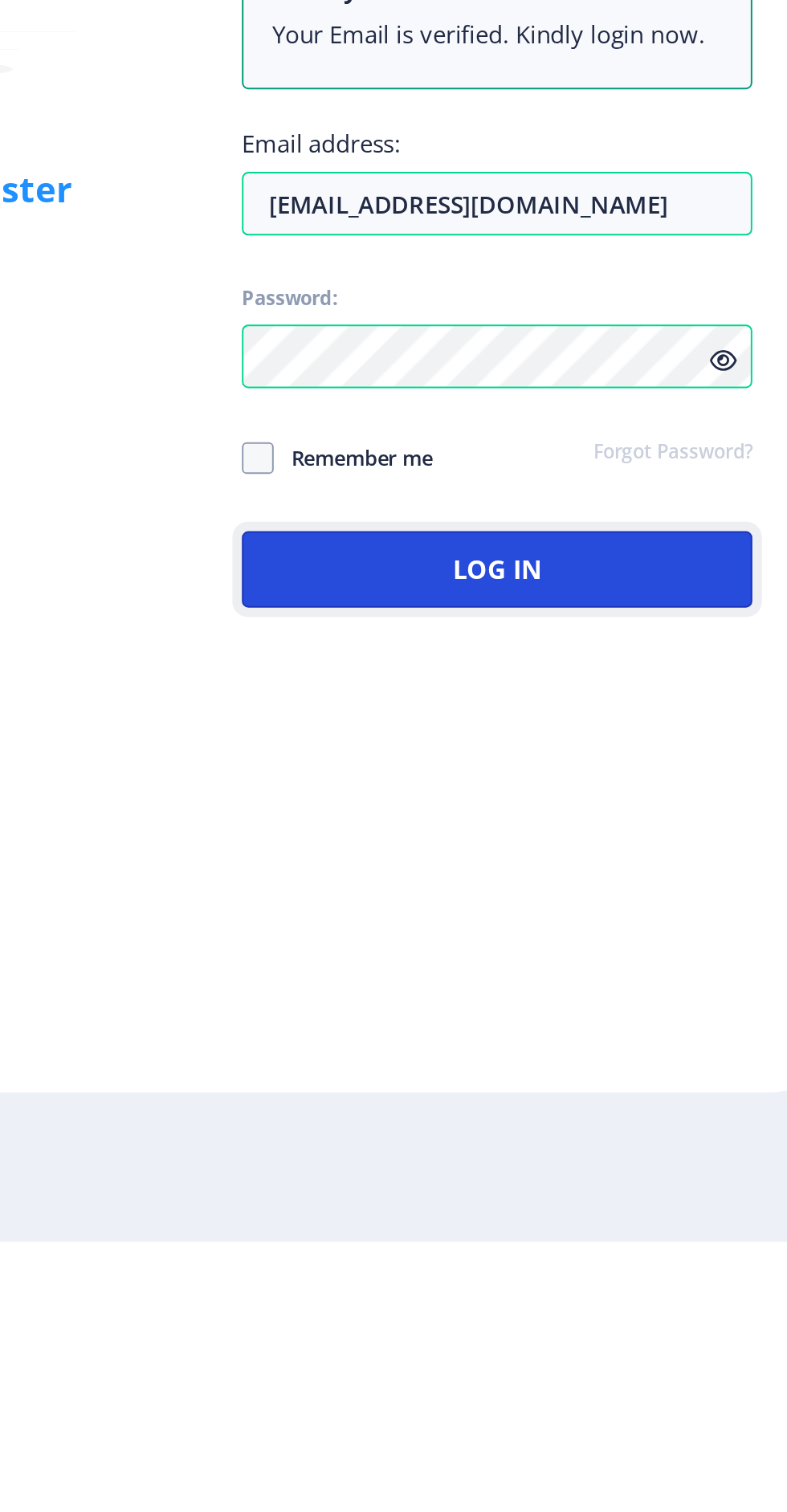
click at [631, 1192] on button "Log In" at bounding box center [570, 1172] width 258 height 39
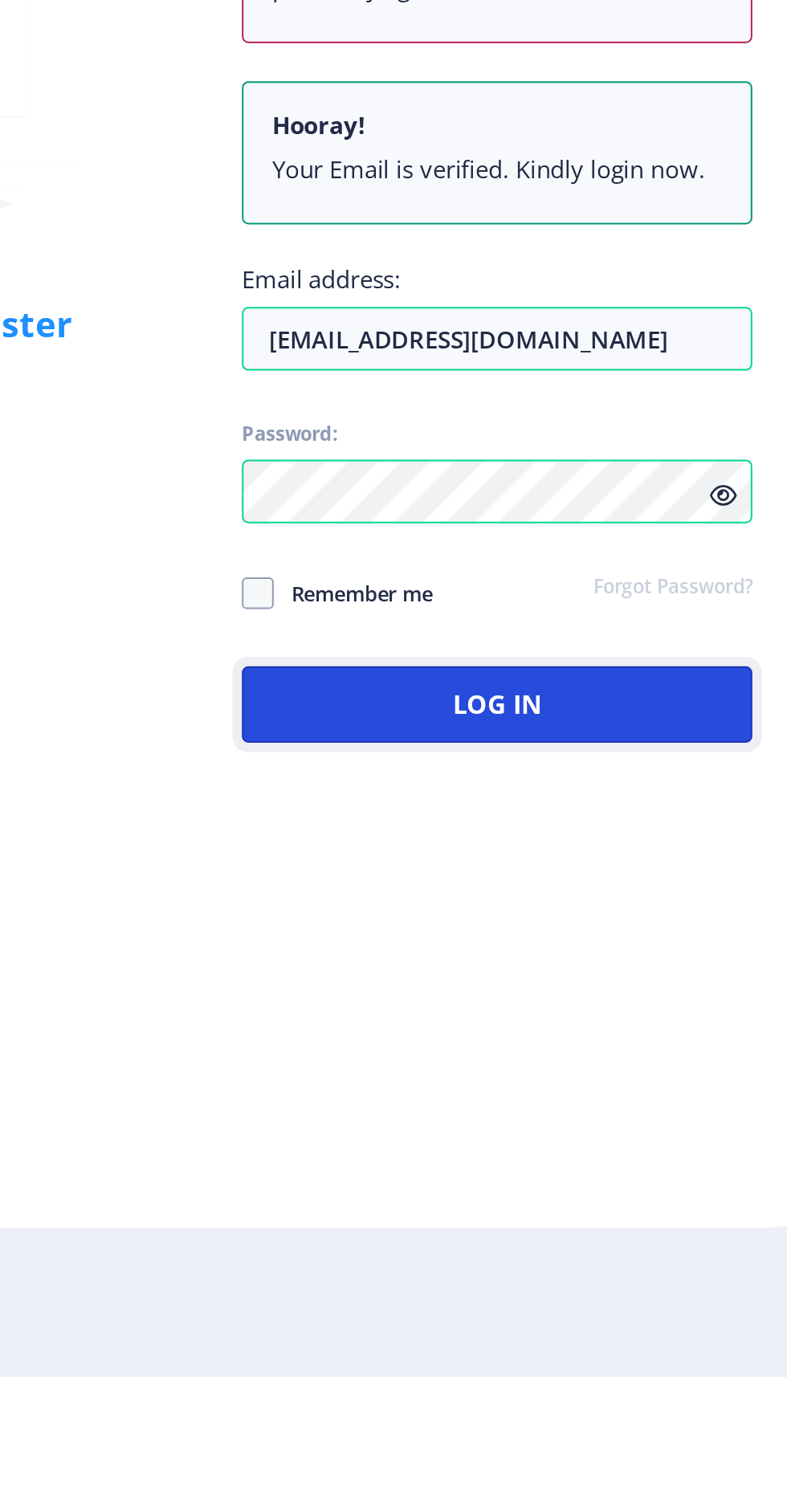
click at [618, 1192] on button "Log In" at bounding box center [570, 1172] width 258 height 39
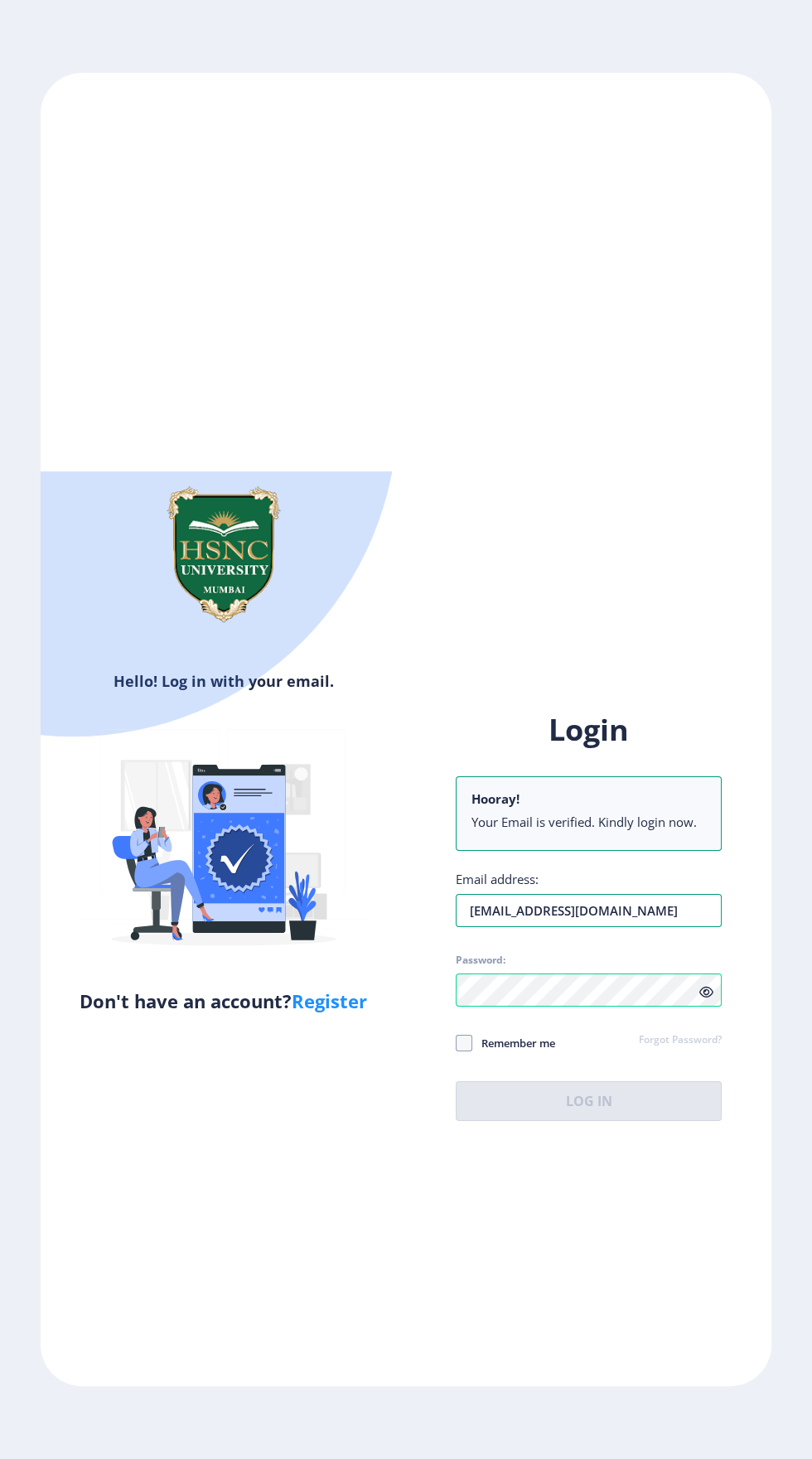
click at [656, 927] on input "ojhaakanksha66@gmail.com" at bounding box center [588, 910] width 266 height 33
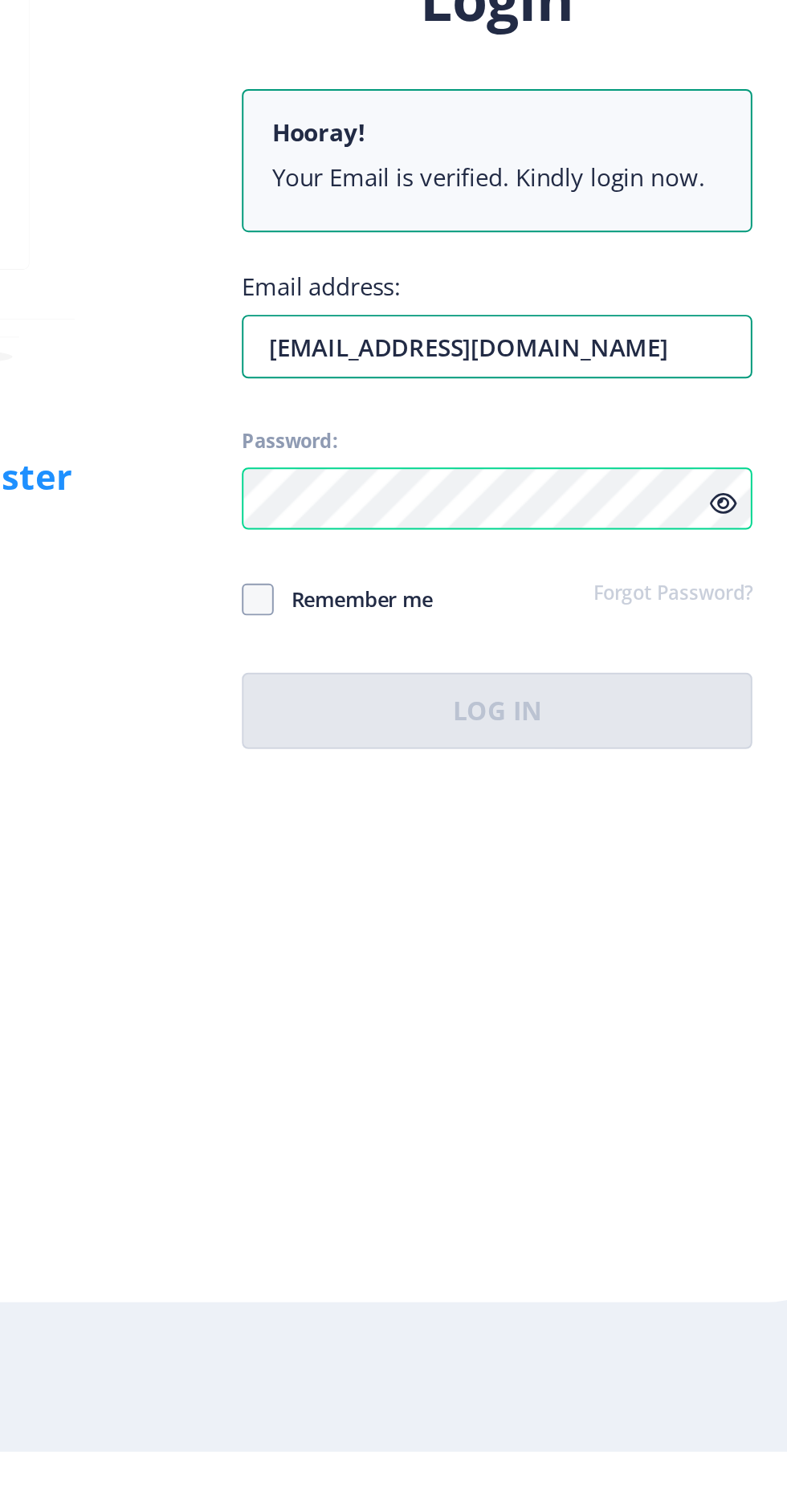
click at [531, 970] on input "ojhaakanksha66@gmail.com" at bounding box center [570, 954] width 258 height 32
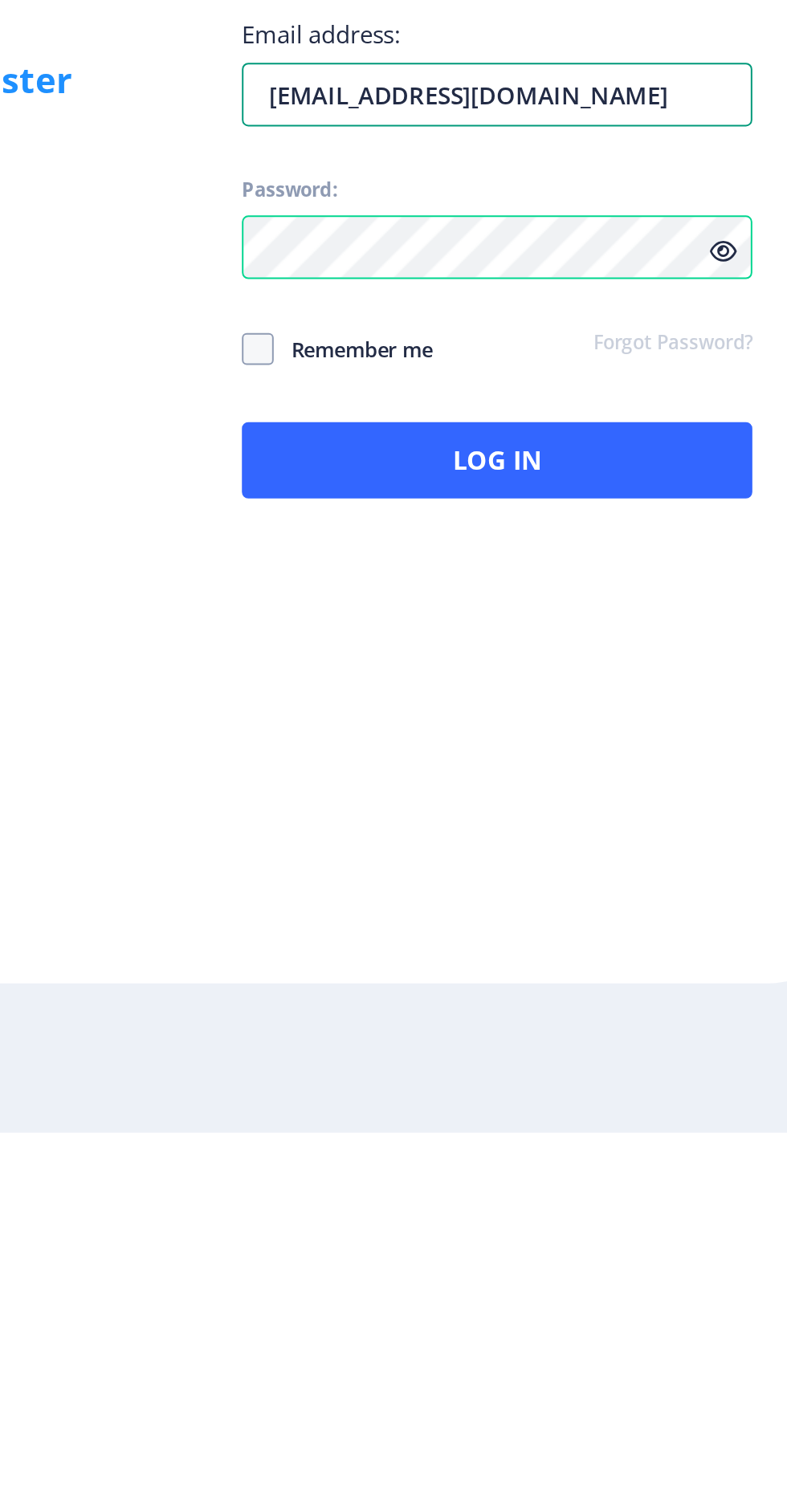
type input "ojhashalu66@gmail.com"
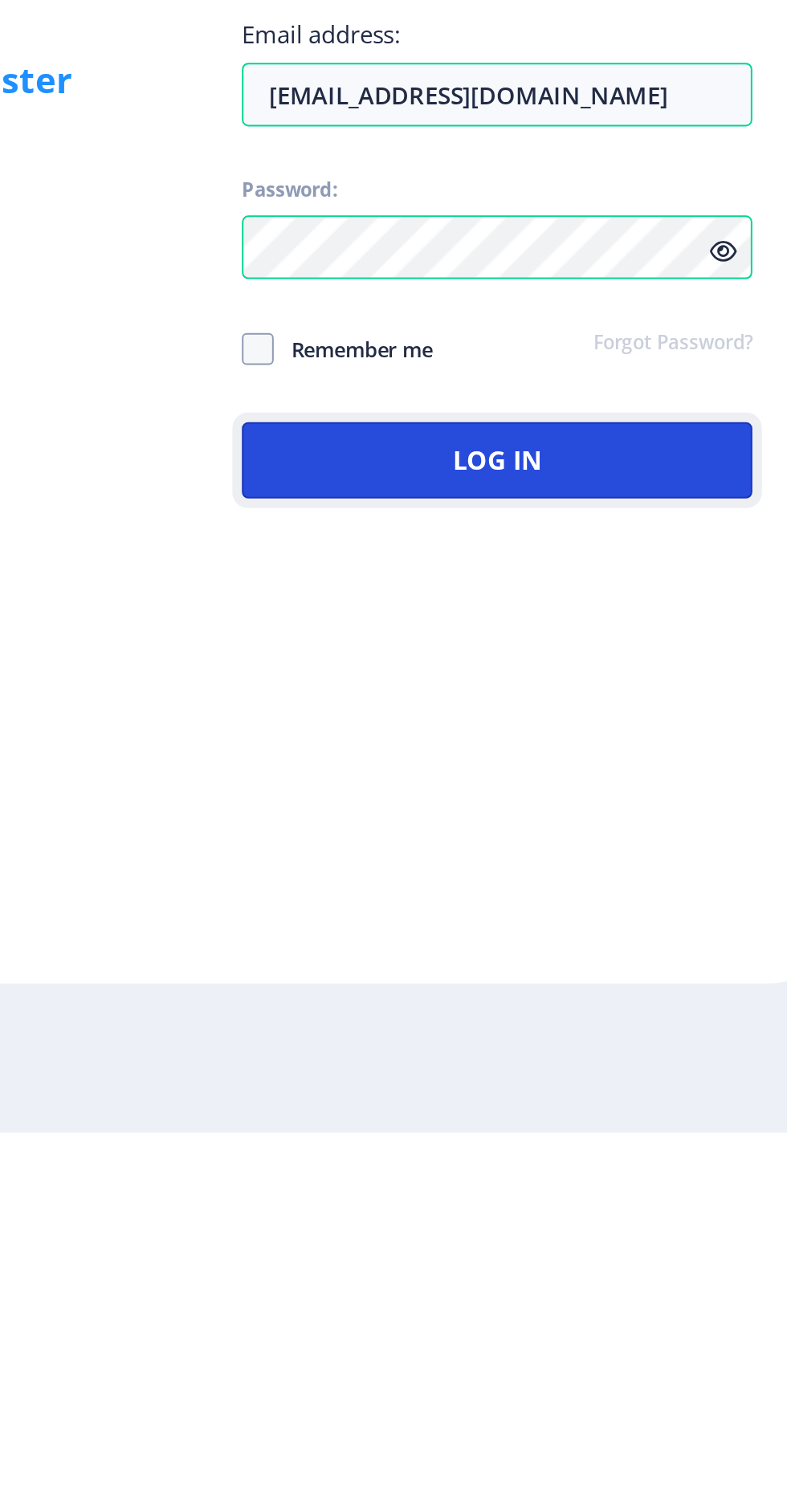
click at [610, 1192] on button "Log In" at bounding box center [570, 1172] width 258 height 39
